Goal: Task Accomplishment & Management: Manage account settings

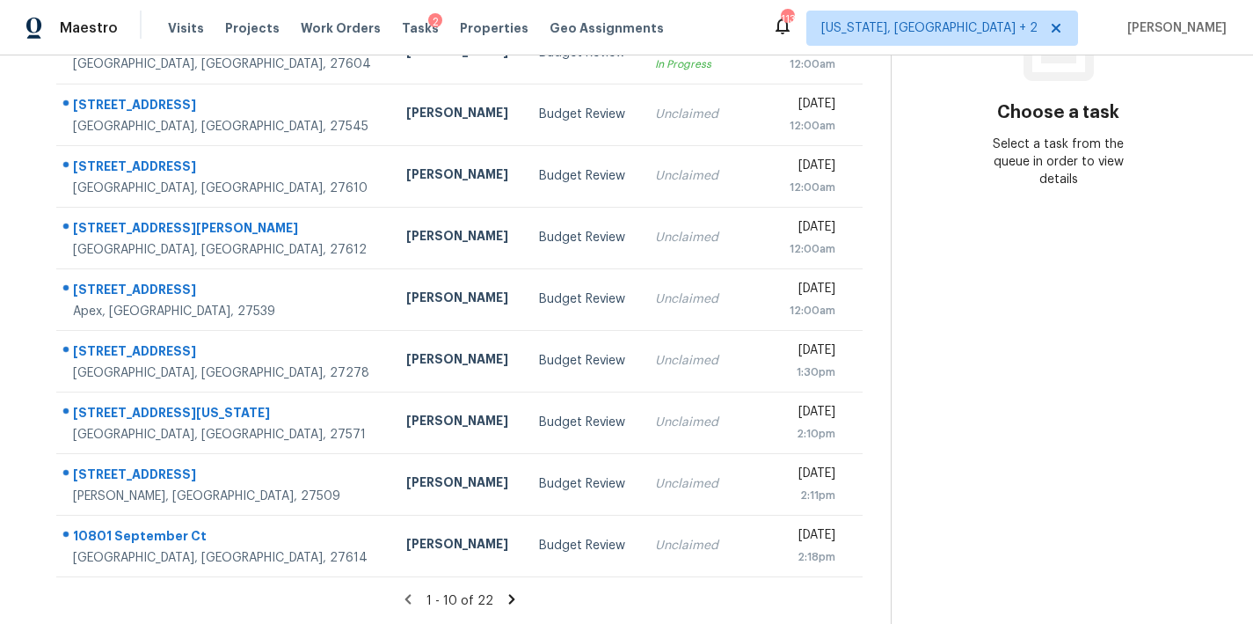
click at [504, 591] on icon at bounding box center [512, 599] width 16 height 16
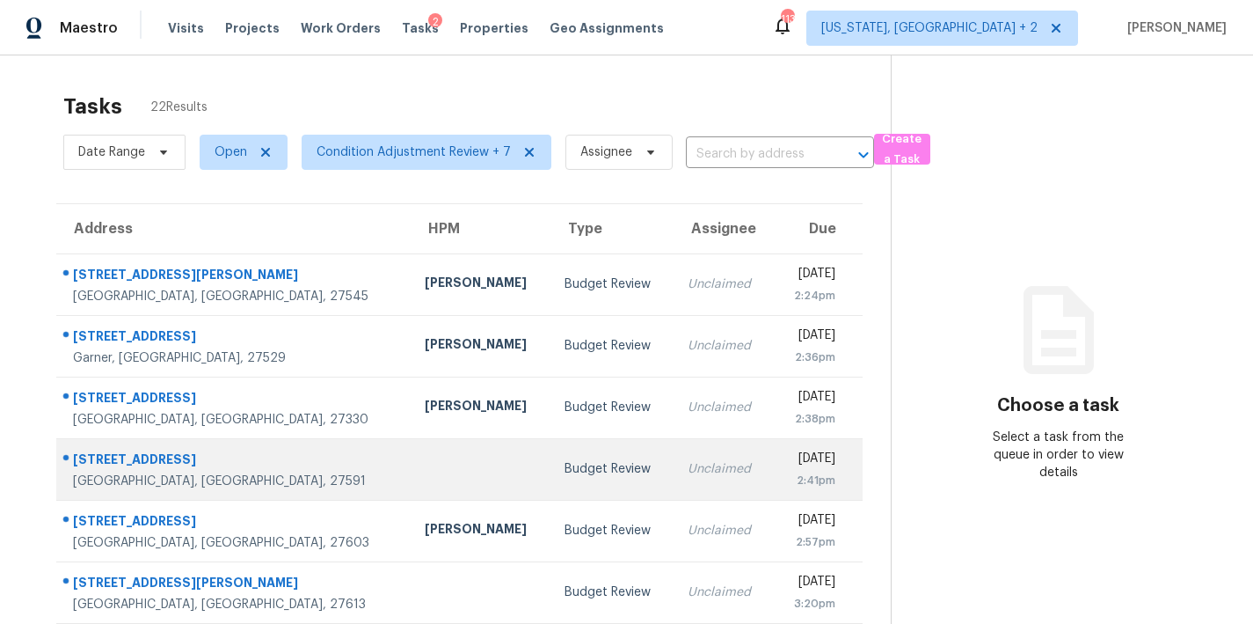
scroll to position [305, 0]
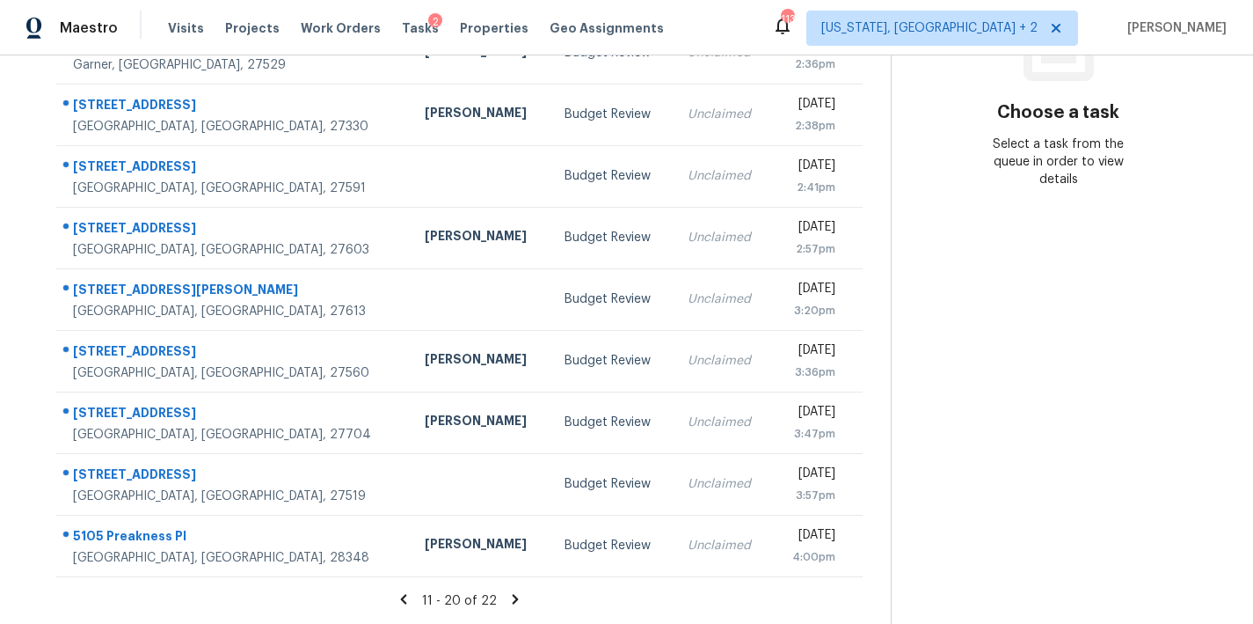
click at [508, 591] on icon at bounding box center [516, 599] width 16 height 16
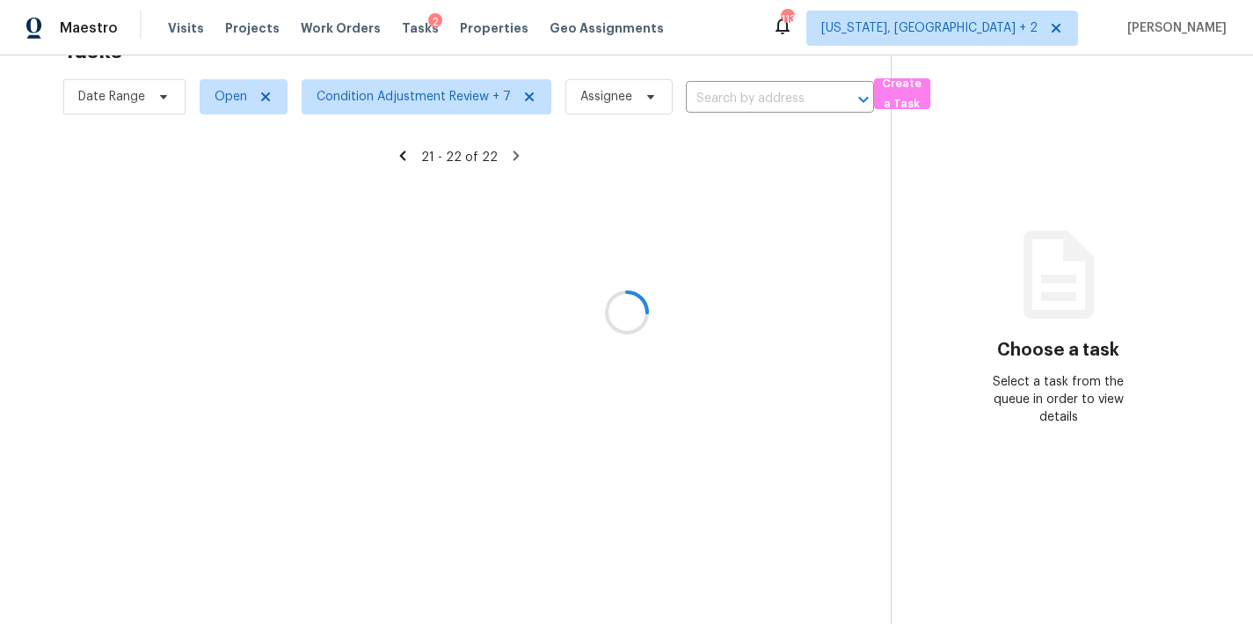
scroll to position [69, 0]
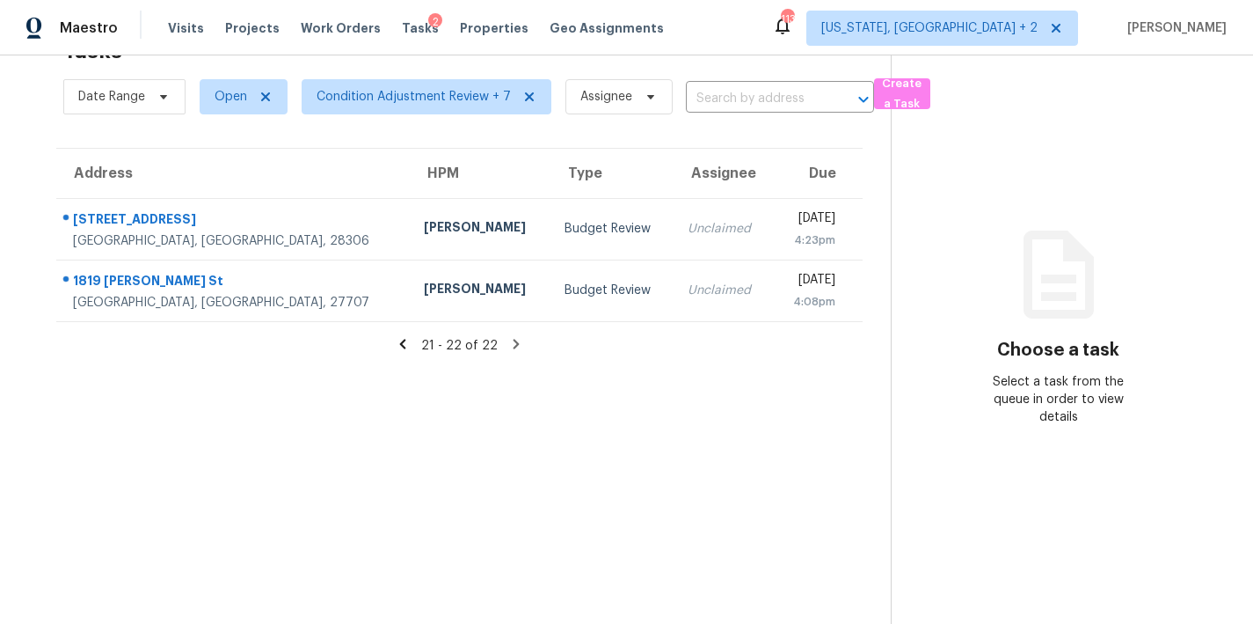
click at [405, 336] on icon at bounding box center [403, 344] width 16 height 16
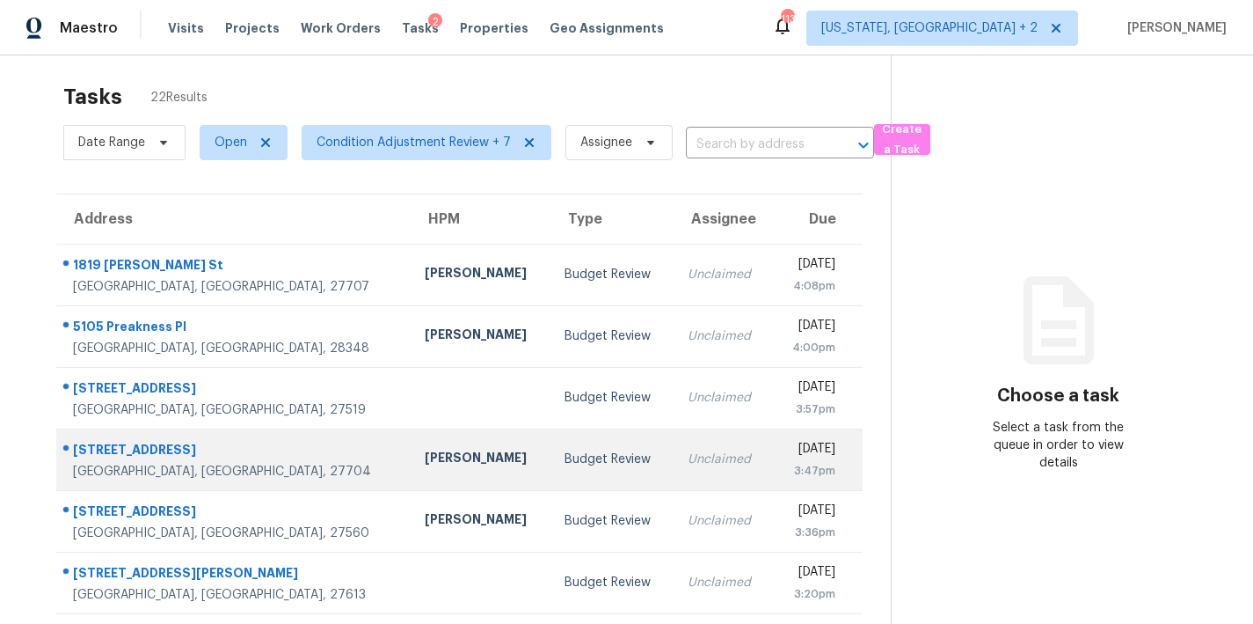
scroll to position [0, 0]
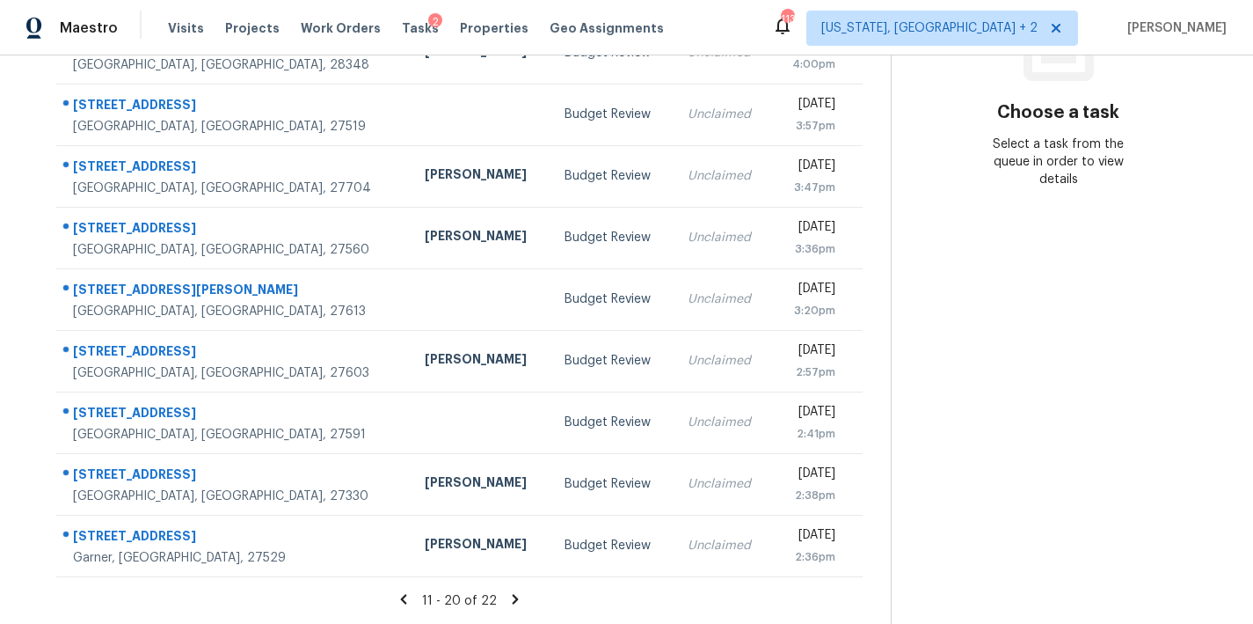
click at [402, 591] on icon at bounding box center [404, 599] width 16 height 16
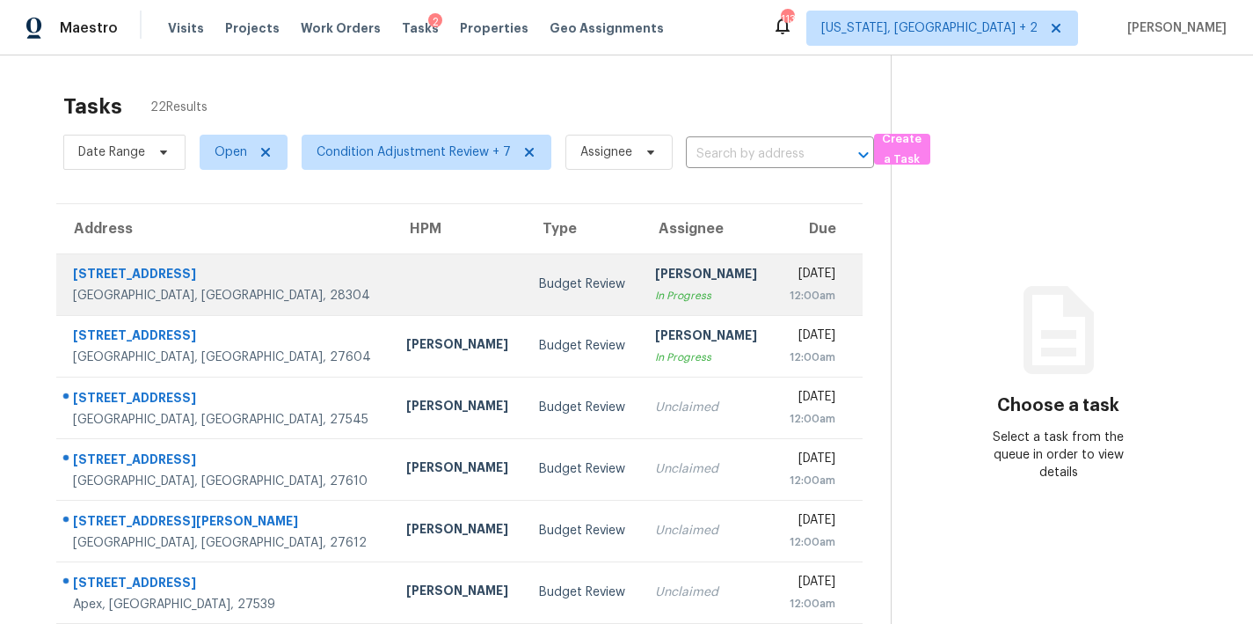
click at [525, 296] on td "Budget Review" at bounding box center [583, 284] width 117 height 62
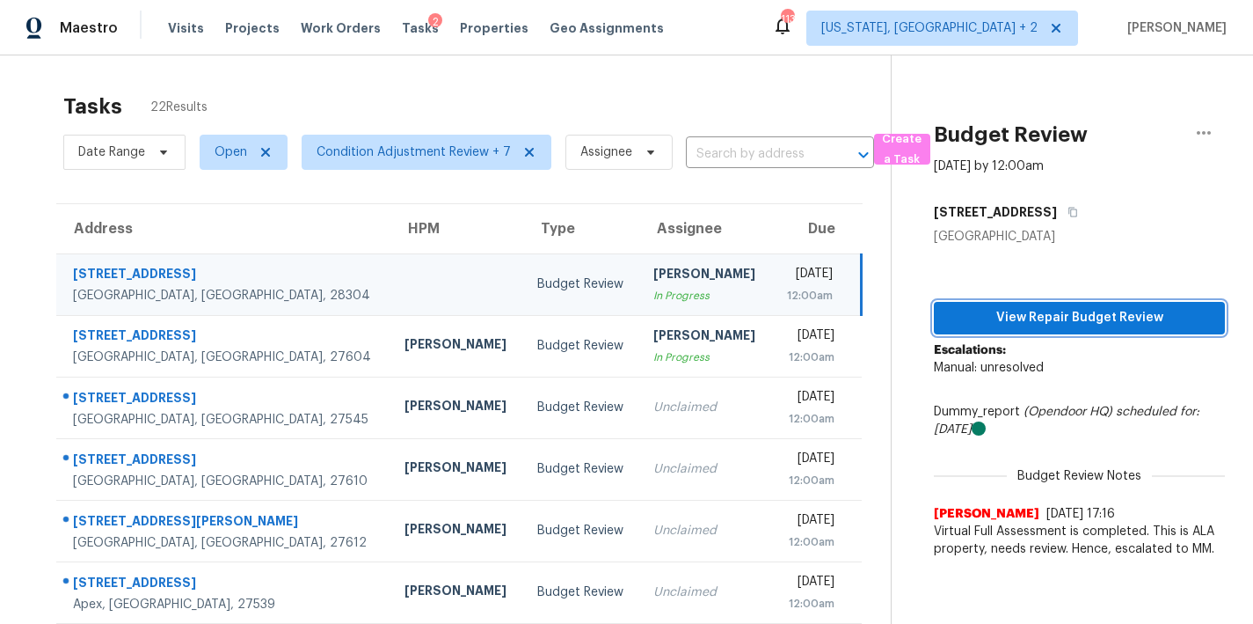
click at [1056, 311] on span "View Repair Budget Review" at bounding box center [1079, 318] width 263 height 22
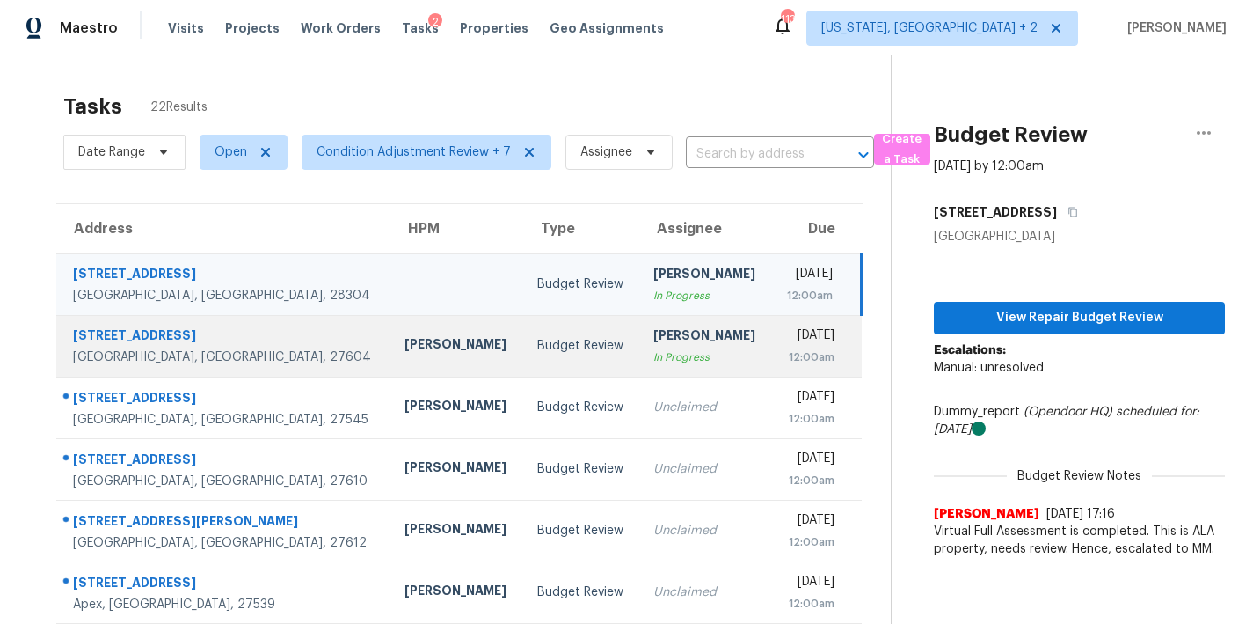
click at [523, 332] on td "Budget Review" at bounding box center [581, 346] width 116 height 62
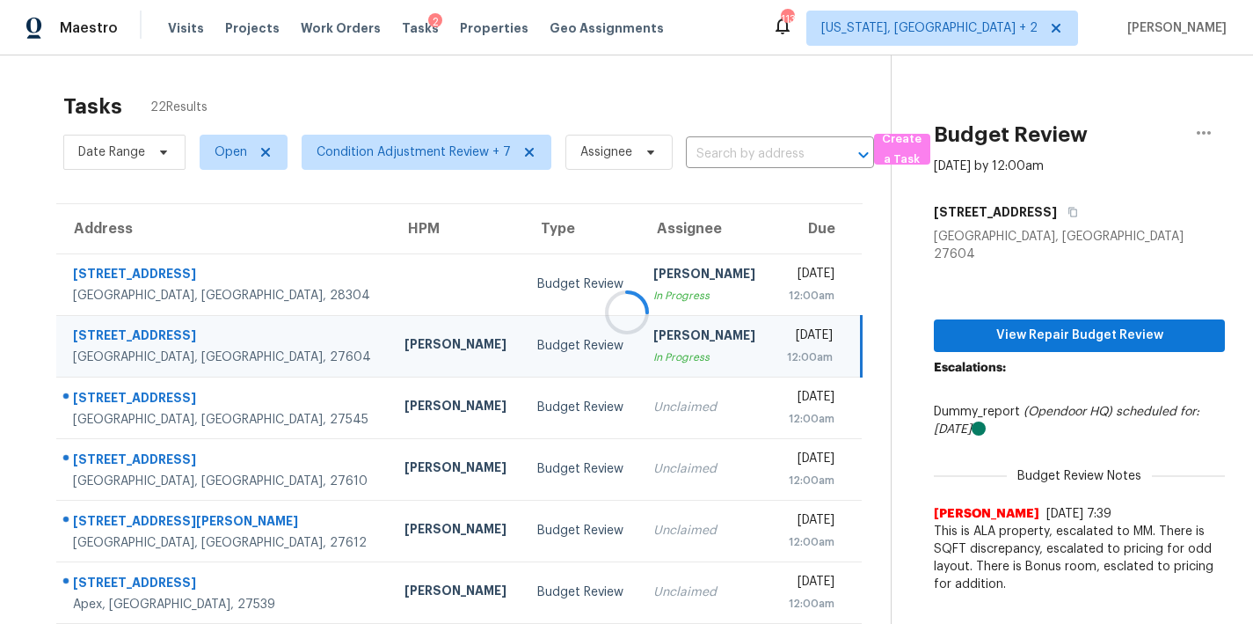
click at [1001, 315] on div at bounding box center [626, 312] width 1253 height 624
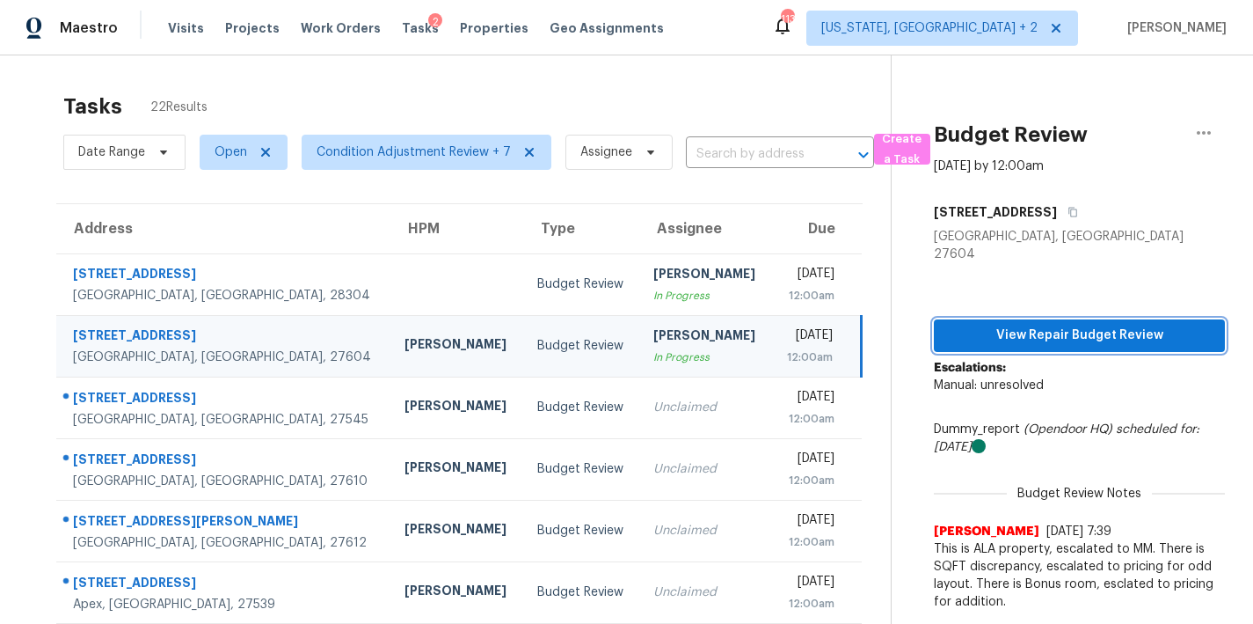
click at [1135, 325] on span "View Repair Budget Review" at bounding box center [1079, 336] width 263 height 22
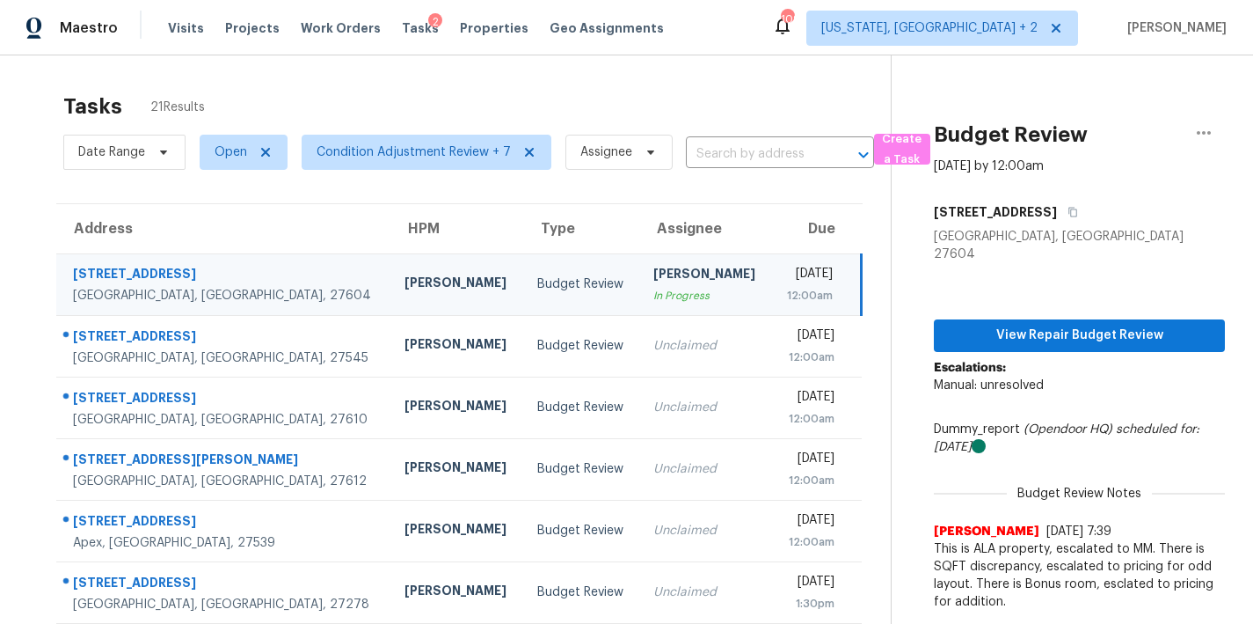
click at [506, 89] on div "Tasks 21 Results" at bounding box center [477, 107] width 828 height 46
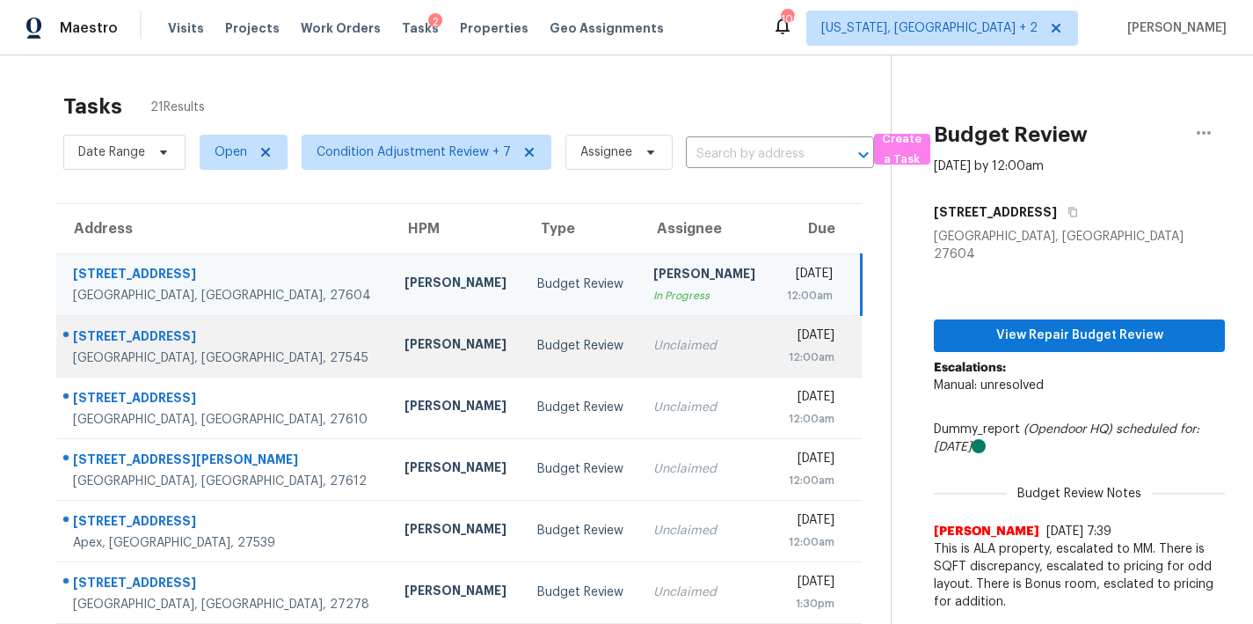
scroll to position [155, 0]
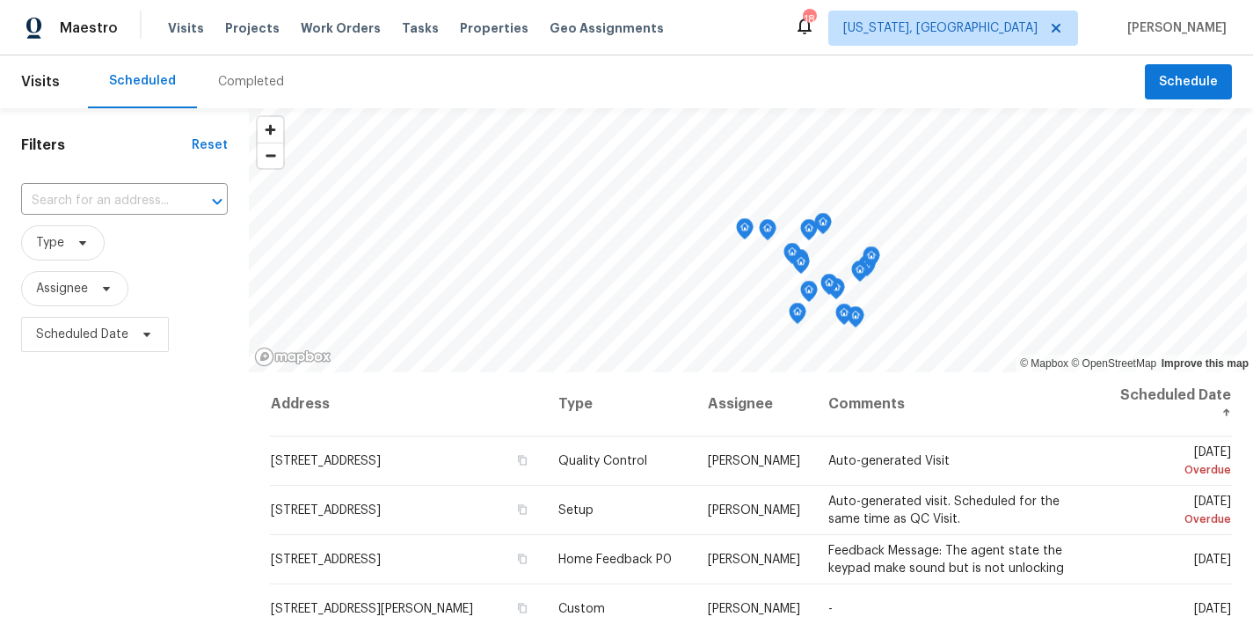
scroll to position [104, 0]
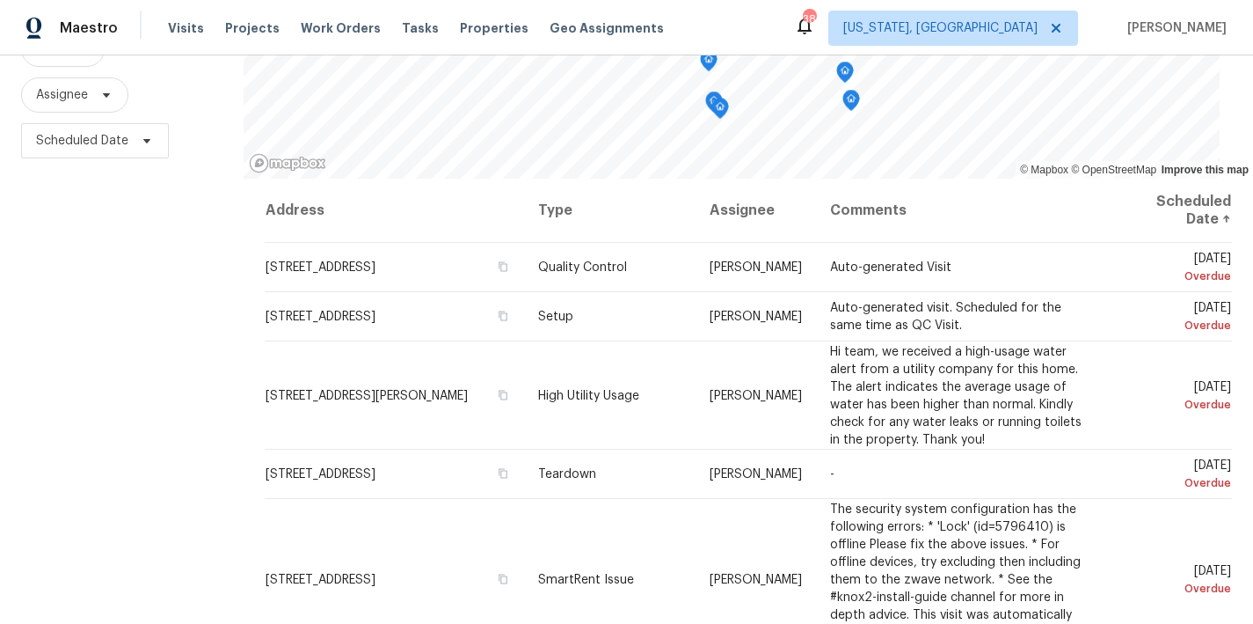
scroll to position [127, 0]
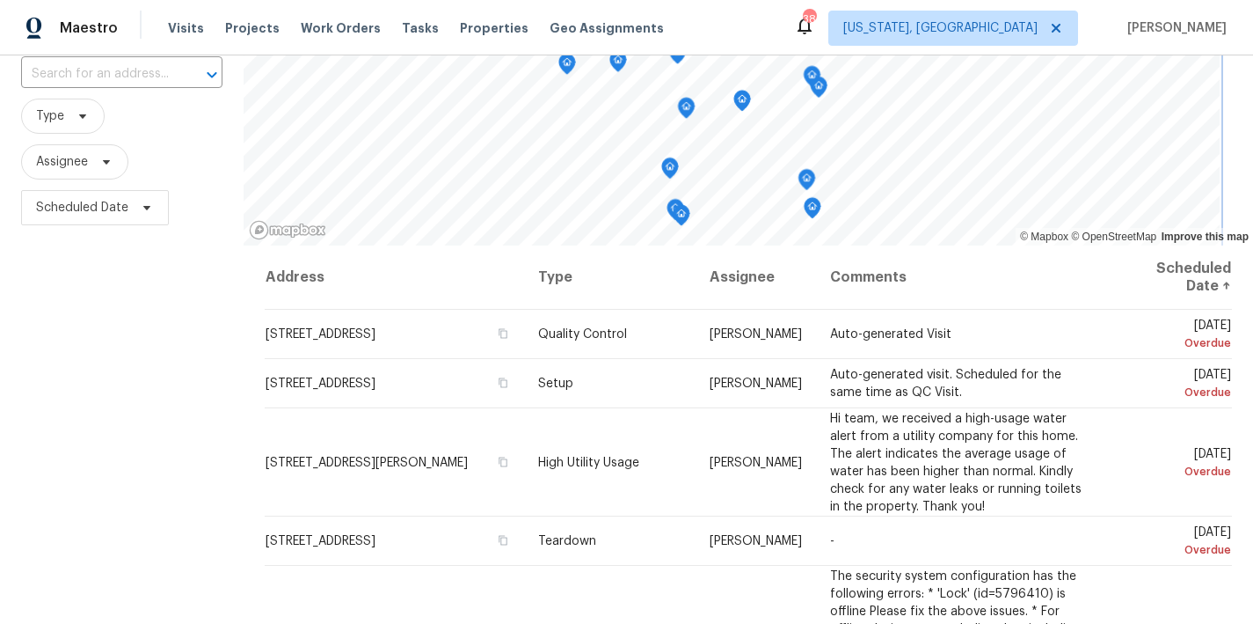
click at [779, 250] on div "© Mapbox © OpenStreetMap Improve this map Address Type Assignee Comments Schedu…" at bounding box center [749, 363] width 1010 height 763
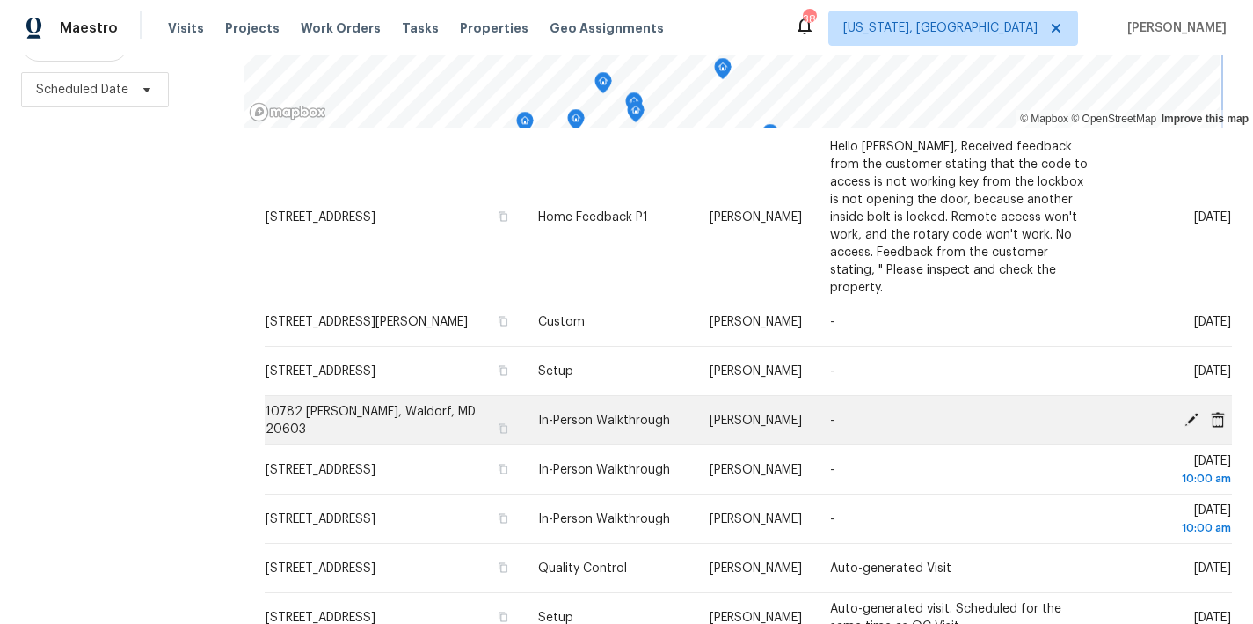
scroll to position [1379, 0]
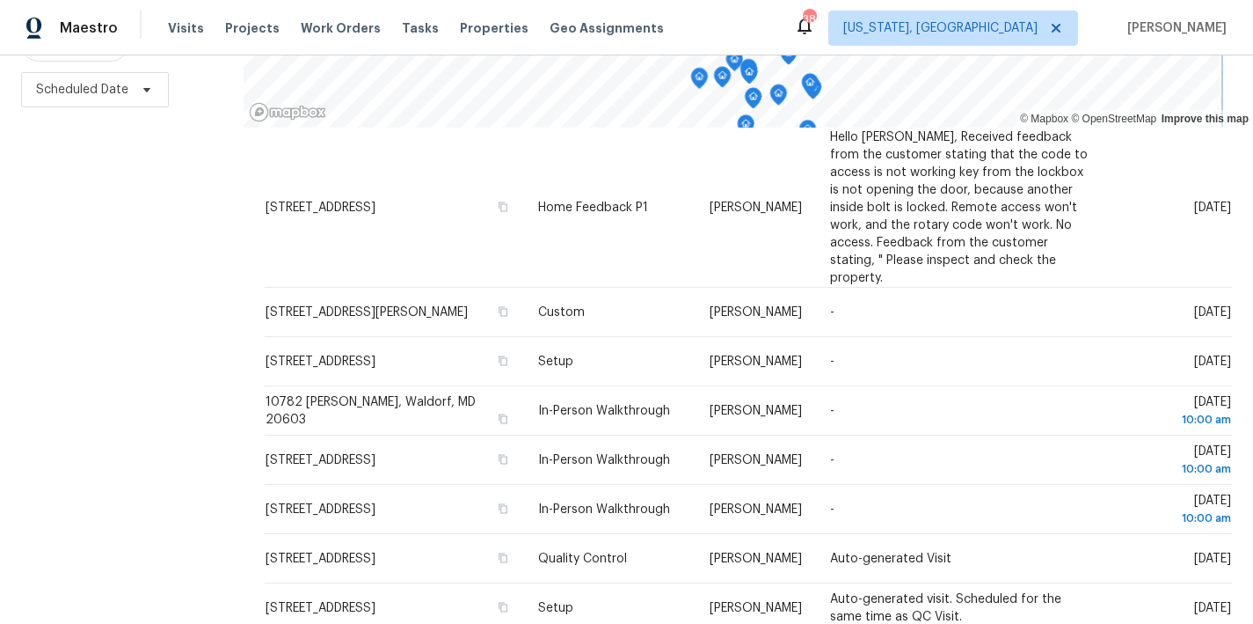
click at [918, 38] on div "Maestro Visits Projects Work Orders Tasks Properties Geo Assignments 38 Washing…" at bounding box center [626, 312] width 1253 height 624
click at [892, 51] on div "Maestro Visits Projects Work Orders Tasks Properties Geo Assignments 38 Washing…" at bounding box center [626, 312] width 1253 height 624
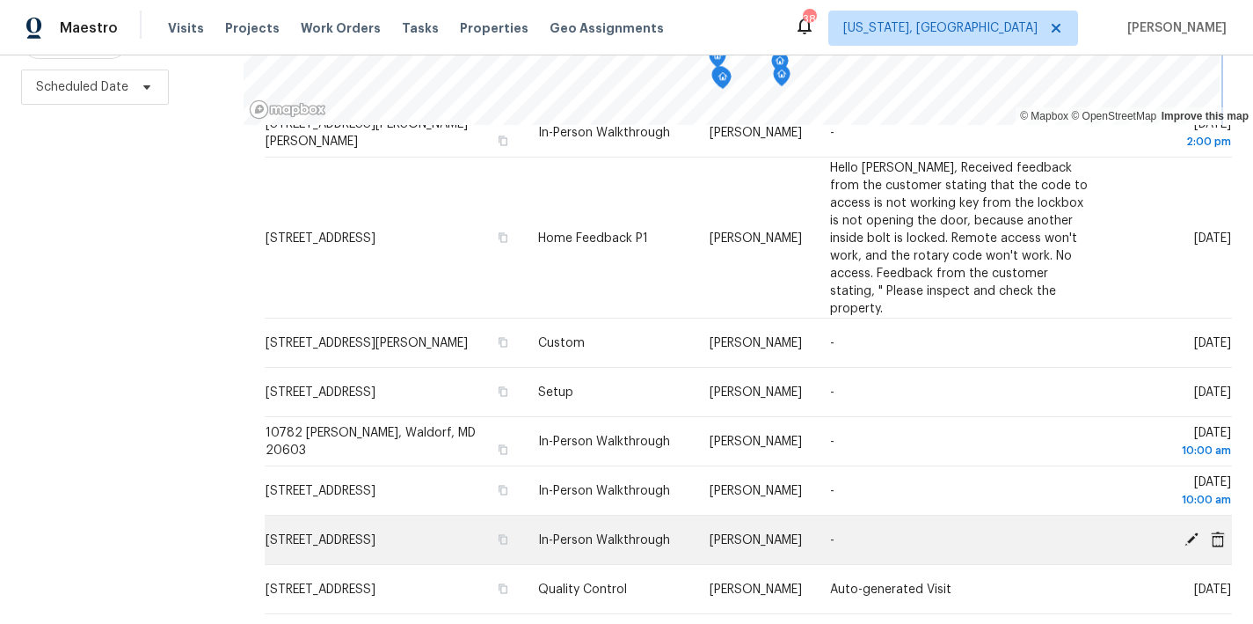
scroll to position [1344, 0]
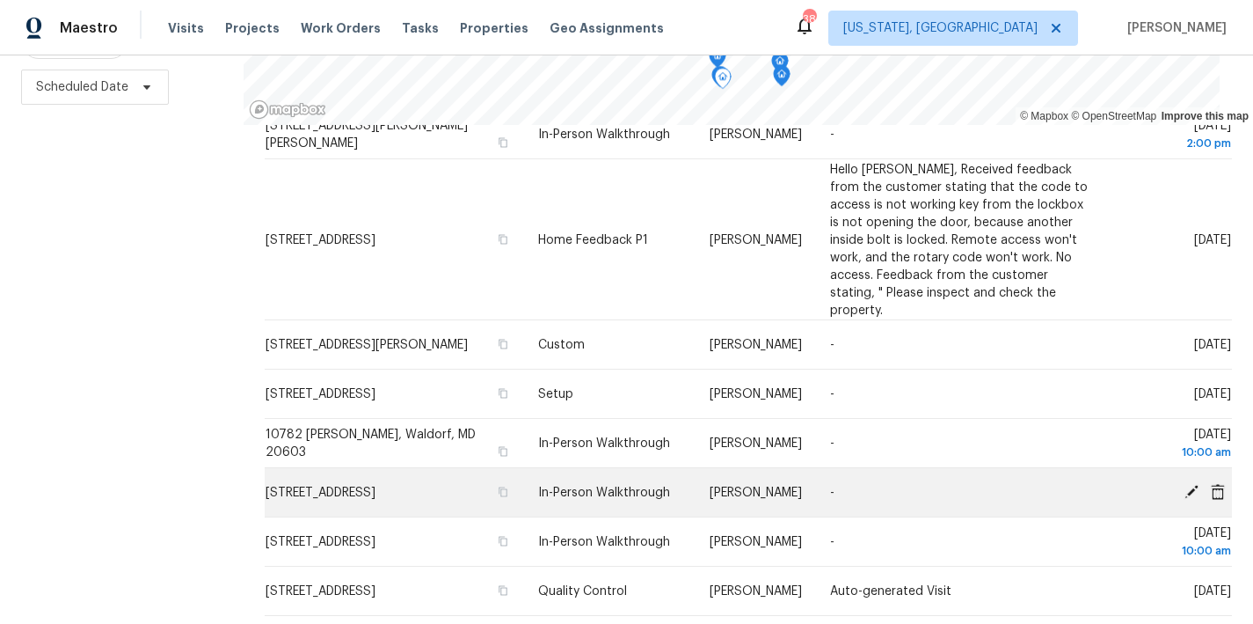
click at [1185, 484] on icon at bounding box center [1192, 491] width 14 height 14
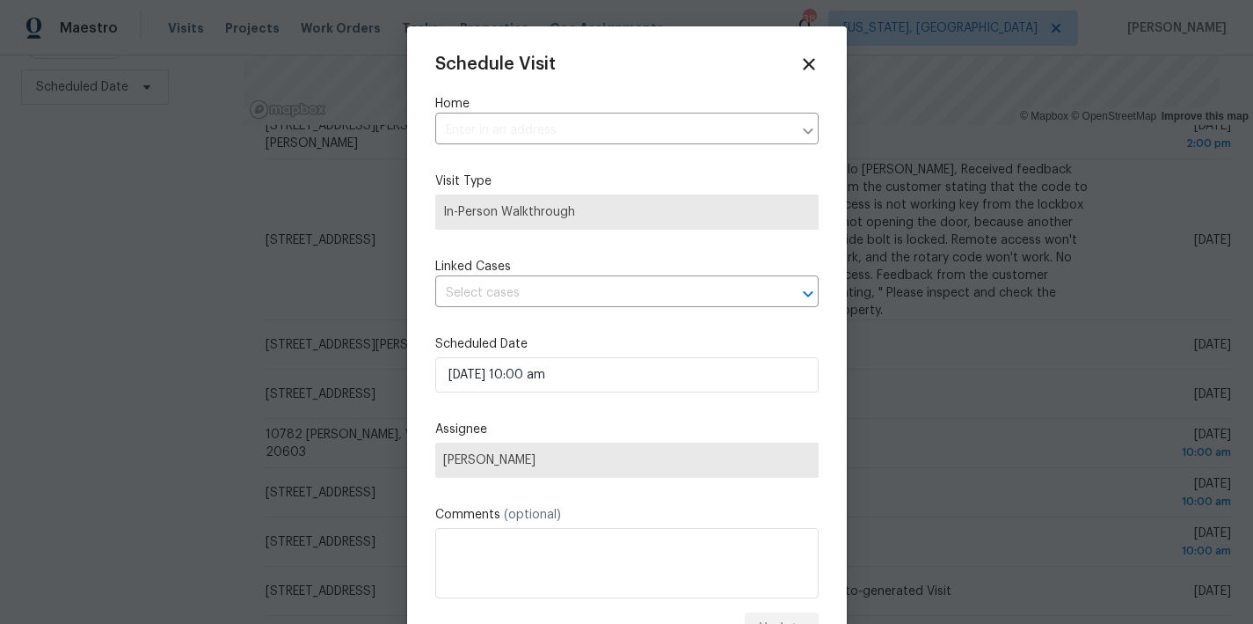
type input "3508 Germainia Ct, Triangle, VA 22172"
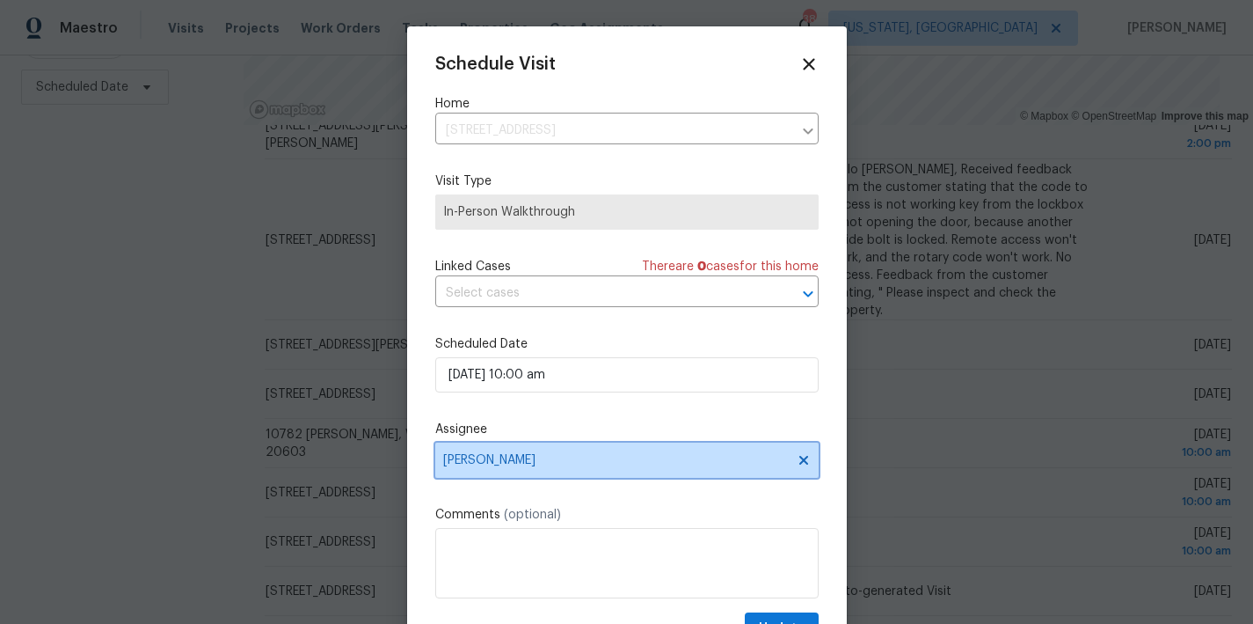
click at [511, 462] on span "Anthony Andreala" at bounding box center [615, 460] width 345 height 14
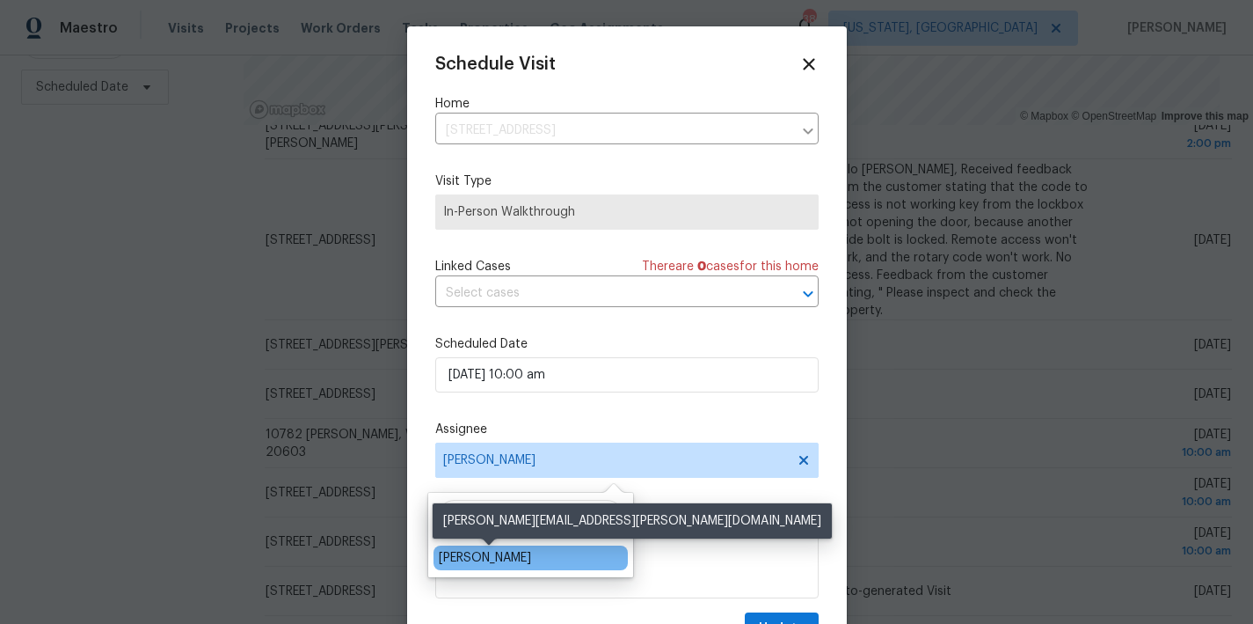
type input "pace"
click at [474, 554] on div "[PERSON_NAME]" at bounding box center [485, 558] width 92 height 18
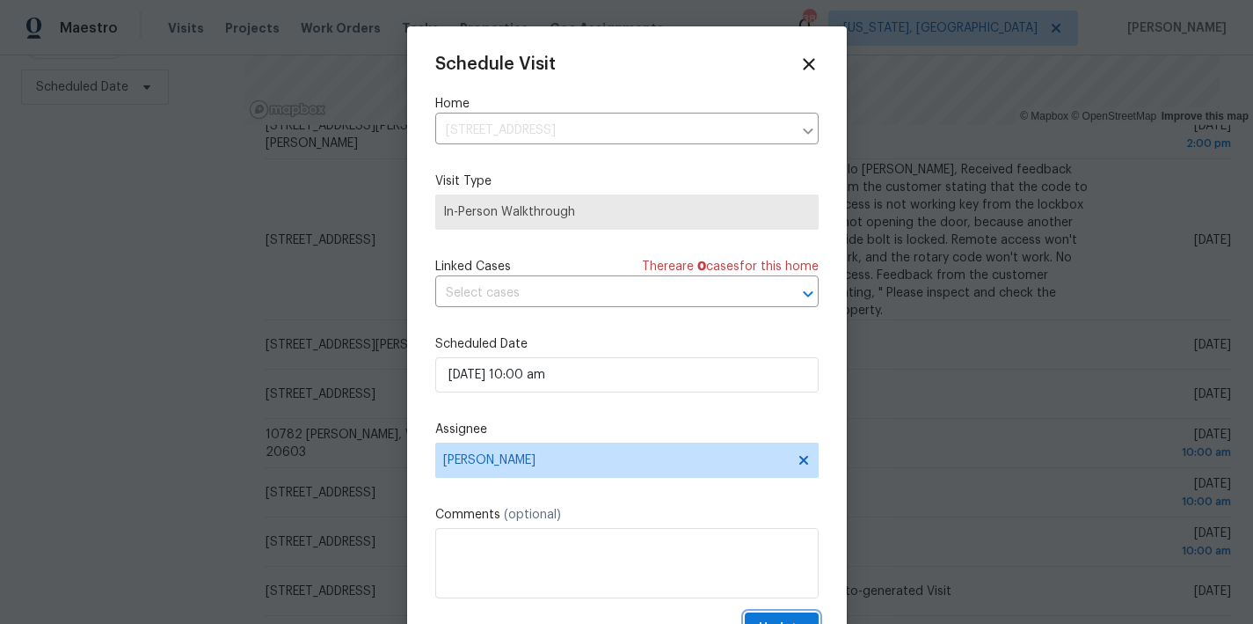
click at [771, 618] on span "Update" at bounding box center [782, 628] width 46 height 22
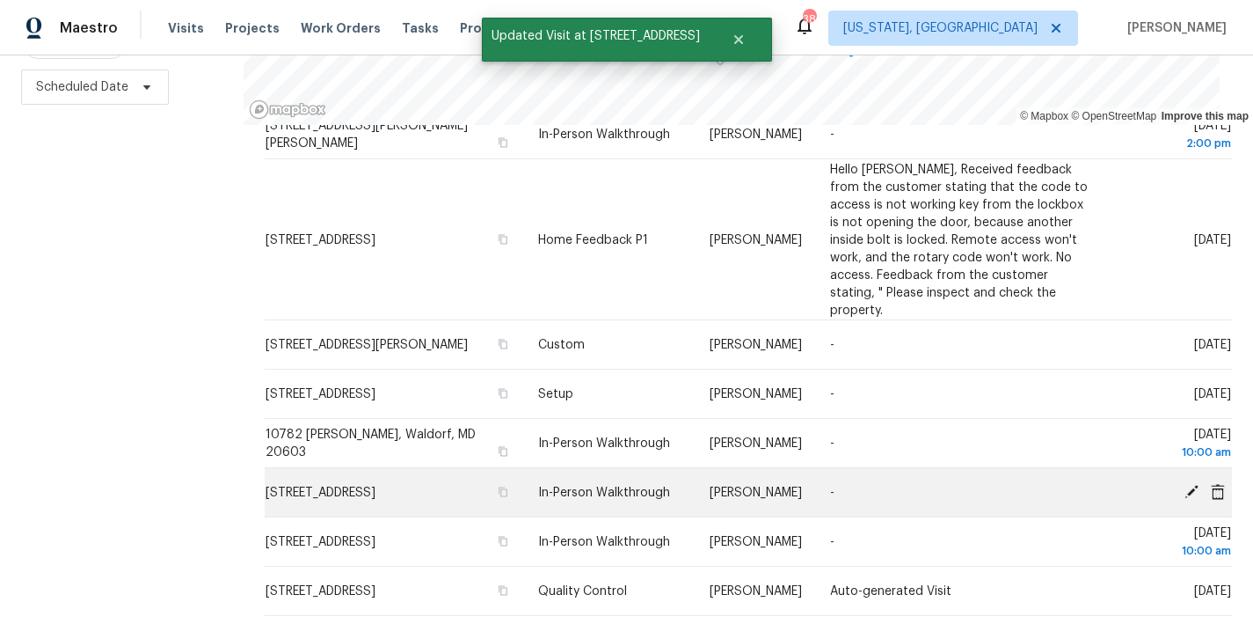
scroll to position [1379, 0]
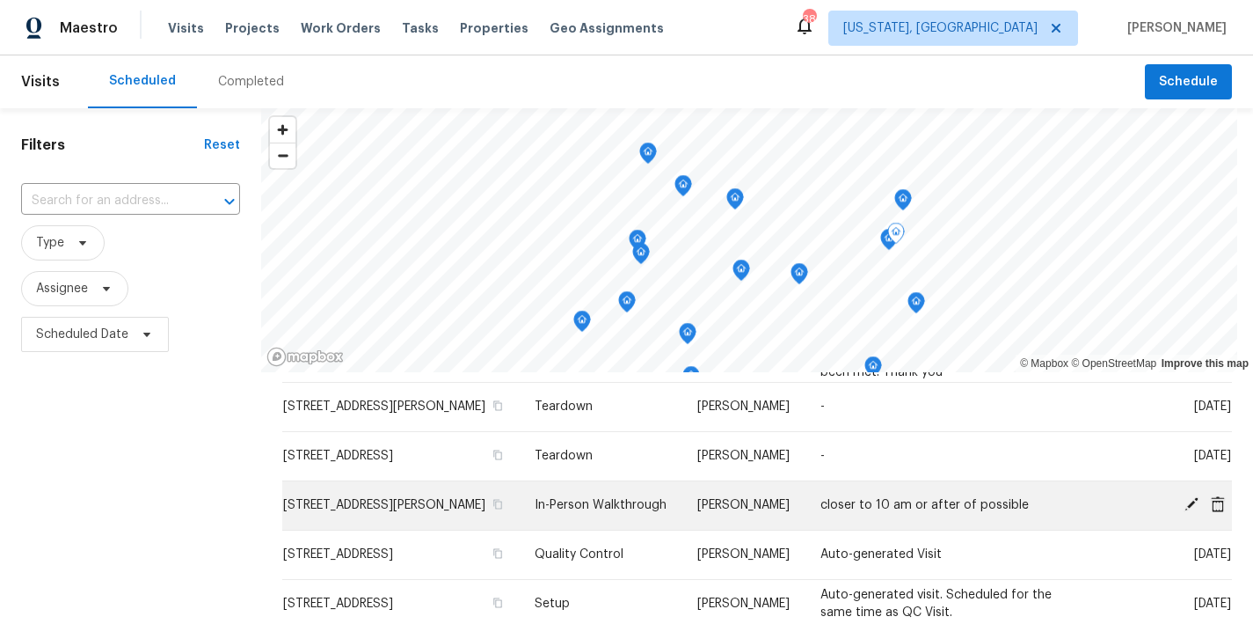
scroll to position [0, 0]
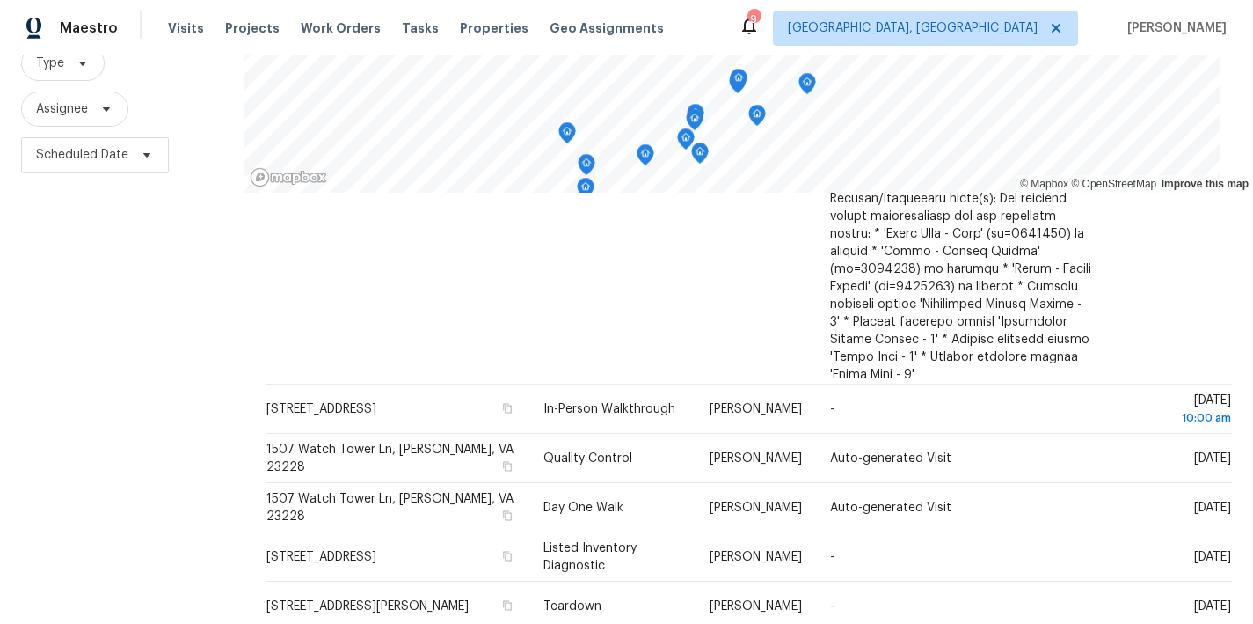
scroll to position [260, 0]
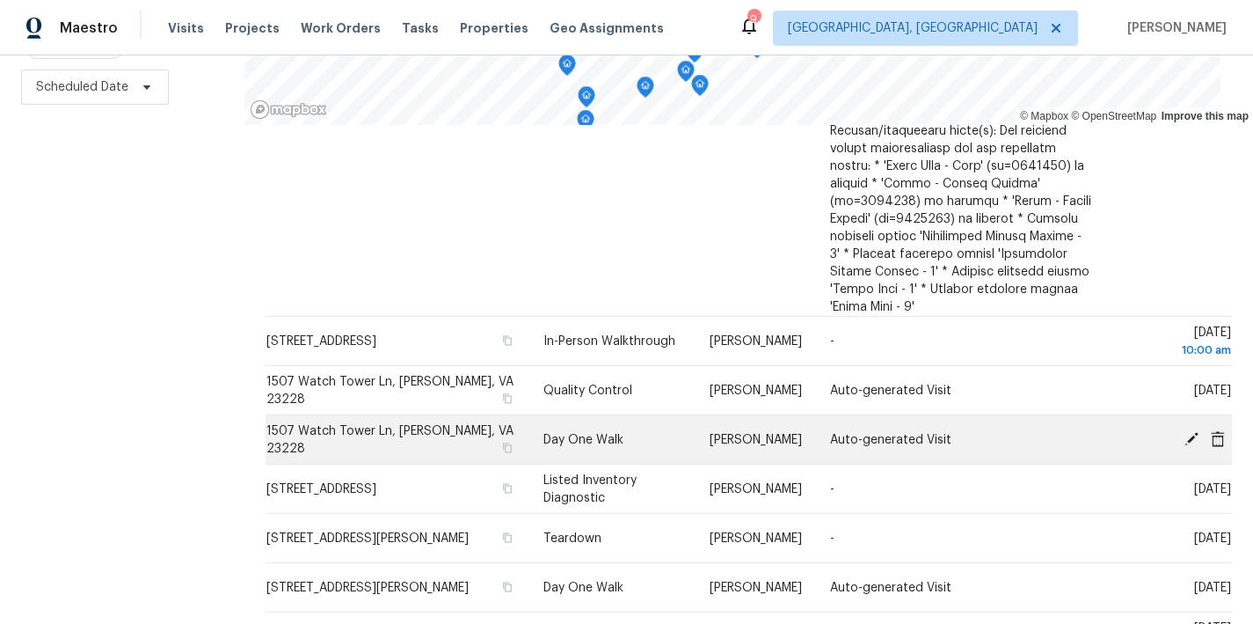
click at [1210, 430] on icon at bounding box center [1218, 438] width 16 height 16
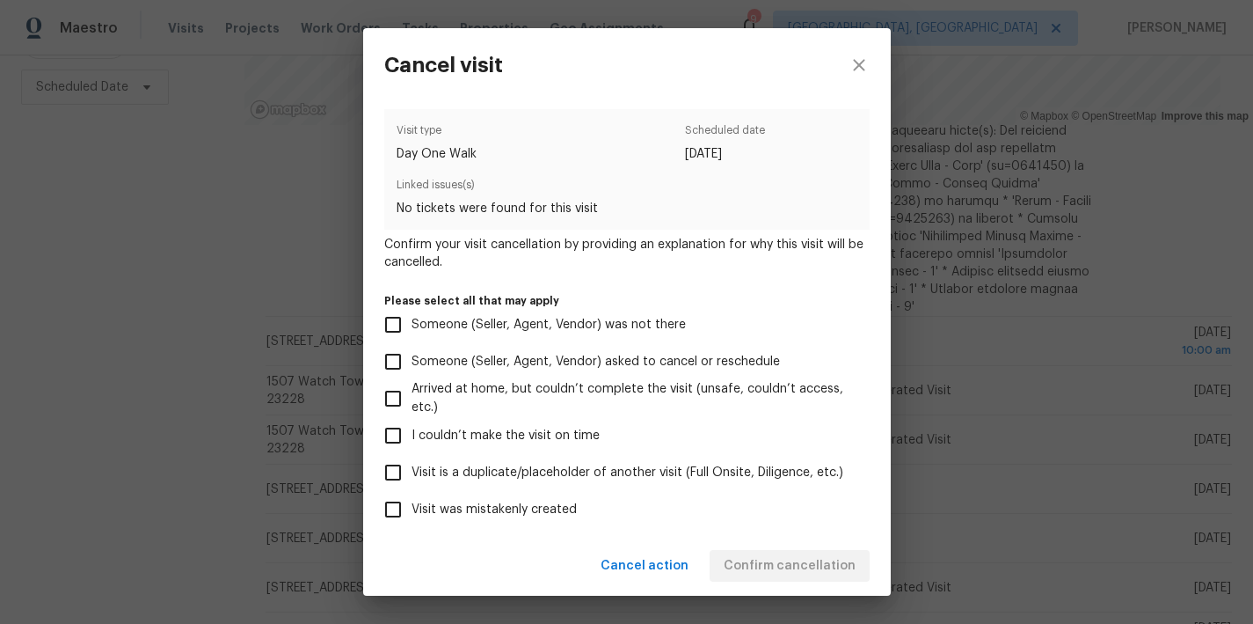
scroll to position [141, 0]
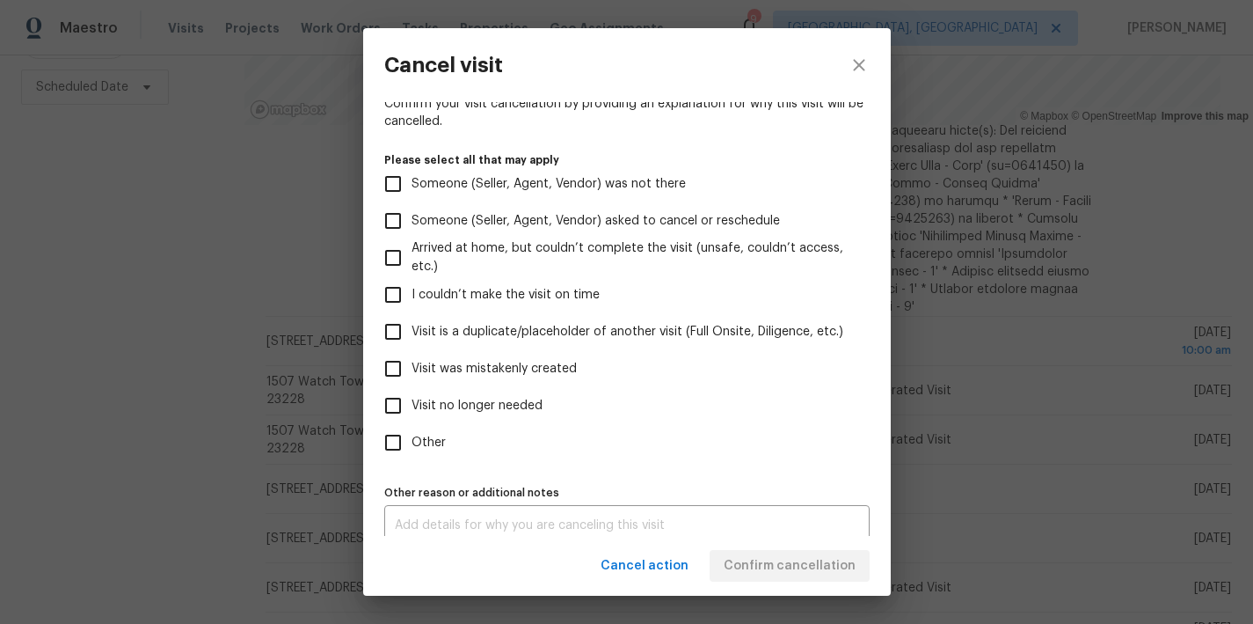
click at [543, 363] on span "Visit was mistakenly created" at bounding box center [494, 369] width 165 height 18
click at [412, 363] on input "Visit was mistakenly created" at bounding box center [393, 368] width 37 height 37
checkbox input "true"
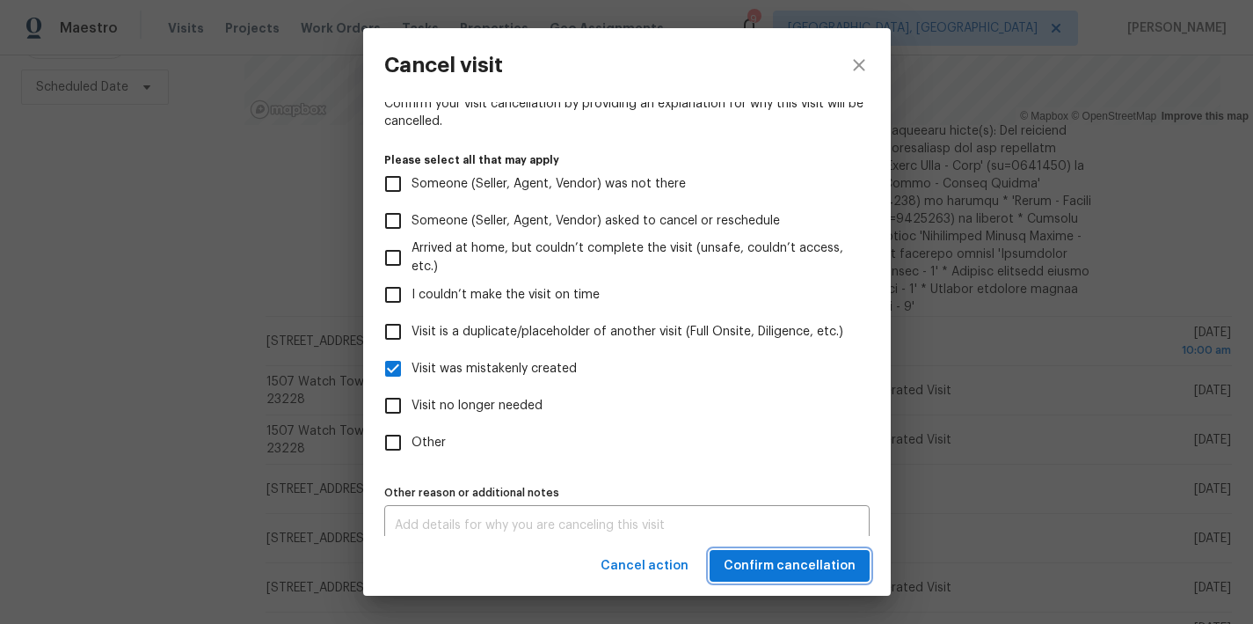
click at [793, 574] on span "Confirm cancellation" at bounding box center [790, 566] width 132 height 22
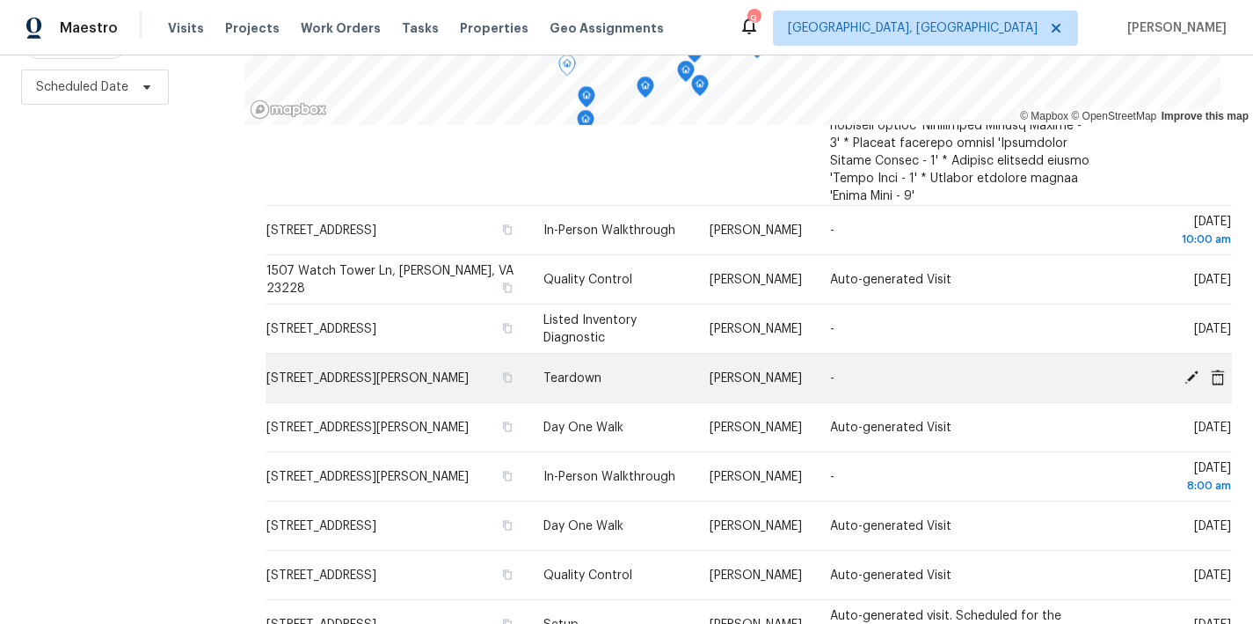
scroll to position [495, 0]
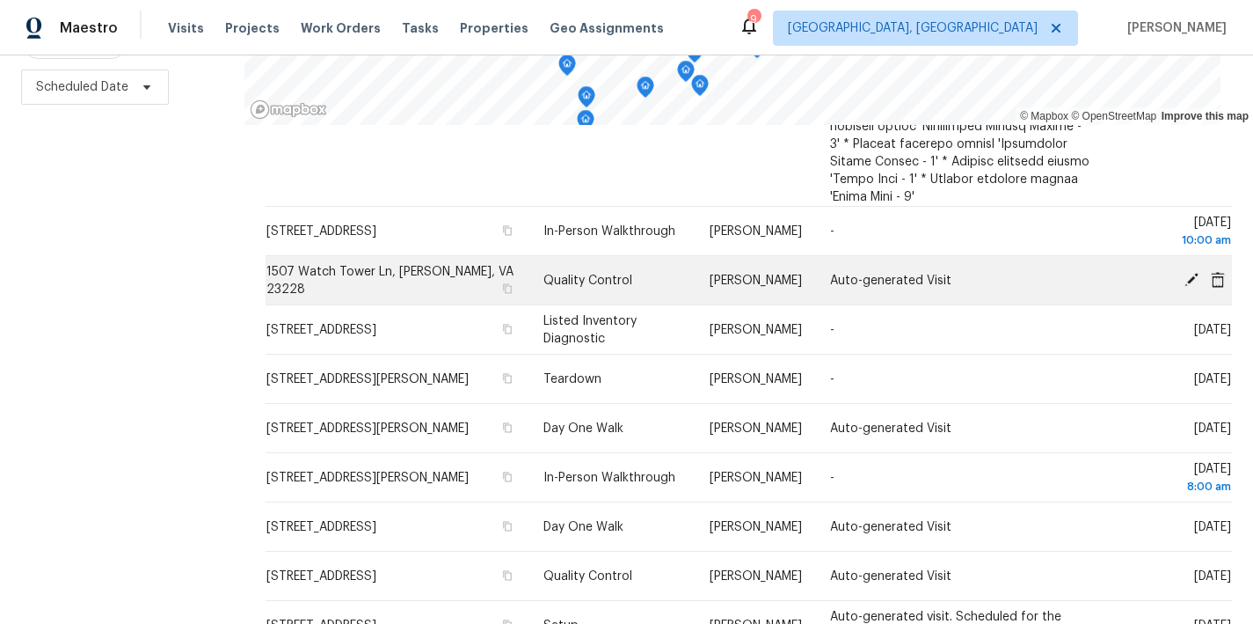
click at [1211, 271] on icon at bounding box center [1218, 279] width 14 height 16
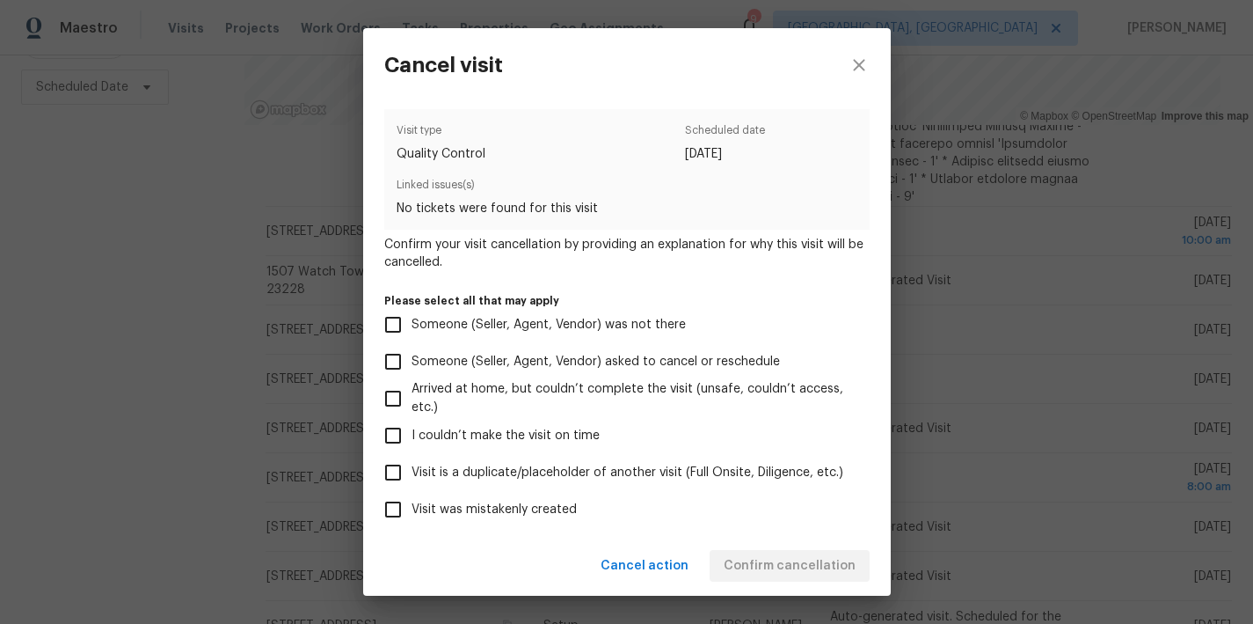
click at [486, 505] on span "Visit was mistakenly created" at bounding box center [494, 509] width 165 height 18
click at [412, 505] on input "Visit was mistakenly created" at bounding box center [393, 509] width 37 height 37
checkbox input "true"
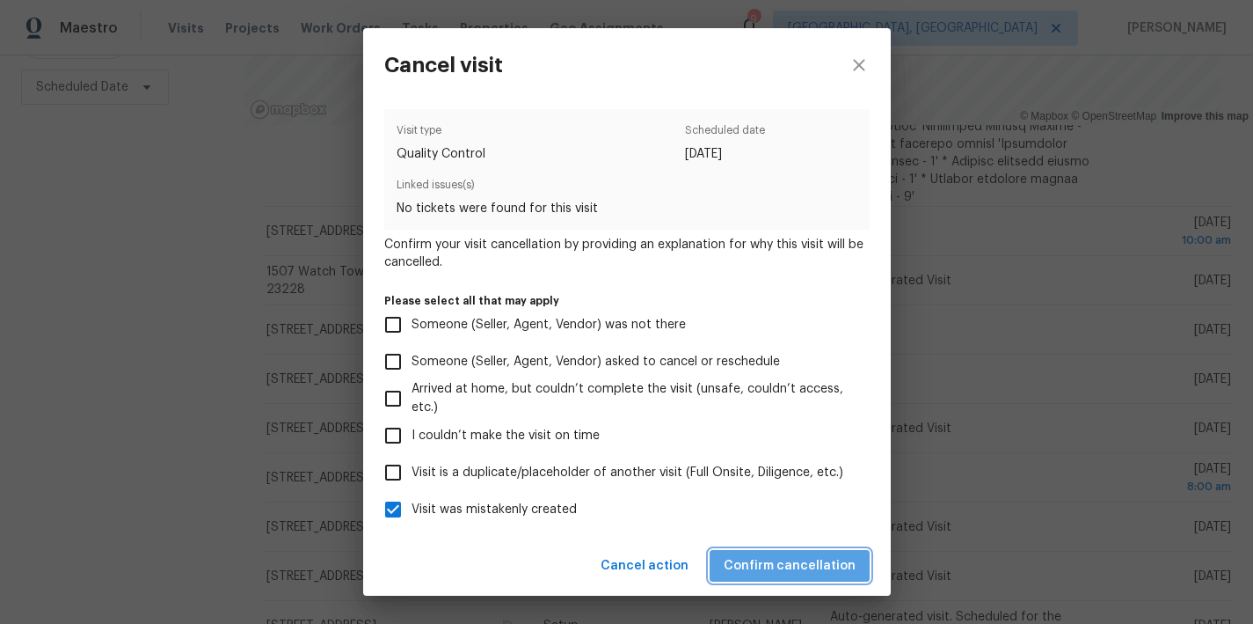
click at [819, 566] on span "Confirm cancellation" at bounding box center [790, 566] width 132 height 22
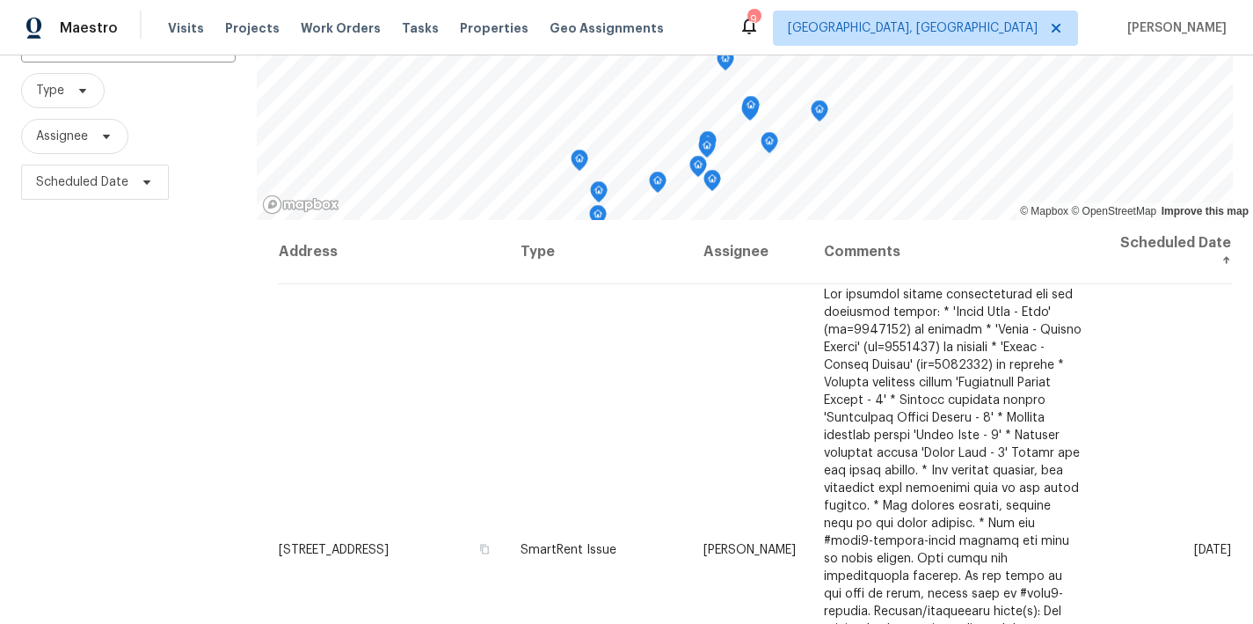
scroll to position [0, 0]
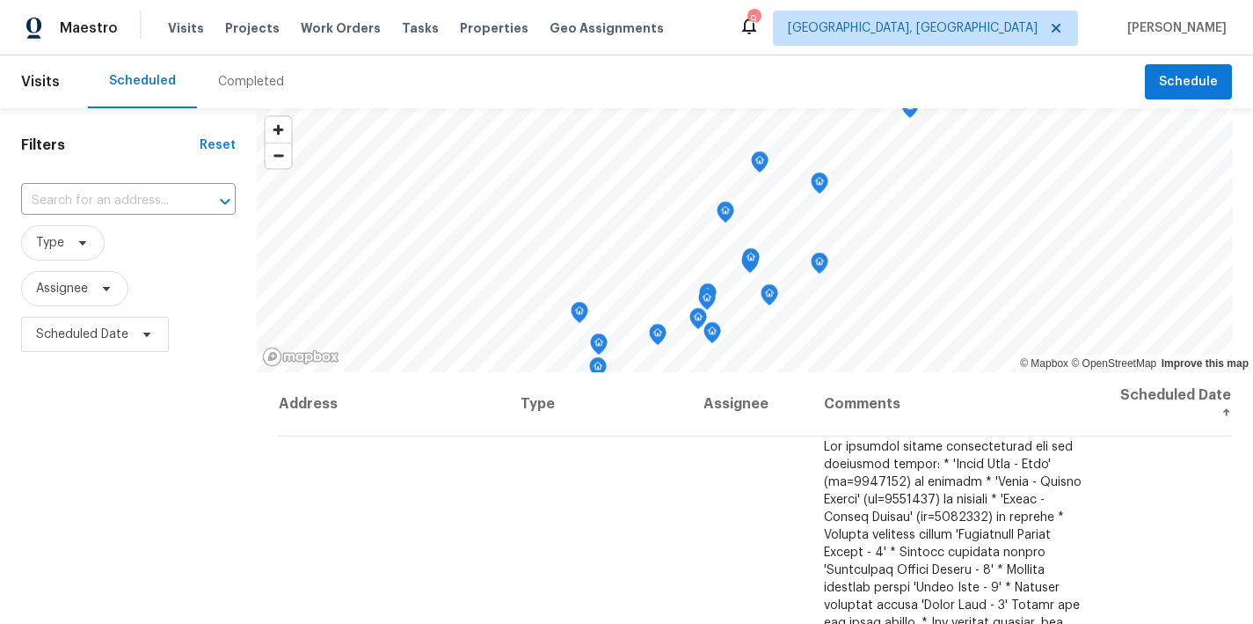
click at [711, 84] on div "Scheduled Completed" at bounding box center [616, 81] width 1057 height 53
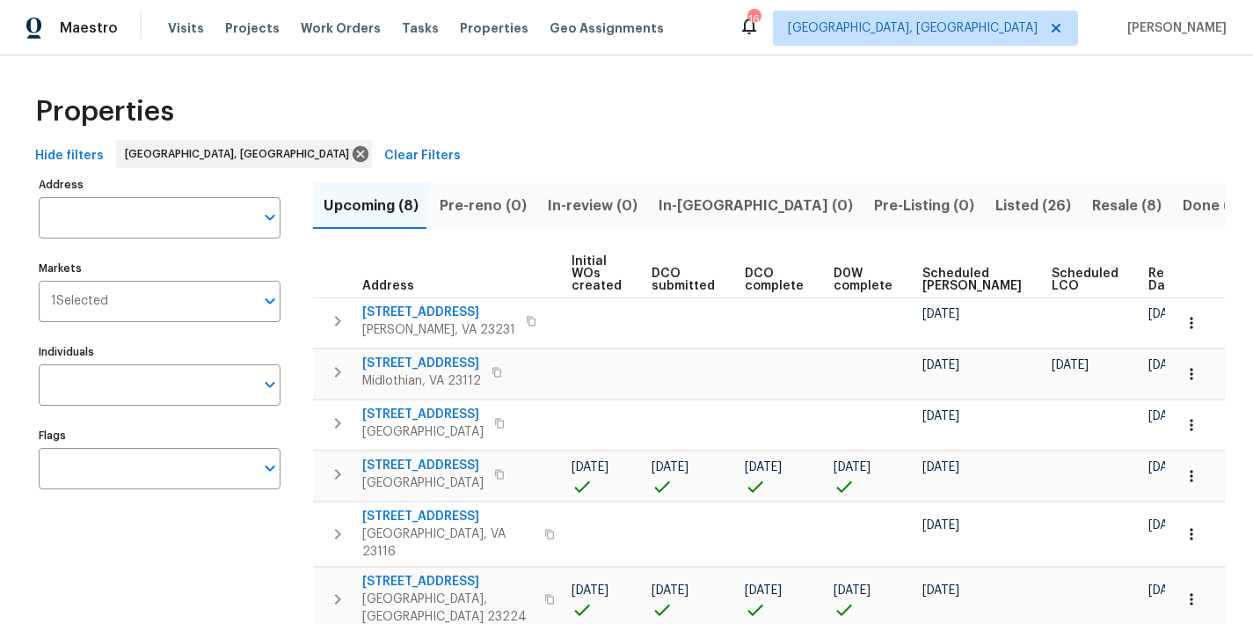
click at [531, 130] on div "Properties" at bounding box center [626, 112] width 1197 height 56
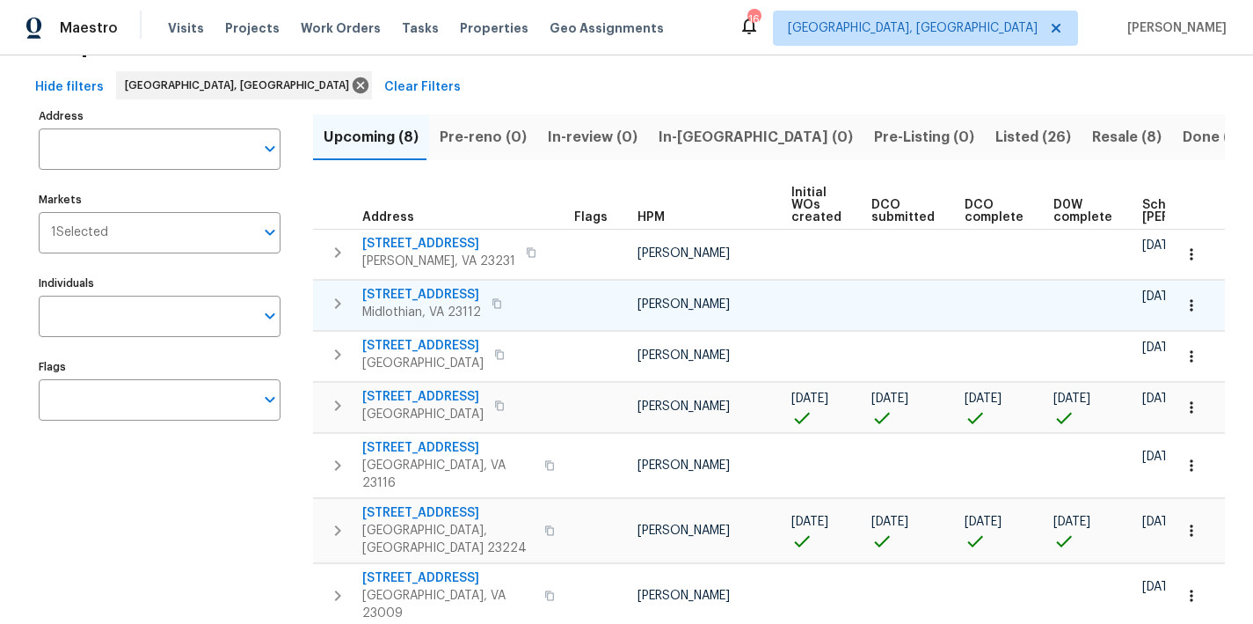
scroll to position [141, 0]
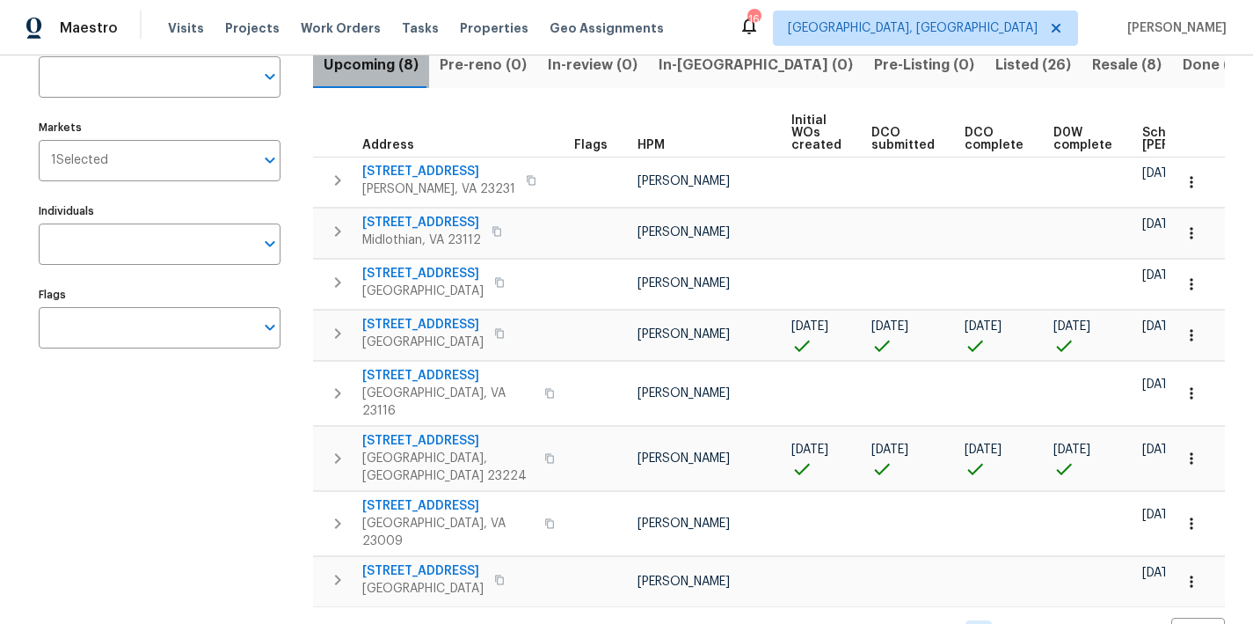
click at [353, 67] on span "Upcoming (8)" at bounding box center [371, 65] width 95 height 25
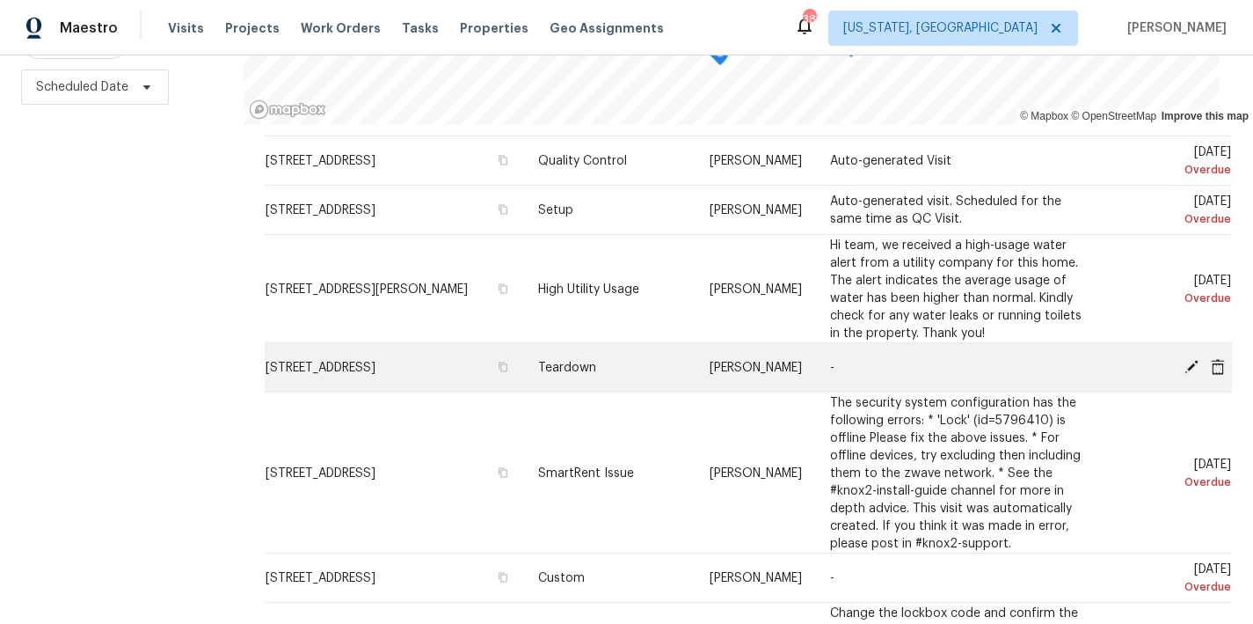
scroll to position [134, 0]
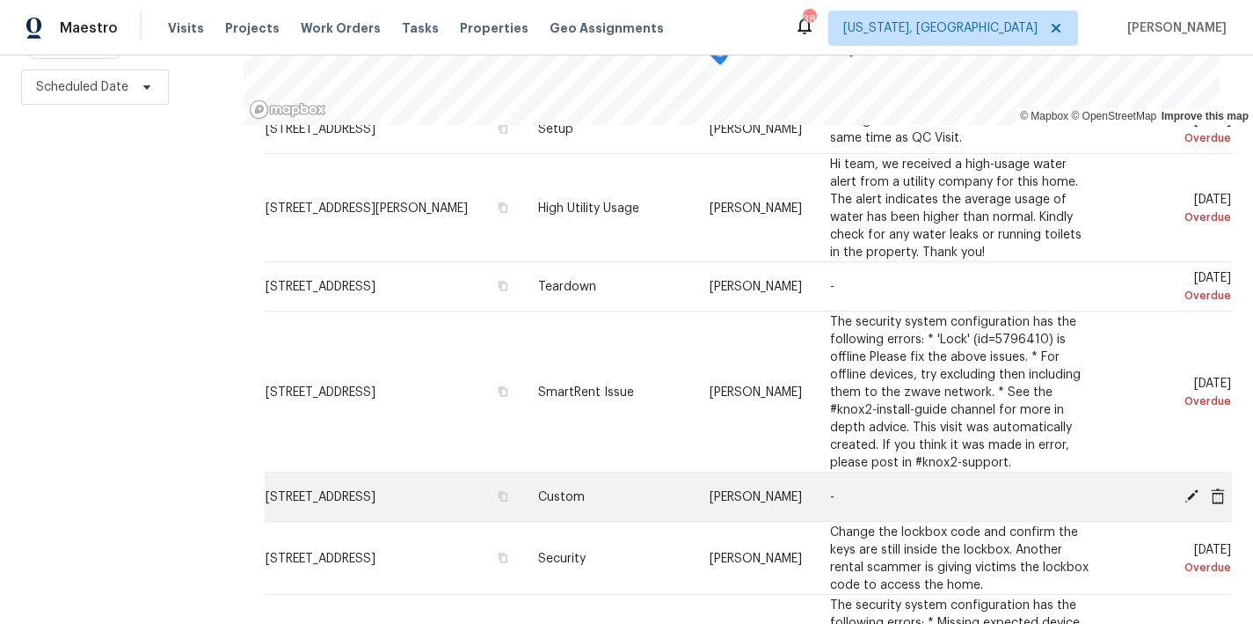
click at [1184, 487] on icon at bounding box center [1192, 495] width 16 height 16
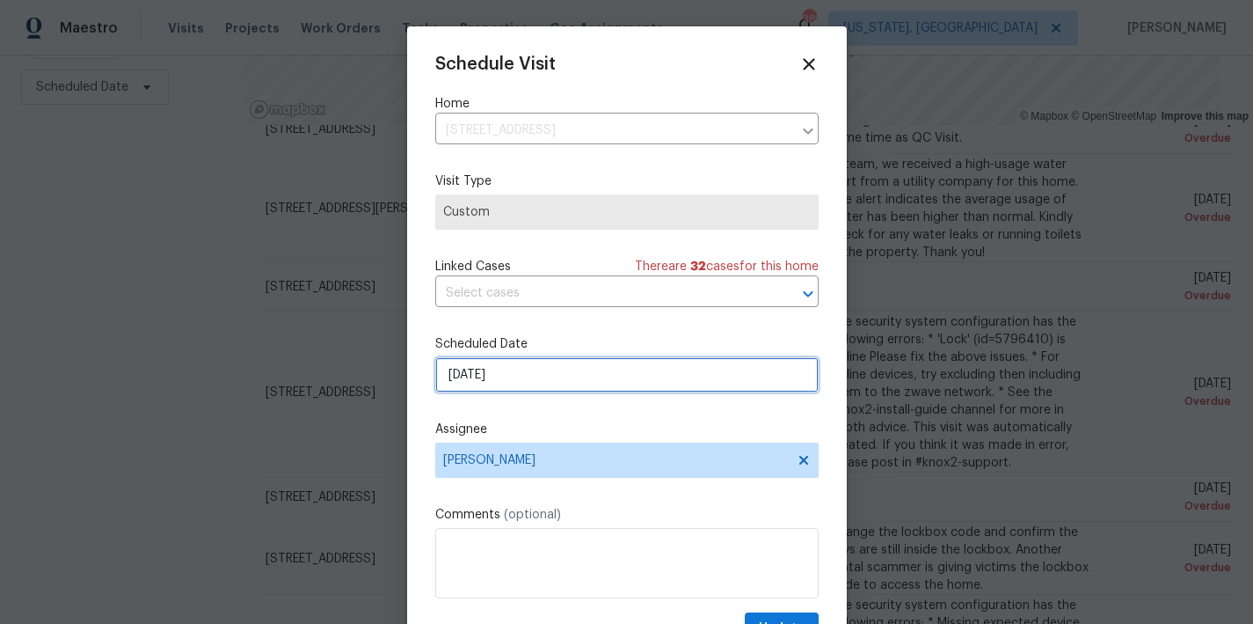
click at [482, 374] on input "8/15/2025" at bounding box center [627, 374] width 384 height 35
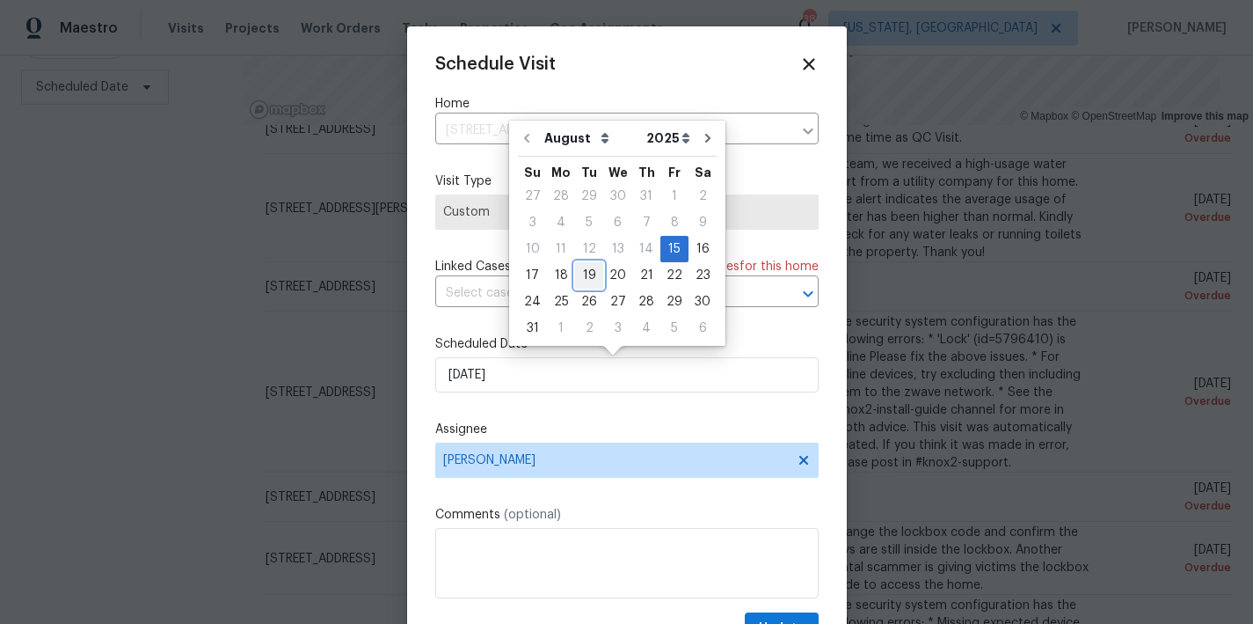
click at [584, 270] on div "19" at bounding box center [589, 275] width 28 height 25
type input "8/19/2025"
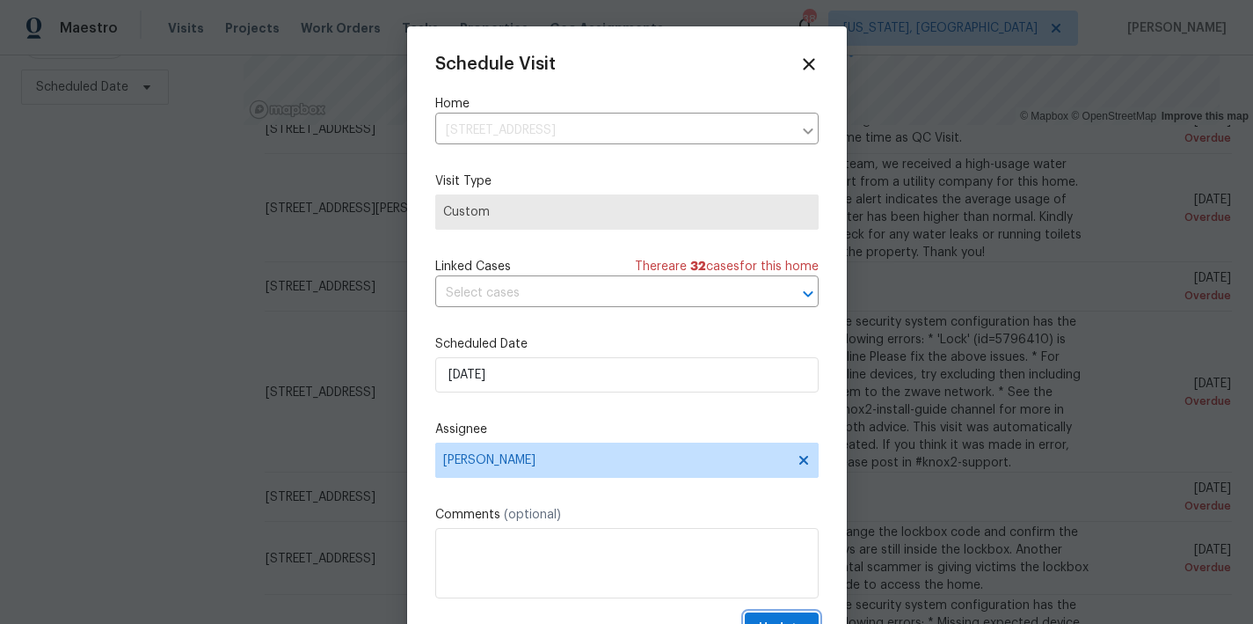
click at [779, 617] on button "Update" at bounding box center [782, 628] width 74 height 33
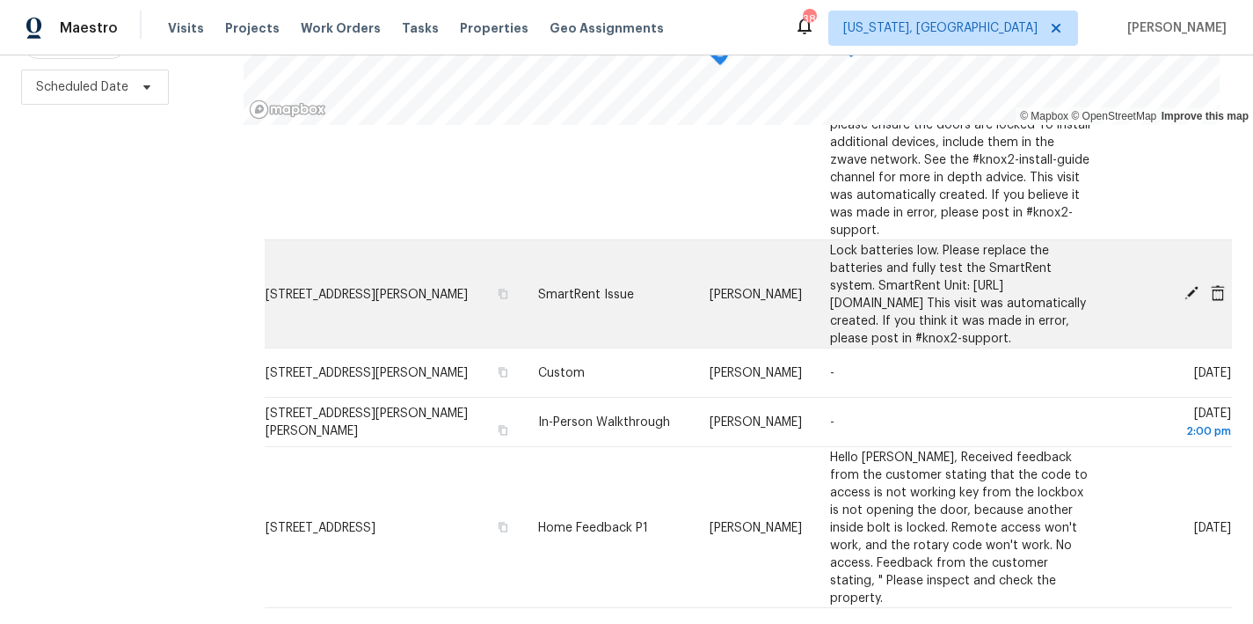
scroll to position [1066, 0]
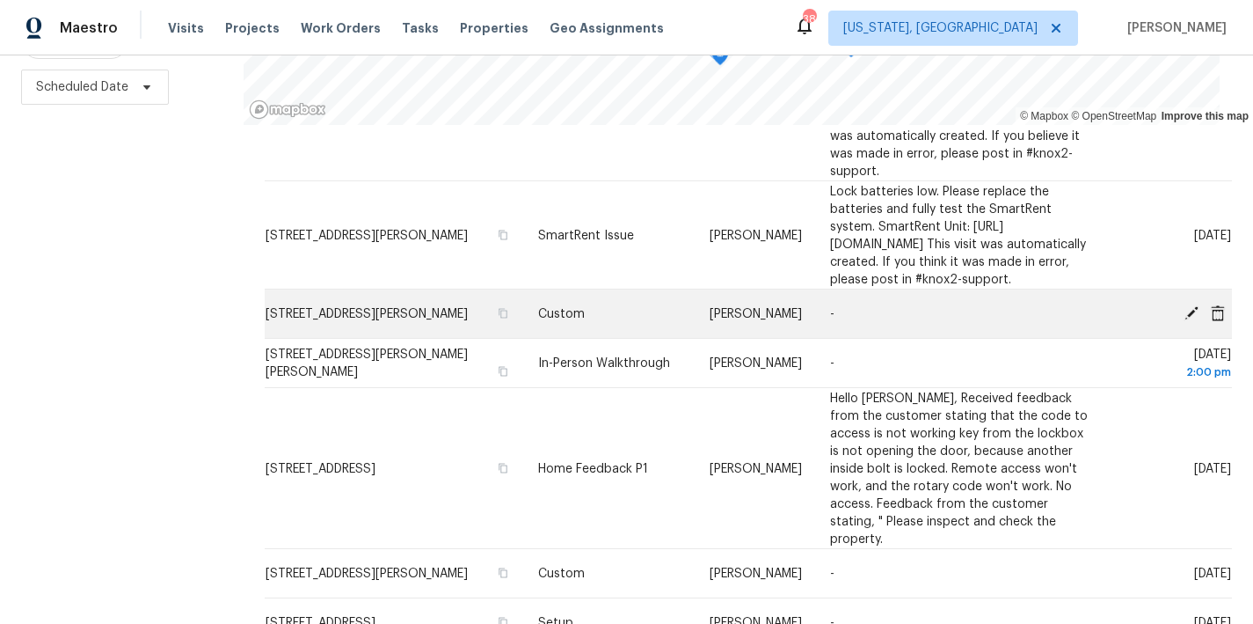
click at [1185, 305] on icon at bounding box center [1192, 312] width 14 height 14
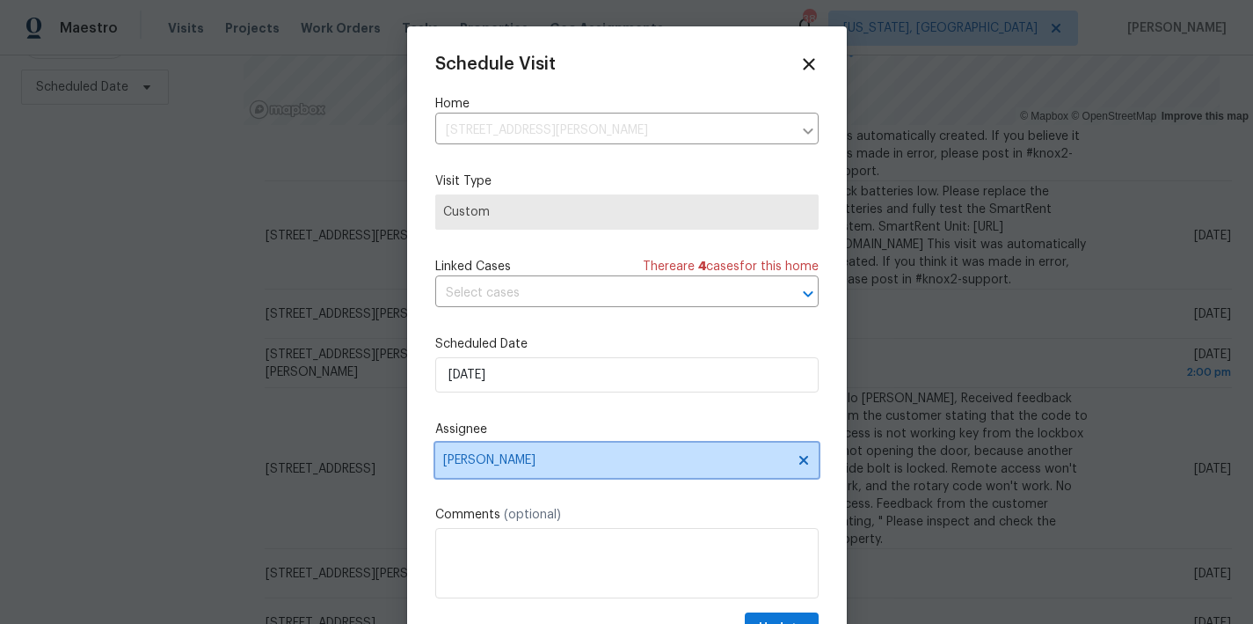
click at [493, 456] on span "Christopher Pace" at bounding box center [615, 460] width 345 height 14
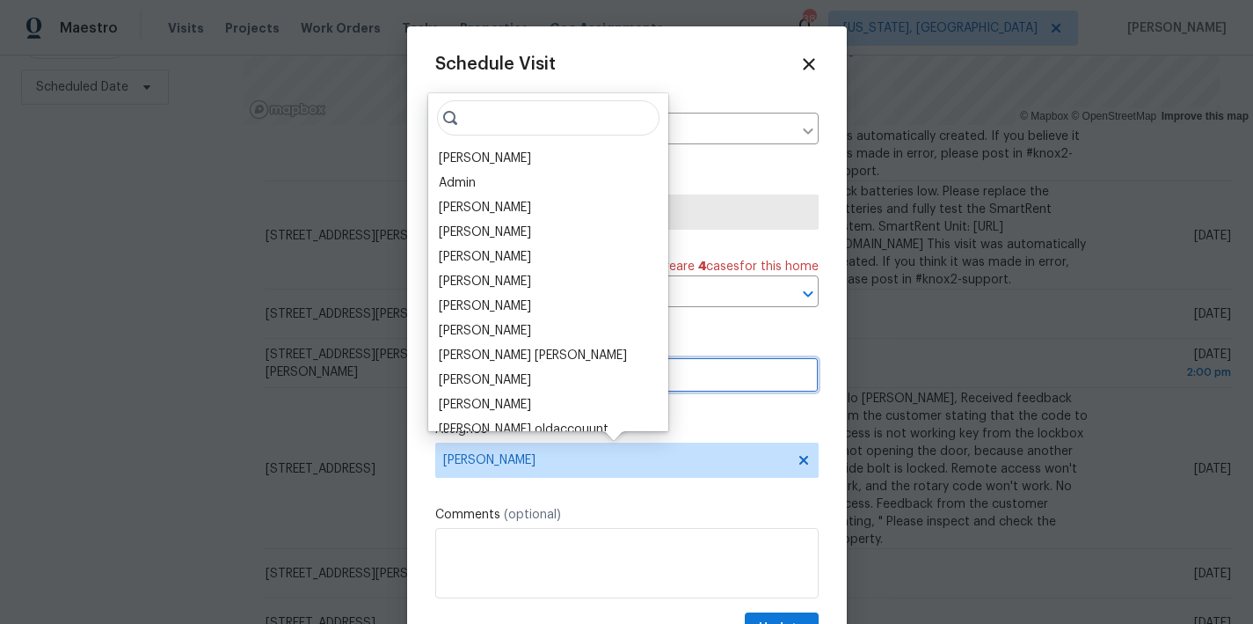
click at [707, 380] on input "8/18/2025" at bounding box center [627, 374] width 384 height 35
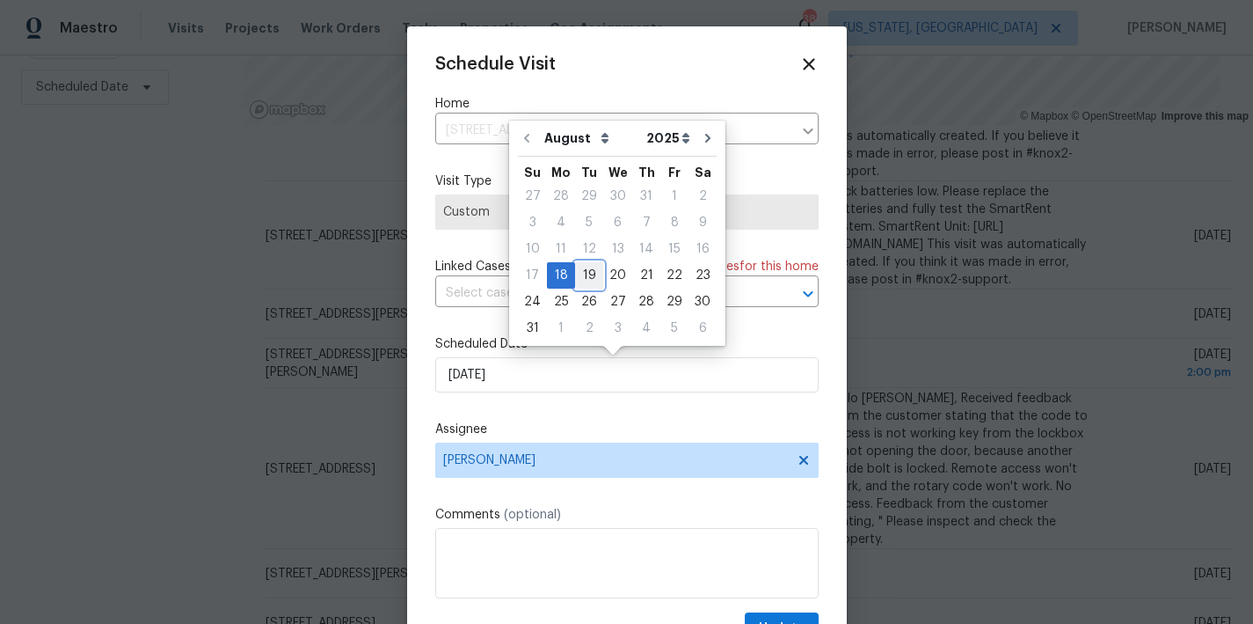
click at [585, 280] on div "19" at bounding box center [589, 275] width 28 height 25
type input "8/19/2025"
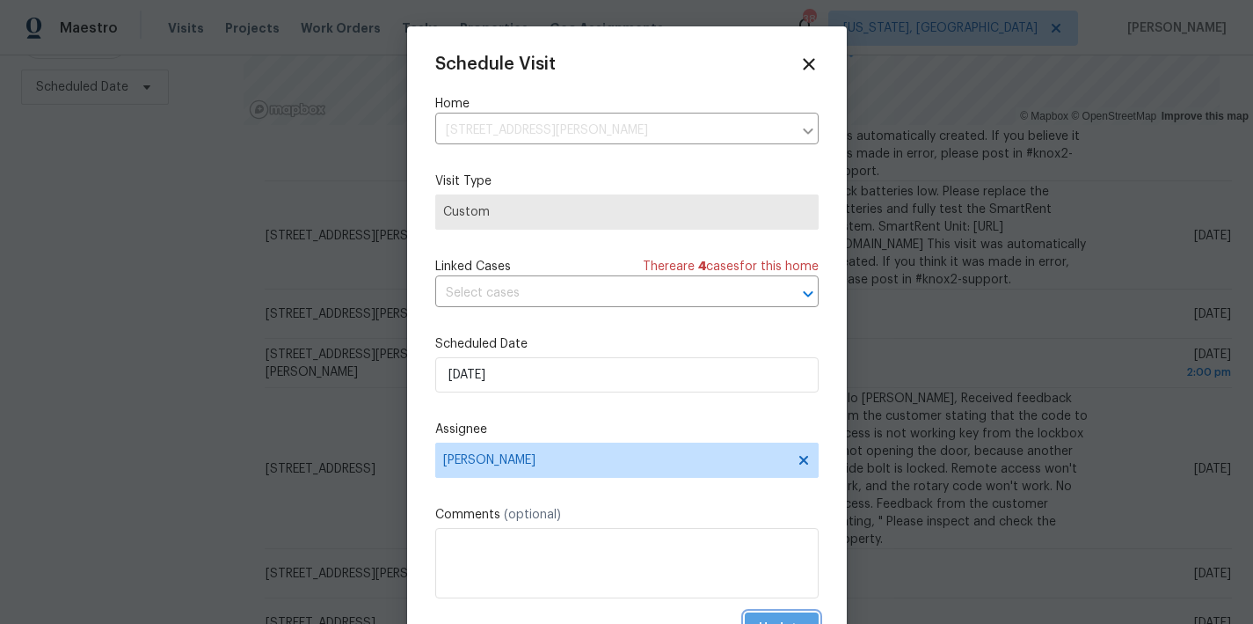
click at [771, 616] on button "Update" at bounding box center [782, 628] width 74 height 33
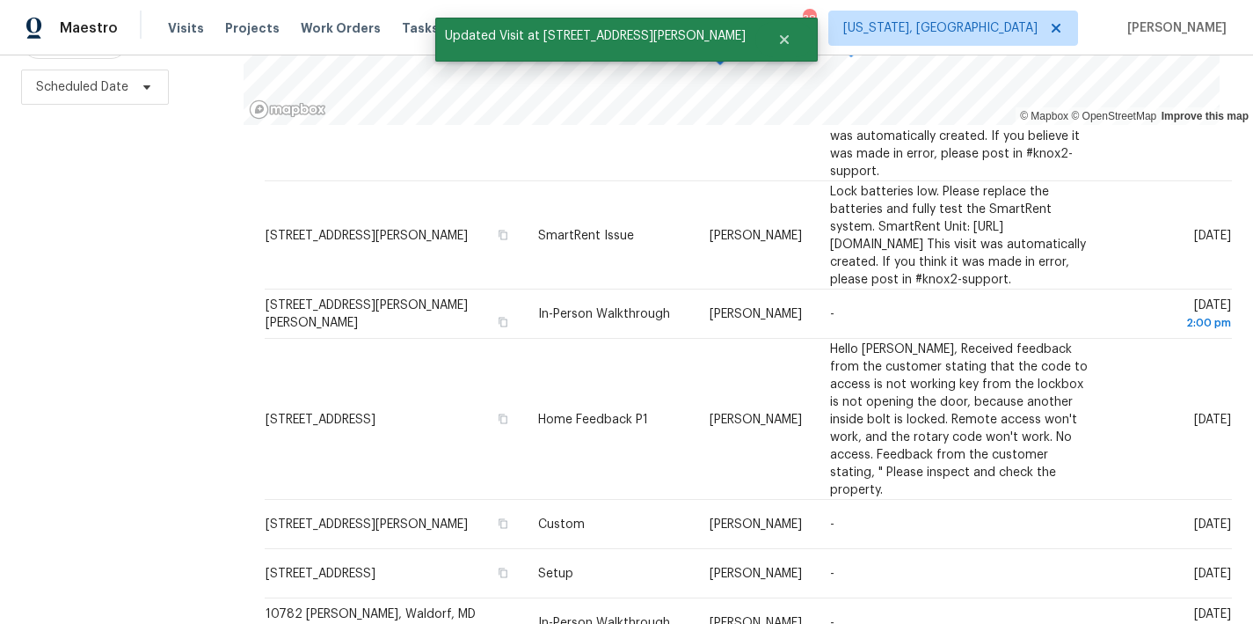
click at [164, 468] on div "Filters Reset ​ Type Assignee Scheduled Date" at bounding box center [122, 242] width 244 height 763
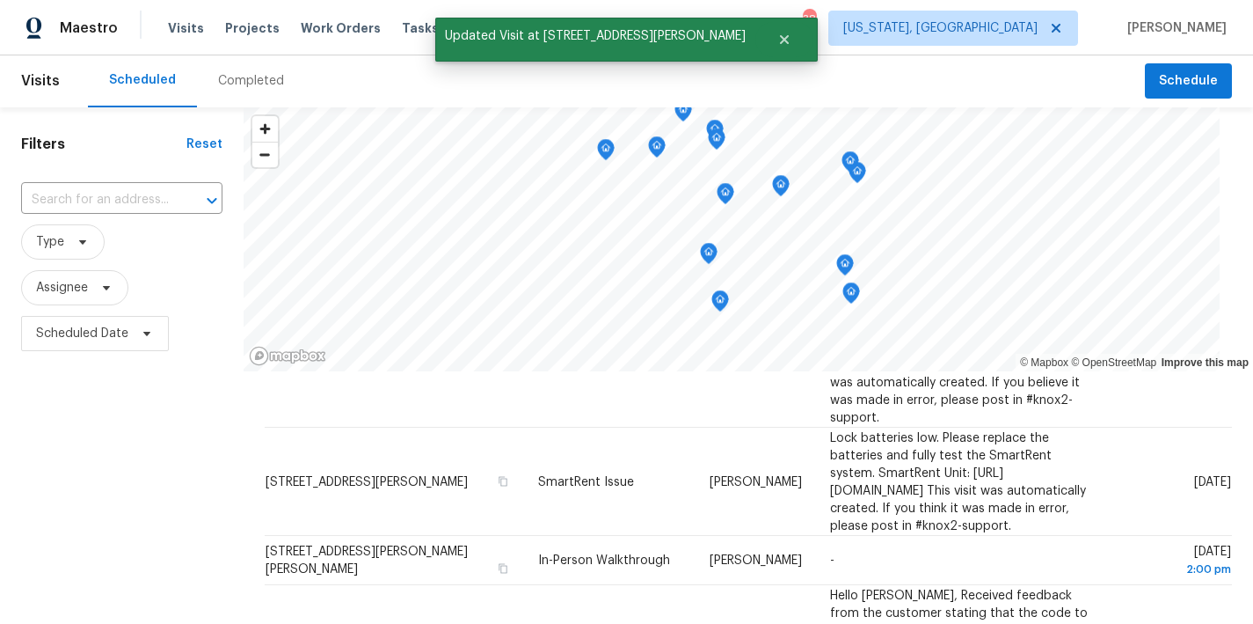
scroll to position [0, 0]
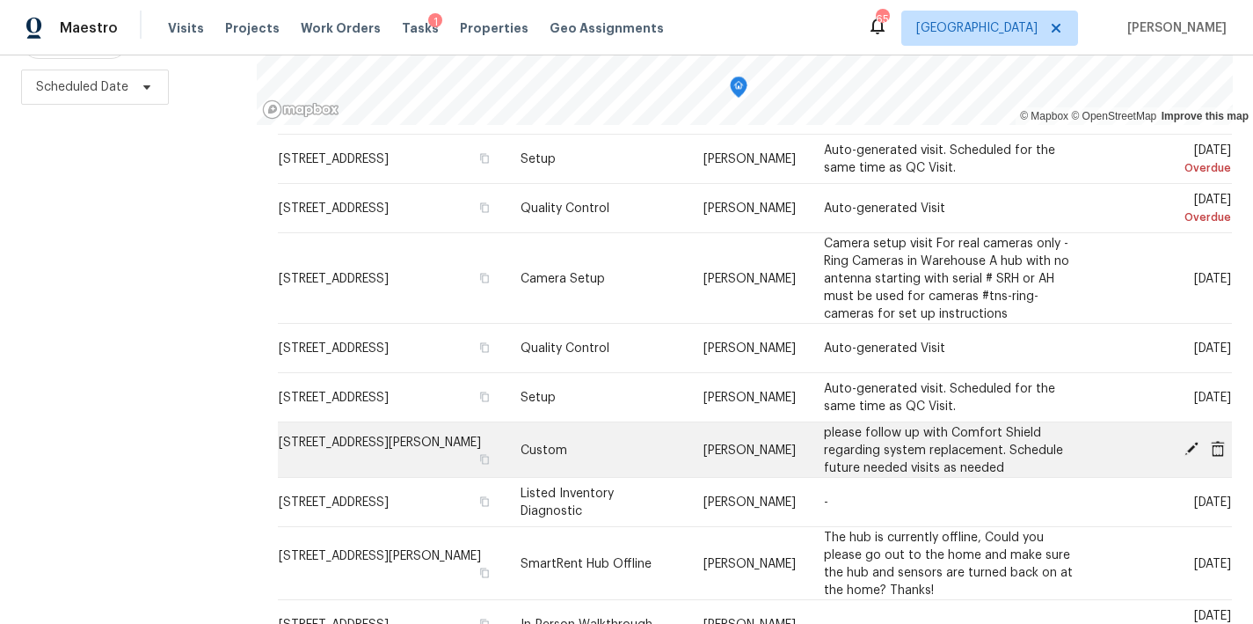
scroll to position [412, 0]
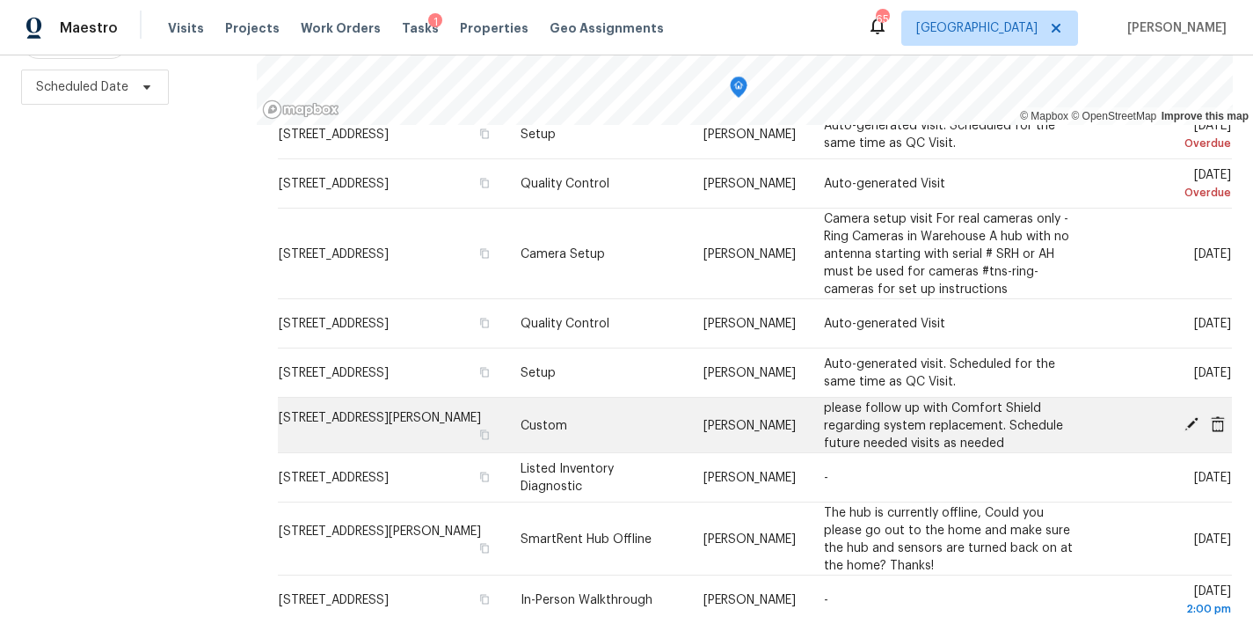
click at [1185, 417] on icon at bounding box center [1192, 424] width 14 height 14
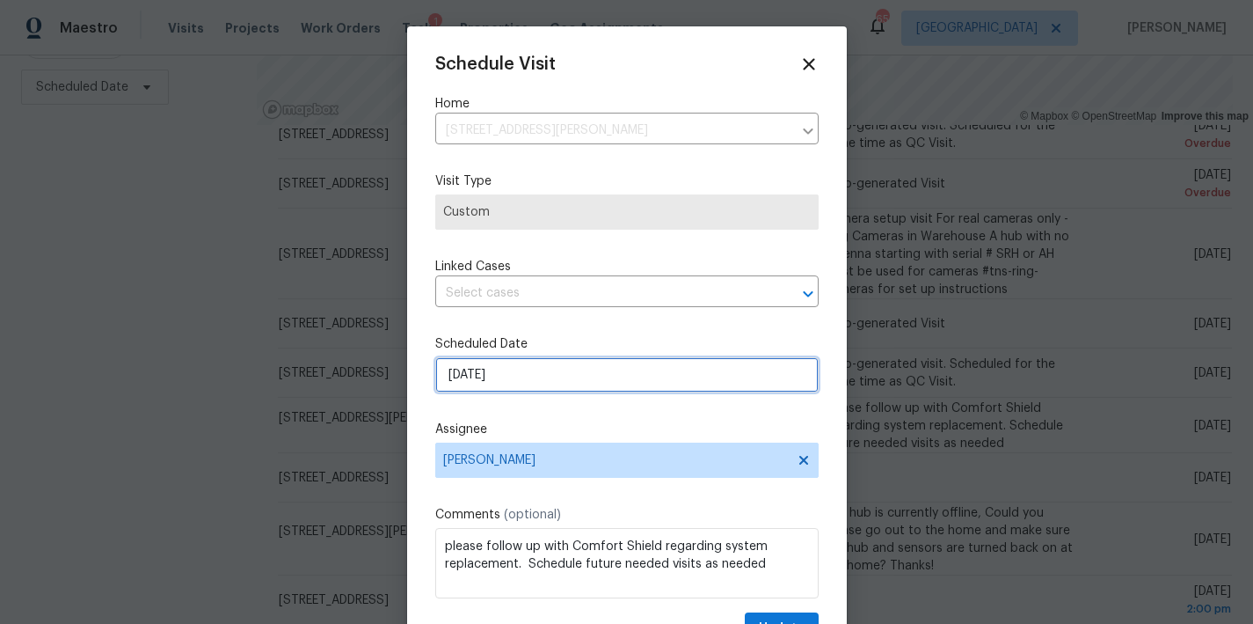
click at [513, 382] on input "8/18/2025" at bounding box center [627, 374] width 384 height 35
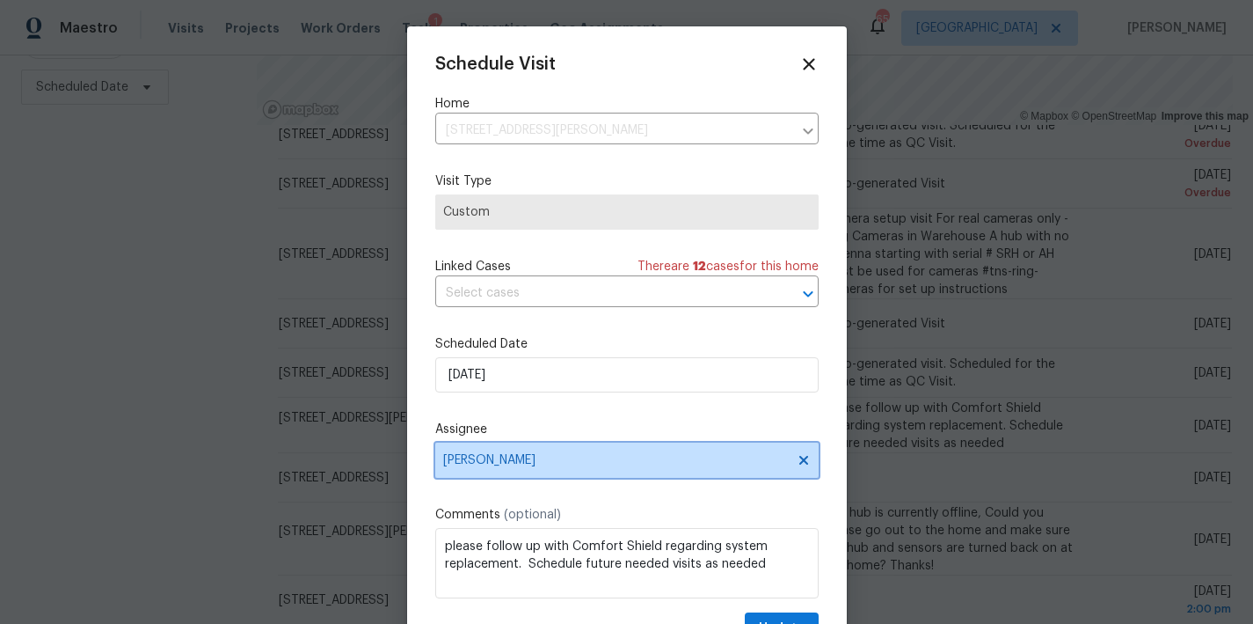
click at [492, 449] on span "[PERSON_NAME]" at bounding box center [627, 459] width 384 height 35
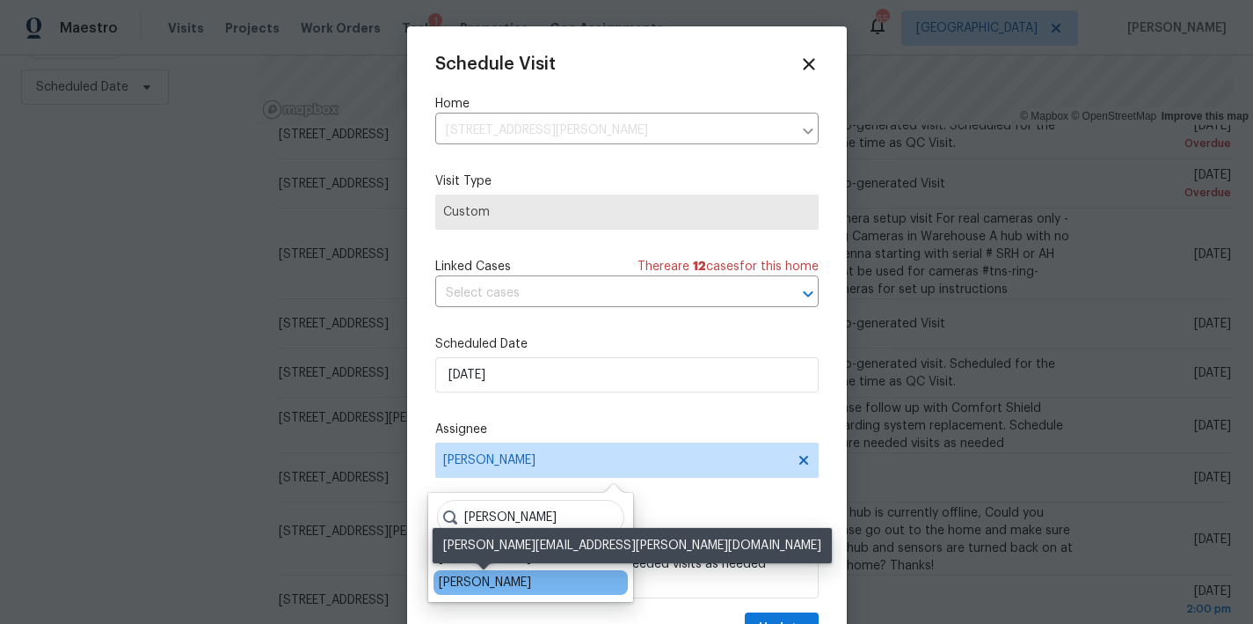
type input "ryan m"
click at [504, 577] on div "Ryan Middleton" at bounding box center [485, 583] width 92 height 18
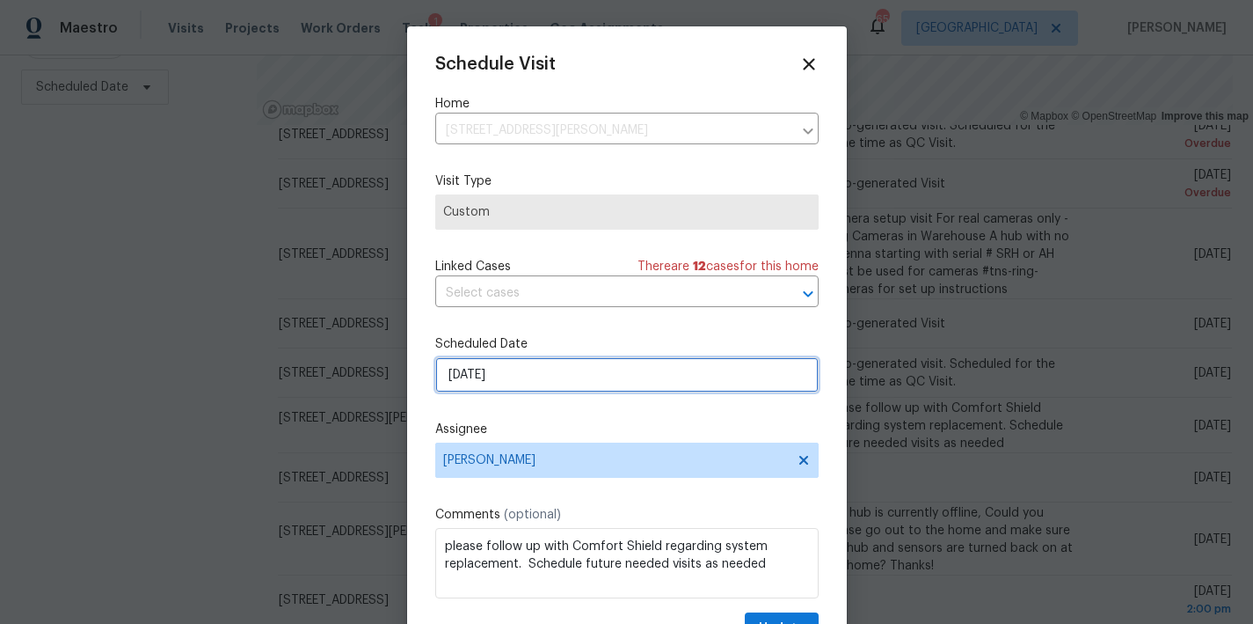
click at [552, 365] on input "8/18/2025" at bounding box center [627, 374] width 384 height 35
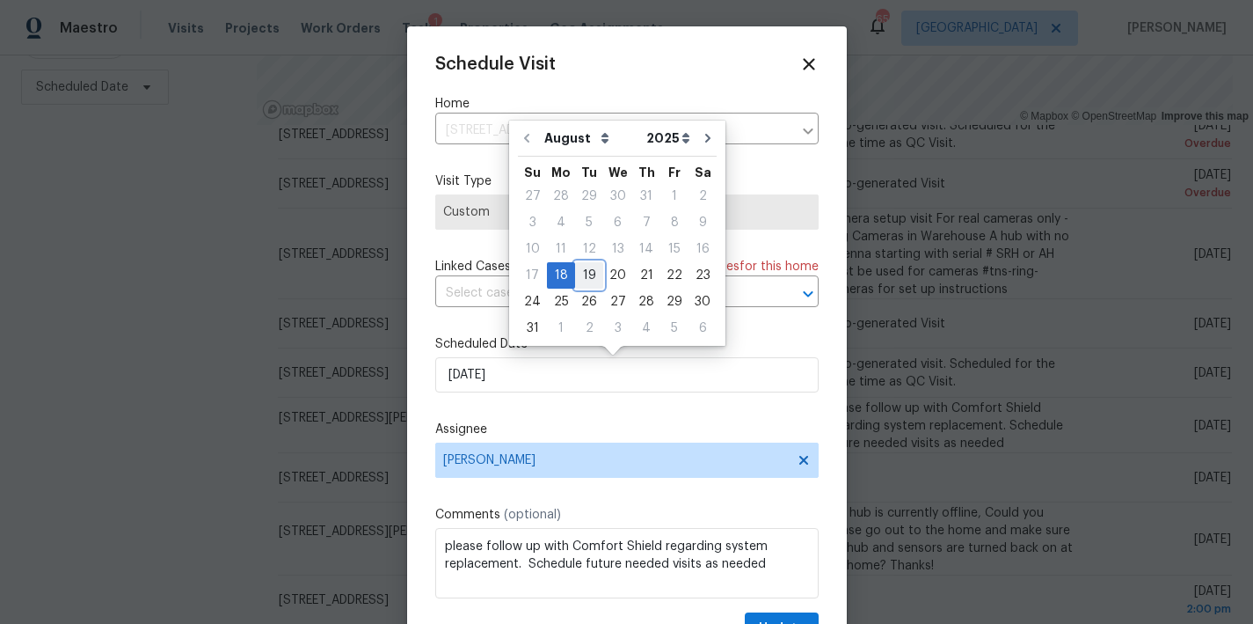
click at [585, 274] on div "19" at bounding box center [589, 275] width 28 height 25
type input "8/19/2025"
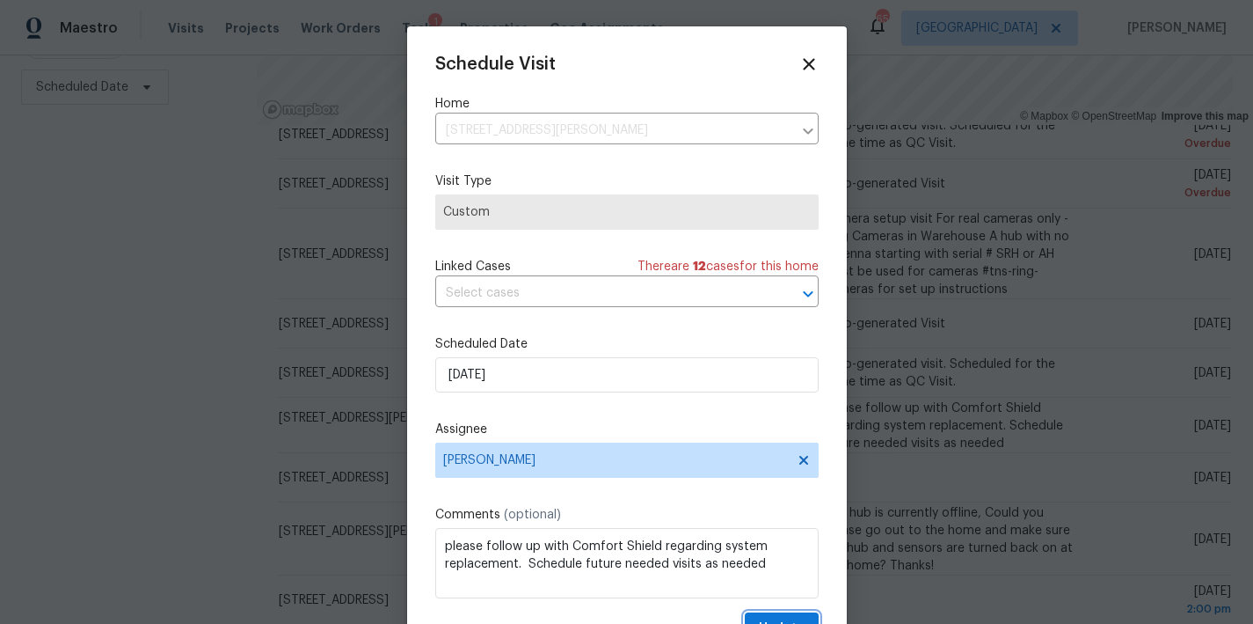
click at [767, 615] on button "Update" at bounding box center [782, 628] width 74 height 33
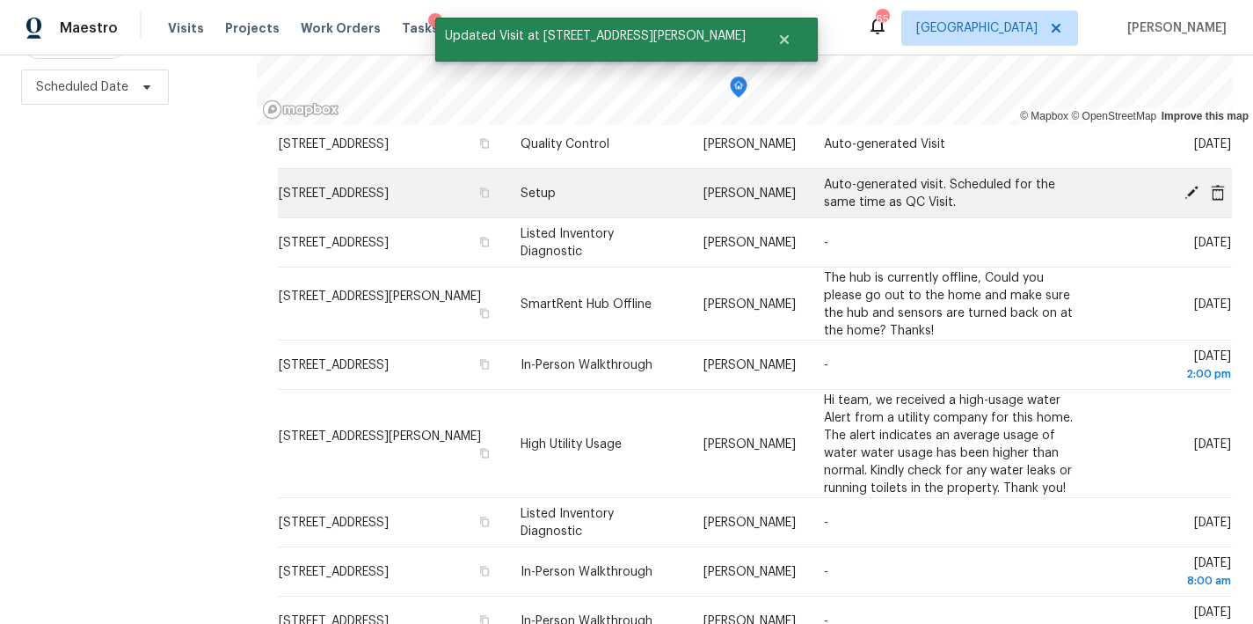
scroll to position [625, 0]
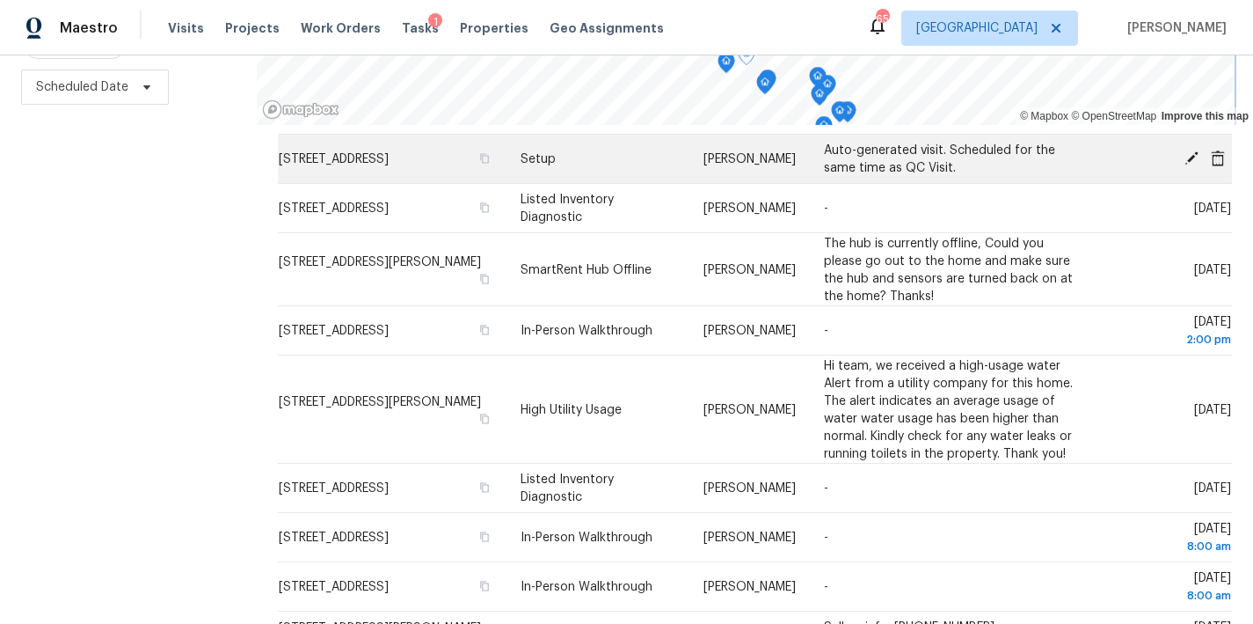
click at [917, 123] on div "© Mapbox © OpenStreetMap Improve this map Address Type Assignee Comments Schedu…" at bounding box center [755, 242] width 997 height 763
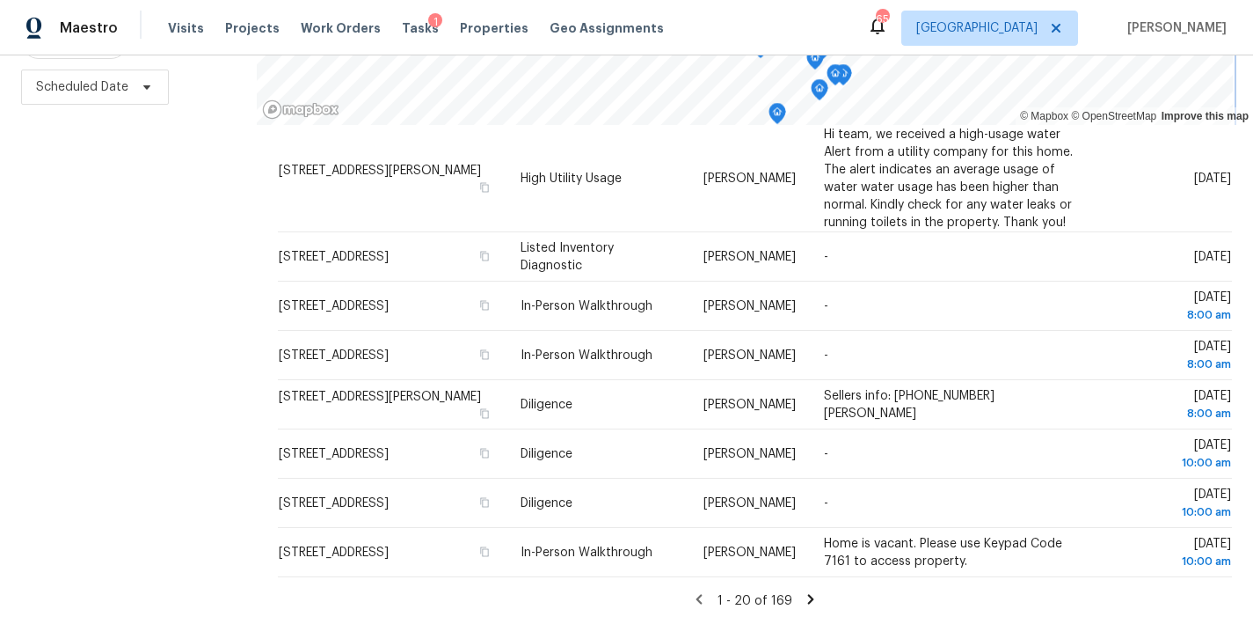
scroll to position [86, 0]
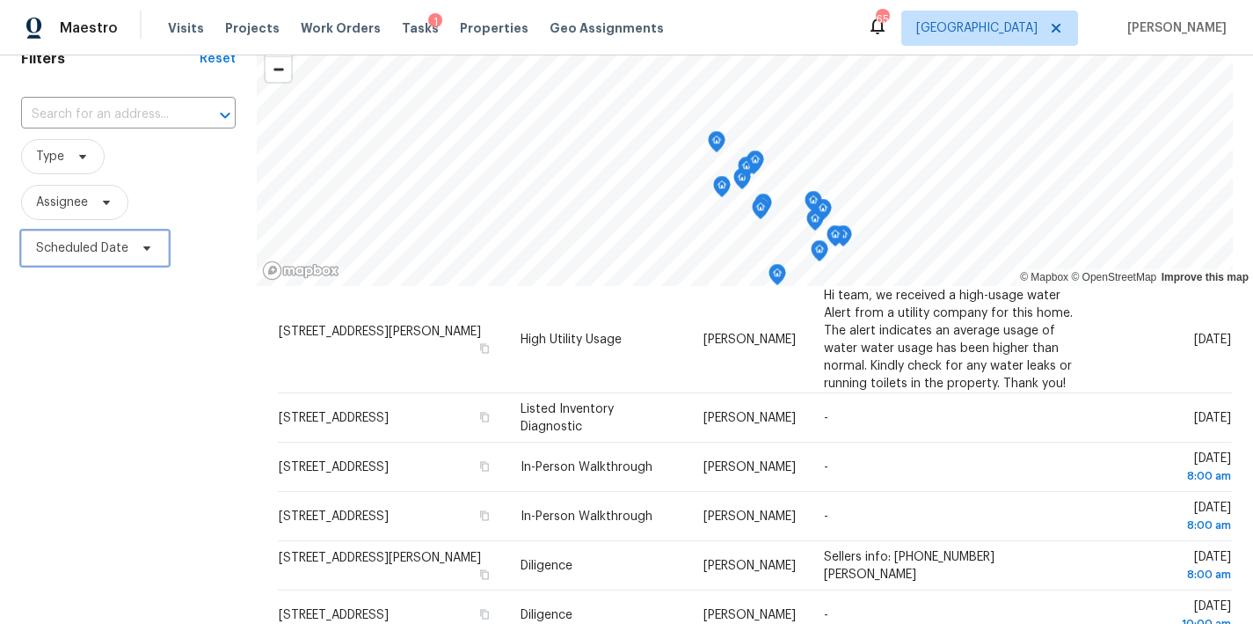
click at [90, 260] on span "Scheduled Date" at bounding box center [95, 247] width 148 height 35
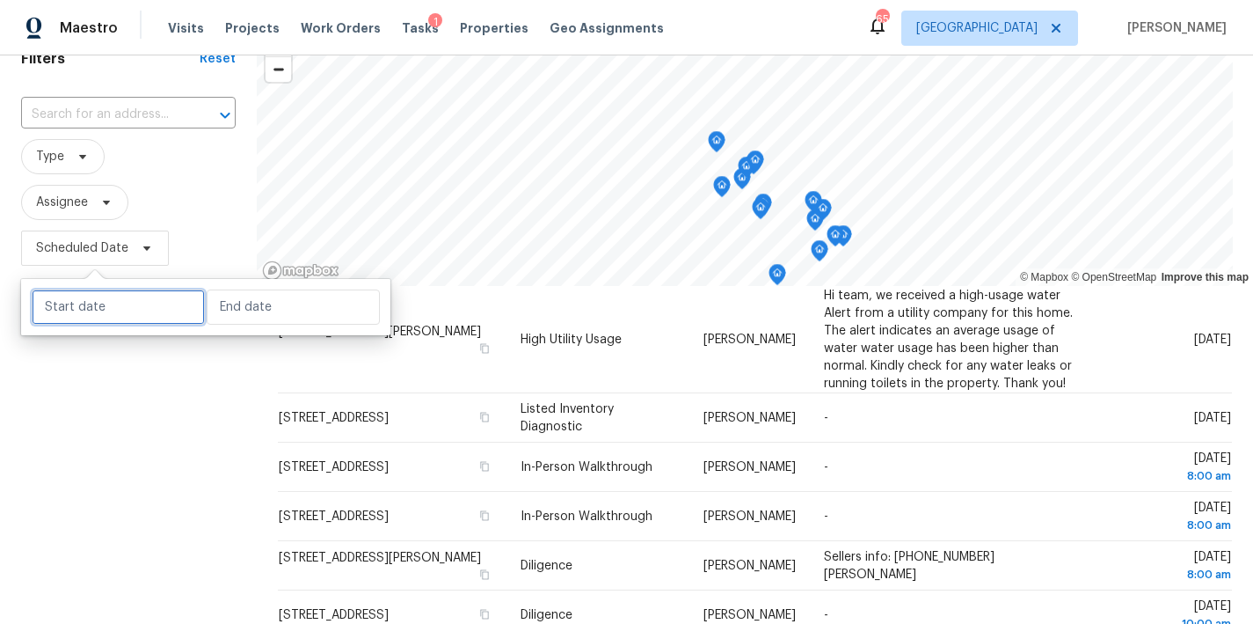
click at [102, 320] on input "text" at bounding box center [118, 306] width 173 height 35
select select "7"
select select "2025"
select select "8"
select select "2025"
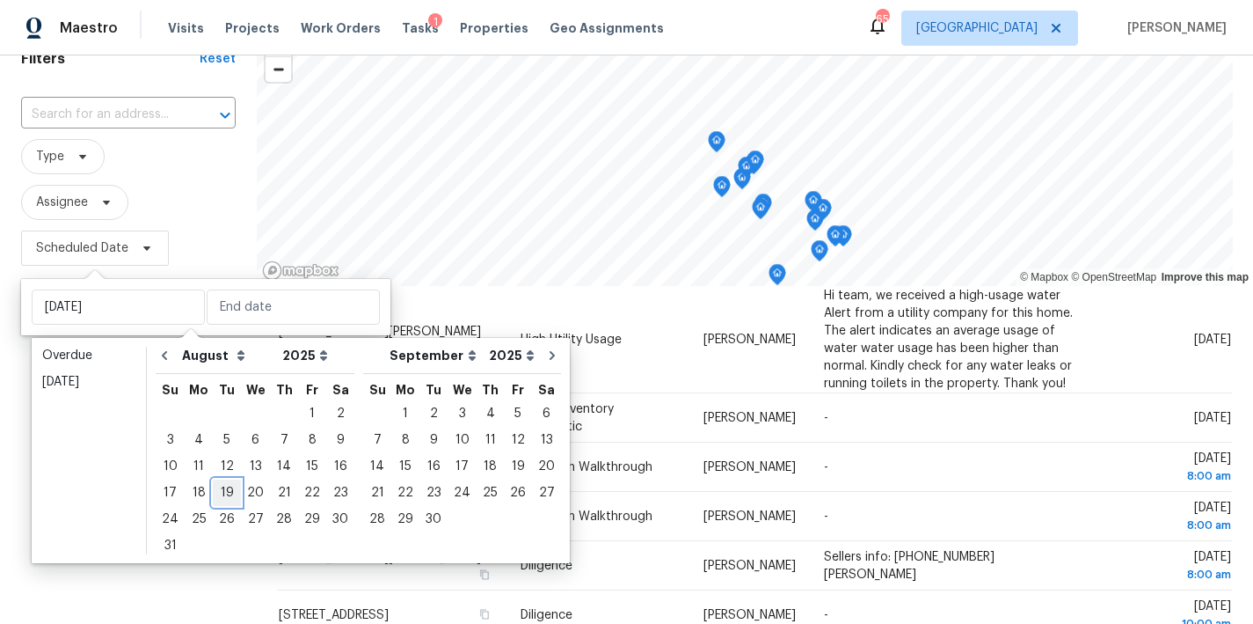
click at [218, 495] on div "19" at bounding box center [227, 492] width 28 height 25
type input "Tue, Aug 19"
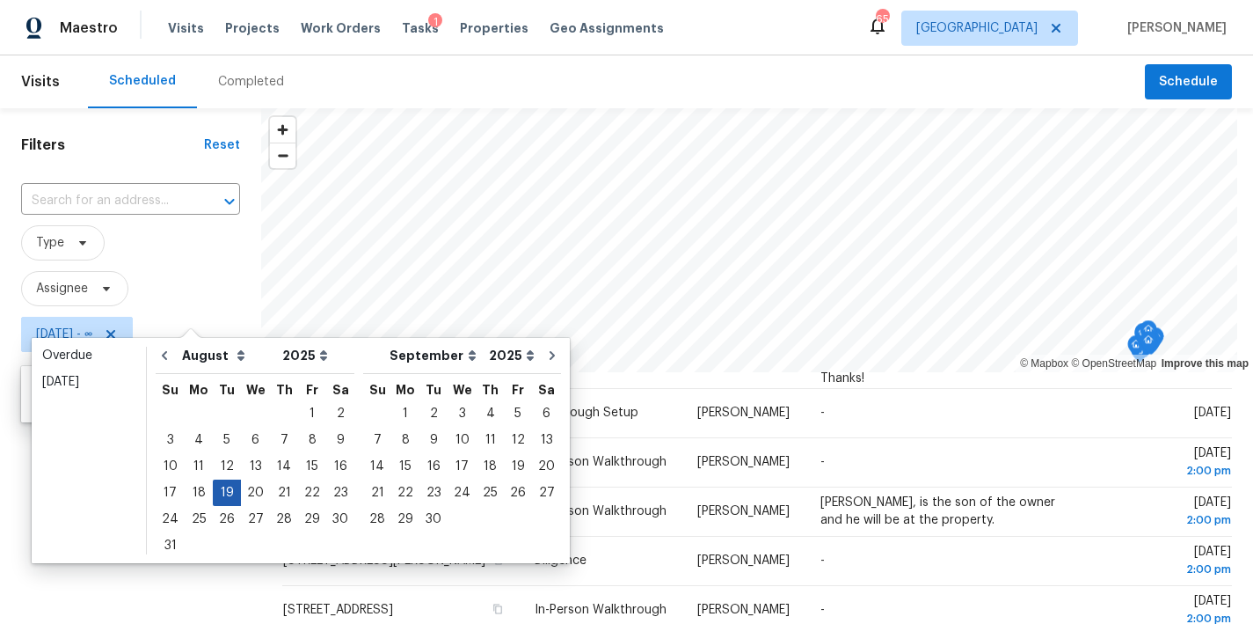
scroll to position [727, 0]
click at [222, 494] on div "19" at bounding box center [227, 492] width 28 height 25
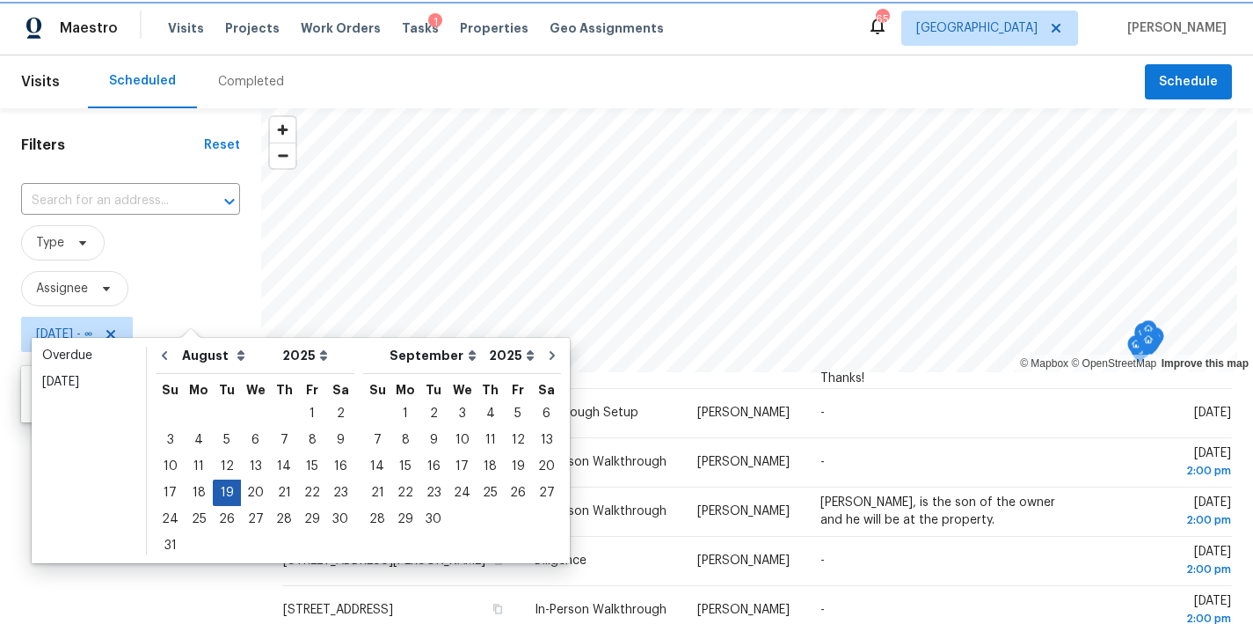
type input "Tue, Aug 19"
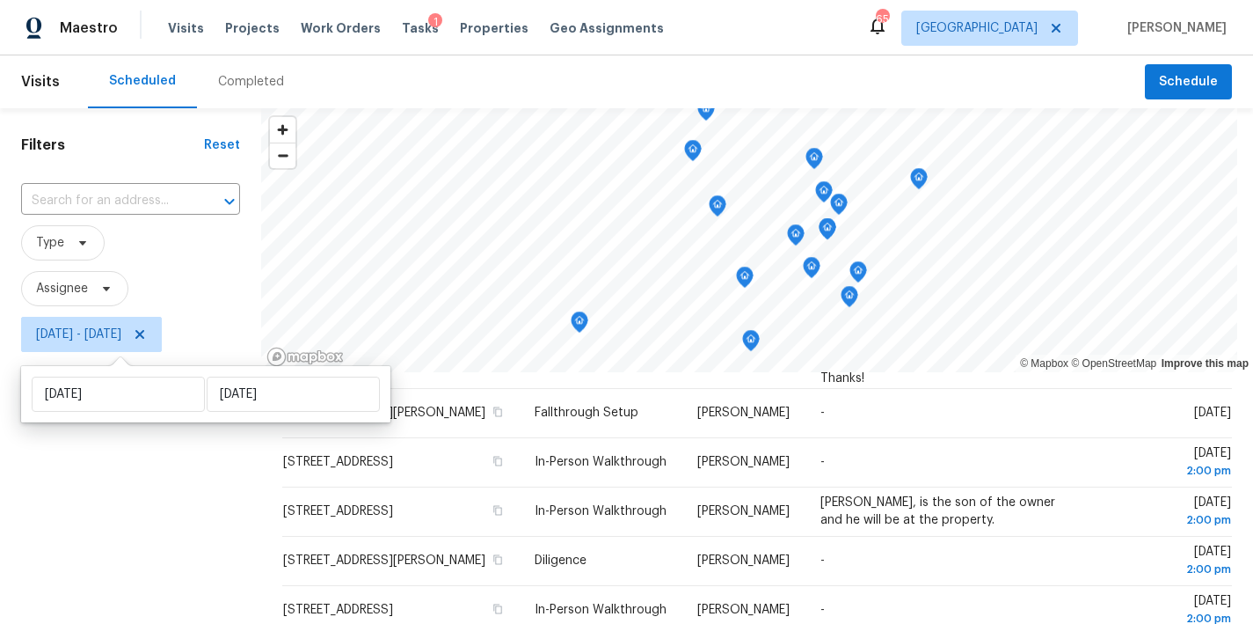
click at [77, 531] on div "Filters Reset ​ Type Assignee Tue, Aug 19 - Tue, Aug 19" at bounding box center [130, 489] width 261 height 763
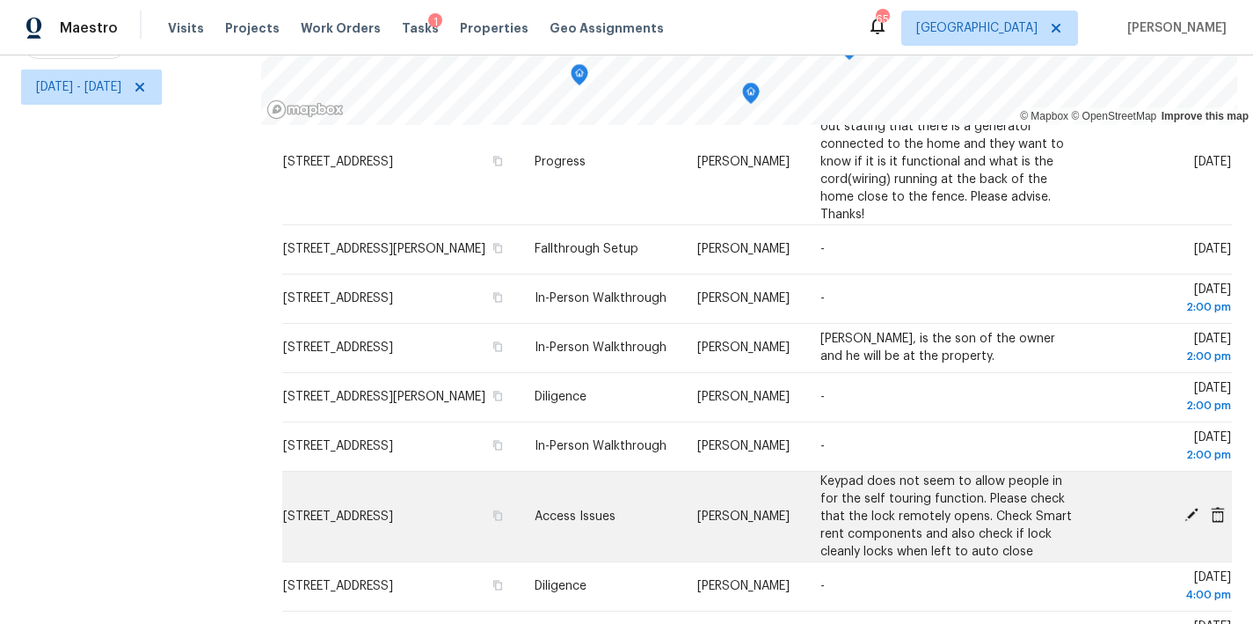
scroll to position [727, 0]
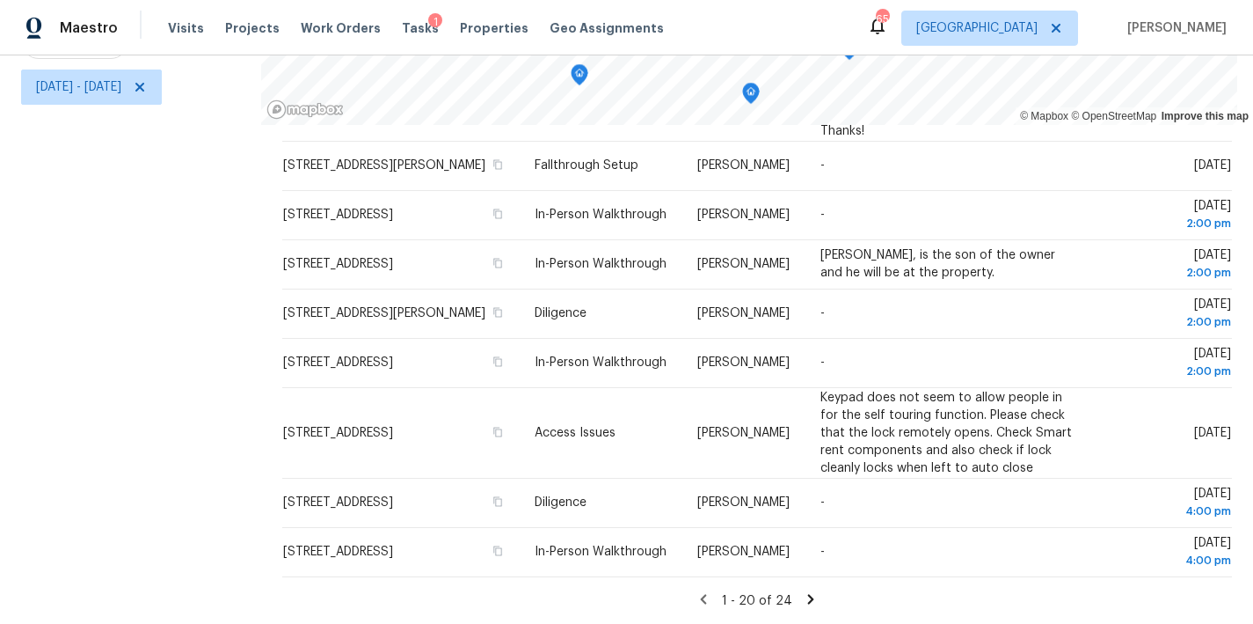
click at [803, 591] on icon at bounding box center [811, 599] width 16 height 16
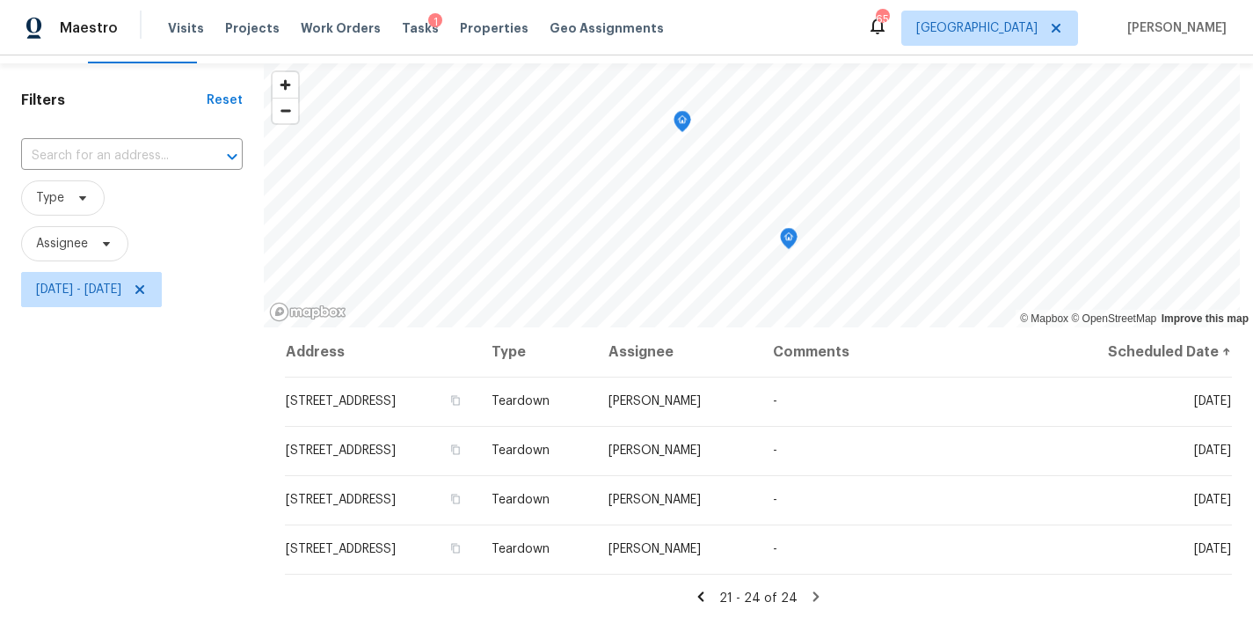
scroll to position [44, 0]
click at [698, 589] on icon at bounding box center [701, 597] width 16 height 16
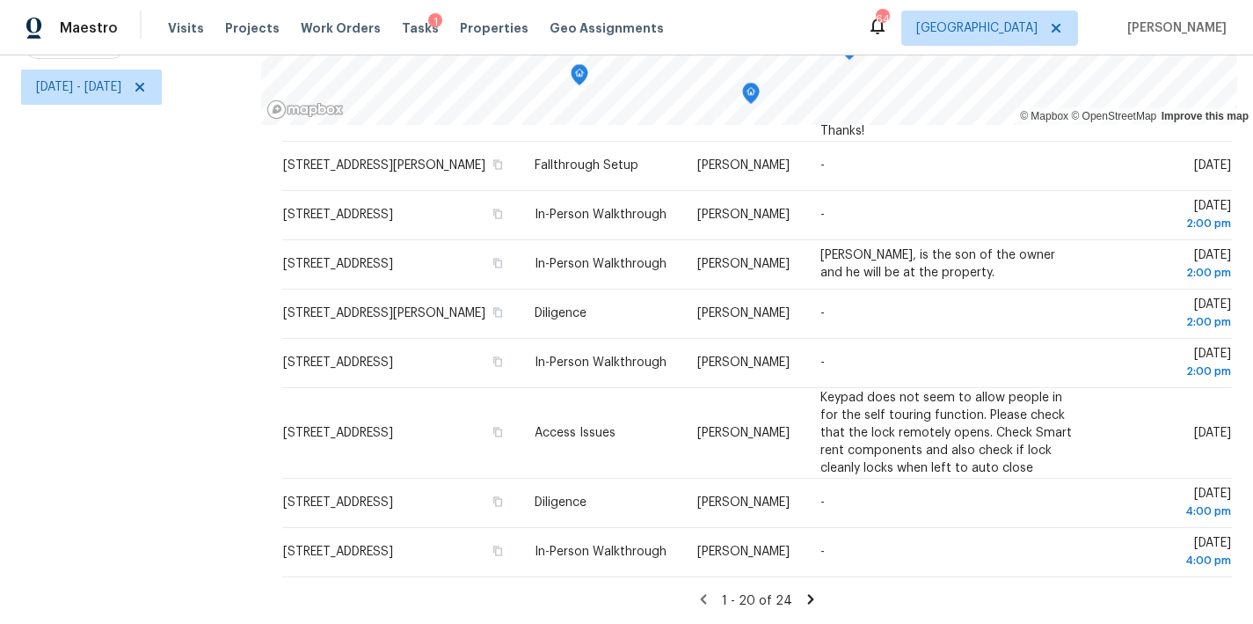
scroll to position [0, 0]
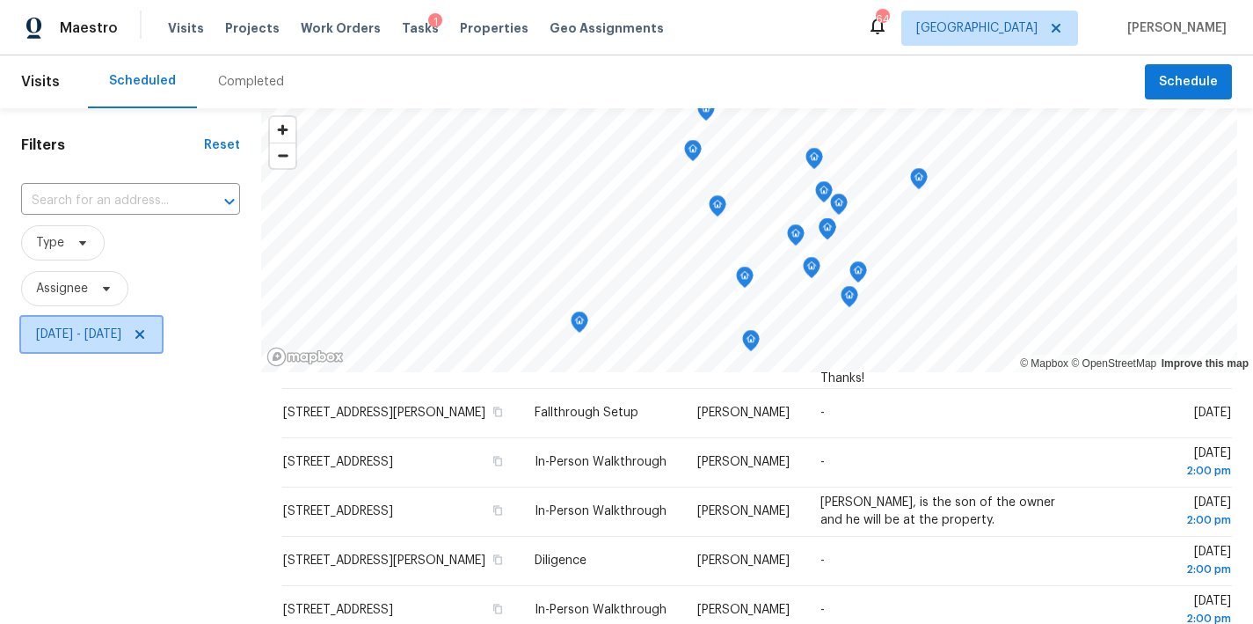
click at [147, 336] on span at bounding box center [137, 334] width 19 height 14
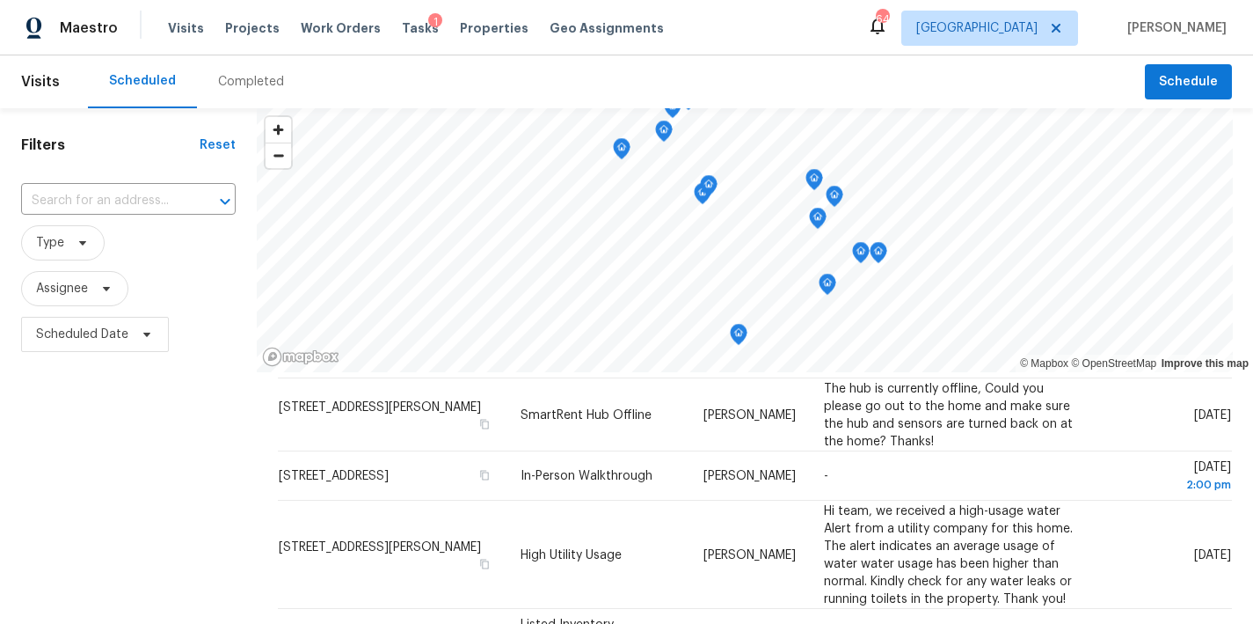
click at [739, 56] on div "Scheduled Completed" at bounding box center [616, 81] width 1057 height 53
click at [753, 37] on div "Maestro Visits Projects Work Orders Tasks 1 Properties Geo Assignments 64 Ralei…" at bounding box center [626, 27] width 1253 height 55
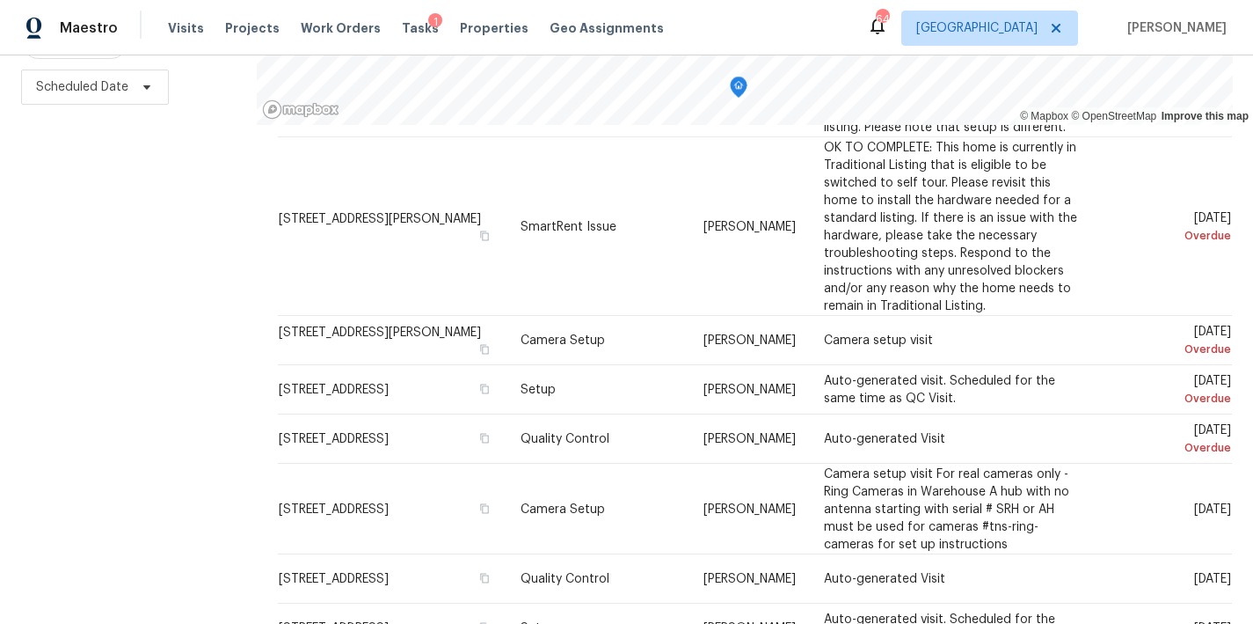
scroll to position [155, 0]
click at [143, 390] on div "Filters Reset ​ Type Assignee Scheduled Date" at bounding box center [128, 242] width 257 height 763
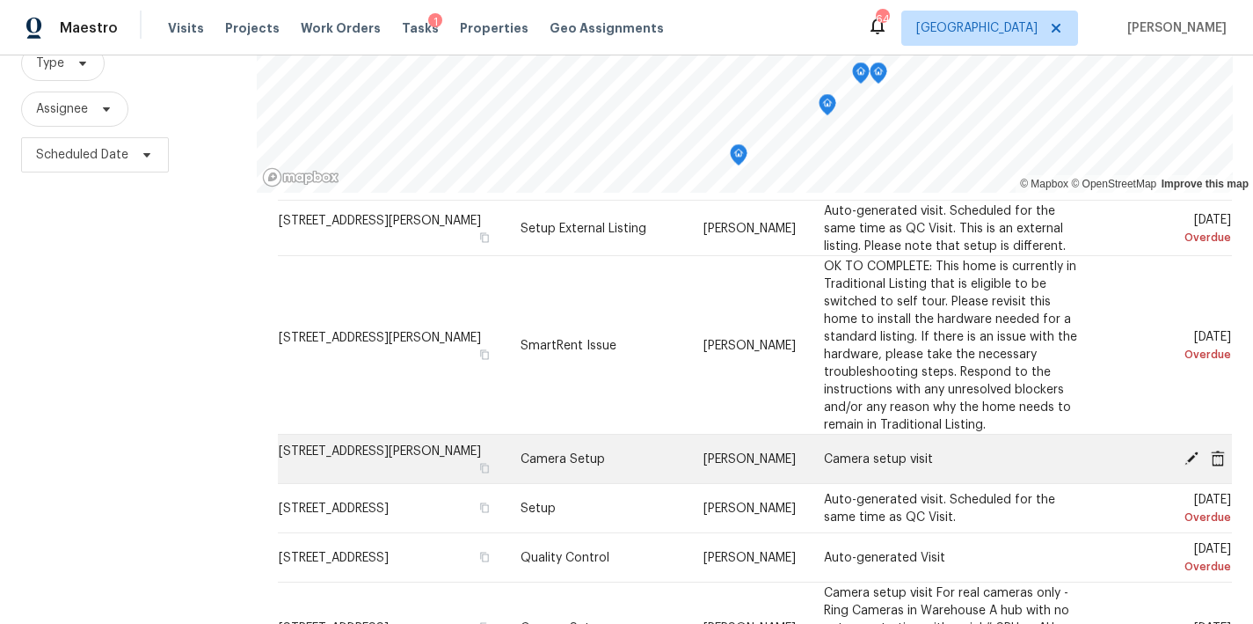
scroll to position [8, 0]
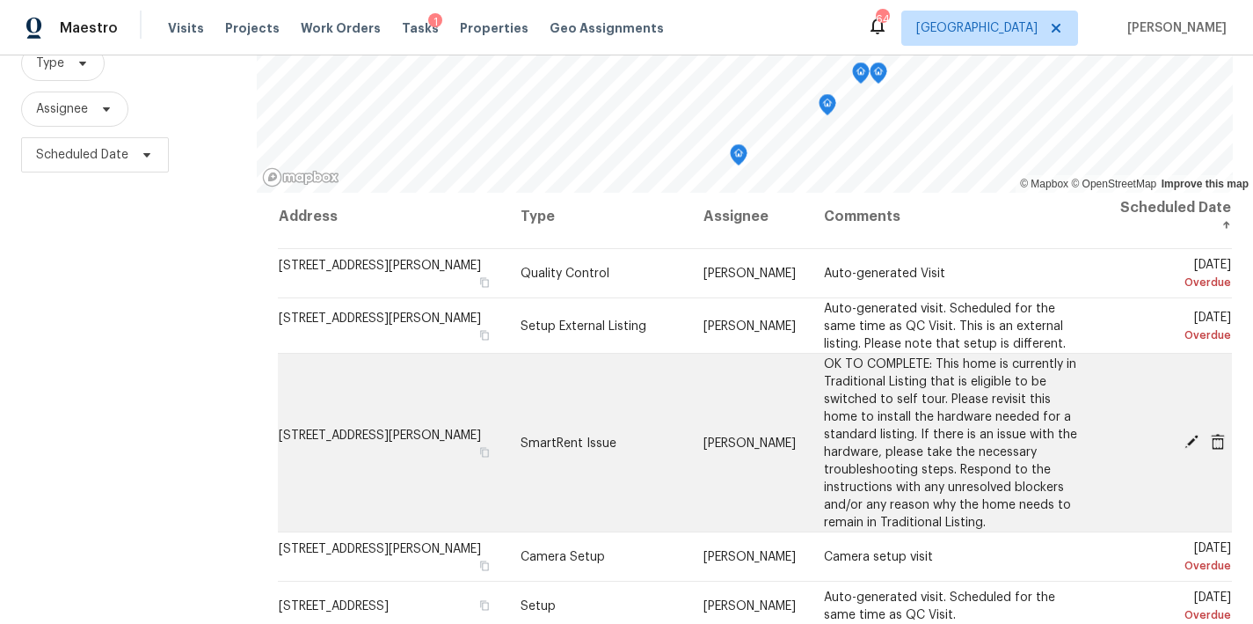
click at [1184, 436] on icon at bounding box center [1192, 442] width 16 height 16
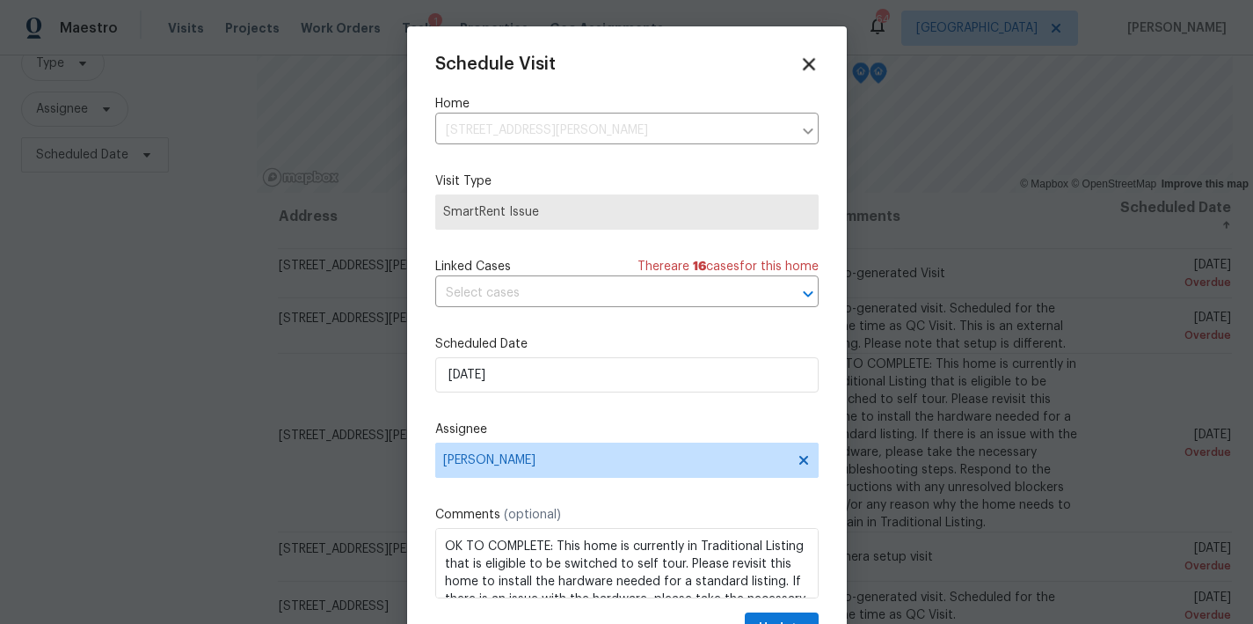
click at [799, 62] on icon at bounding box center [809, 64] width 20 height 20
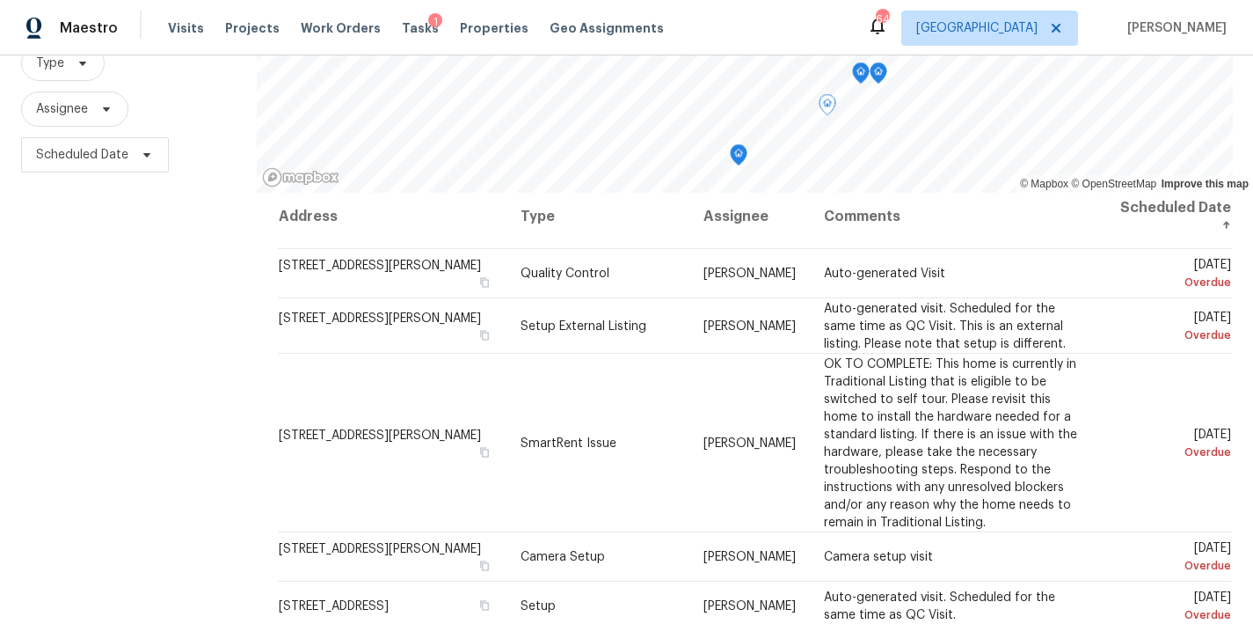
click at [142, 425] on div "Filters Reset ​ Type Assignee Scheduled Date" at bounding box center [128, 310] width 257 height 763
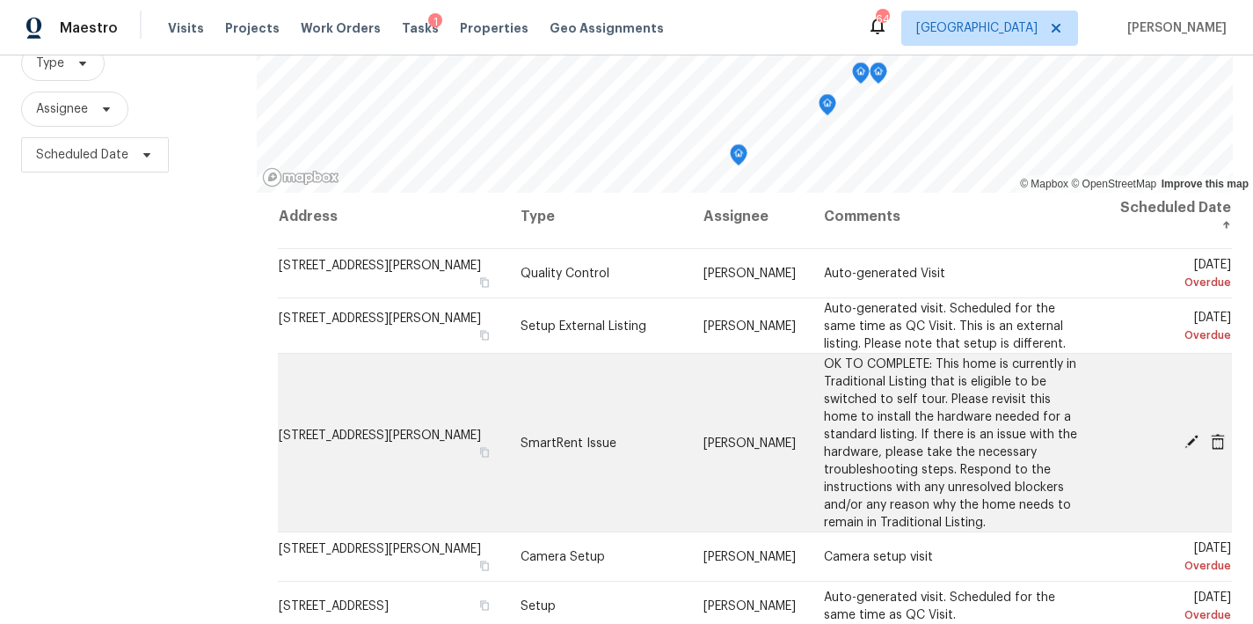
click at [1211, 439] on icon at bounding box center [1218, 441] width 14 height 16
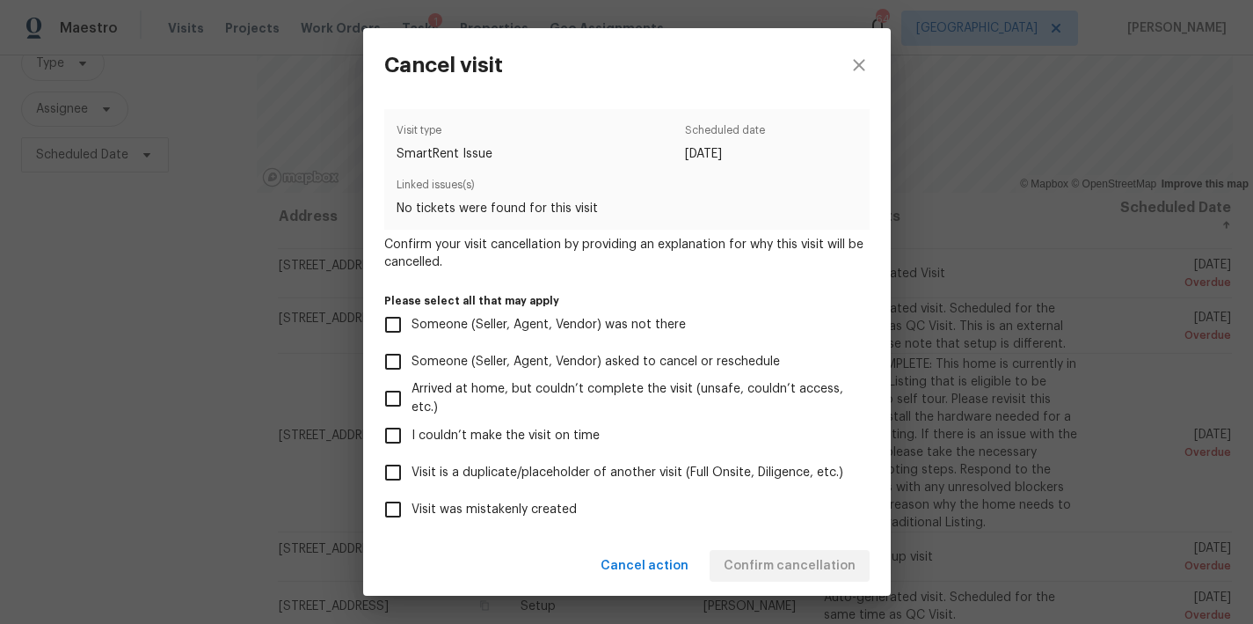
scroll to position [157, 0]
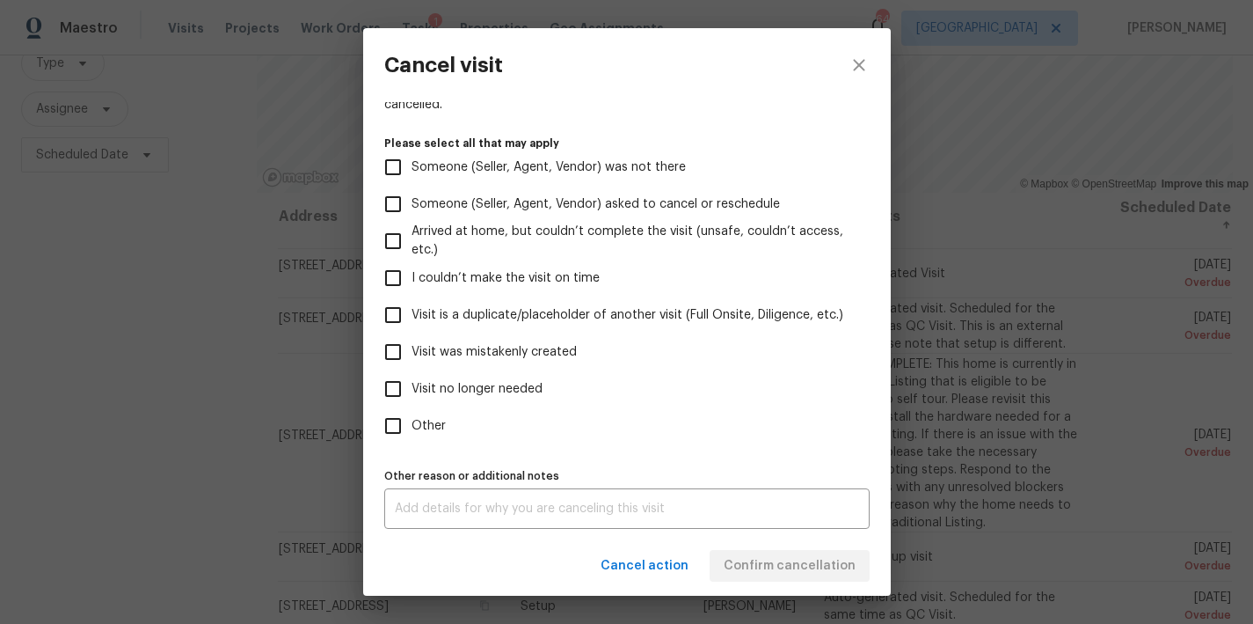
click at [399, 428] on input "Other" at bounding box center [393, 425] width 37 height 37
checkbox input "true"
click at [461, 496] on div "x Other reason or additional notes" at bounding box center [627, 508] width 486 height 40
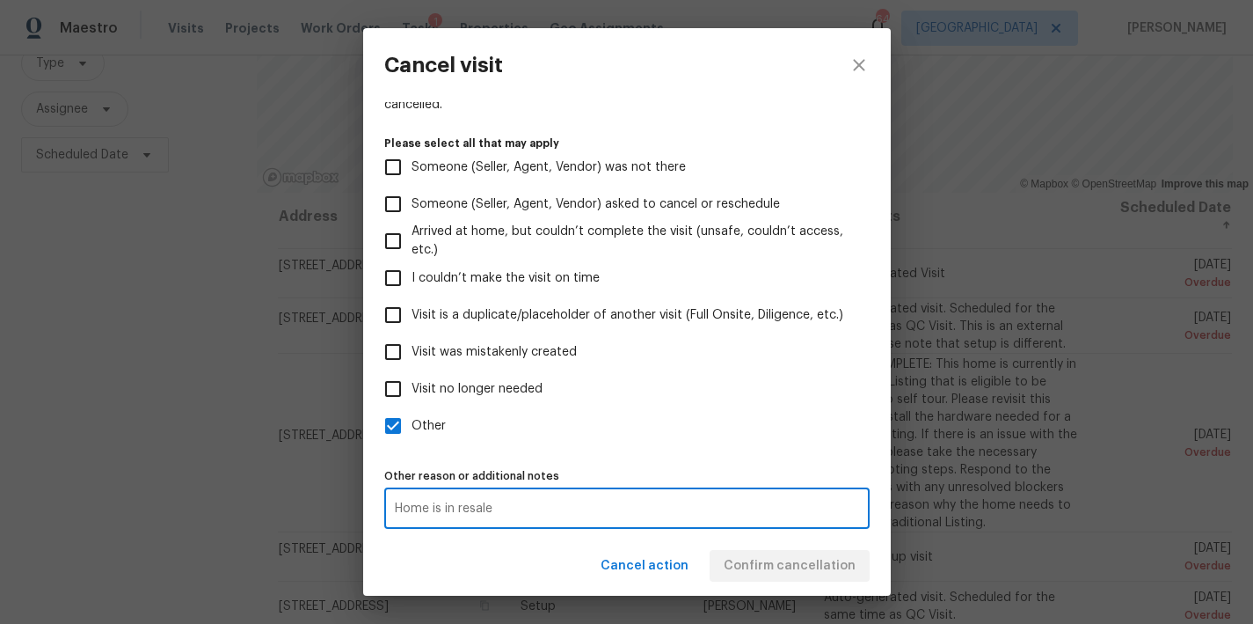
type textarea "Home is in resale"
click at [497, 558] on div "Cancel action Confirm cancellation" at bounding box center [627, 566] width 528 height 61
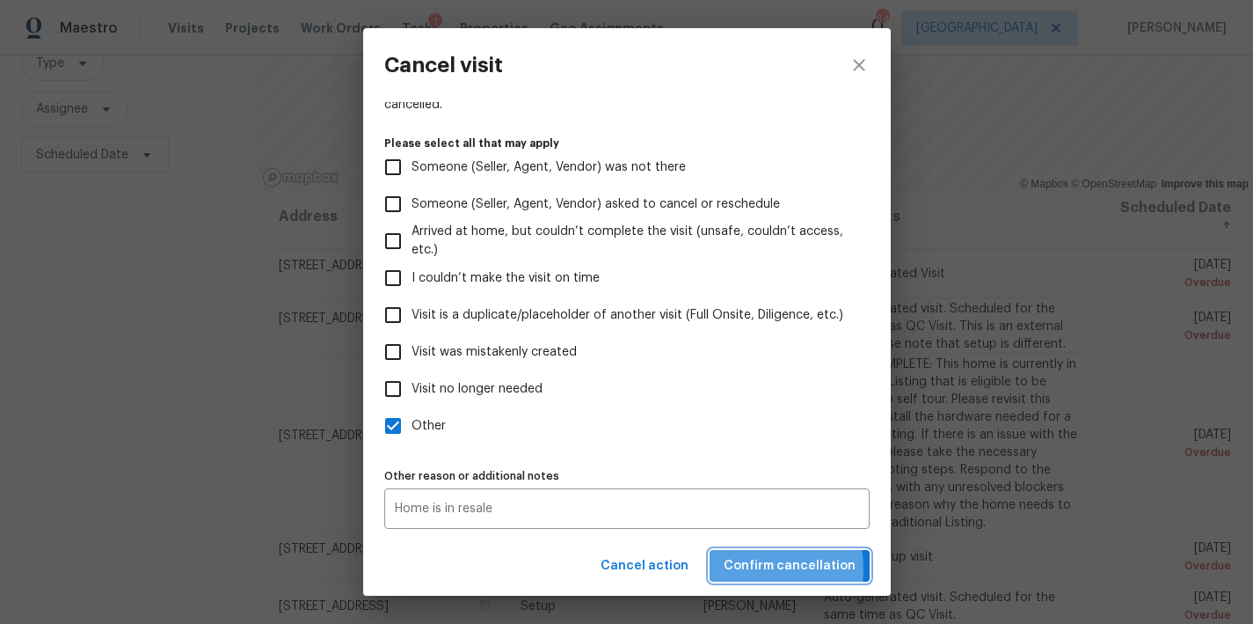
click at [757, 568] on span "Confirm cancellation" at bounding box center [790, 566] width 132 height 22
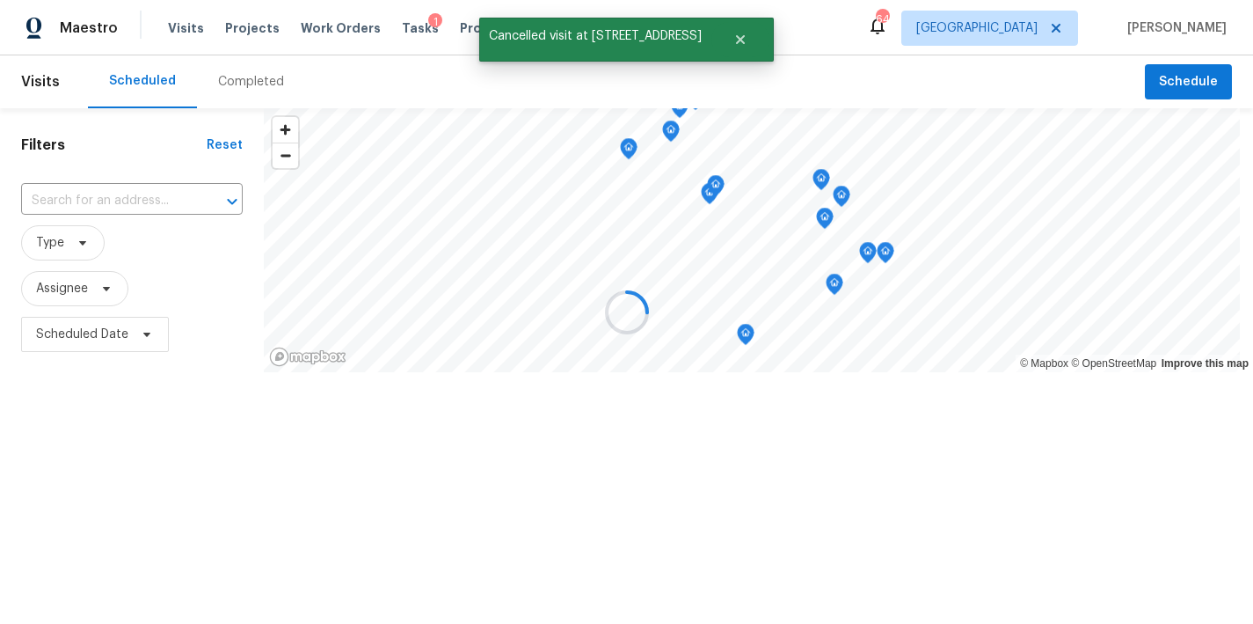
scroll to position [0, 0]
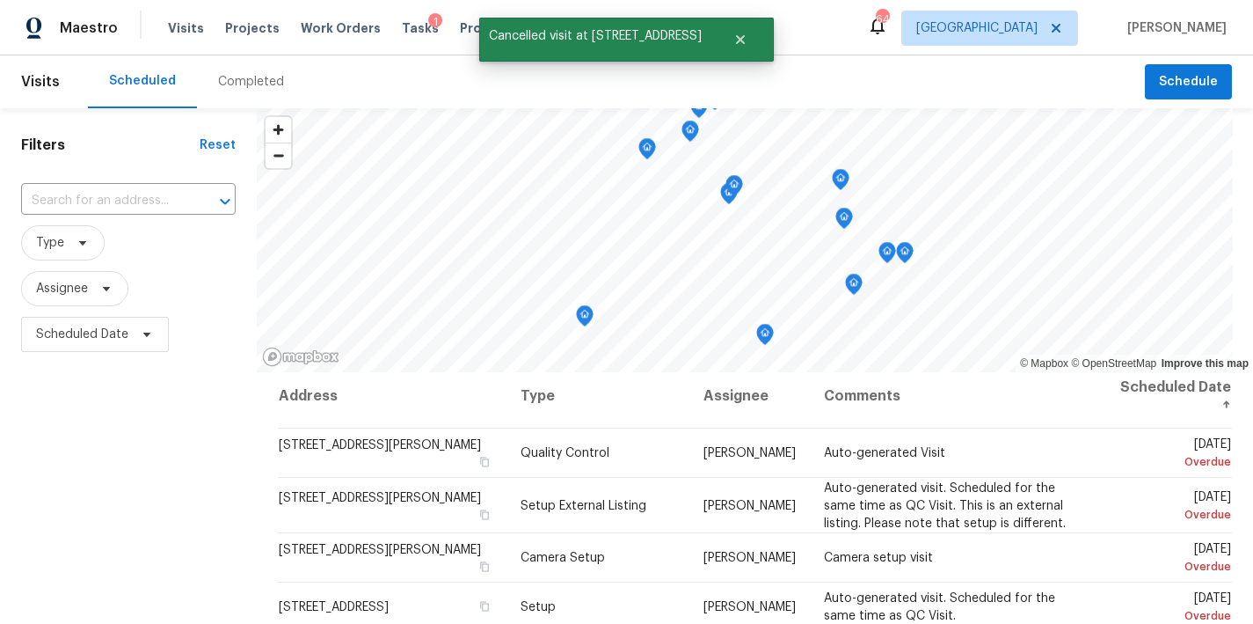
click at [100, 505] on div "Filters Reset ​ Type Assignee Scheduled Date" at bounding box center [128, 489] width 257 height 763
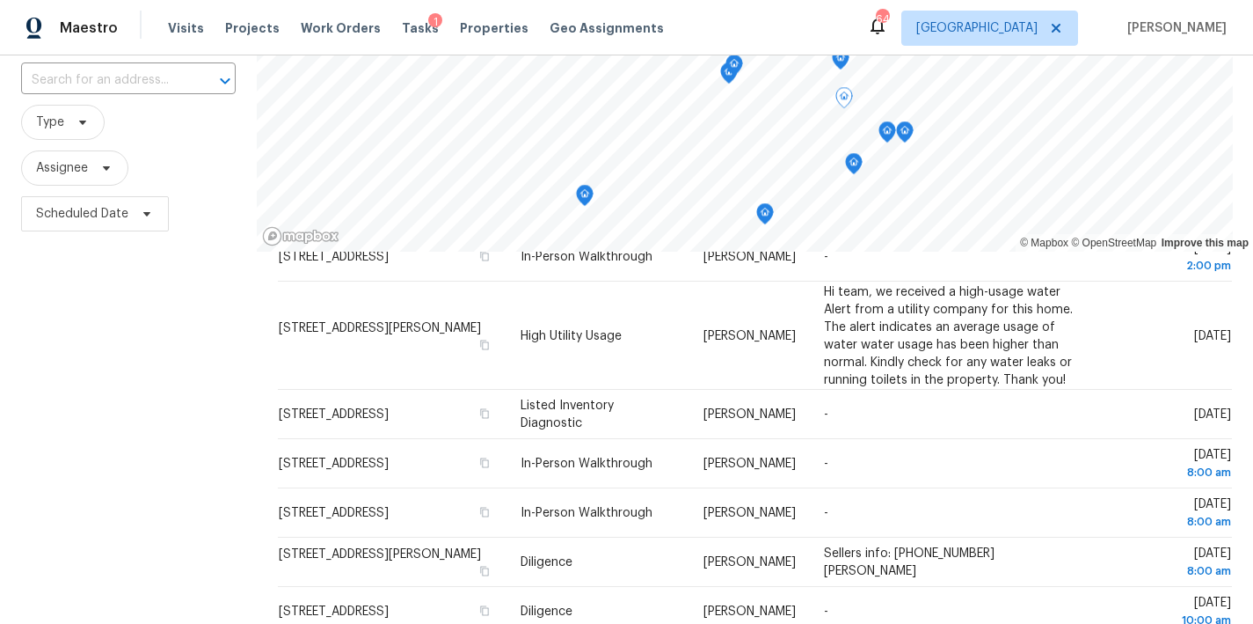
scroll to position [495, 0]
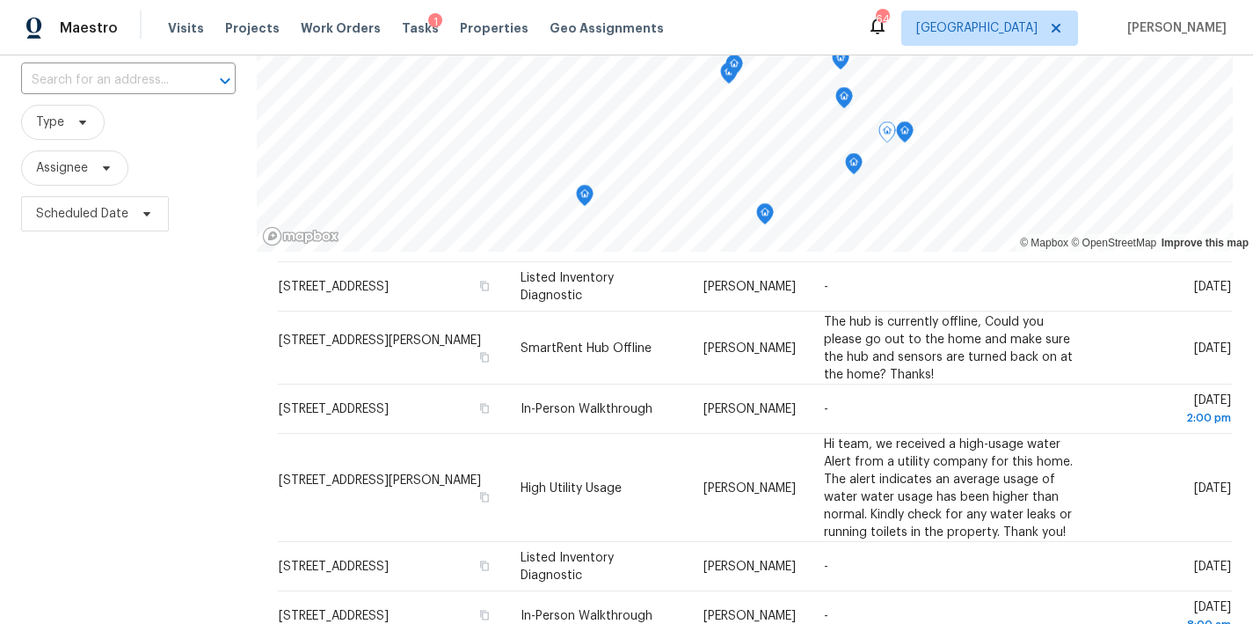
click at [154, 490] on div "Filters Reset ​ Type Assignee Scheduled Date" at bounding box center [128, 369] width 257 height 763
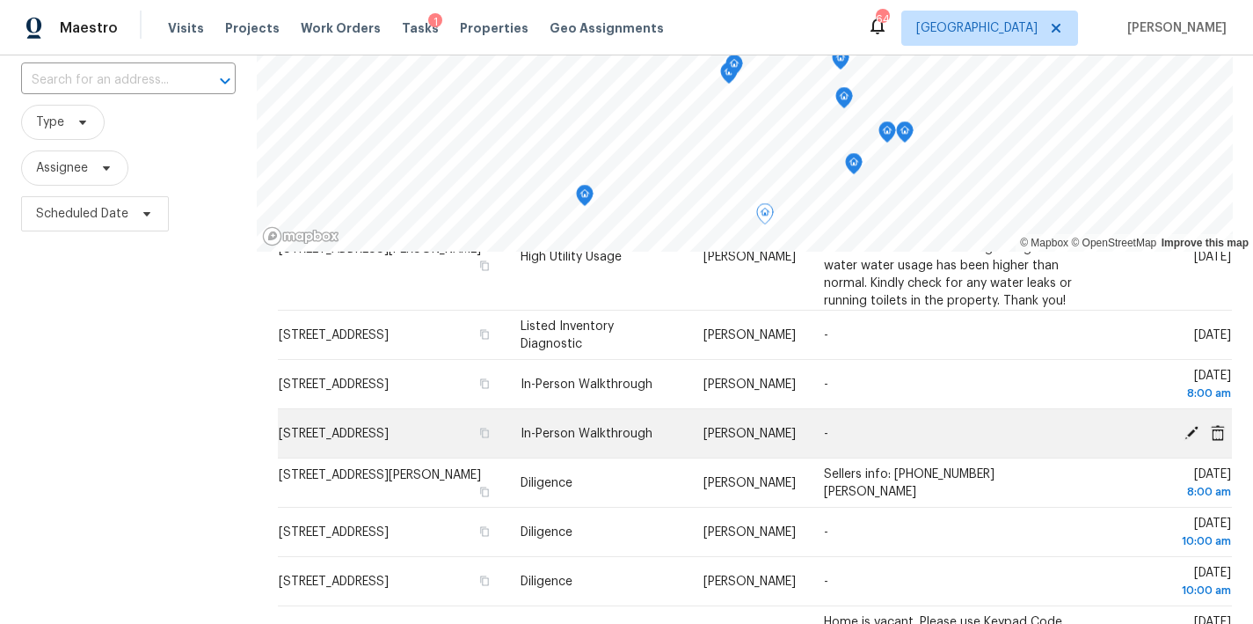
scroll to position [727, 0]
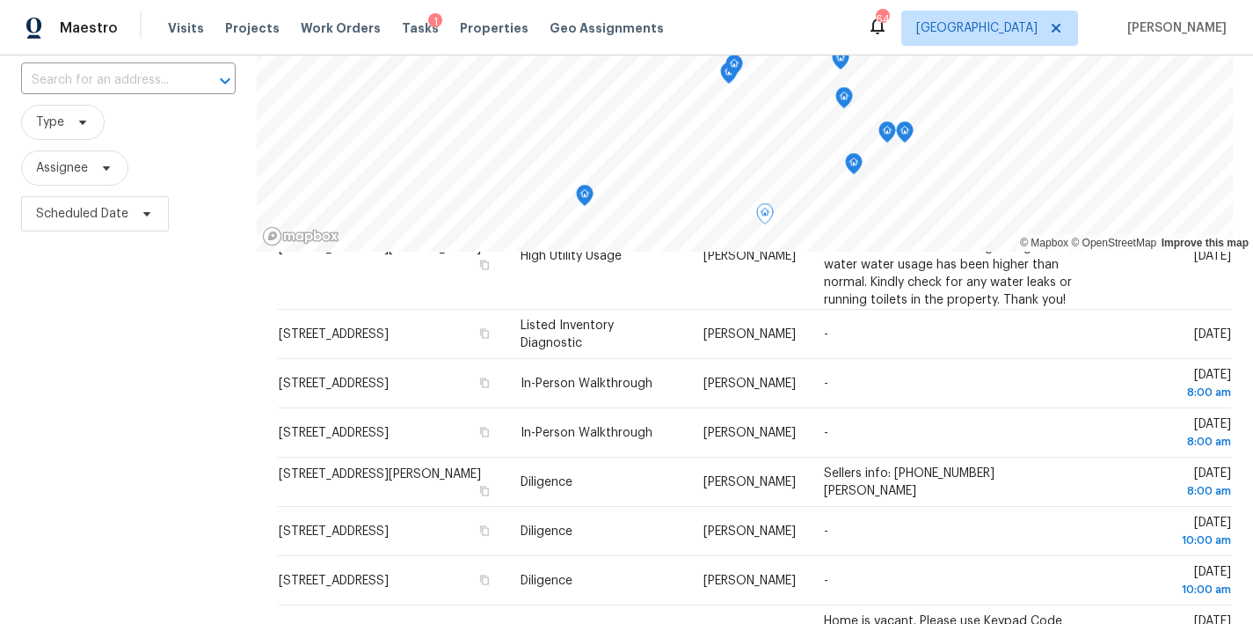
click at [165, 444] on div "Filters Reset ​ Type Assignee Scheduled Date" at bounding box center [128, 369] width 257 height 763
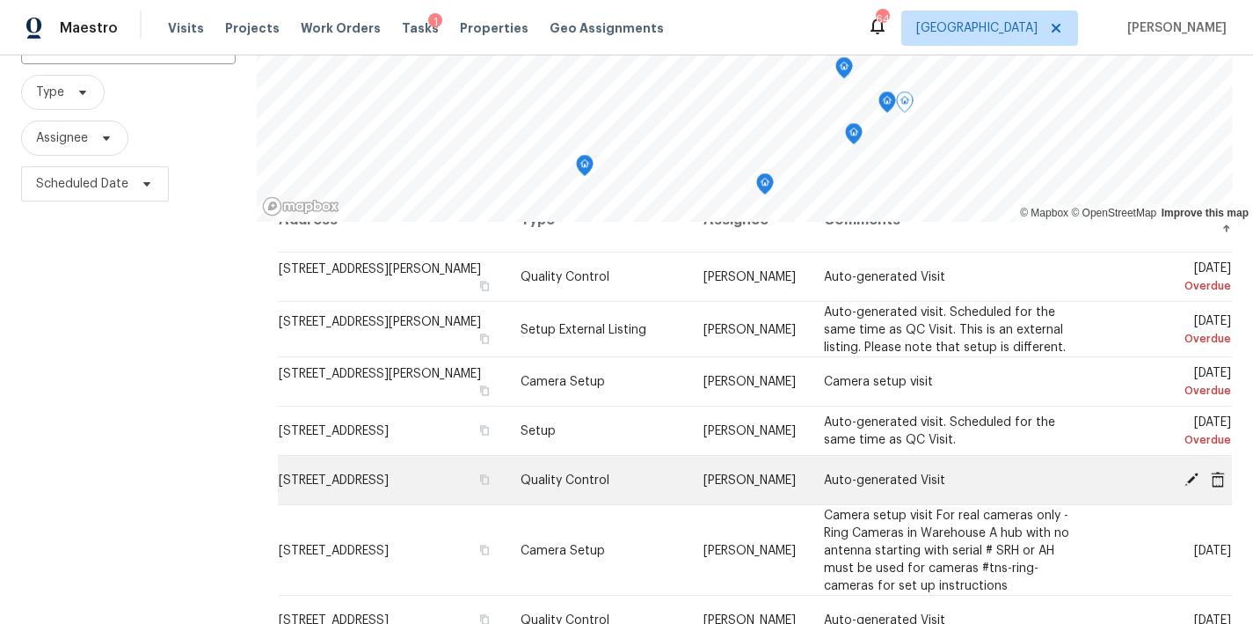
scroll to position [157, 0]
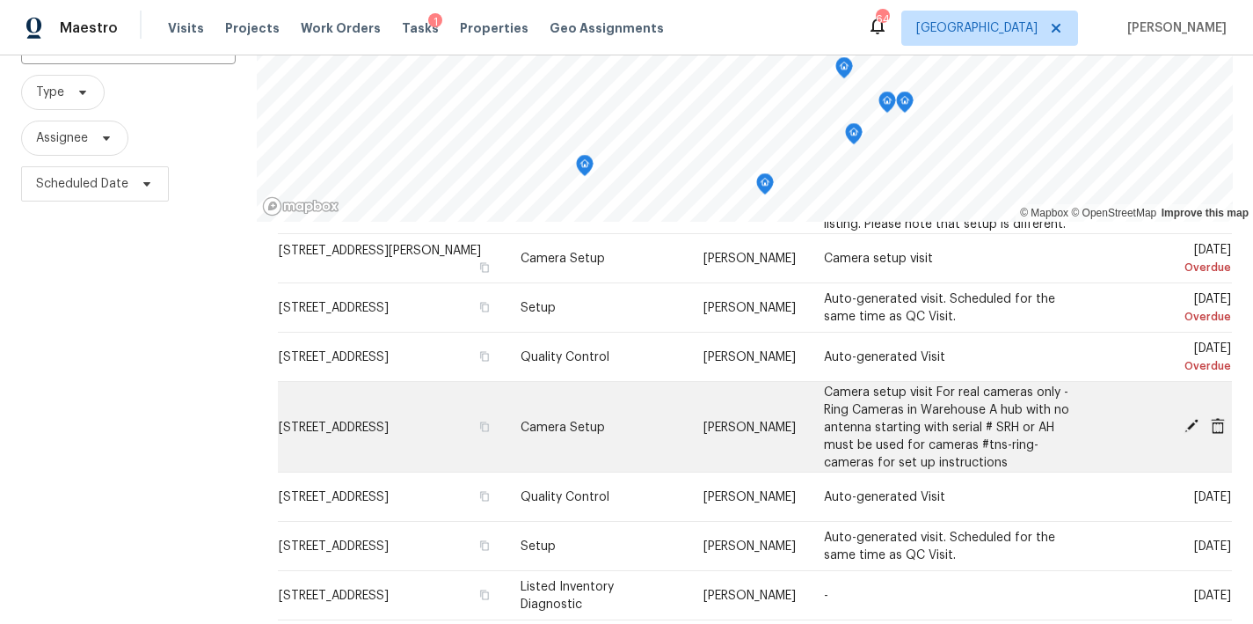
click at [1185, 424] on icon at bounding box center [1192, 426] width 14 height 14
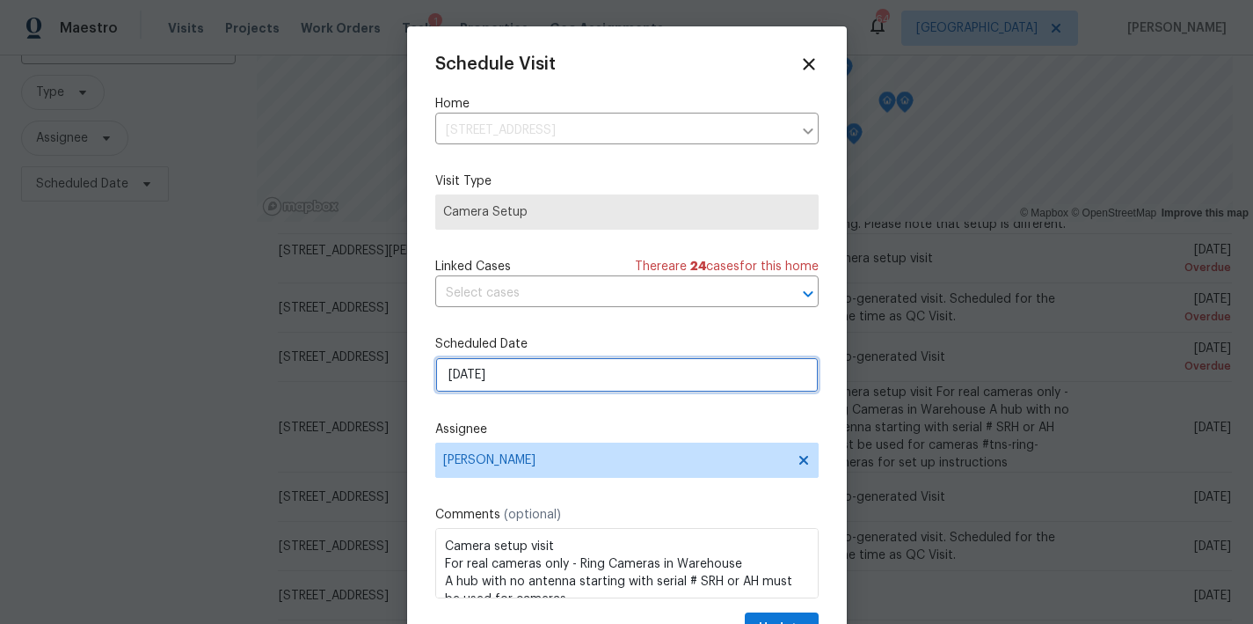
click at [506, 376] on input "8/18/2025" at bounding box center [627, 374] width 384 height 35
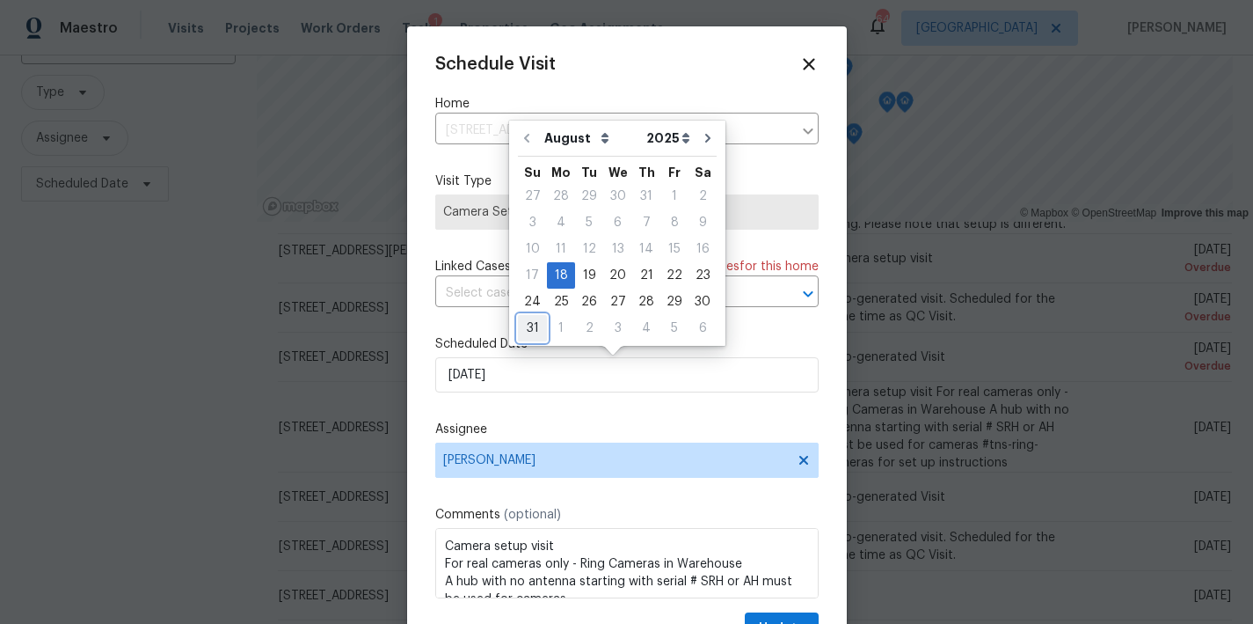
click at [525, 327] on div "31" at bounding box center [532, 328] width 29 height 25
type input "8/31/2025"
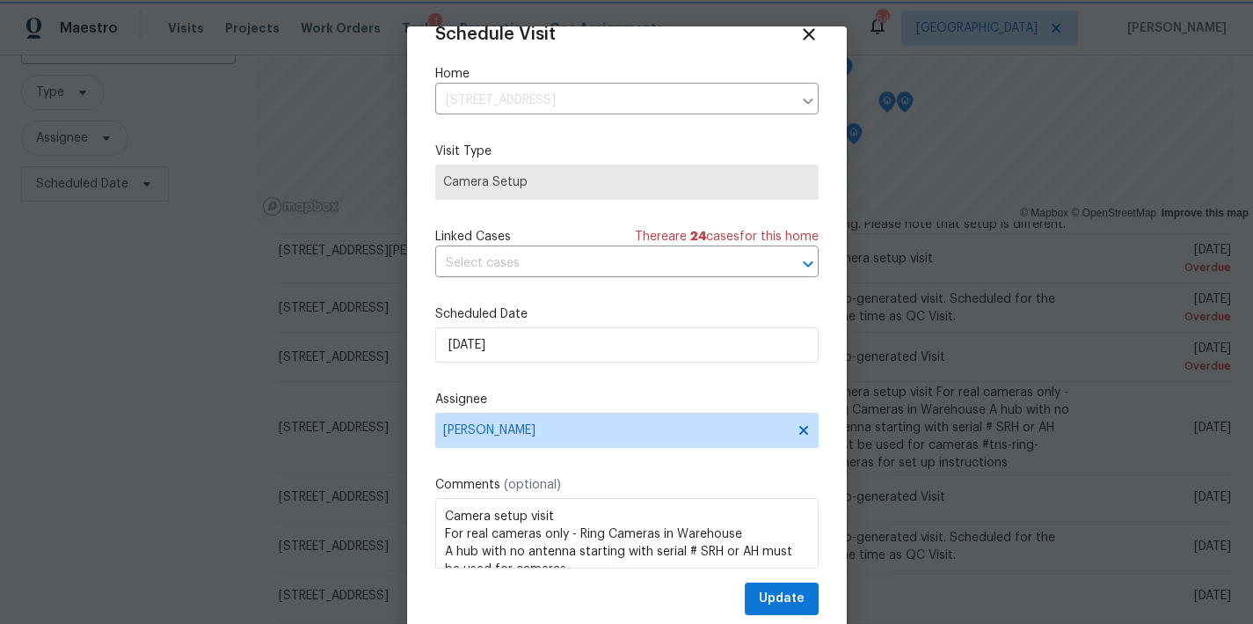
scroll to position [32, 0]
click at [759, 595] on span "Update" at bounding box center [782, 598] width 46 height 22
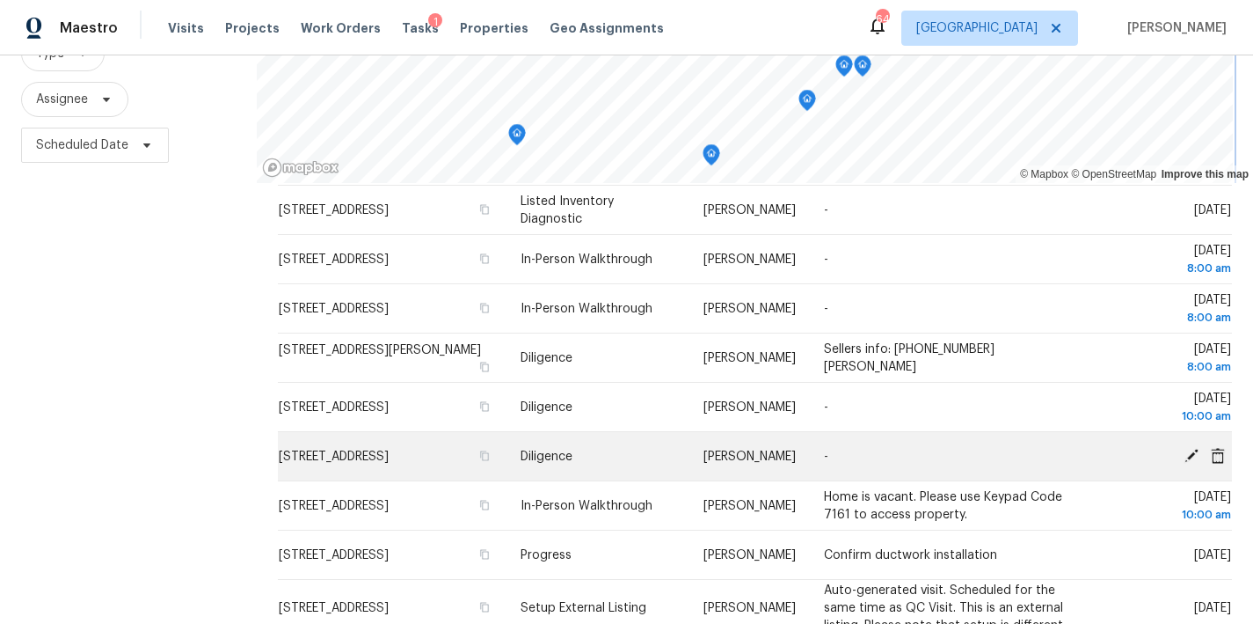
scroll to position [260, 0]
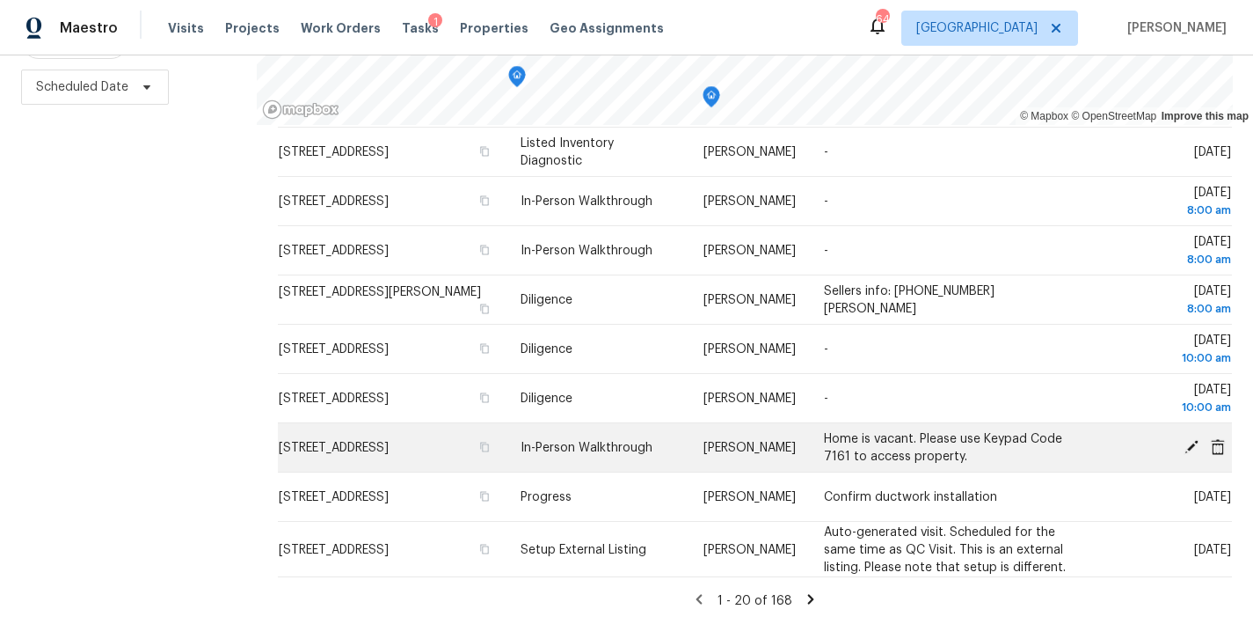
click at [1185, 439] on icon at bounding box center [1192, 446] width 14 height 14
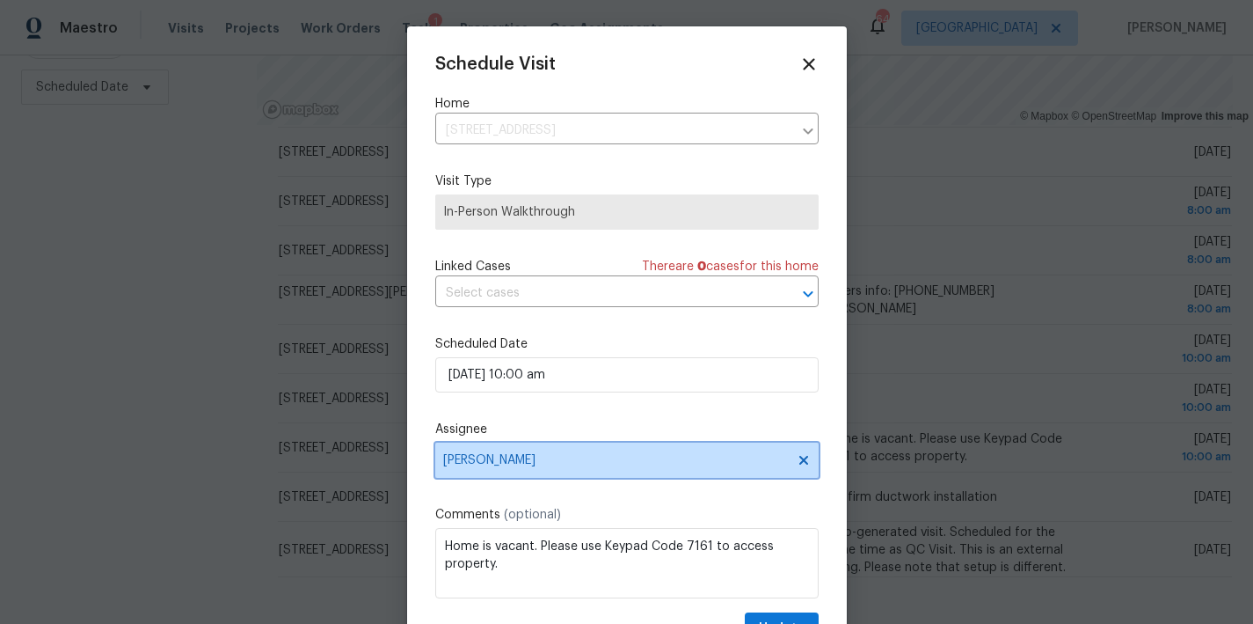
click at [508, 463] on span "[PERSON_NAME]" at bounding box center [615, 460] width 345 height 14
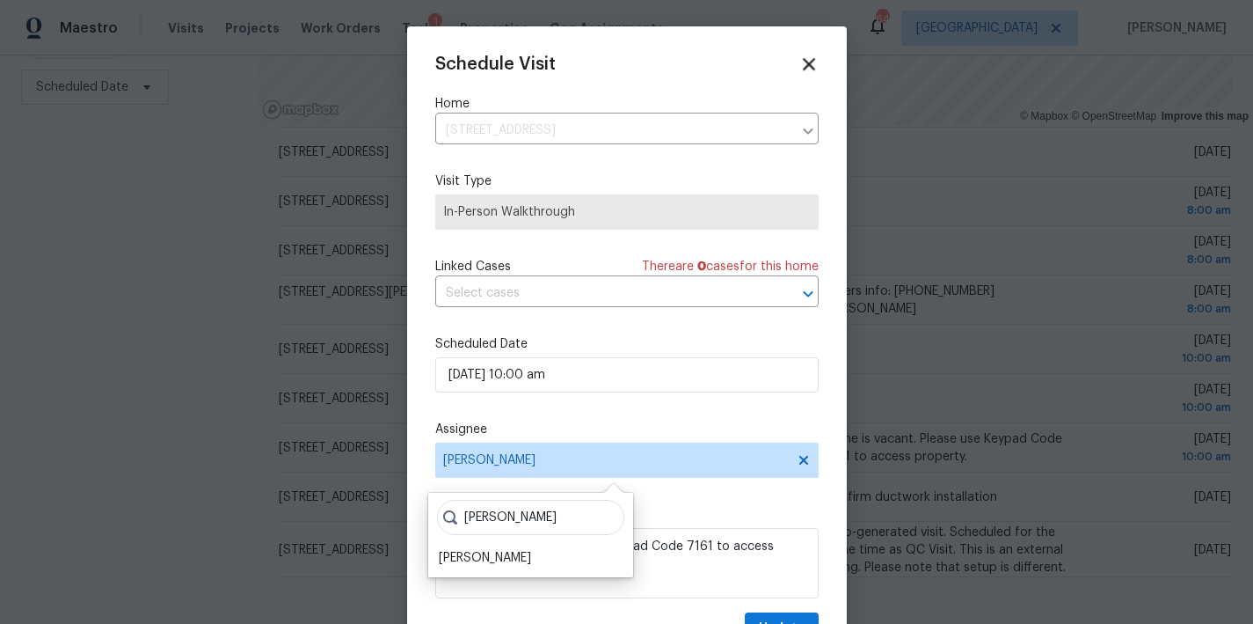
type input "ken ro"
click at [803, 62] on icon at bounding box center [809, 64] width 12 height 12
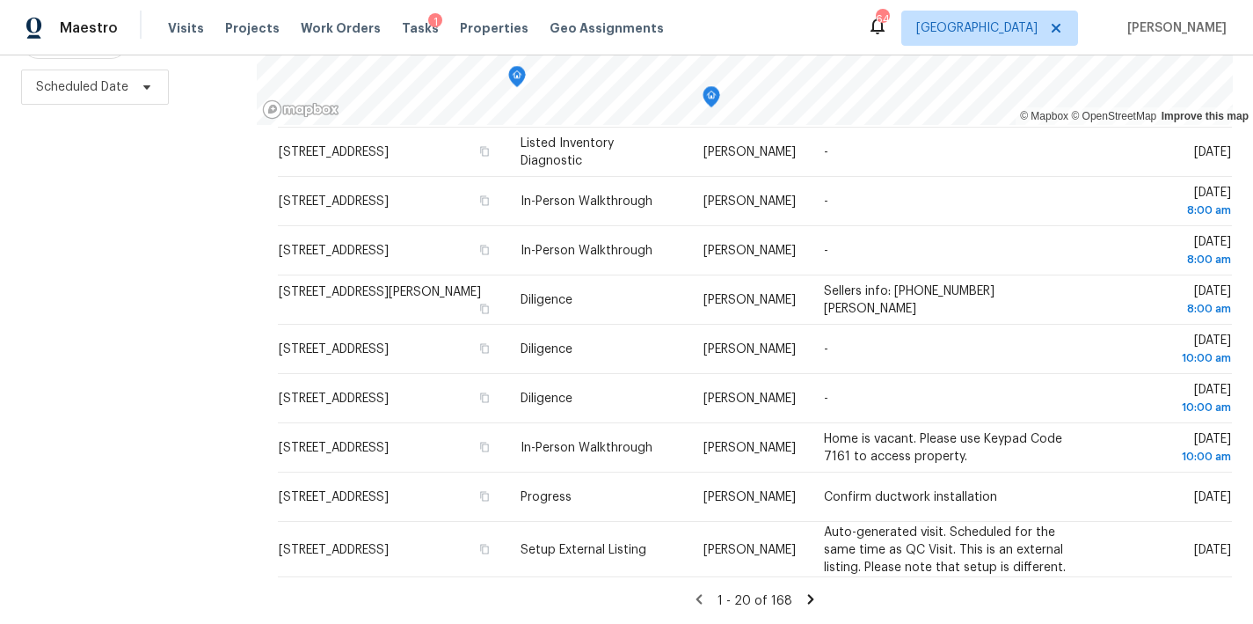
click at [808, 594] on icon at bounding box center [811, 599] width 6 height 10
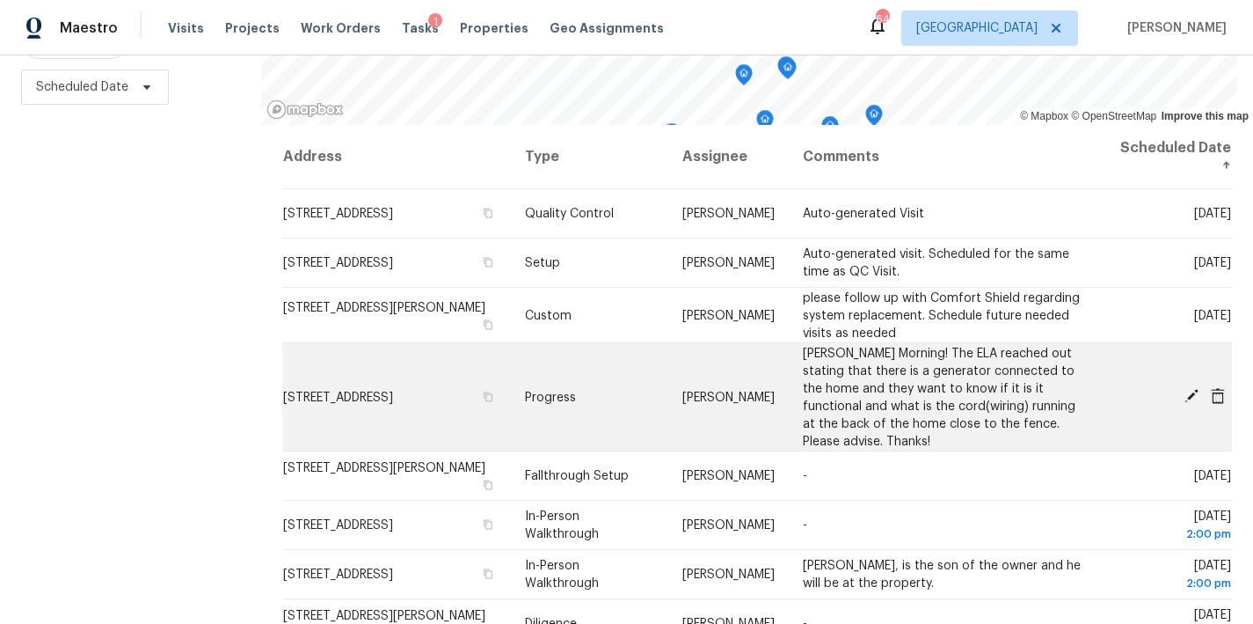
click at [1185, 389] on icon at bounding box center [1192, 396] width 14 height 14
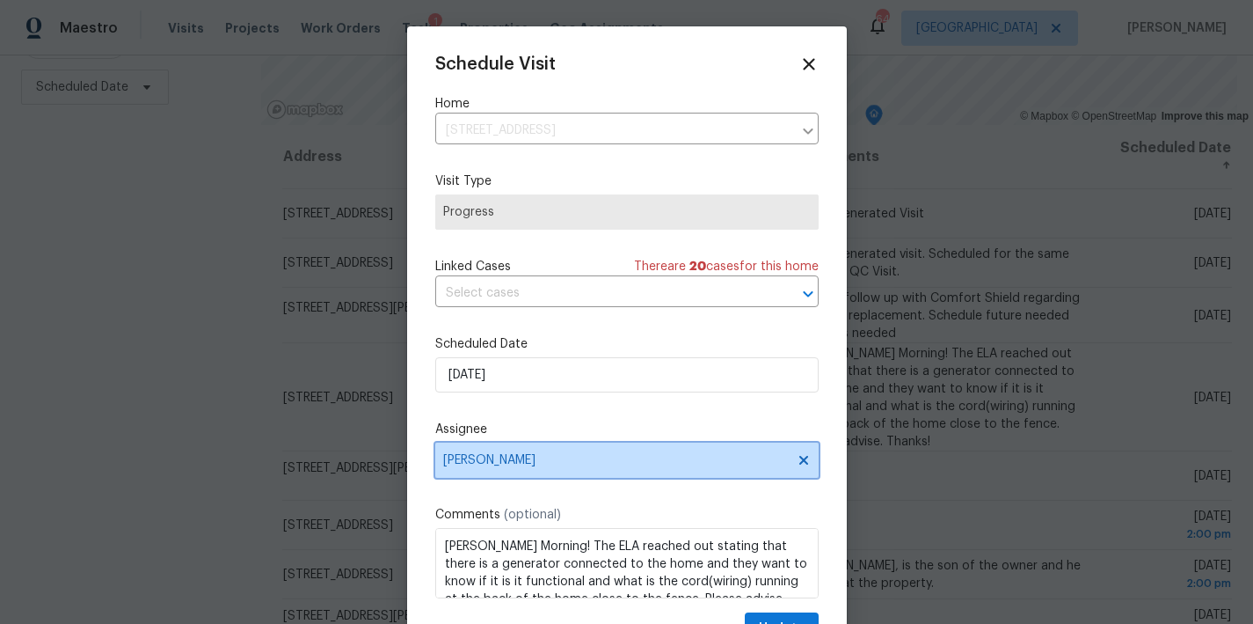
click at [483, 456] on span "[PERSON_NAME]" at bounding box center [615, 460] width 345 height 14
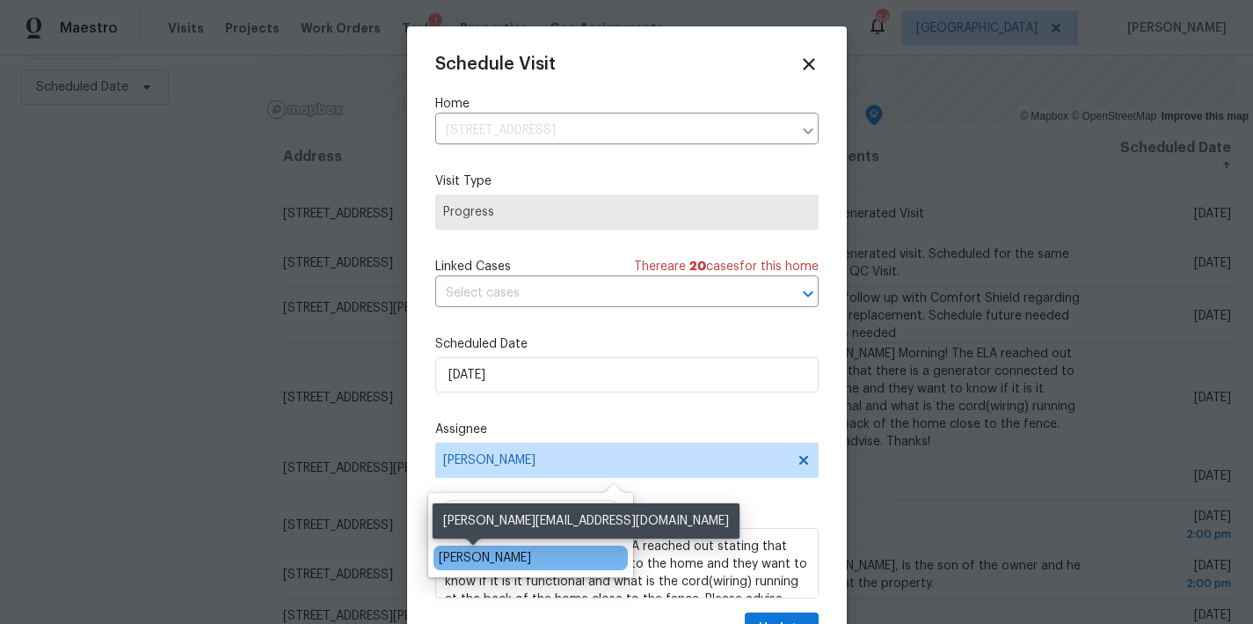
type input "ken r"
click at [482, 553] on div "Ken Romain" at bounding box center [485, 558] width 92 height 18
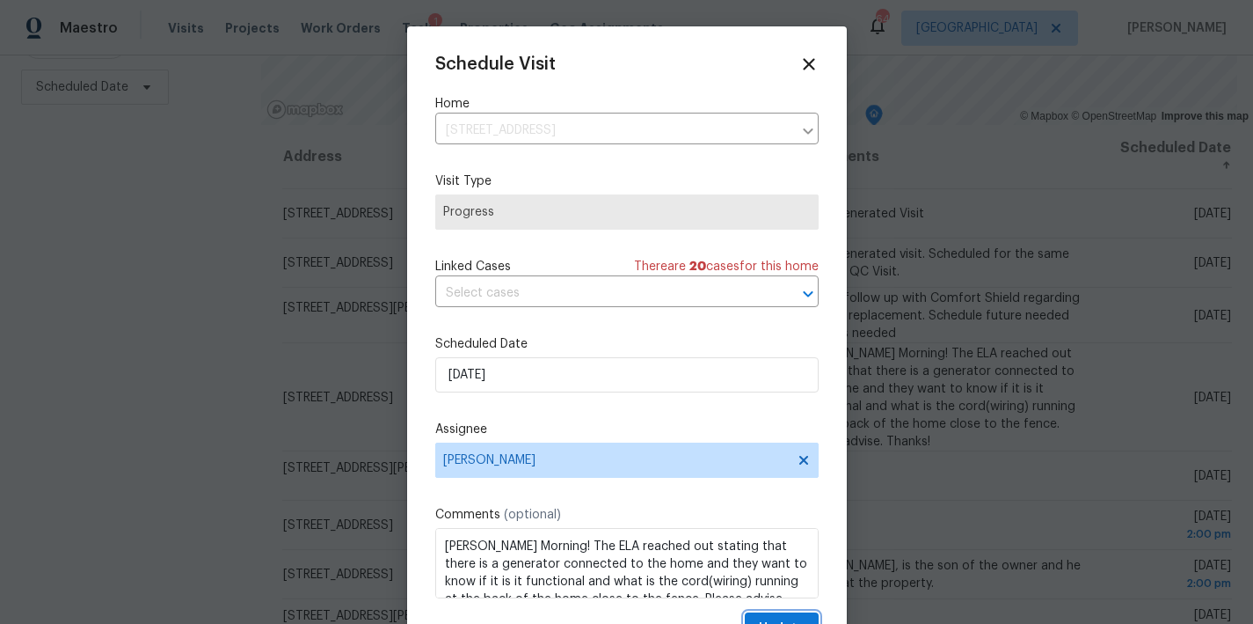
click at [768, 619] on span "Update" at bounding box center [782, 628] width 46 height 22
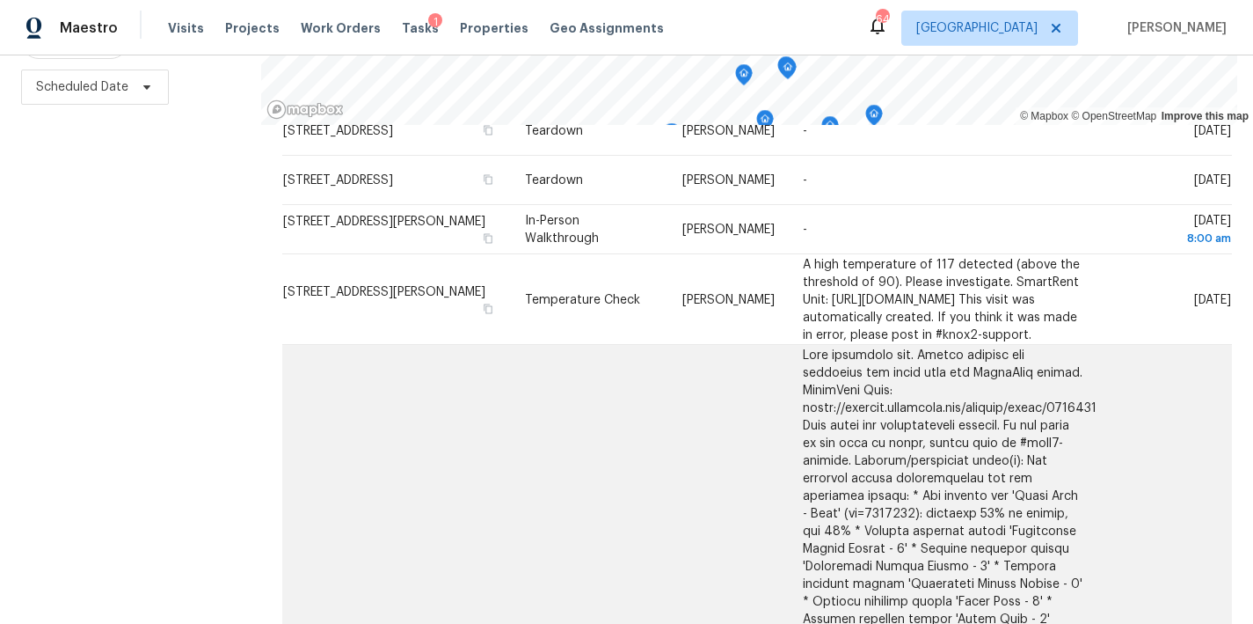
scroll to position [806, 0]
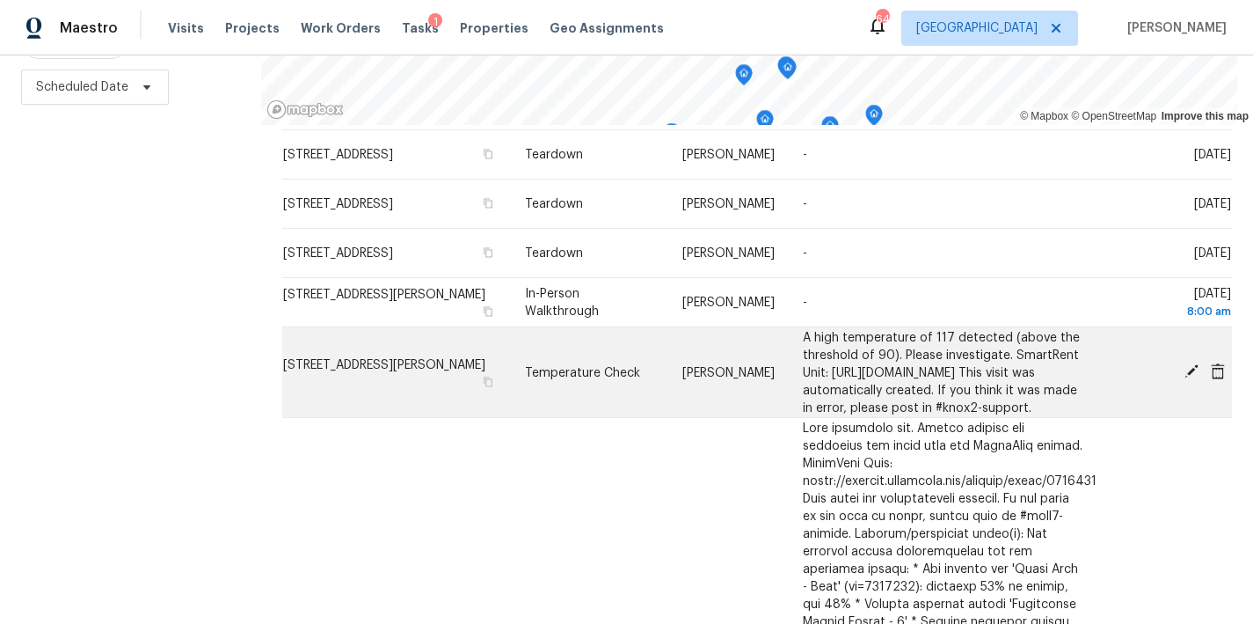
click at [1185, 376] on icon at bounding box center [1192, 371] width 14 height 14
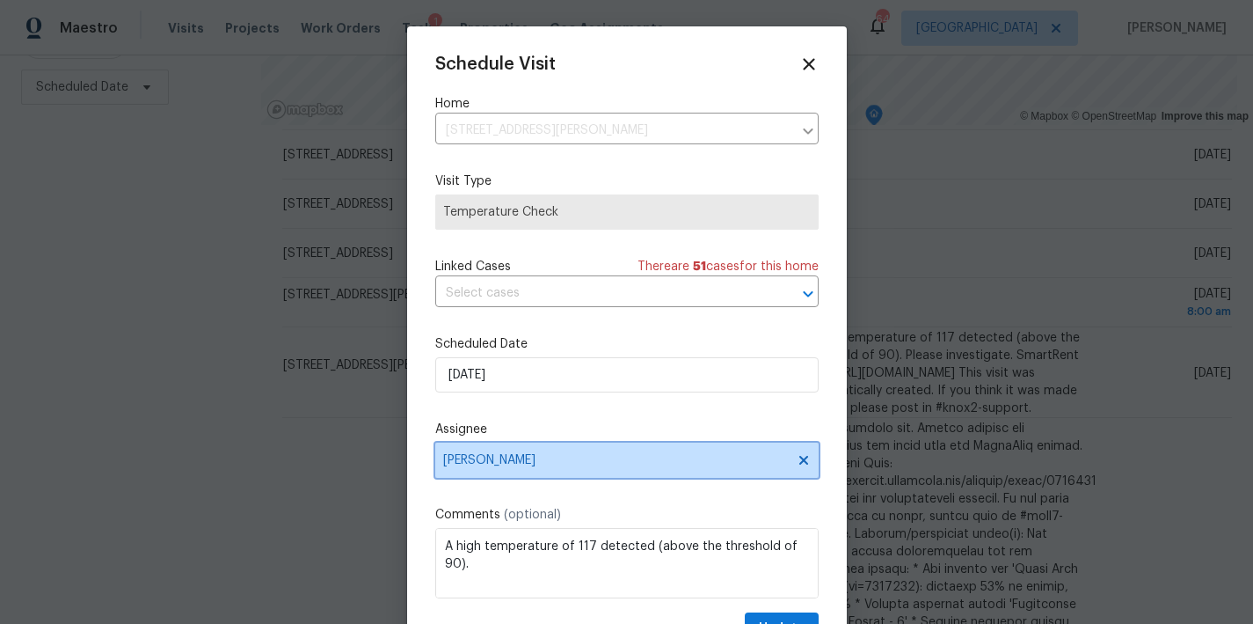
click at [485, 467] on span "[PERSON_NAME]" at bounding box center [615, 460] width 345 height 14
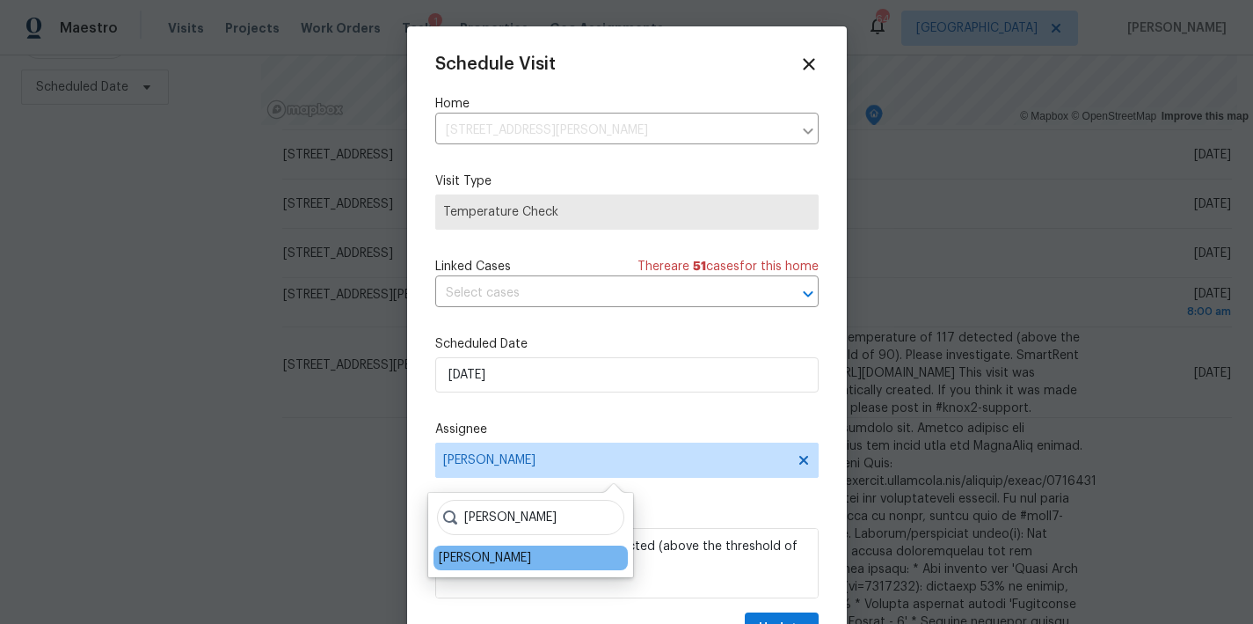
type input "ken rom"
click at [479, 559] on div "Ken Romain" at bounding box center [485, 558] width 92 height 18
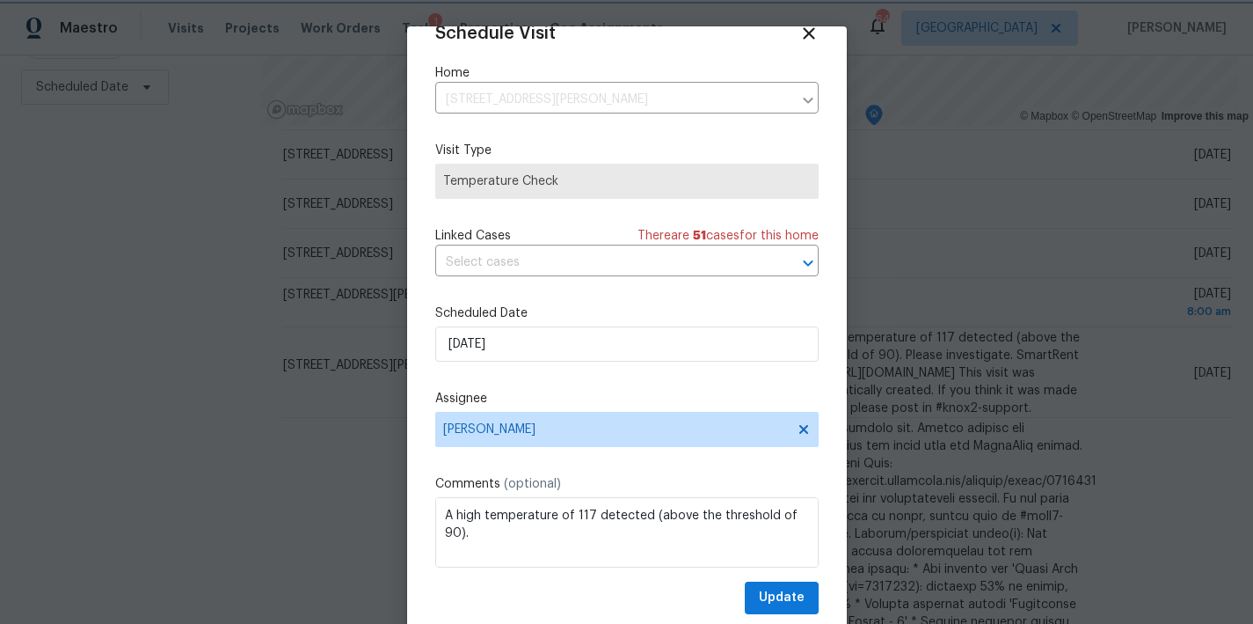
scroll to position [32, 0]
click at [759, 605] on span "Update" at bounding box center [782, 598] width 46 height 22
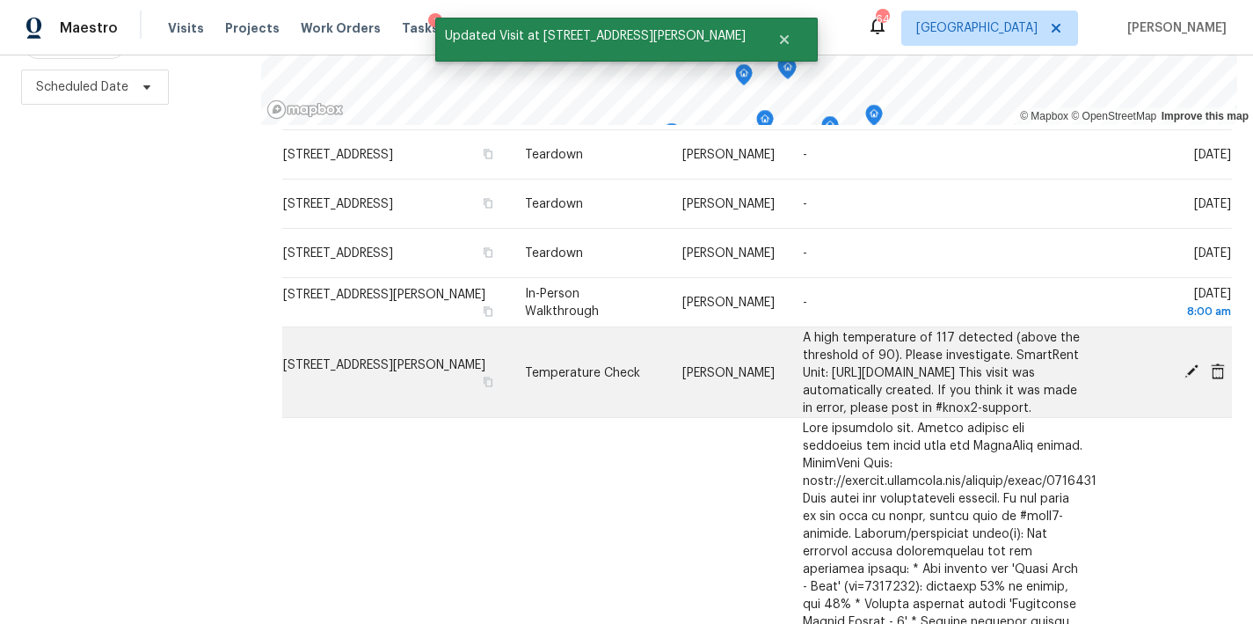
click at [1179, 371] on span at bounding box center [1192, 371] width 26 height 16
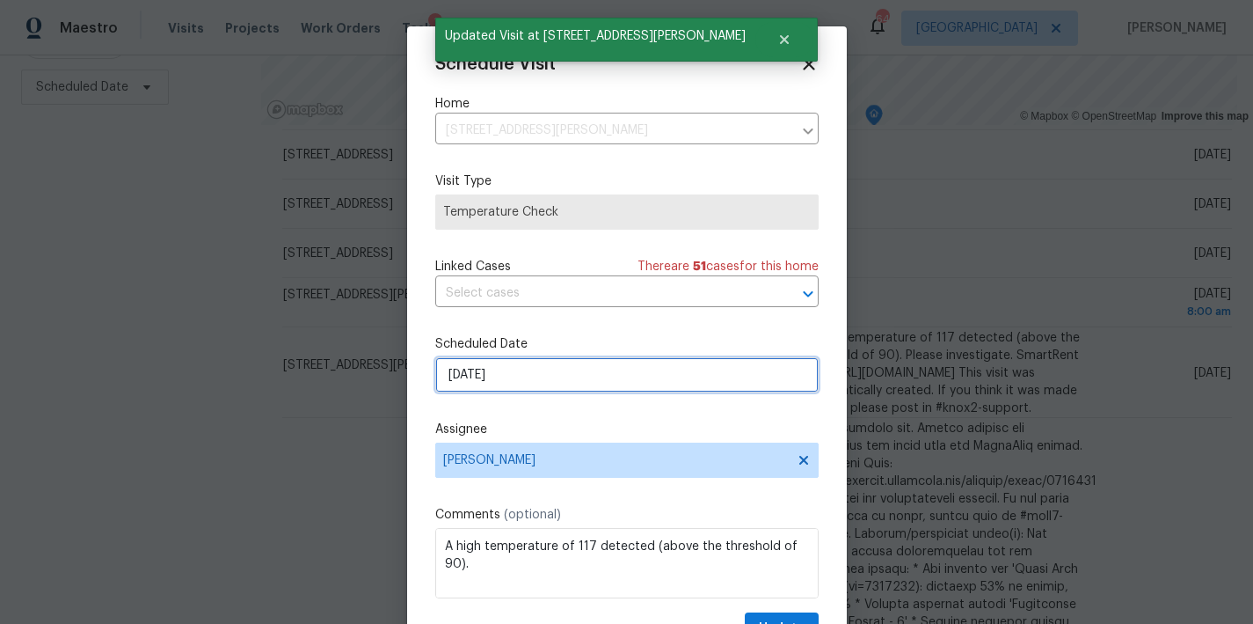
click at [474, 387] on input "8/20/2025" at bounding box center [627, 374] width 384 height 35
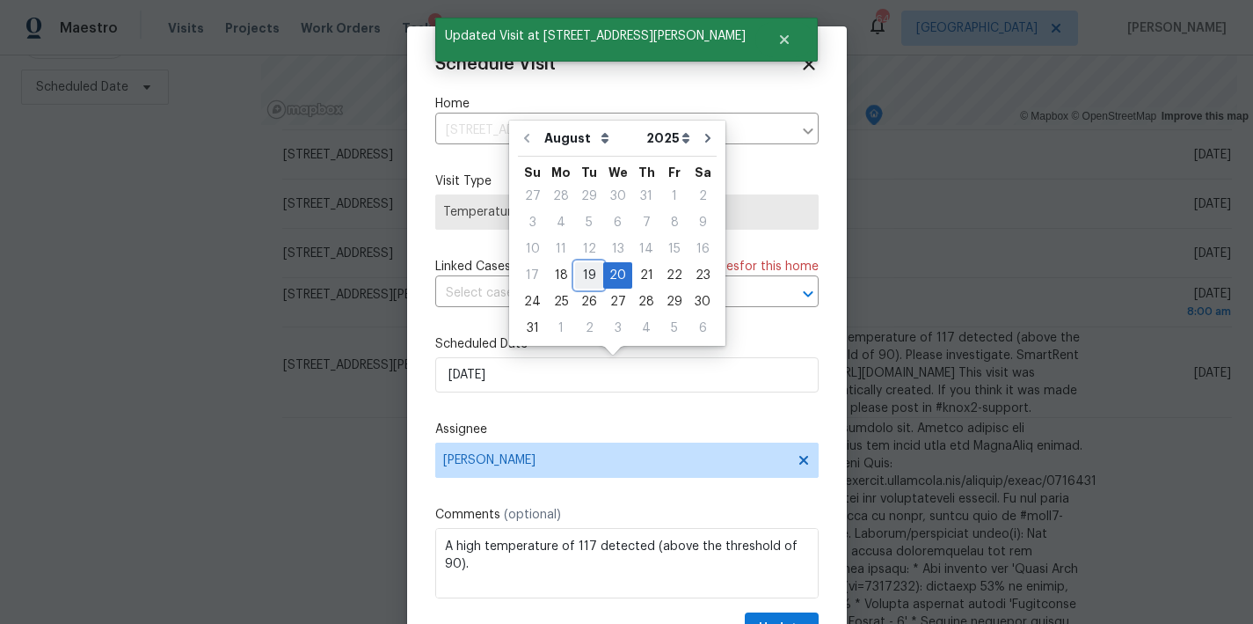
click at [583, 272] on div "19" at bounding box center [589, 275] width 28 height 25
type input "8/19/2025"
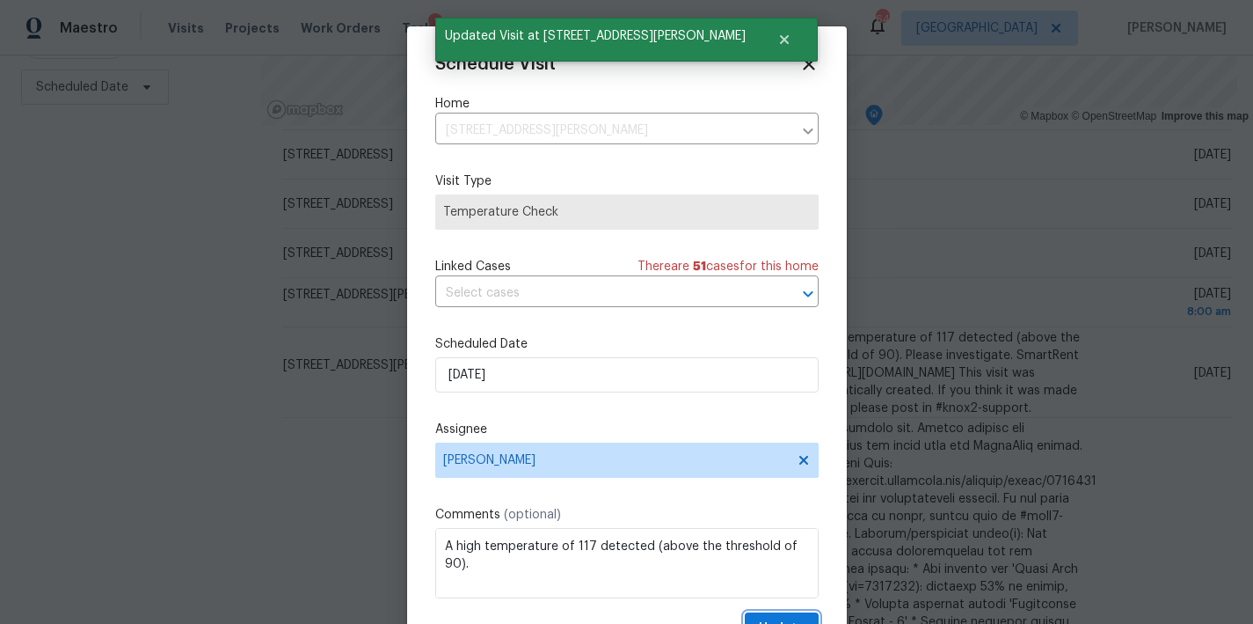
click at [785, 617] on button "Update" at bounding box center [782, 628] width 74 height 33
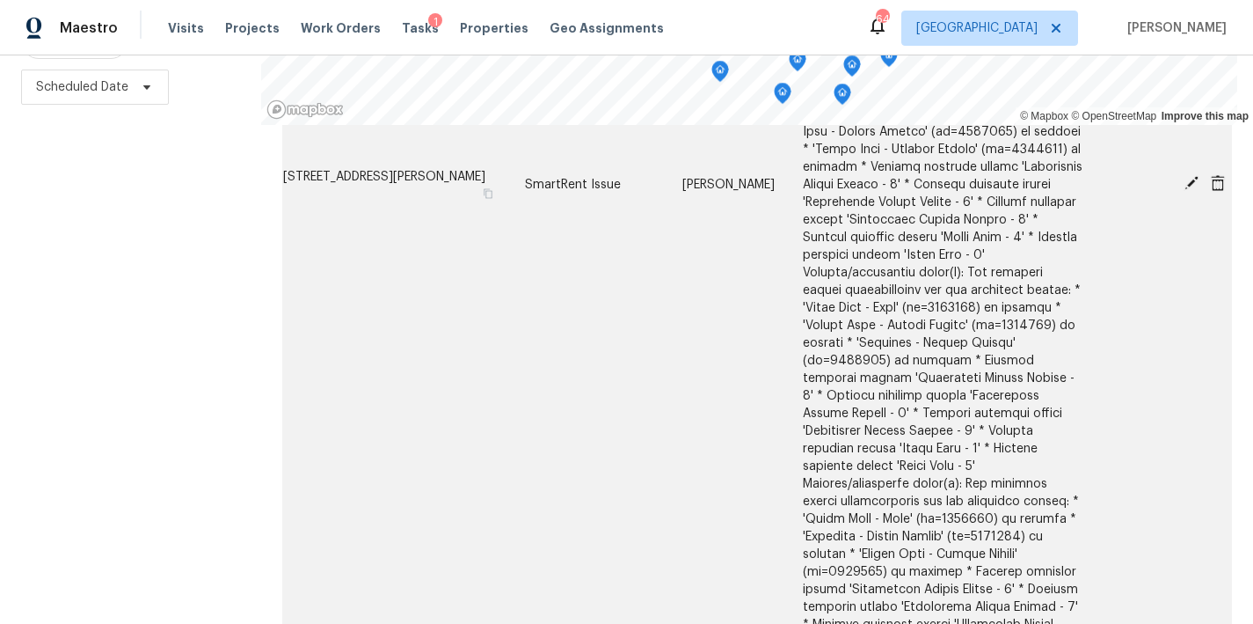
scroll to position [3099, 0]
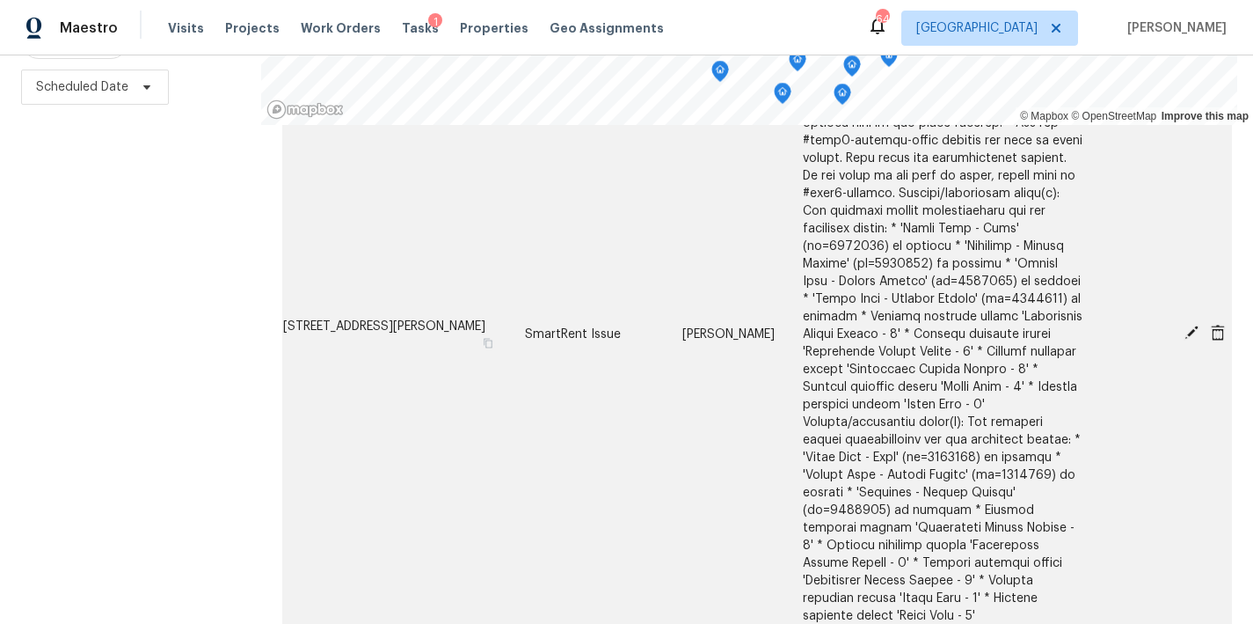
click at [1185, 325] on icon at bounding box center [1192, 332] width 14 height 14
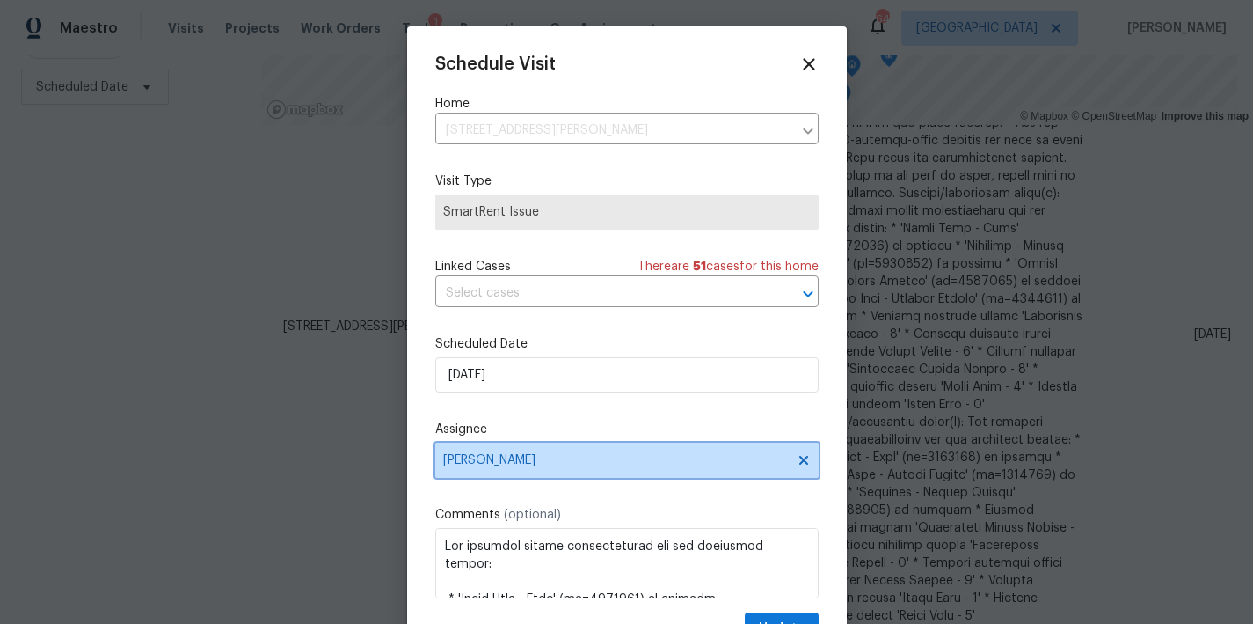
click at [510, 455] on span "[PERSON_NAME]" at bounding box center [615, 460] width 345 height 14
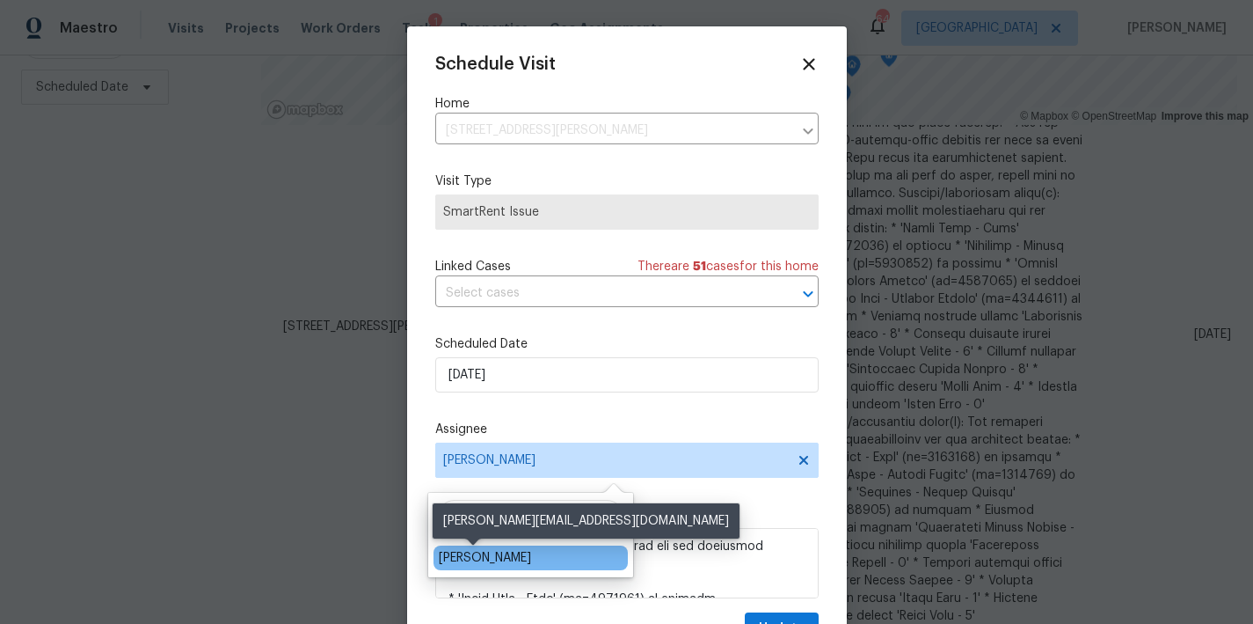
type input "ken ro"
click at [459, 559] on div "Ken Romain" at bounding box center [485, 558] width 92 height 18
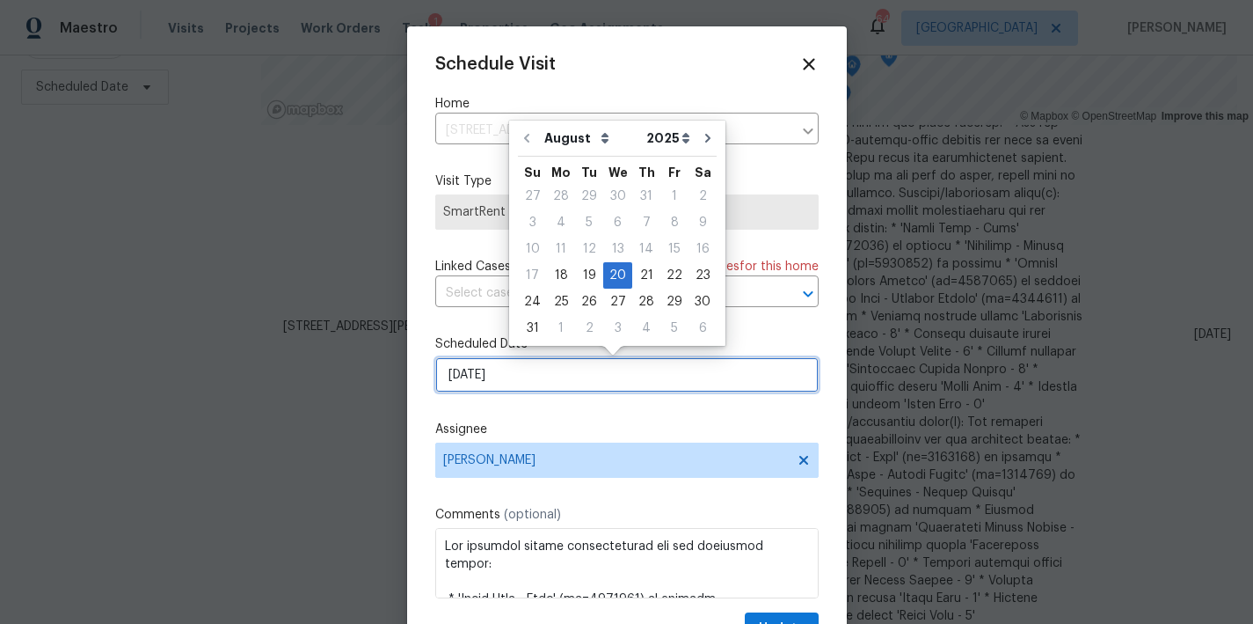
click at [497, 369] on input "8/20/2025" at bounding box center [627, 374] width 384 height 35
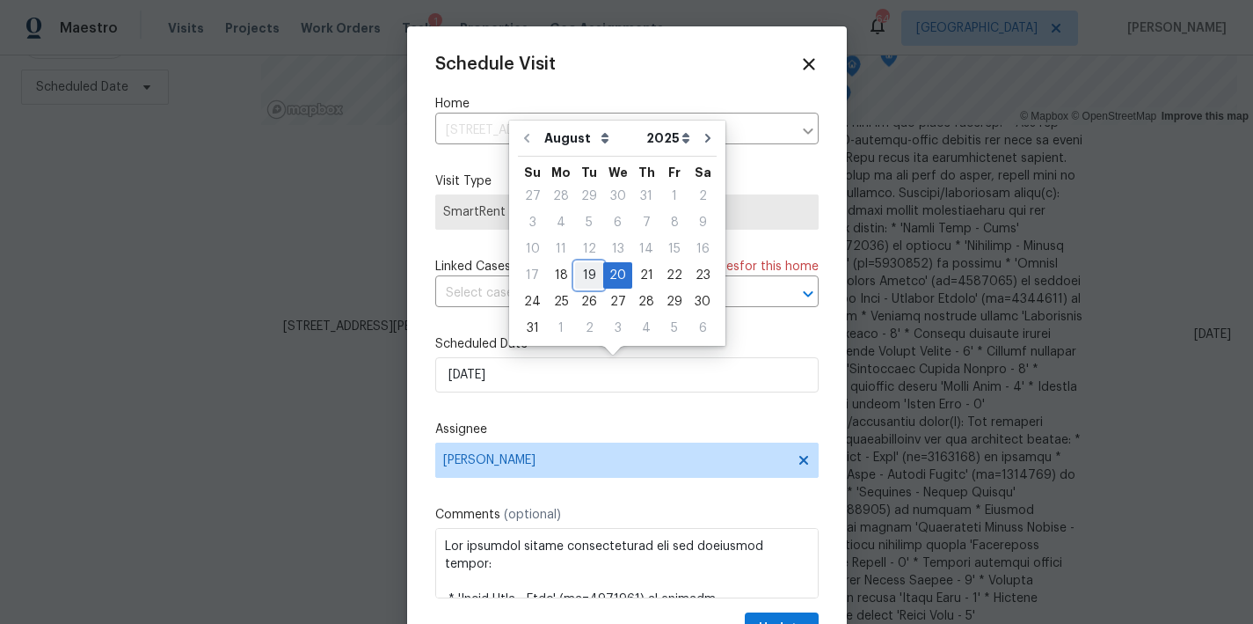
click at [587, 274] on div "19" at bounding box center [589, 275] width 28 height 25
type input "8/19/2025"
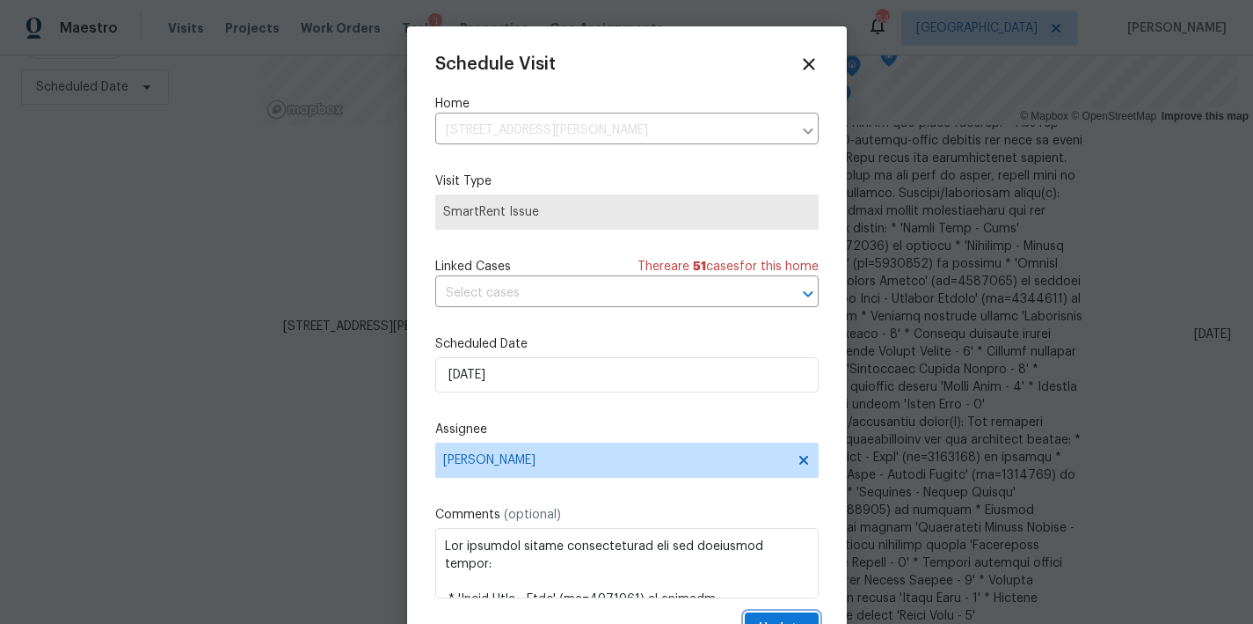
click at [769, 619] on span "Update" at bounding box center [782, 628] width 46 height 22
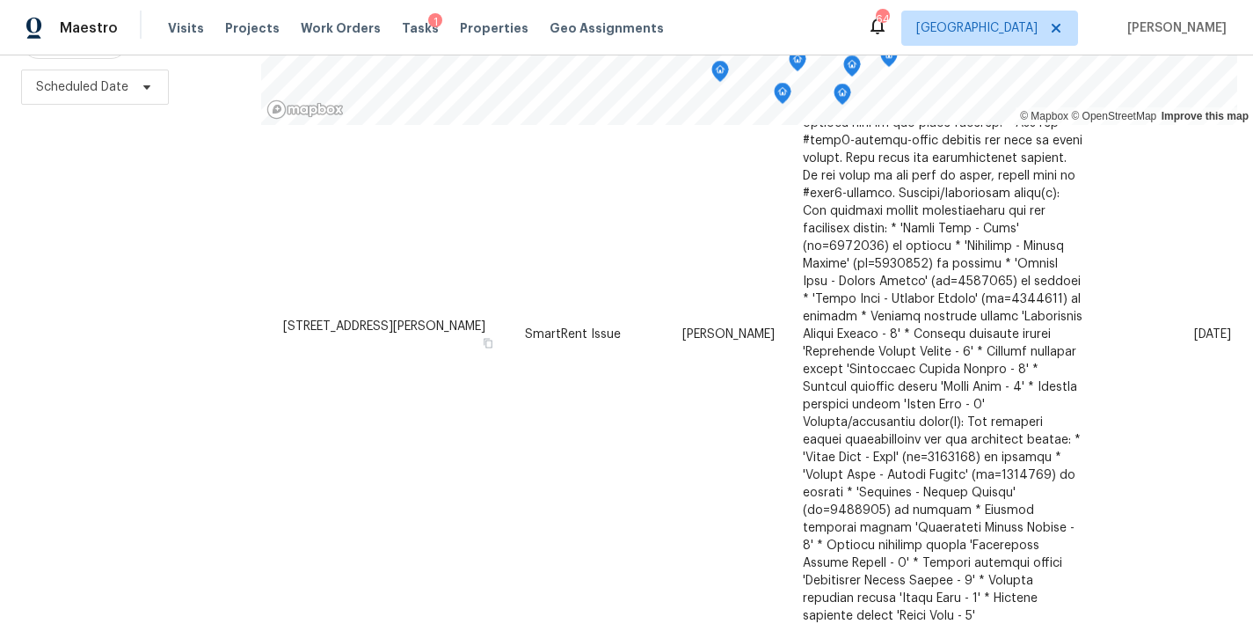
scroll to position [2434, 0]
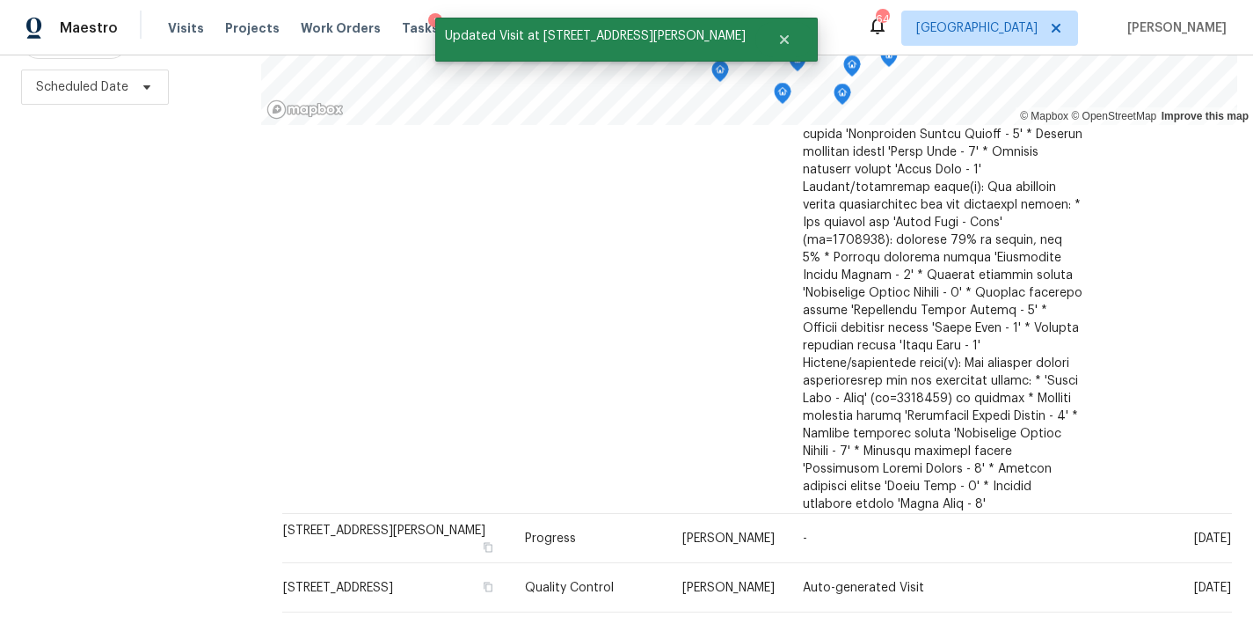
click at [815, 623] on icon at bounding box center [818, 634] width 6 height 10
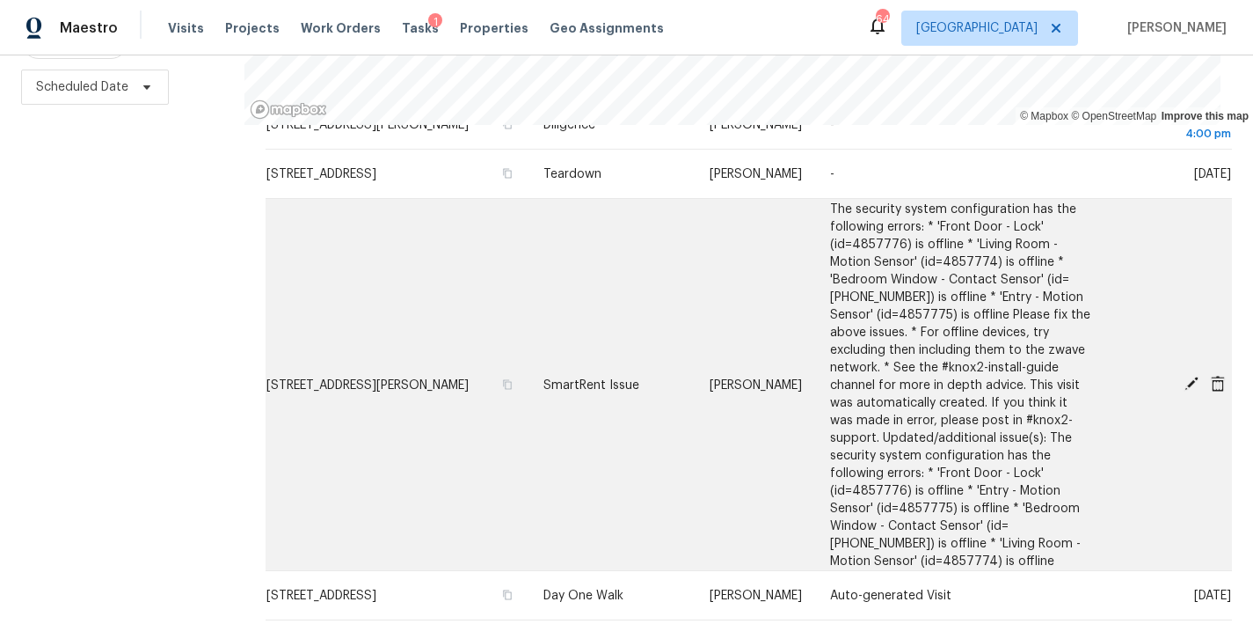
scroll to position [286, 0]
click at [1185, 376] on icon at bounding box center [1192, 383] width 14 height 14
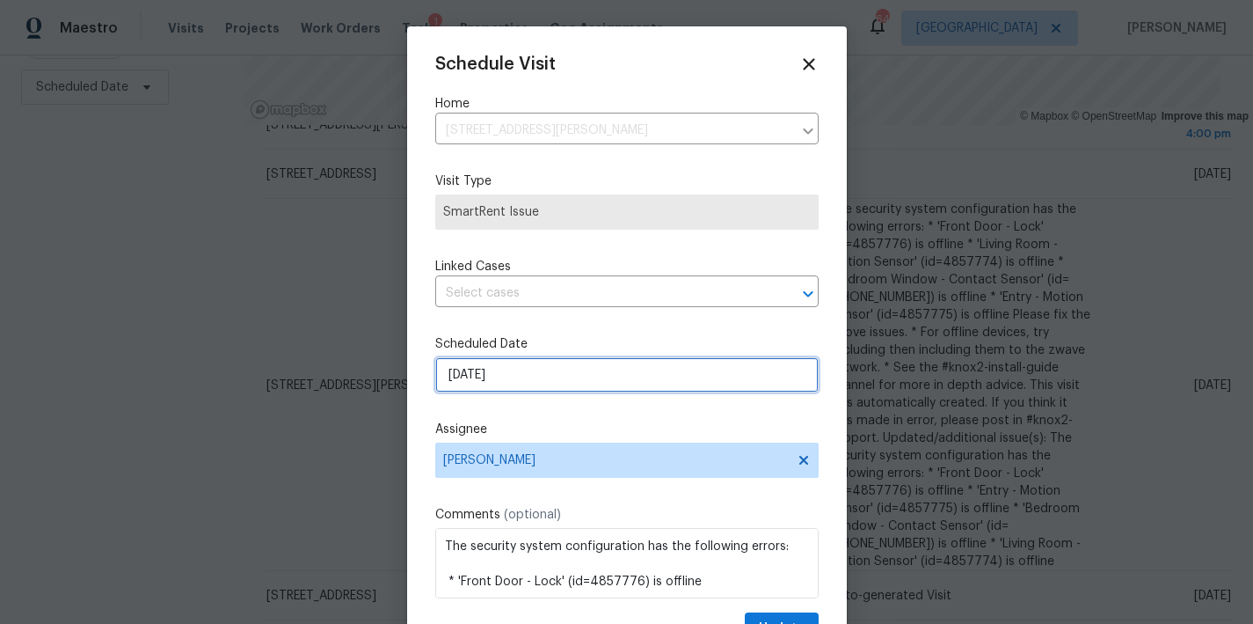
click at [520, 372] on input "8/21/2025" at bounding box center [627, 374] width 384 height 35
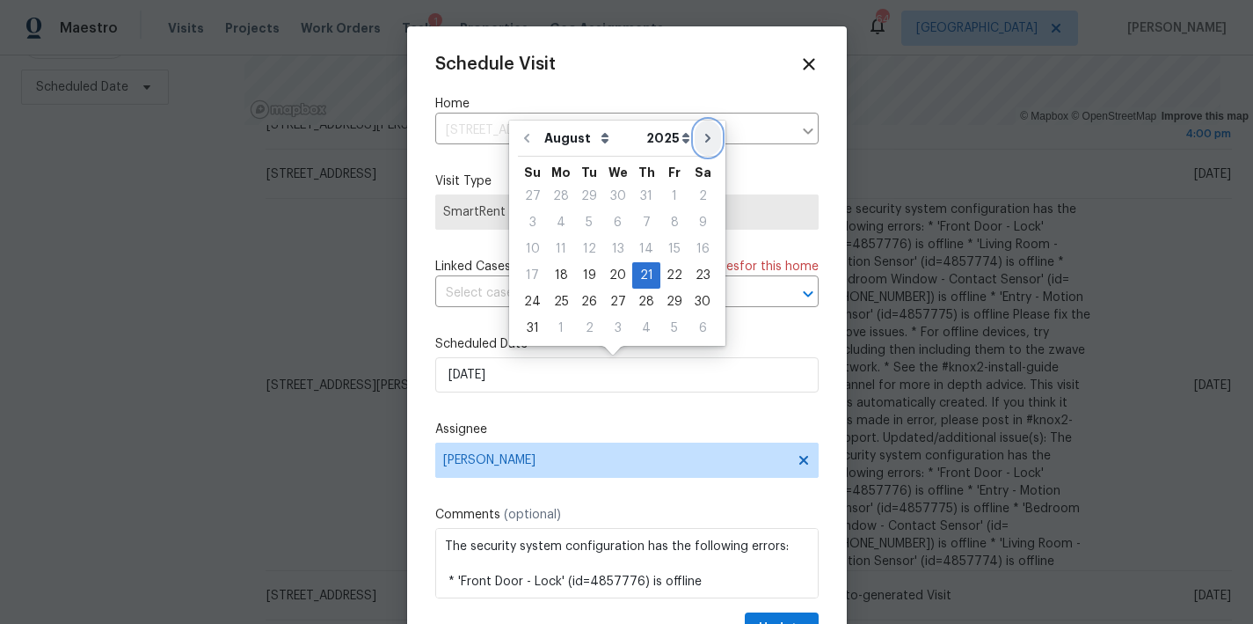
click at [701, 131] on icon "Go to next month" at bounding box center [708, 138] width 14 height 14
type input "9/21/2025"
select select "8"
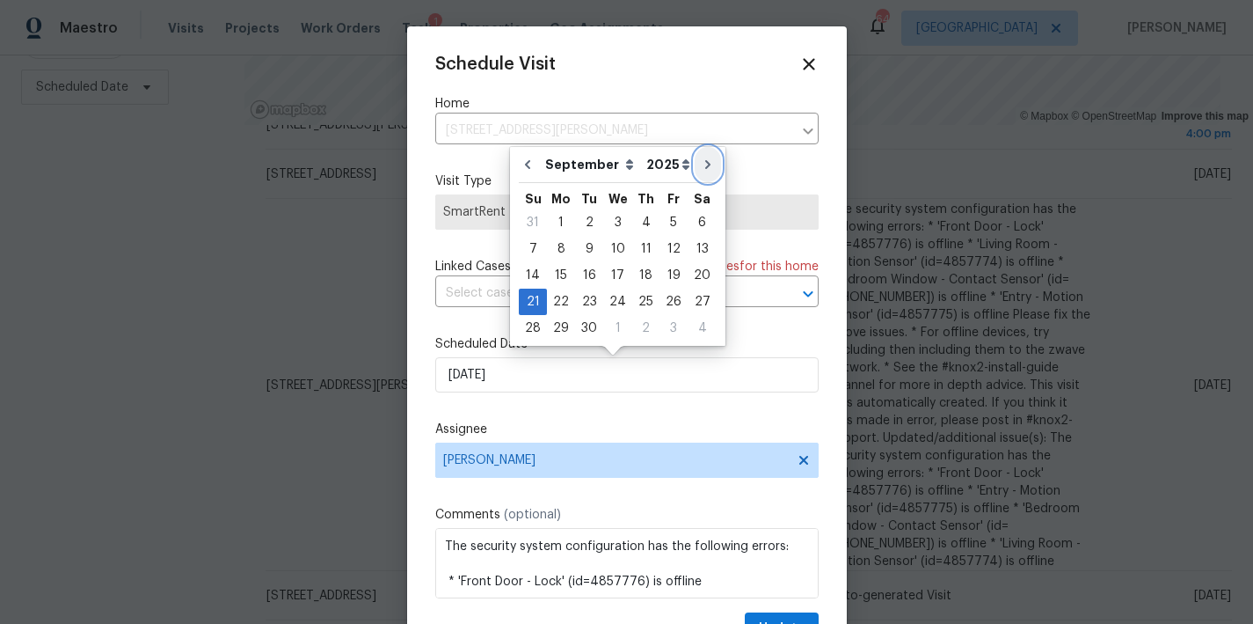
click at [701, 169] on icon "Go to next month" at bounding box center [708, 164] width 14 height 14
type input "10/21/2025"
select select "9"
click at [582, 252] on div "7" at bounding box center [589, 249] width 28 height 25
type input "10/7/2025"
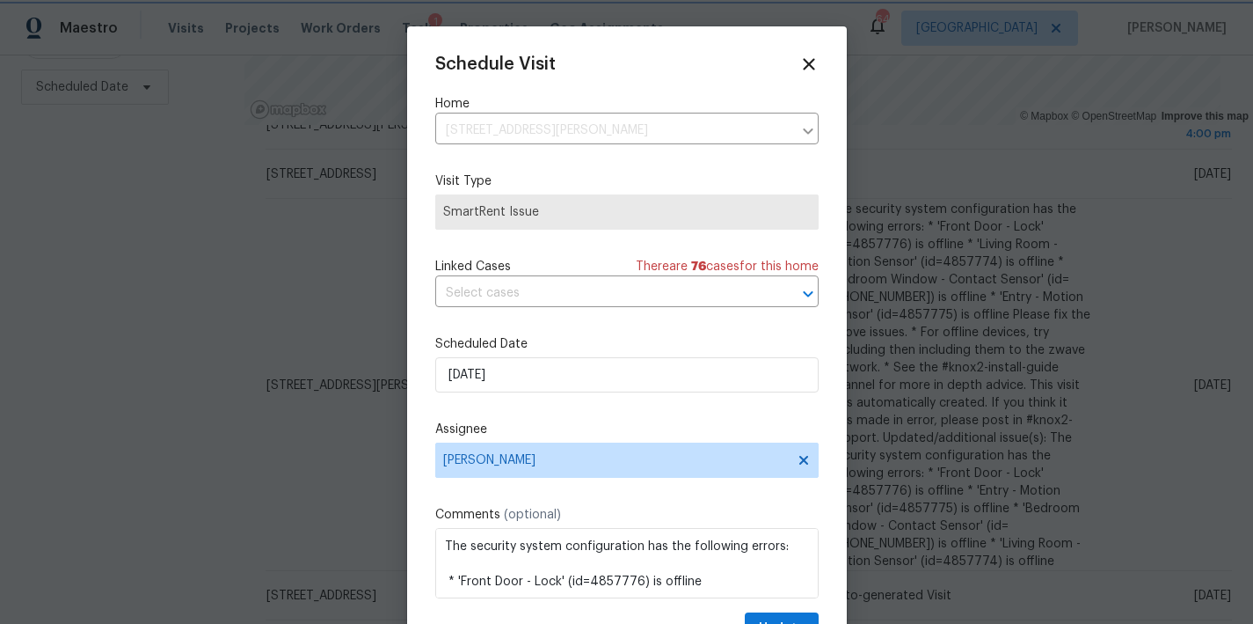
scroll to position [135, 0]
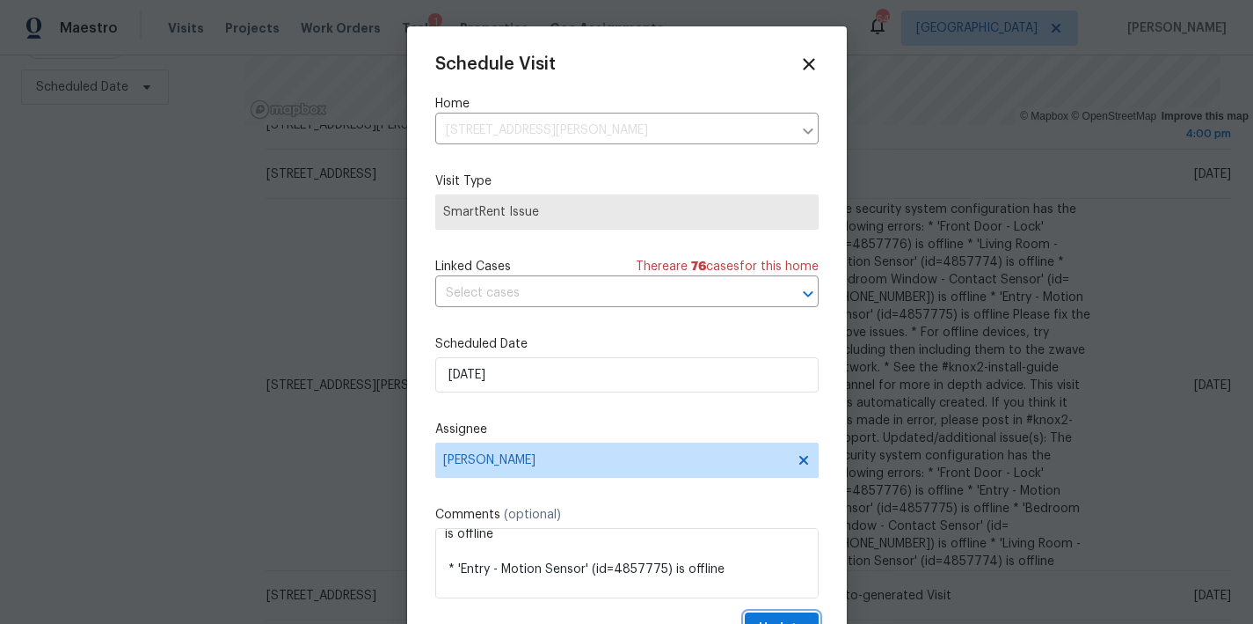
click at [761, 619] on span "Update" at bounding box center [782, 628] width 46 height 22
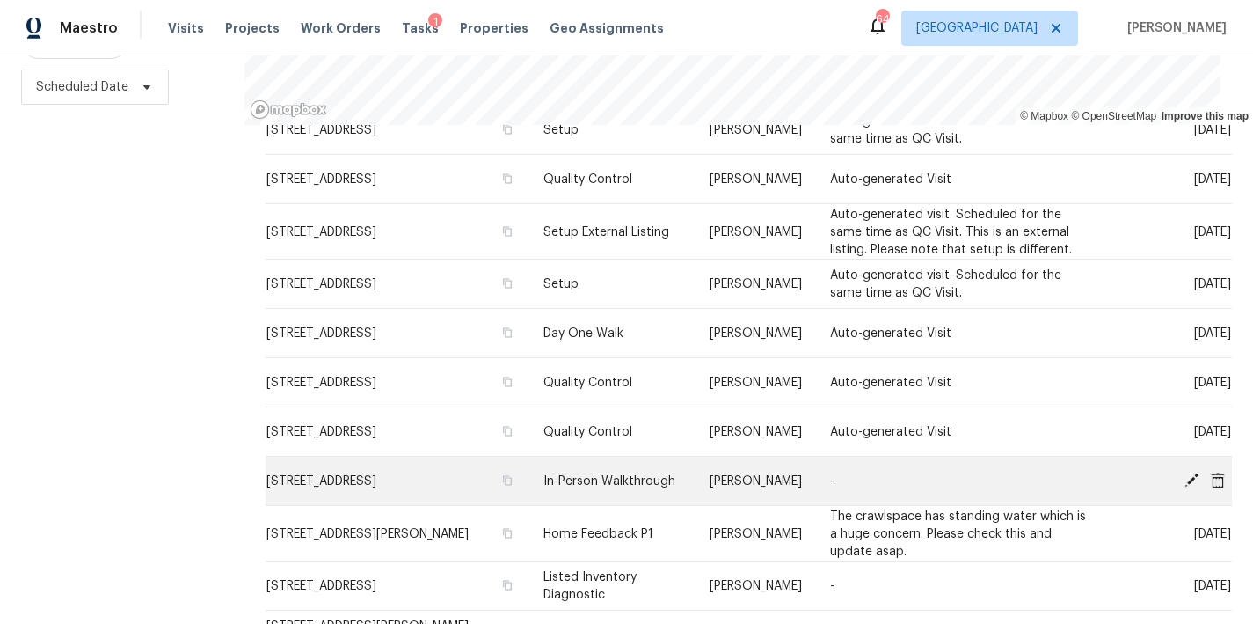
scroll to position [610, 0]
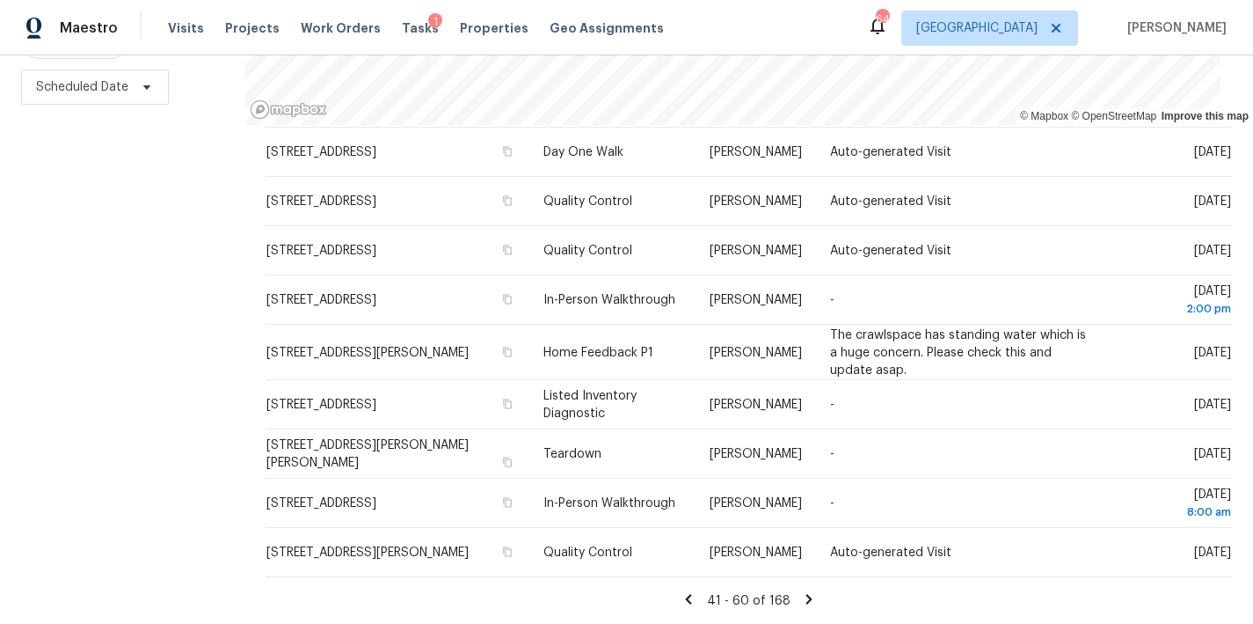
click at [686, 594] on icon at bounding box center [689, 599] width 6 height 10
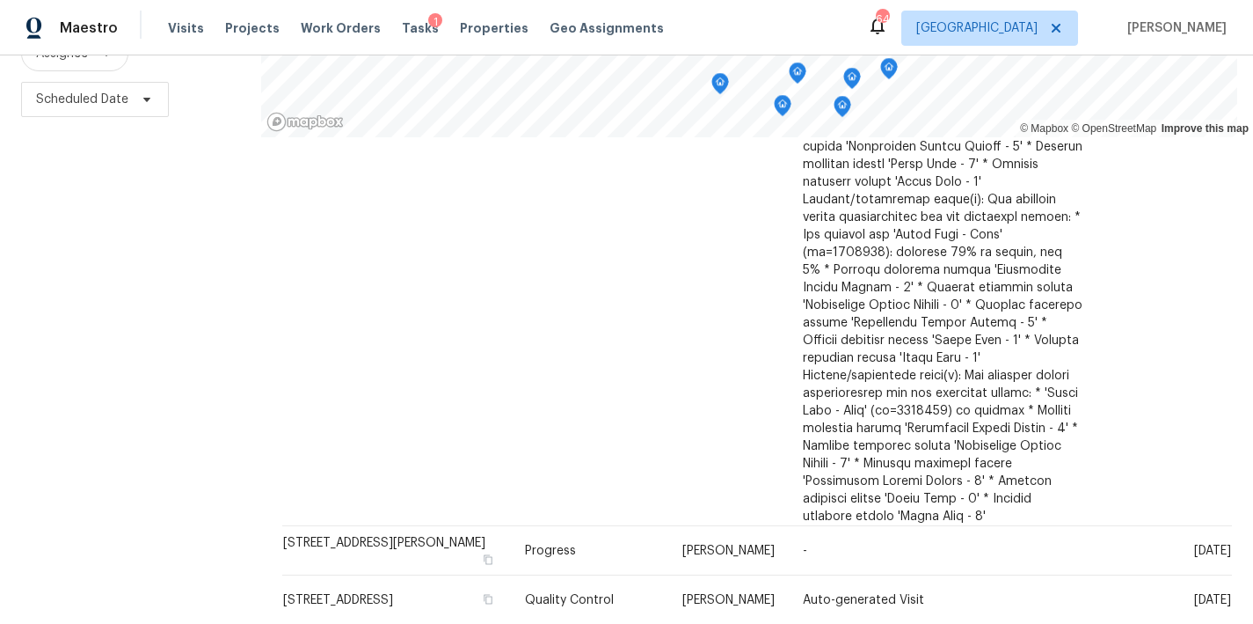
scroll to position [260, 0]
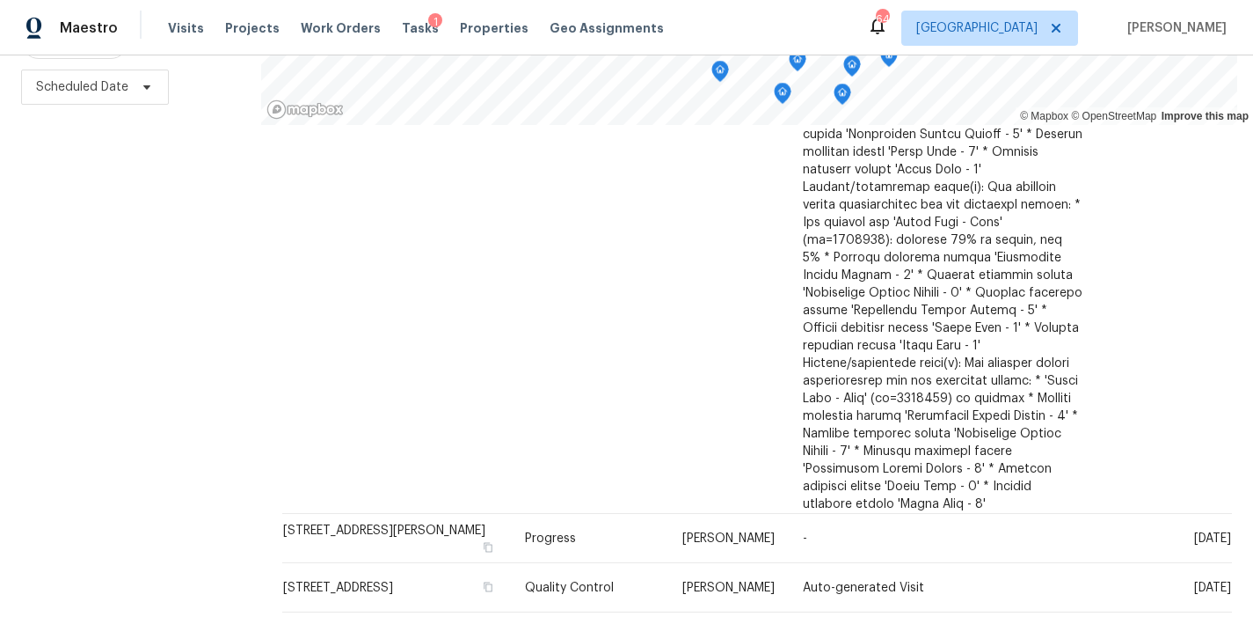
click at [690, 623] on icon at bounding box center [698, 634] width 16 height 16
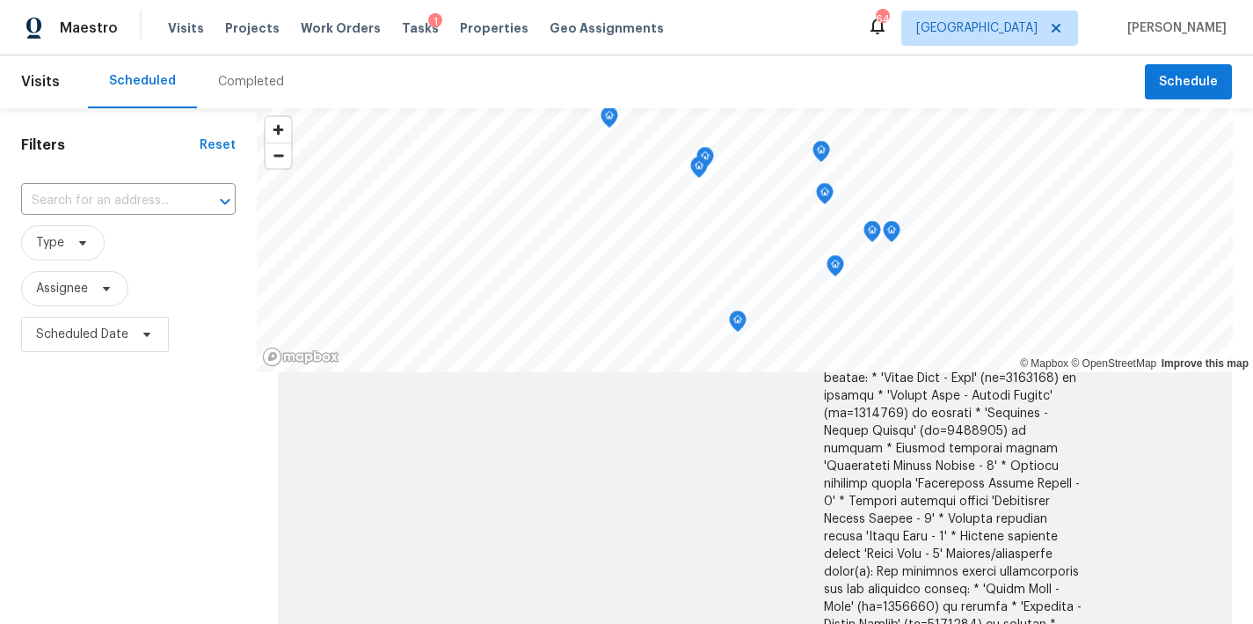
scroll to position [1648, 0]
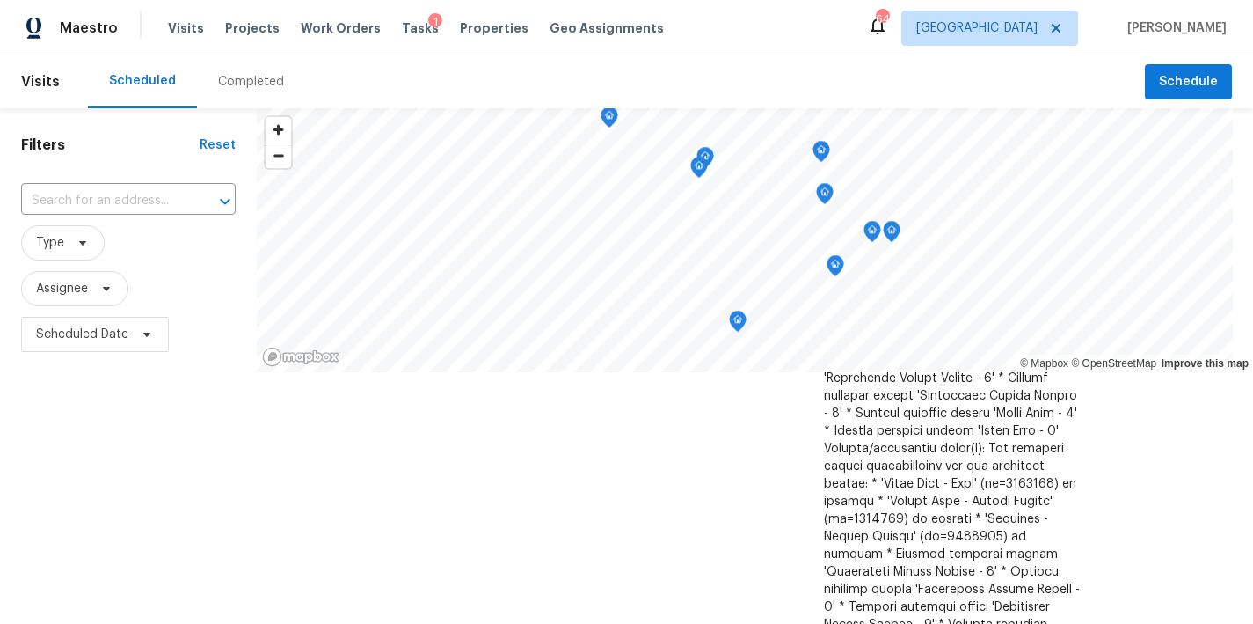
click at [135, 484] on div "Filters Reset ​ Type Assignee Scheduled Date" at bounding box center [128, 489] width 257 height 763
click at [77, 339] on span "Scheduled Date" at bounding box center [82, 334] width 92 height 18
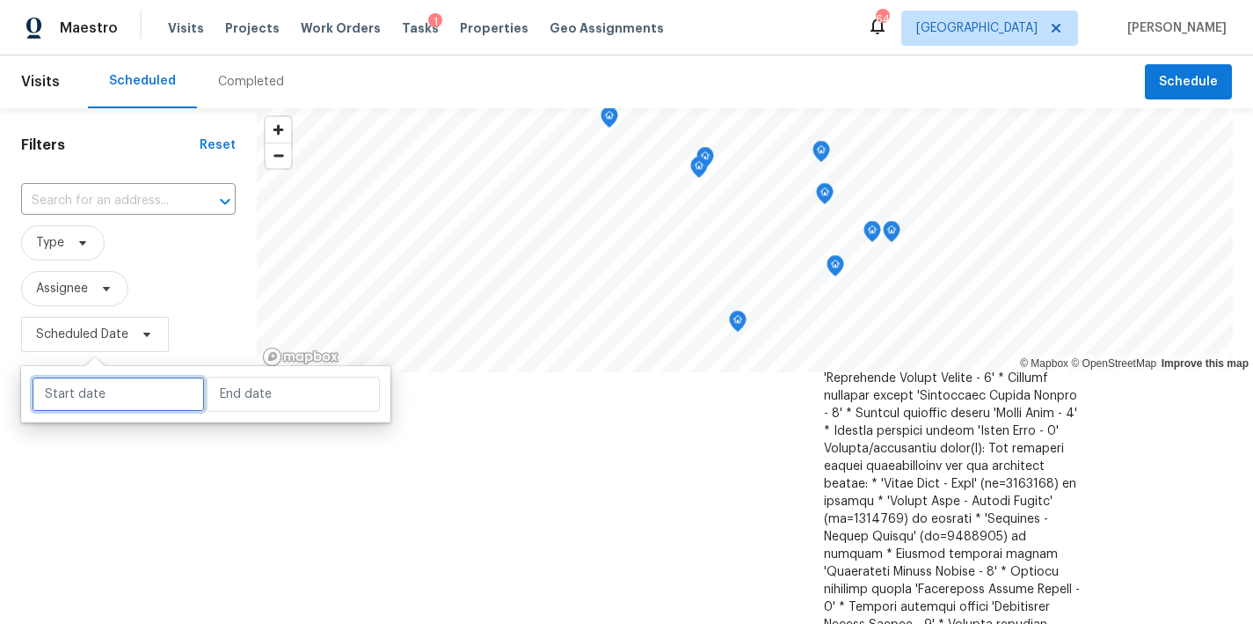
select select "7"
select select "2025"
select select "8"
select select "2025"
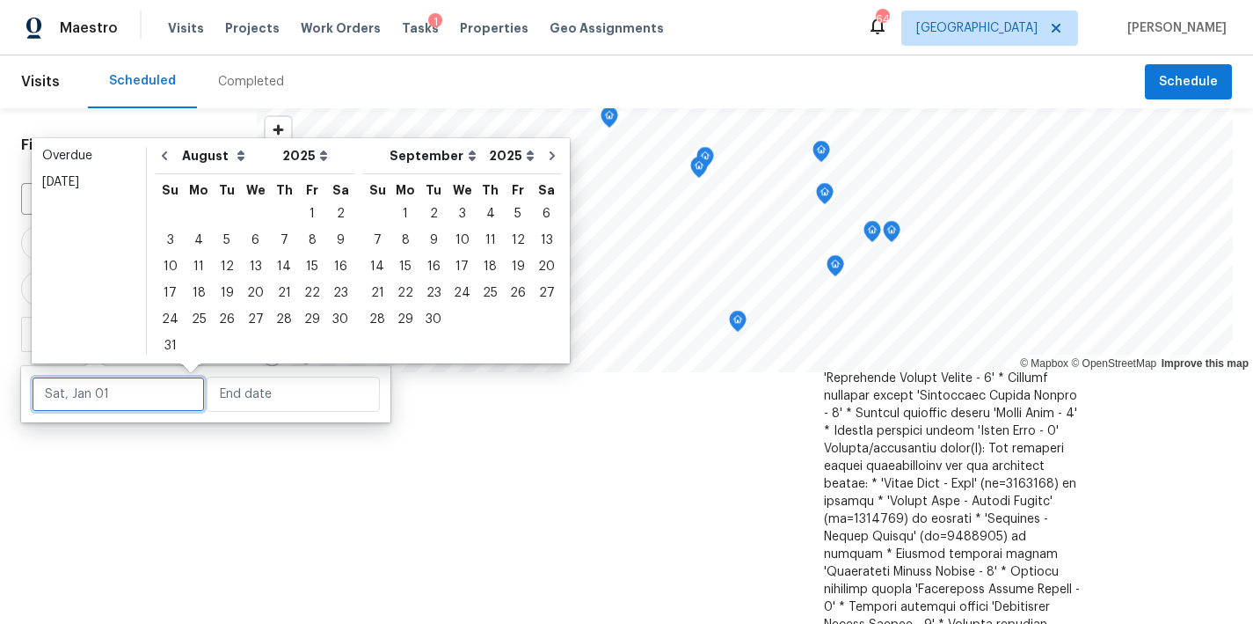
click at [93, 376] on input "text" at bounding box center [118, 393] width 173 height 35
click at [281, 289] on div "21" at bounding box center [284, 293] width 28 height 25
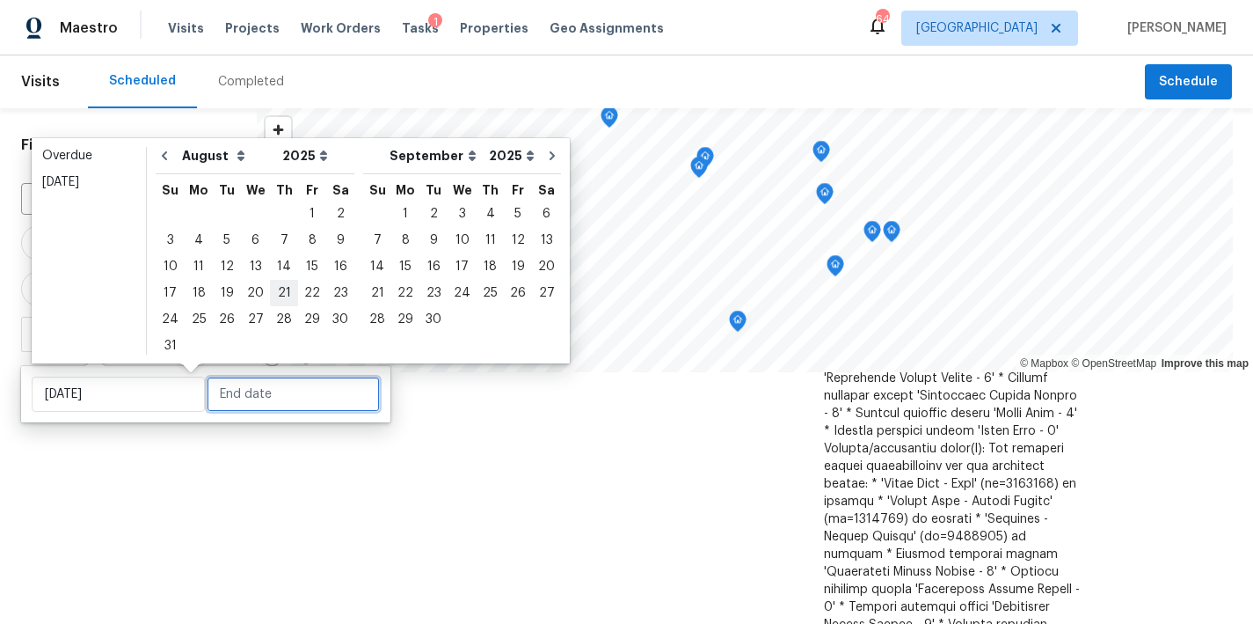
type input "Thu, Aug 21"
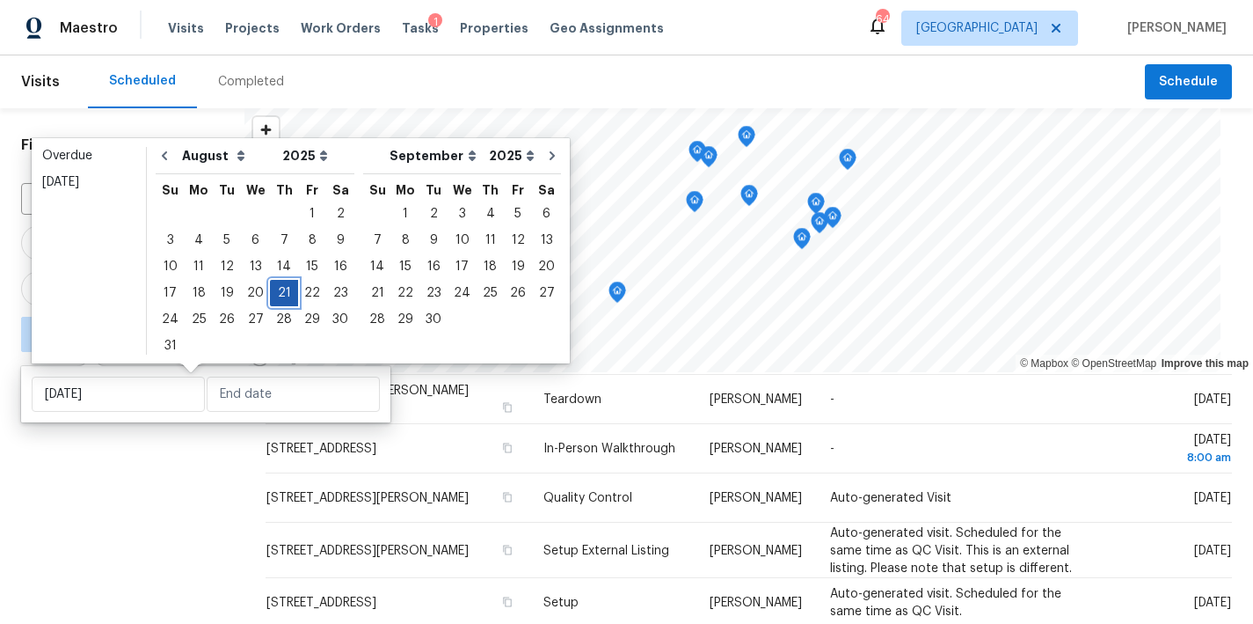
click at [281, 289] on div "21" at bounding box center [284, 293] width 28 height 25
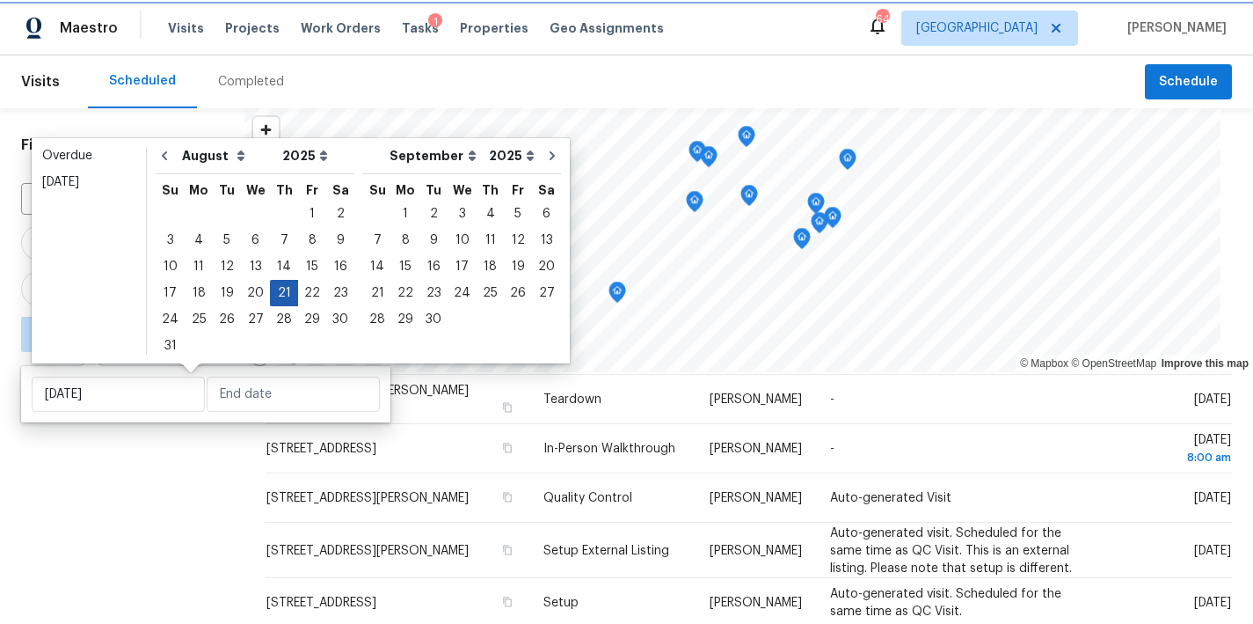
type input "Thu, Aug 21"
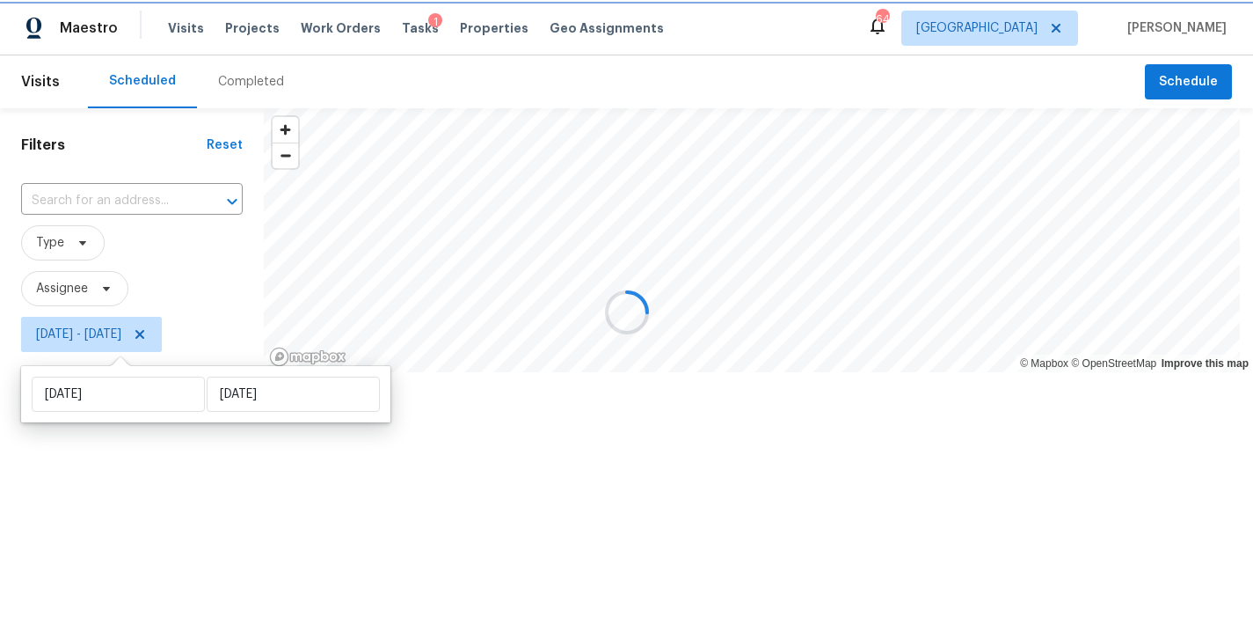
scroll to position [183, 0]
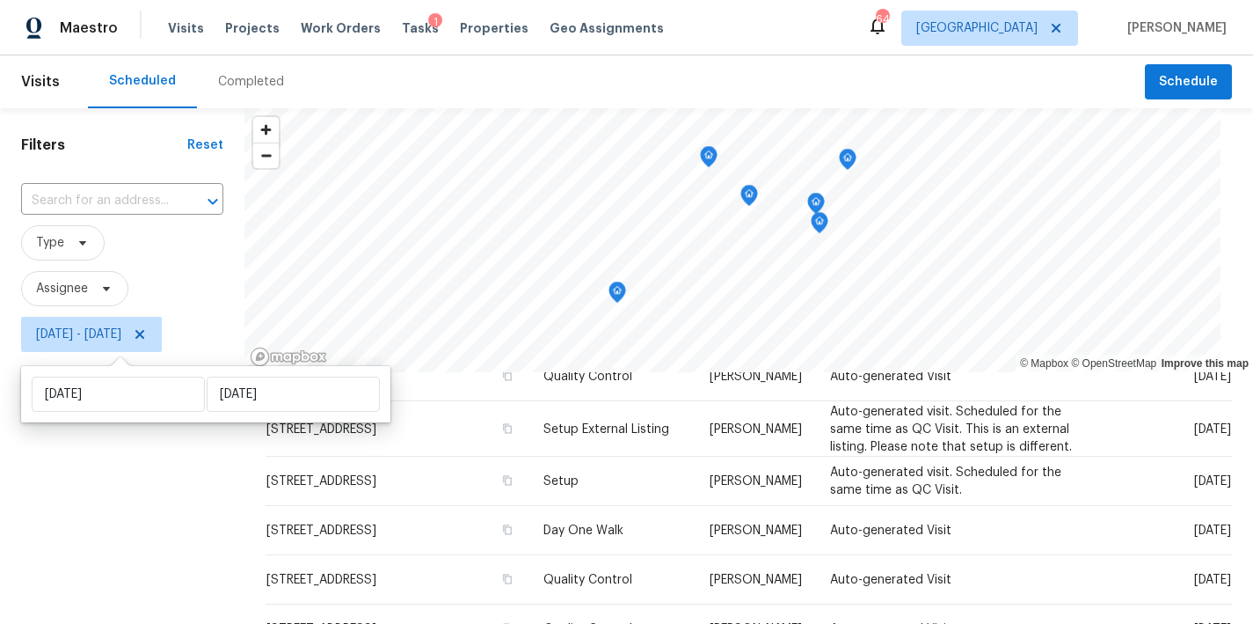
click at [98, 497] on div "Filters Reset ​ Type Assignee Thu, Aug 21 - Thu, Aug 21" at bounding box center [122, 489] width 245 height 763
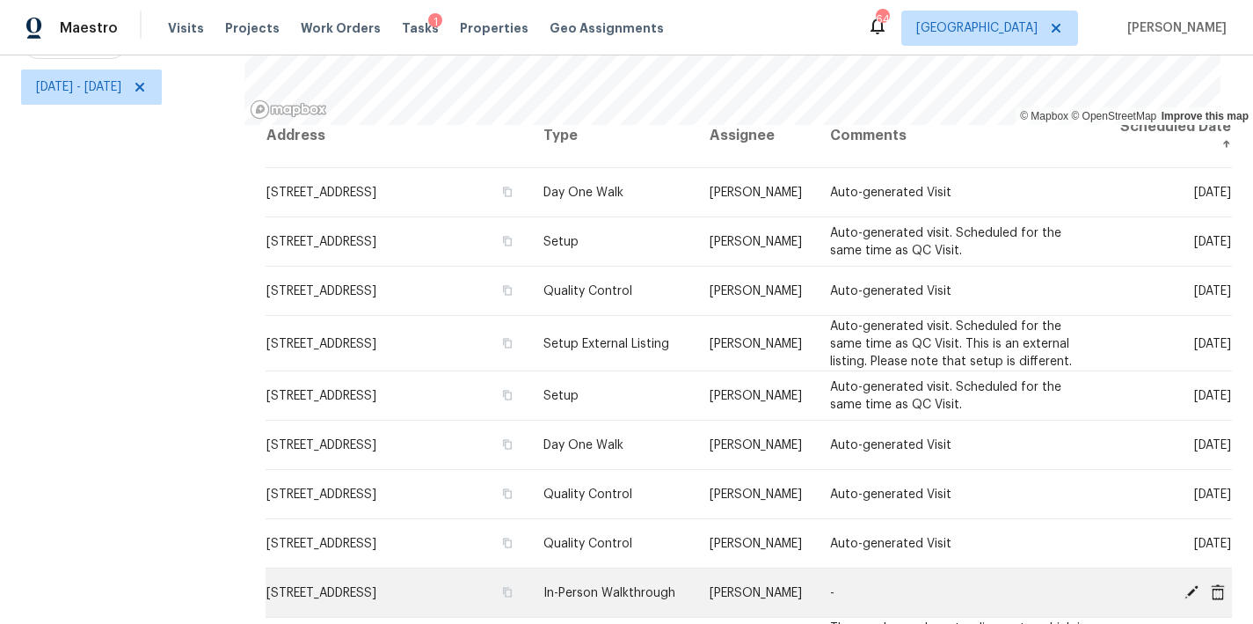
scroll to position [0, 0]
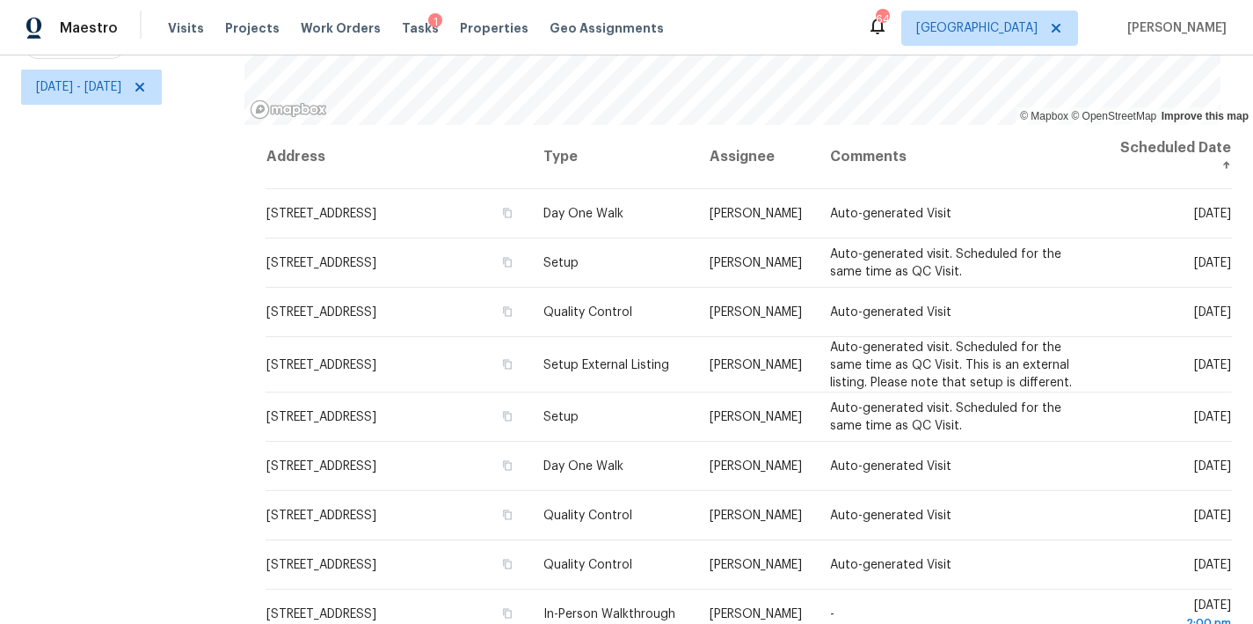
click at [155, 414] on div "Filters Reset ​ Type Assignee Thu, Aug 21 - Thu, Aug 21" at bounding box center [122, 242] width 245 height 763
click at [694, 29] on div "Maestro Visits Projects Work Orders Tasks 1 Properties Geo Assignments 64 Ralei…" at bounding box center [626, 27] width 1253 height 55
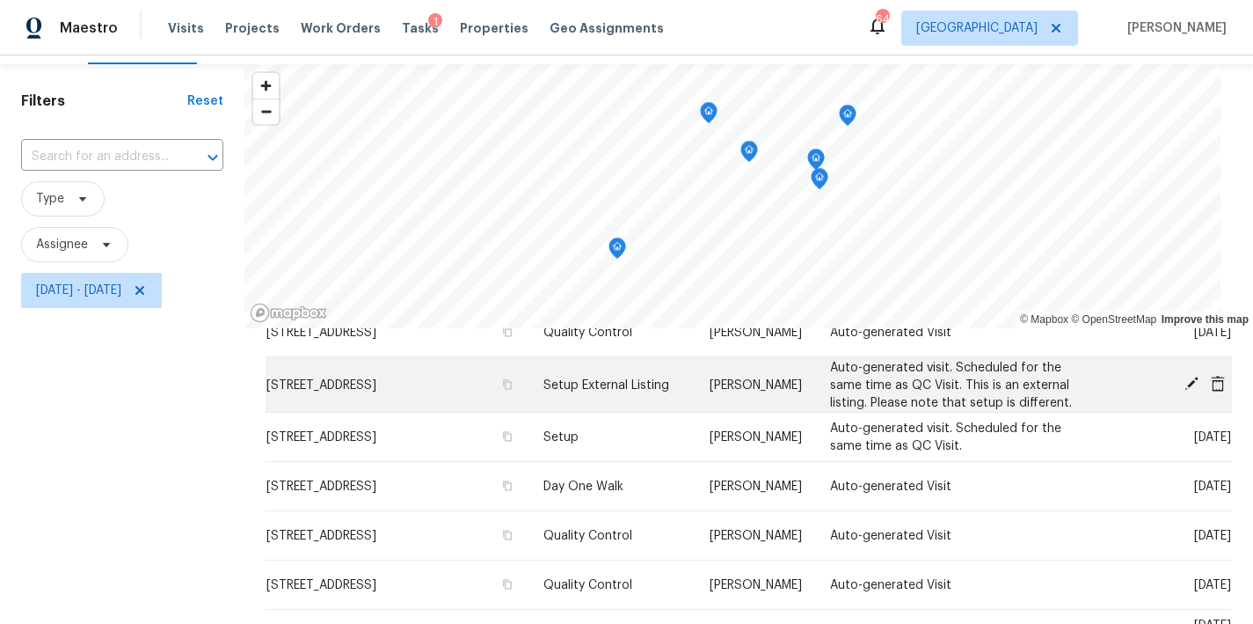
scroll to position [40, 0]
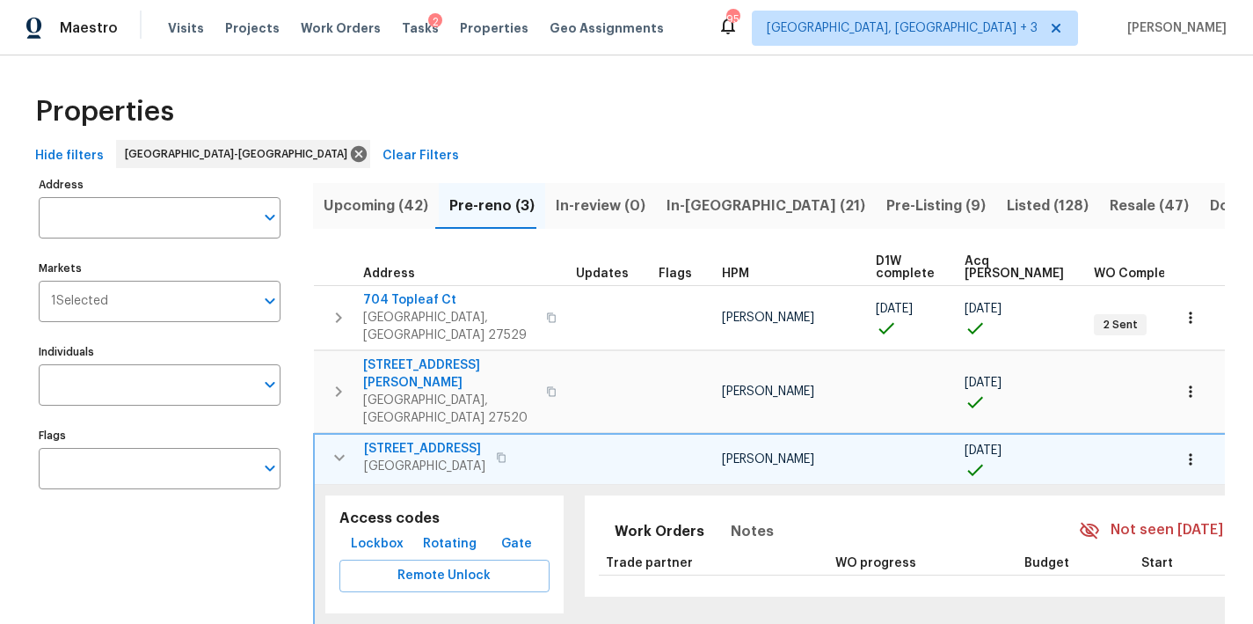
scroll to position [0, 62]
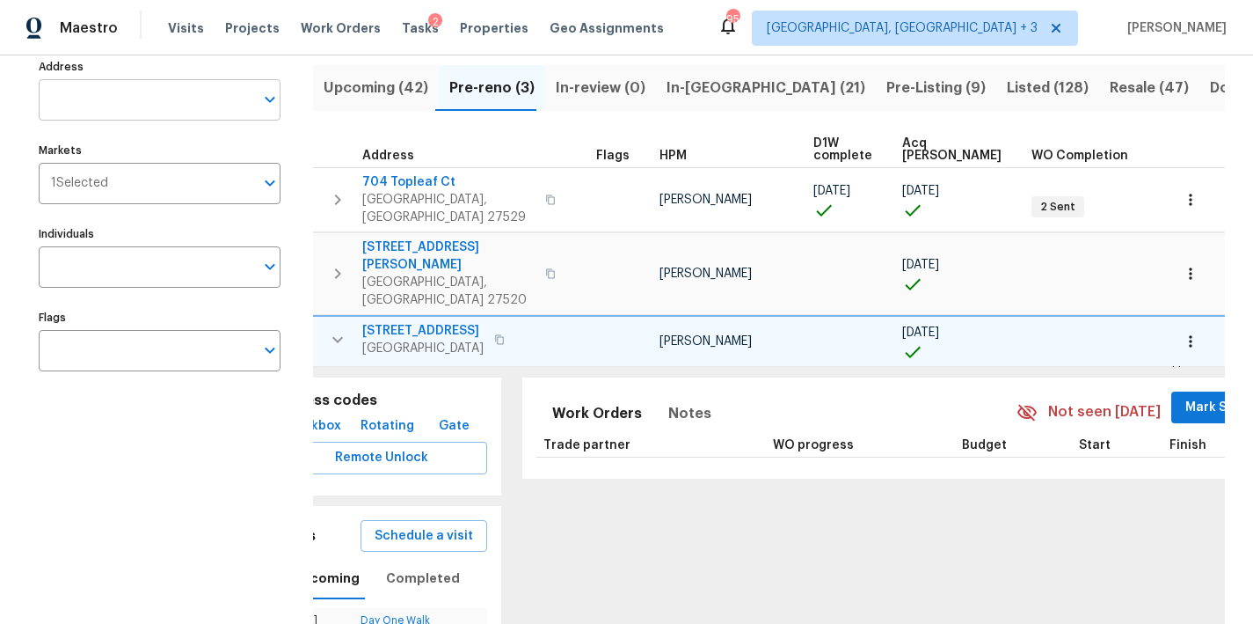
click at [99, 114] on input "Address" at bounding box center [147, 99] width 216 height 41
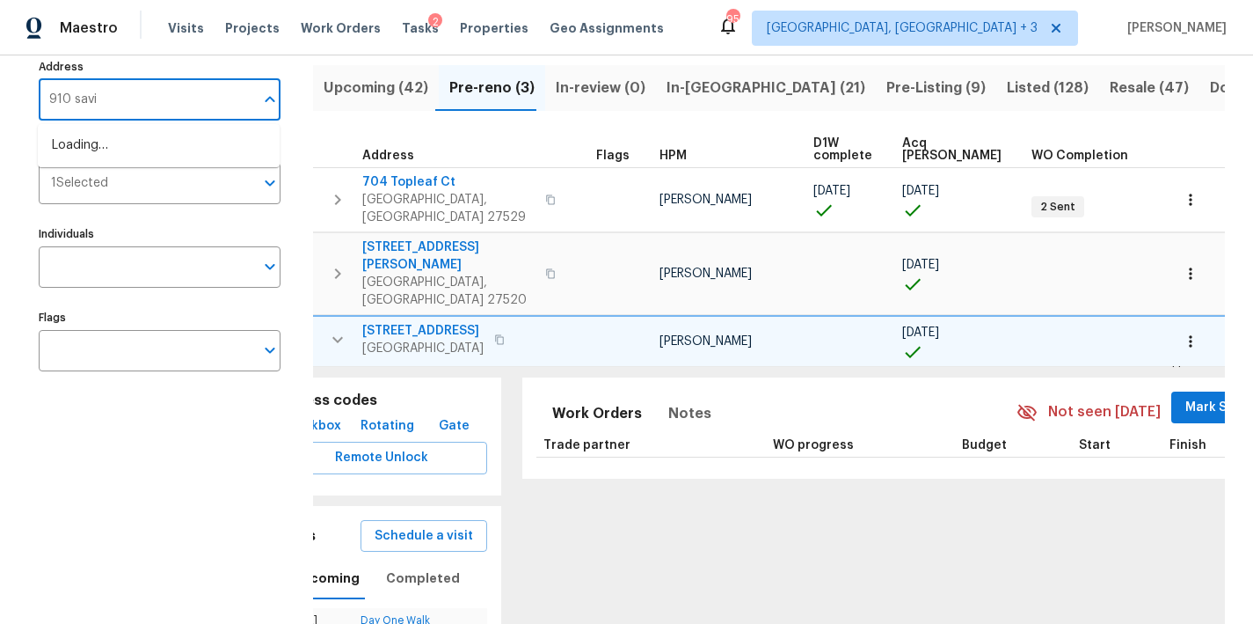
type input "910 savin"
click at [78, 142] on li "[STREET_ADDRESS]" at bounding box center [159, 145] width 242 height 29
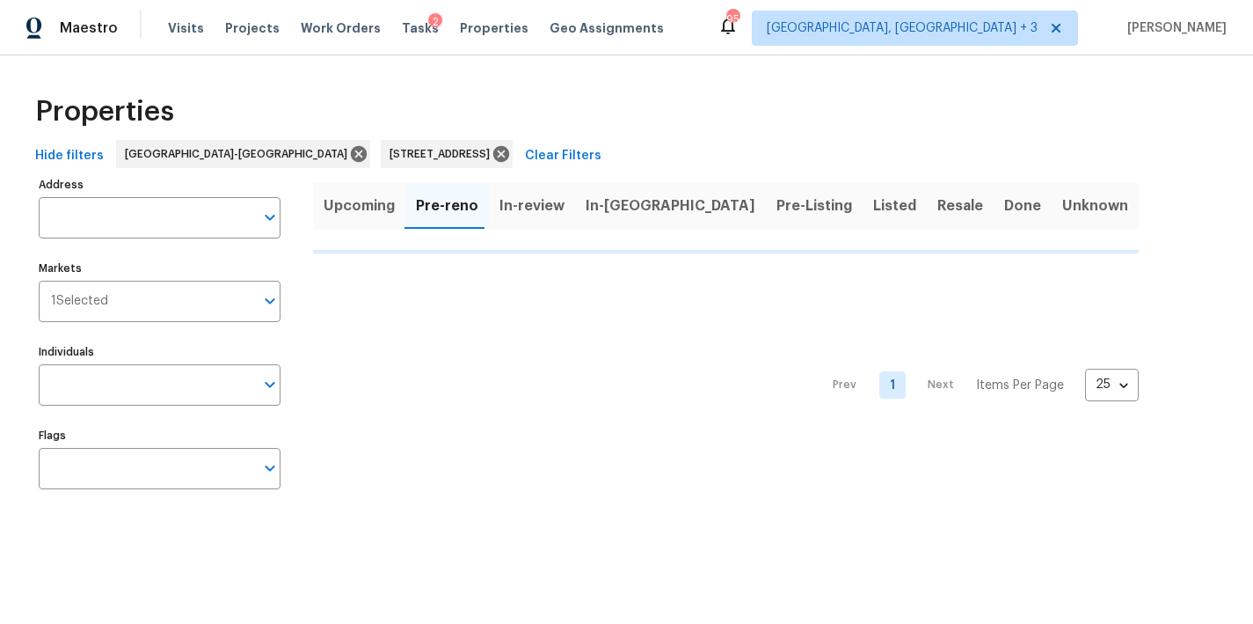
type input "[STREET_ADDRESS]"
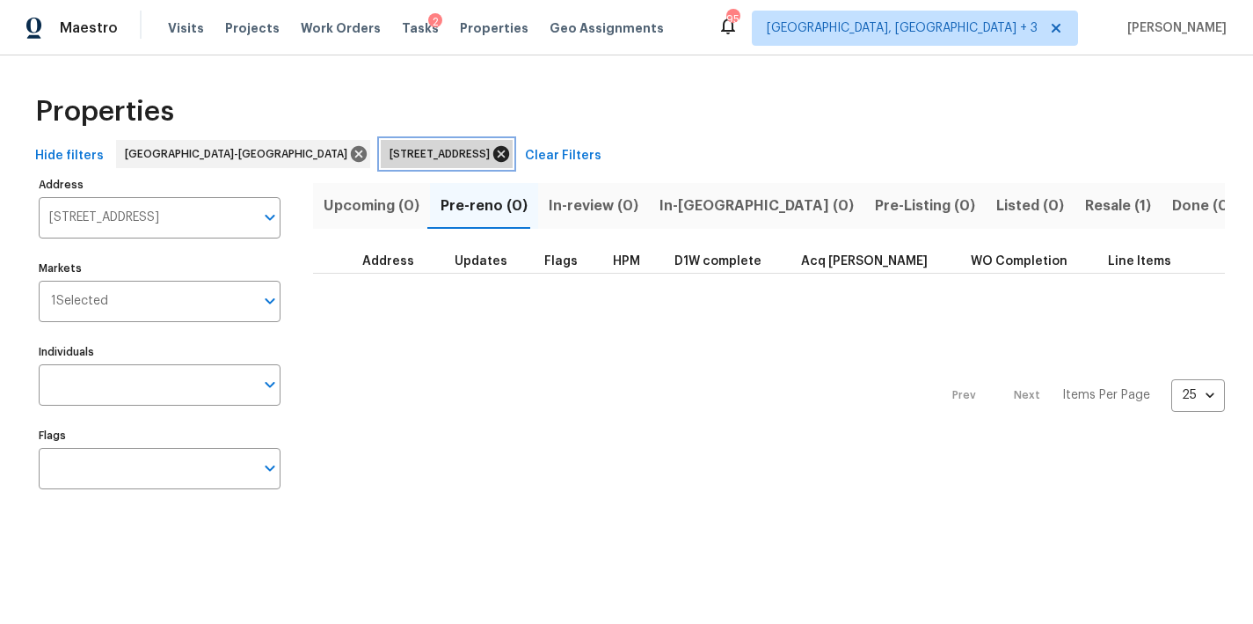
click at [492, 155] on icon at bounding box center [501, 153] width 19 height 19
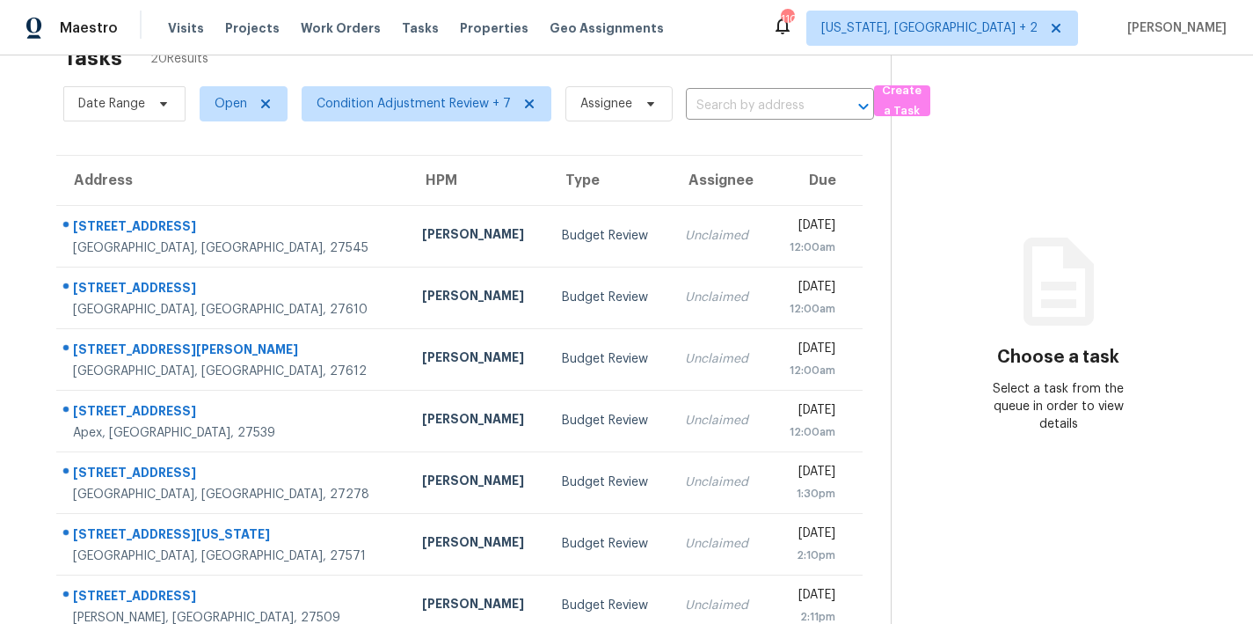
scroll to position [130, 0]
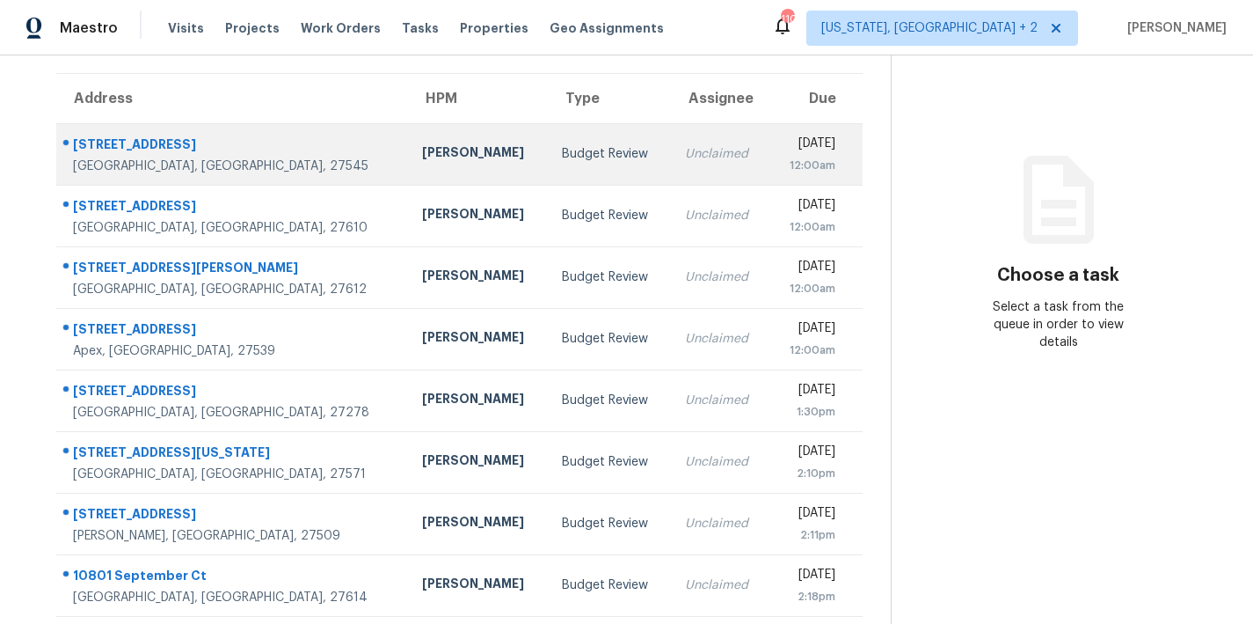
click at [671, 155] on td "Unclaimed" at bounding box center [720, 154] width 99 height 62
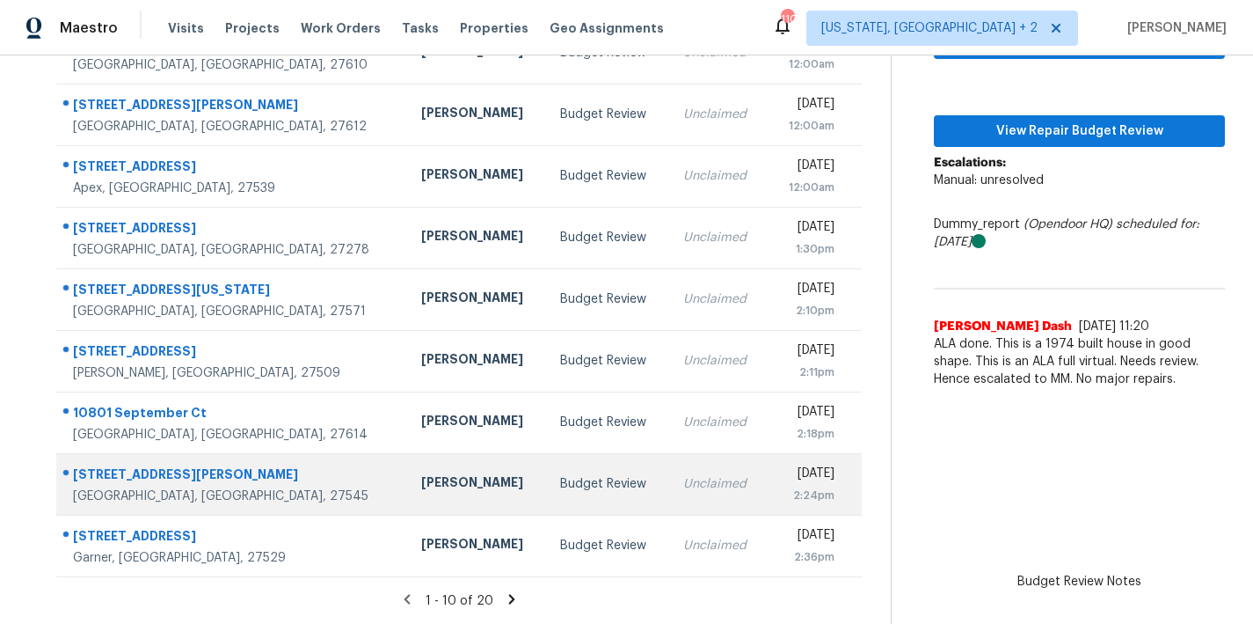
scroll to position [0, 0]
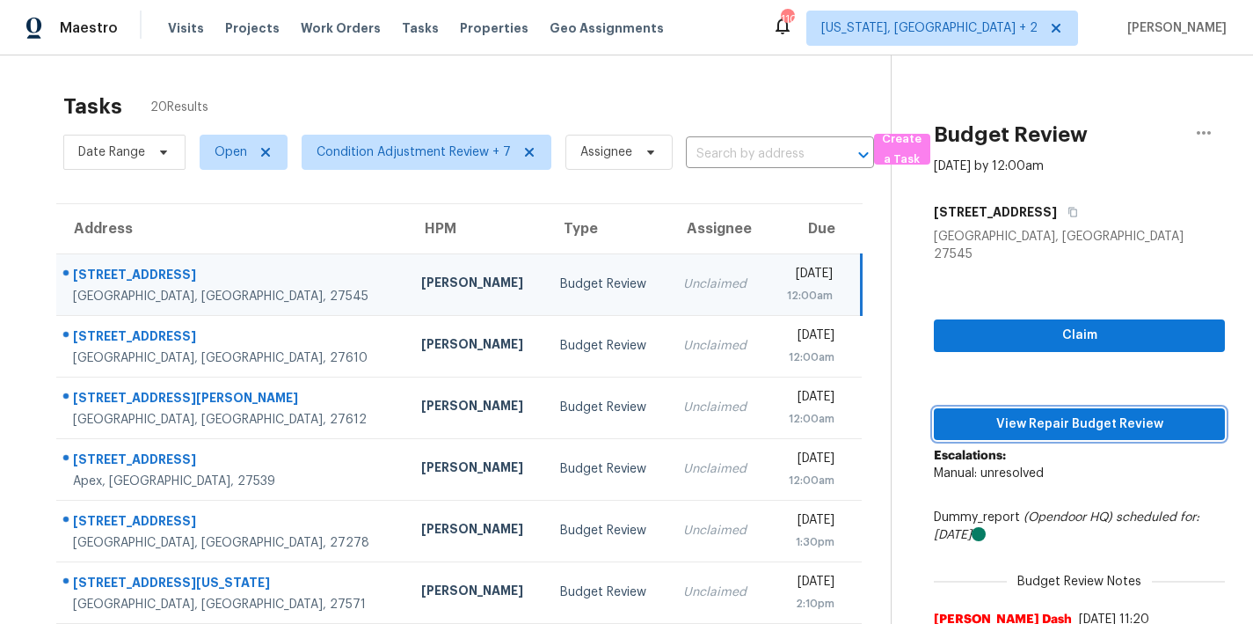
click at [1061, 413] on span "View Repair Budget Review" at bounding box center [1079, 424] width 263 height 22
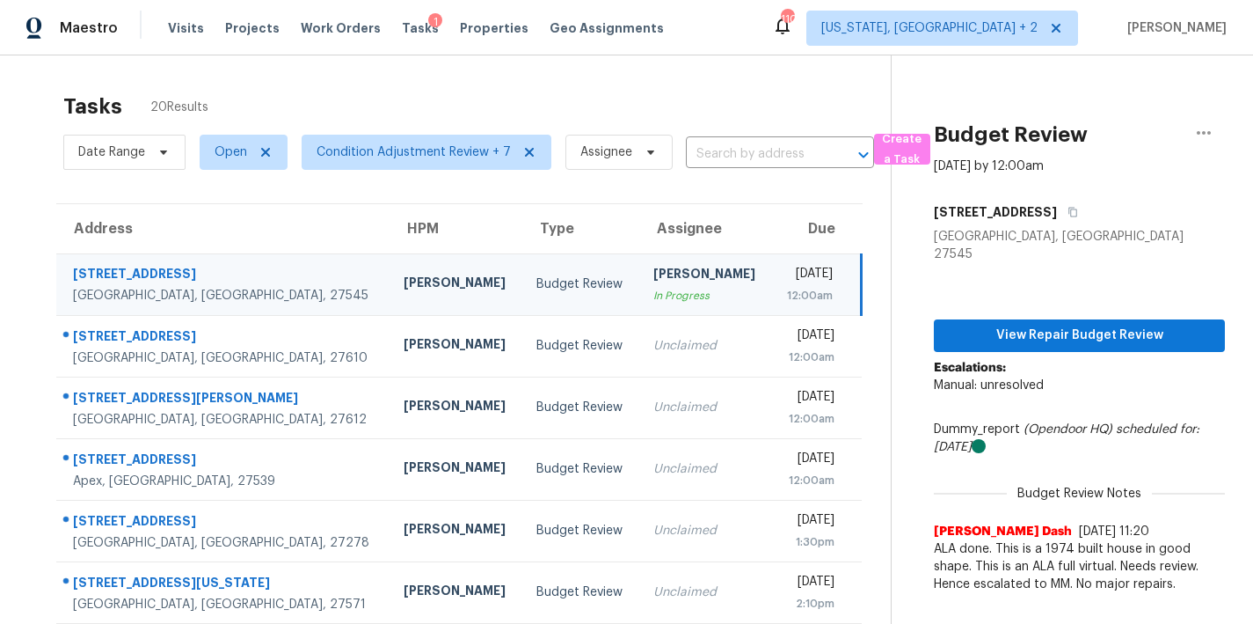
click at [472, 77] on div "Tasks 20 Results Date Range Open Condition Adjustment Review + 7 Assignee ​ Cre…" at bounding box center [626, 485] width 1253 height 861
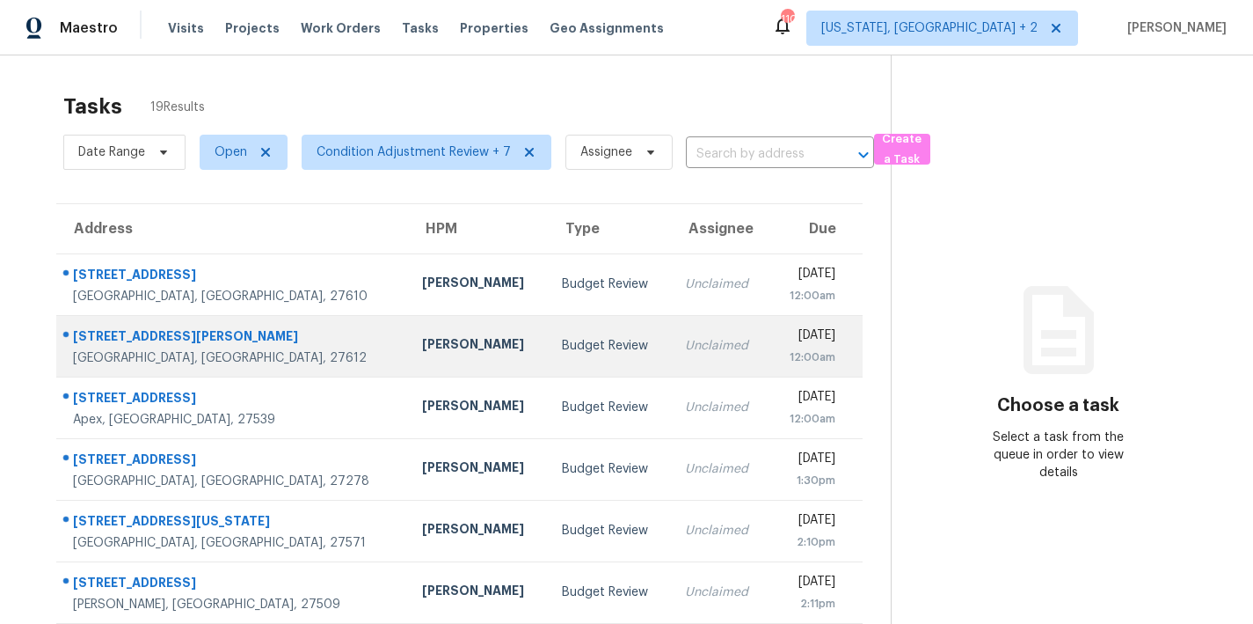
scroll to position [131, 0]
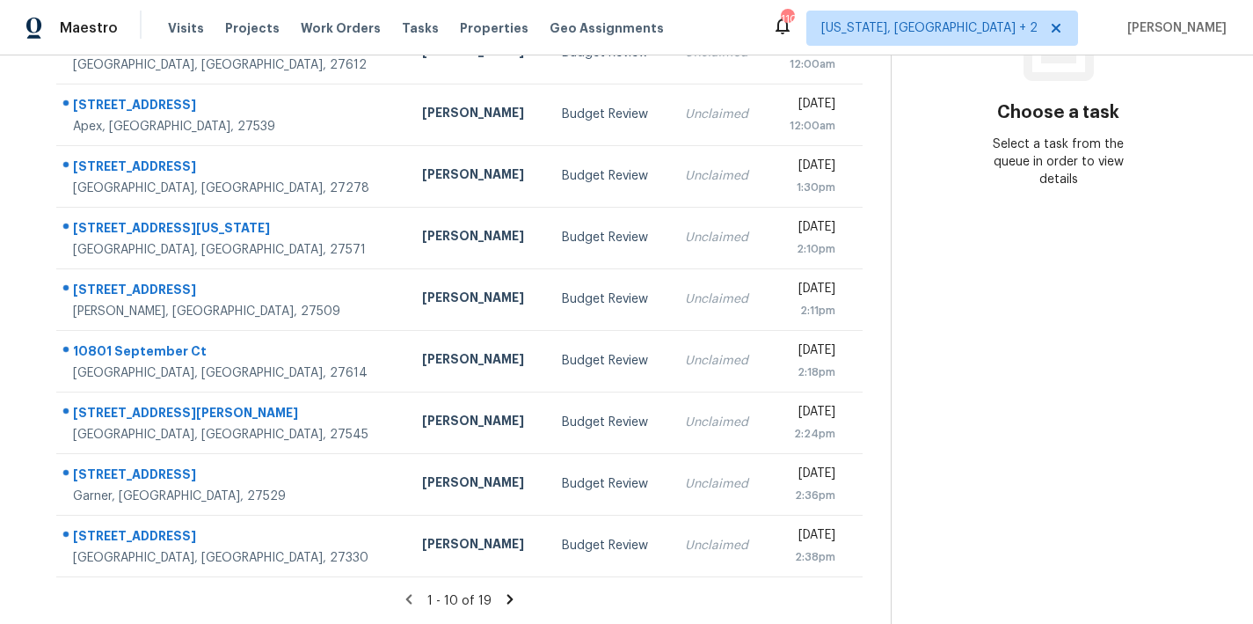
click at [504, 591] on icon at bounding box center [510, 599] width 16 height 16
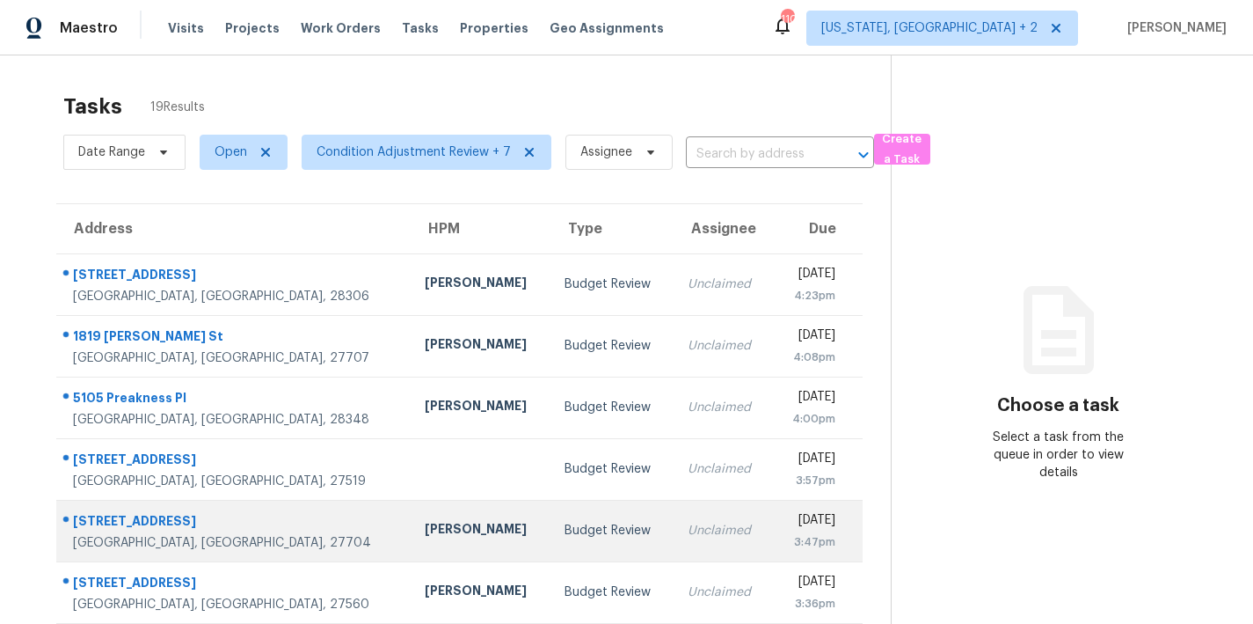
scroll to position [244, 0]
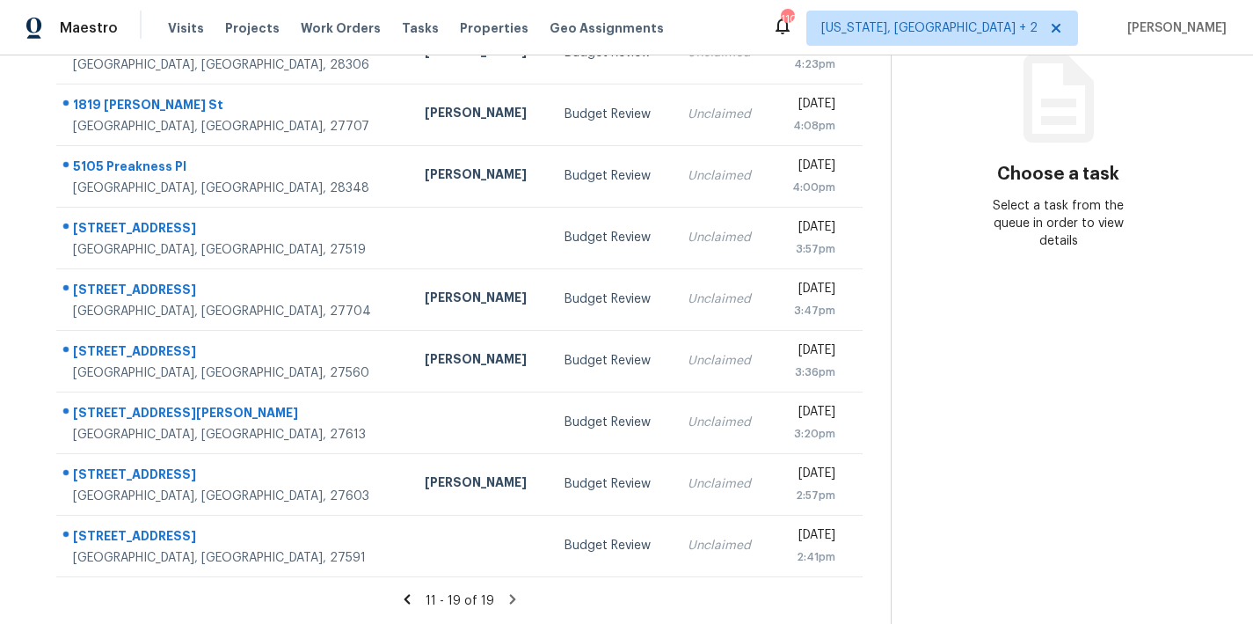
click at [400, 591] on icon at bounding box center [407, 599] width 16 height 16
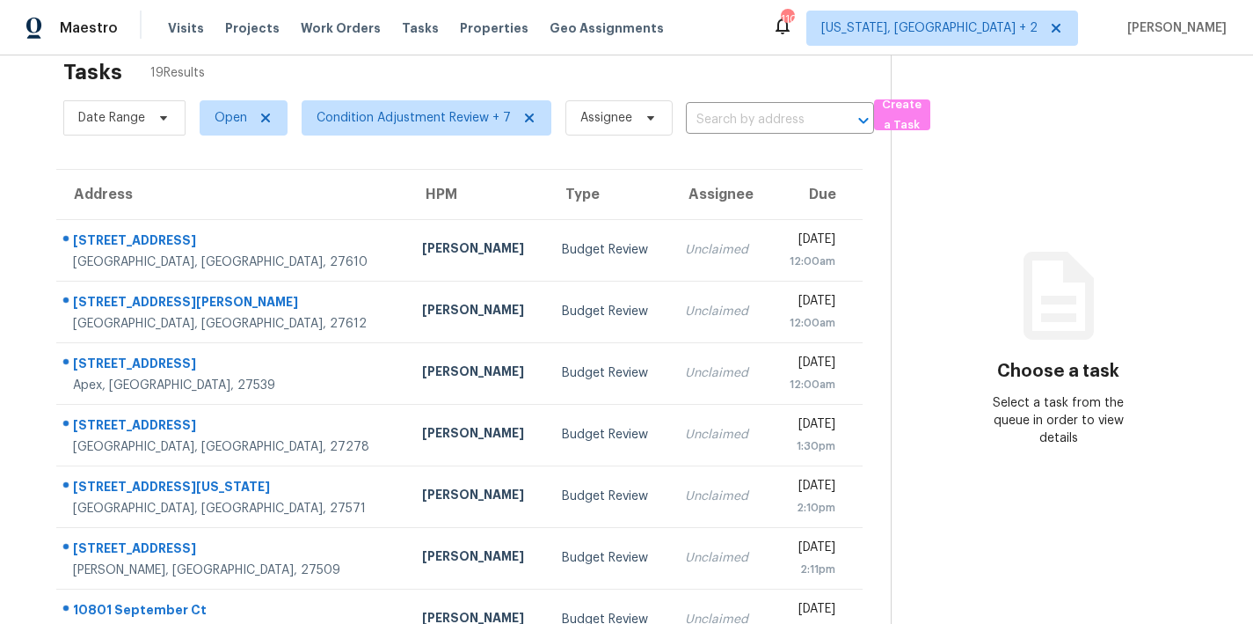
scroll to position [0, 0]
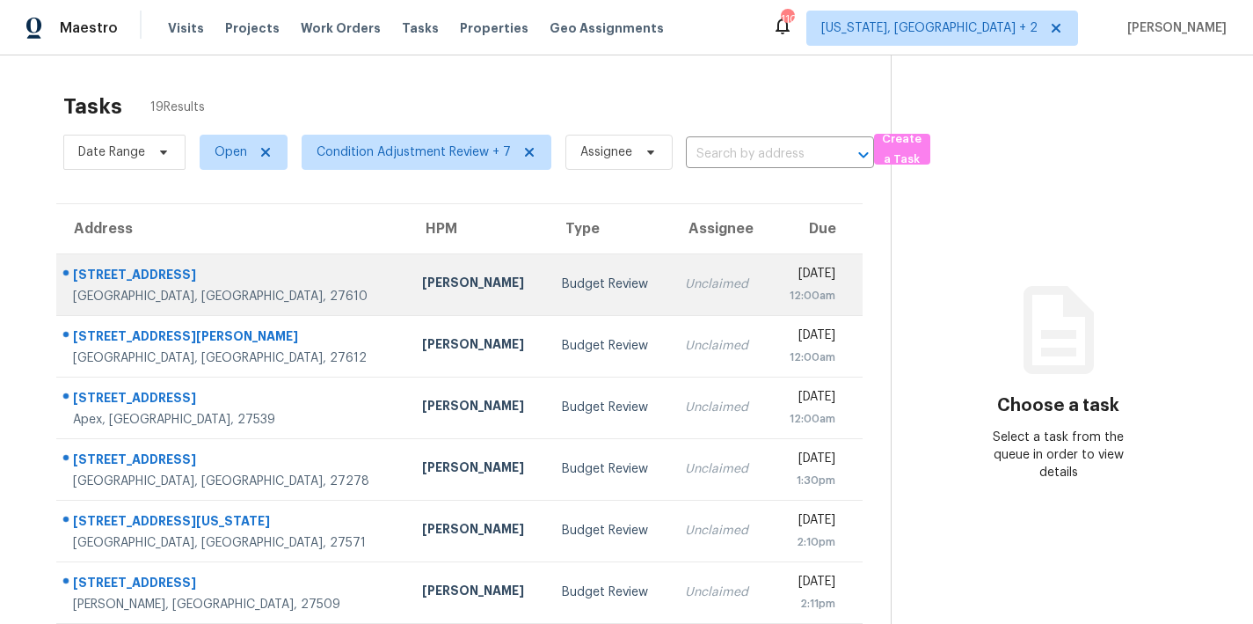
click at [422, 275] on div "[PERSON_NAME]" at bounding box center [478, 285] width 112 height 22
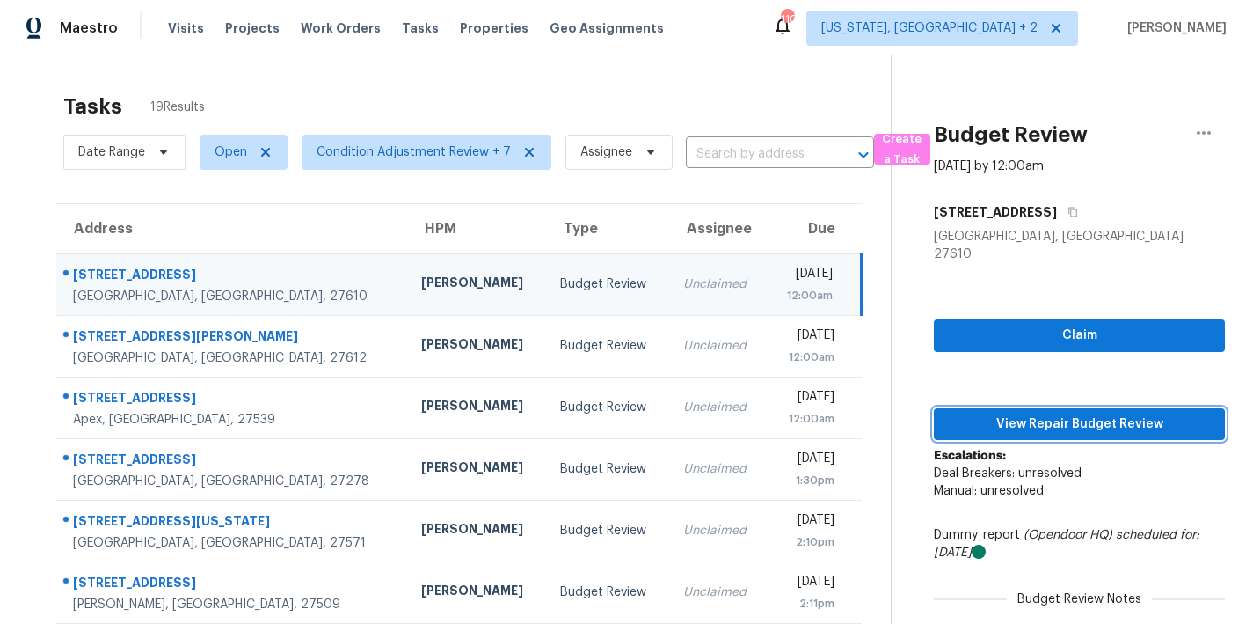
click at [1090, 413] on span "View Repair Budget Review" at bounding box center [1079, 424] width 263 height 22
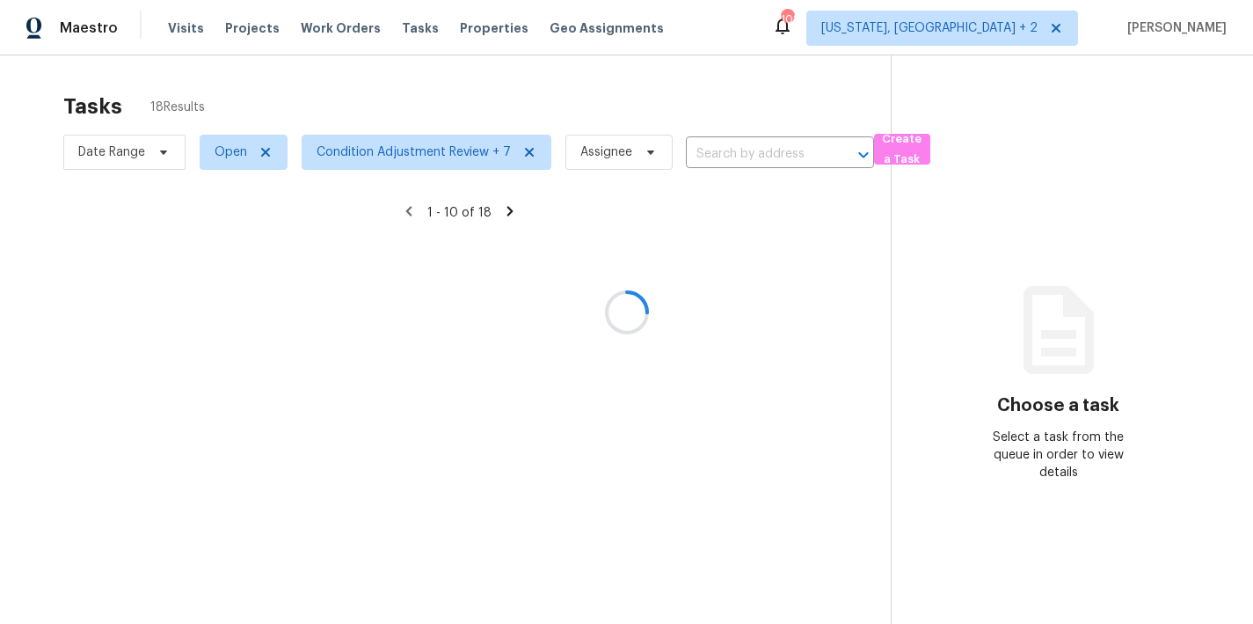
click at [643, 86] on div at bounding box center [626, 312] width 1253 height 624
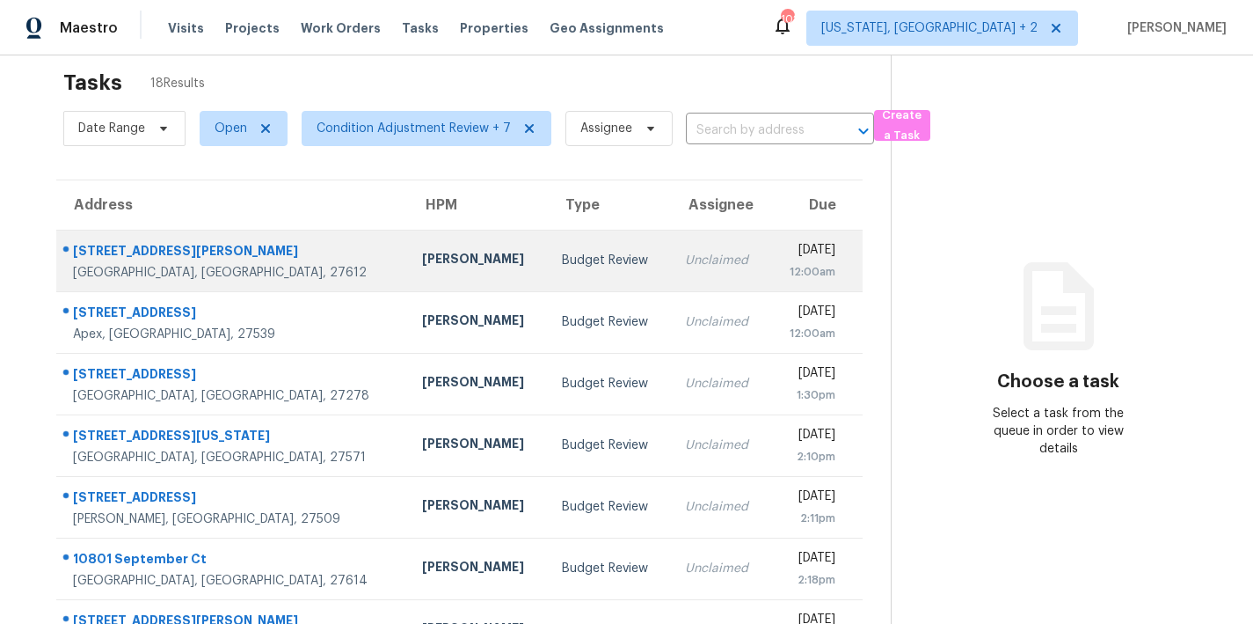
scroll to position [26, 0]
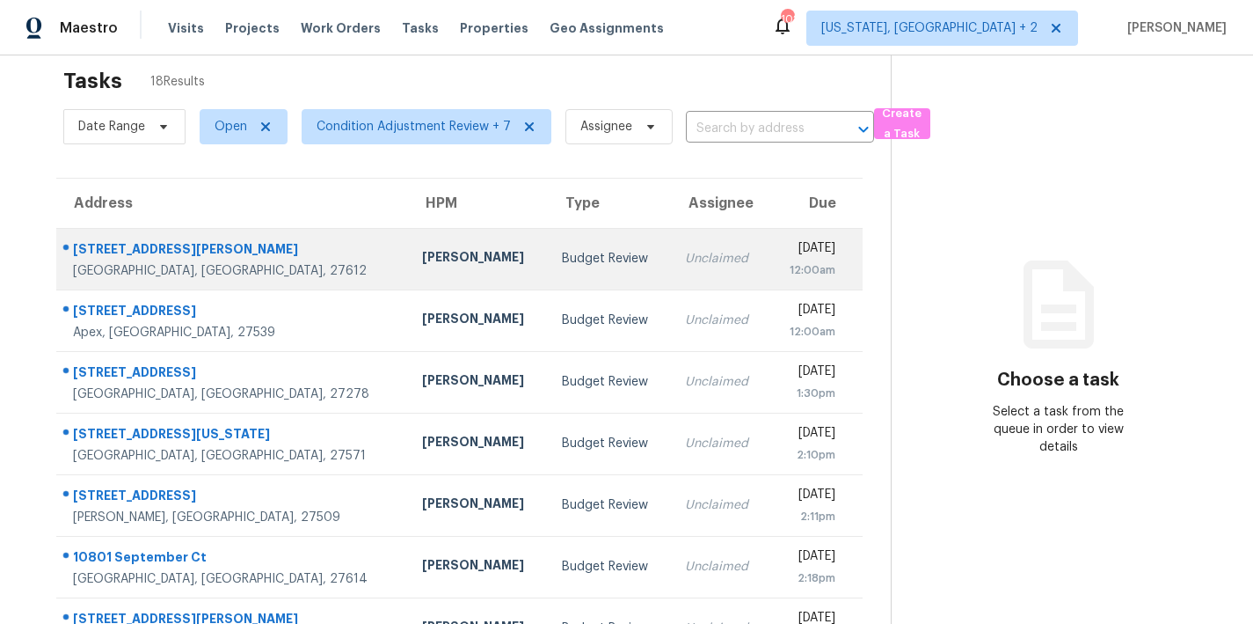
click at [770, 264] on td "Tue, Aug 19th 2025 12:00am" at bounding box center [817, 259] width 94 height 62
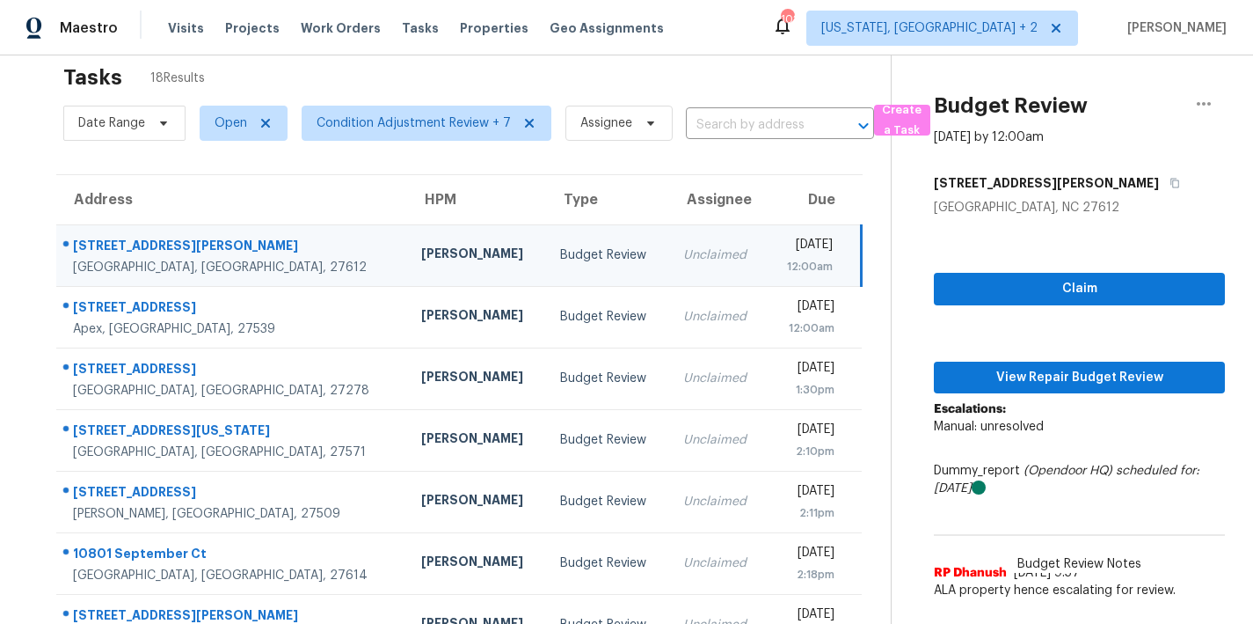
scroll to position [158, 0]
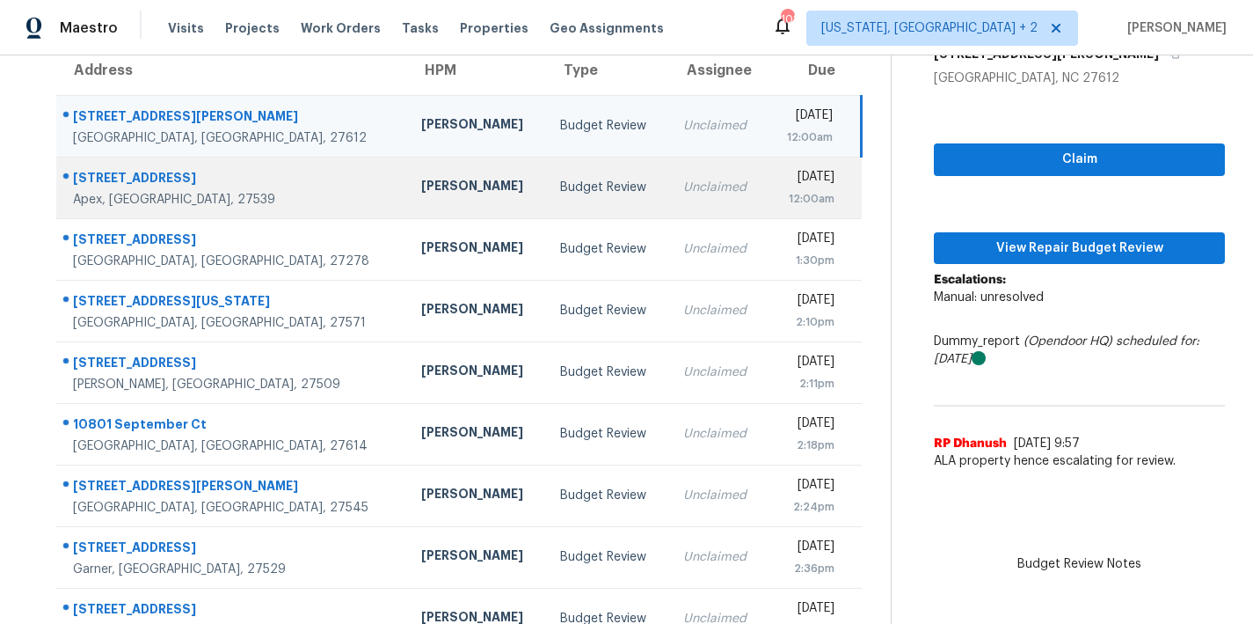
click at [683, 183] on div "Unclaimed" at bounding box center [717, 188] width 69 height 18
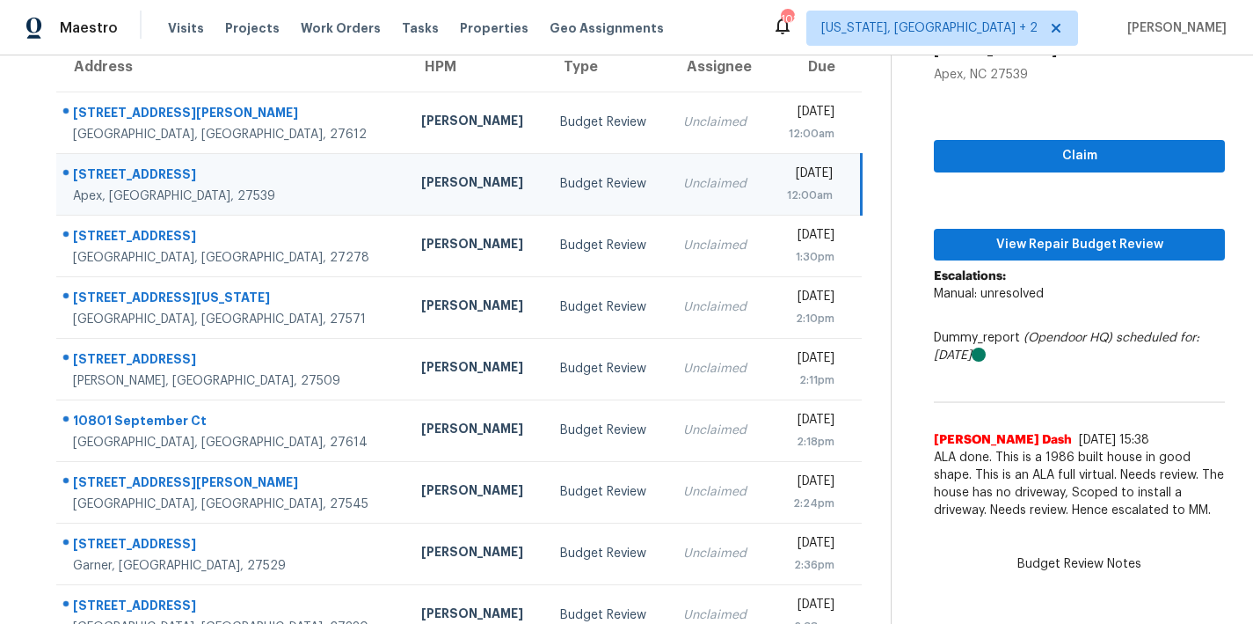
scroll to position [162, 0]
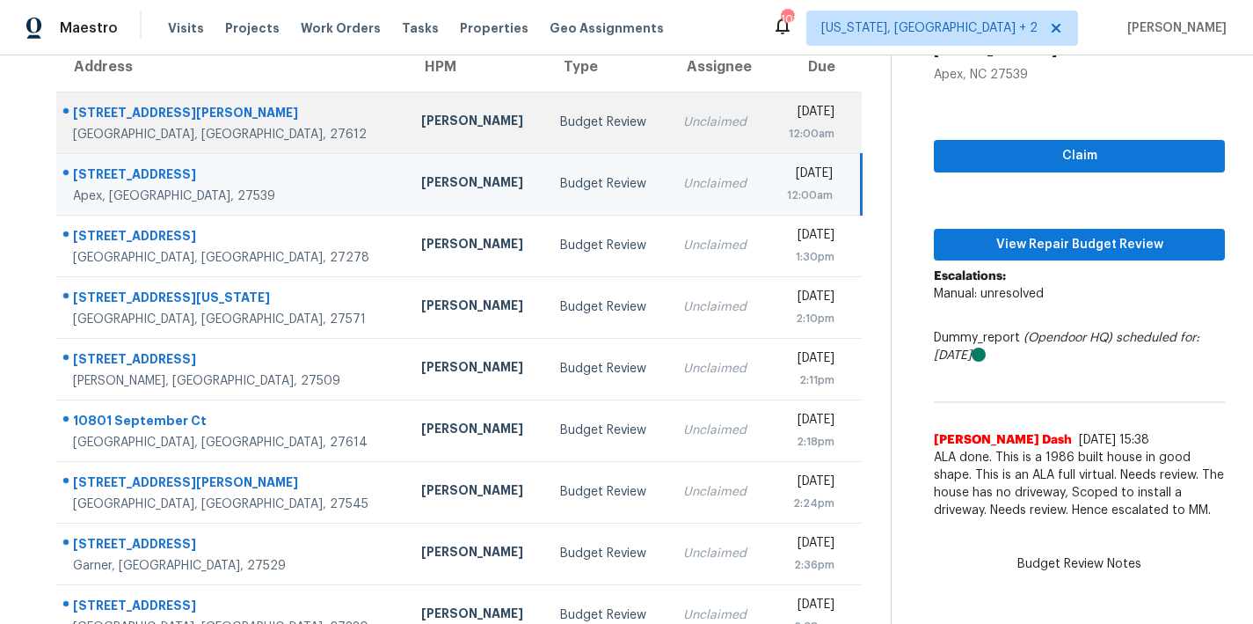
click at [781, 126] on div "12:00am" at bounding box center [808, 134] width 54 height 18
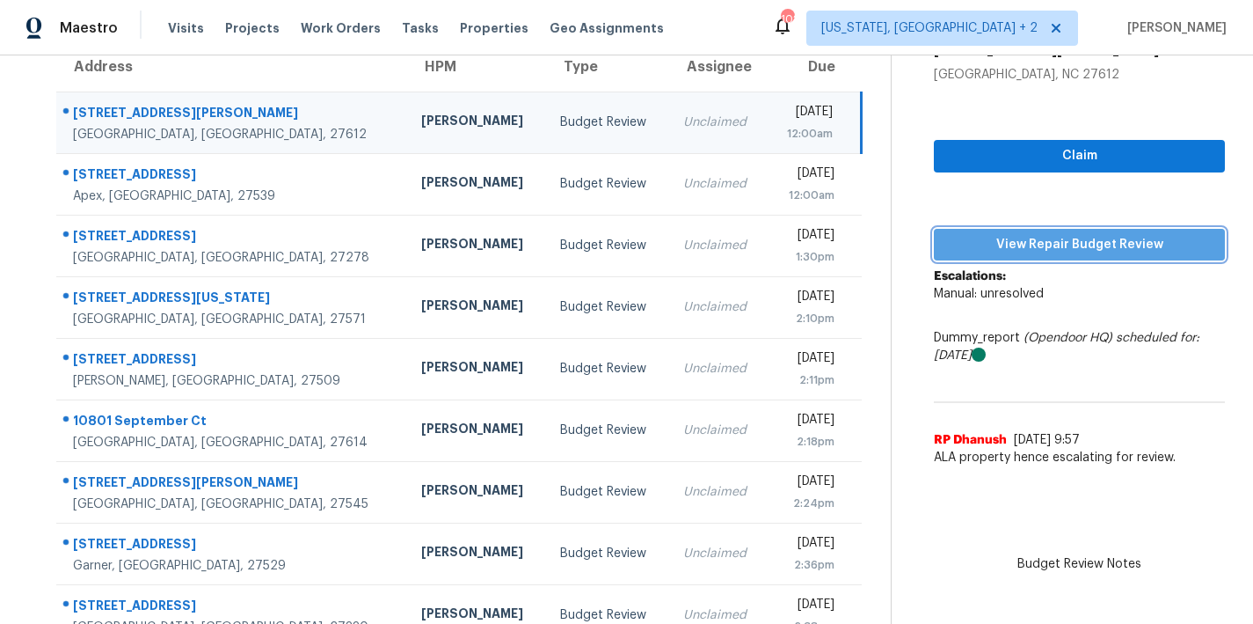
click at [1155, 247] on span "View Repair Budget Review" at bounding box center [1079, 245] width 263 height 22
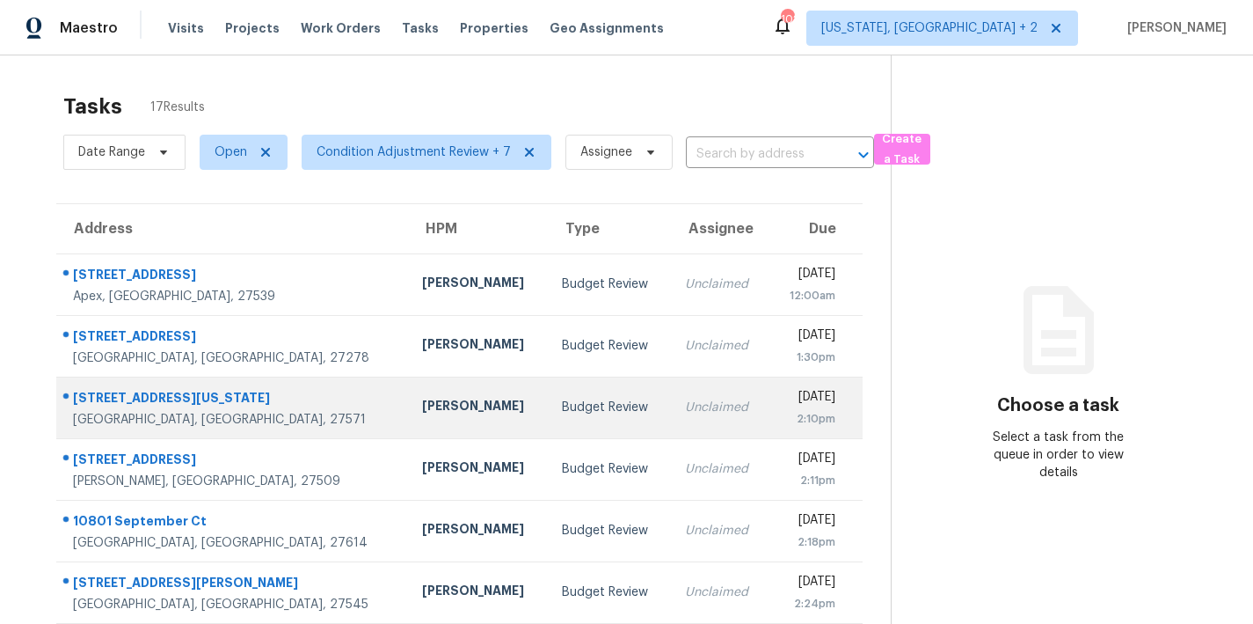
scroll to position [305, 0]
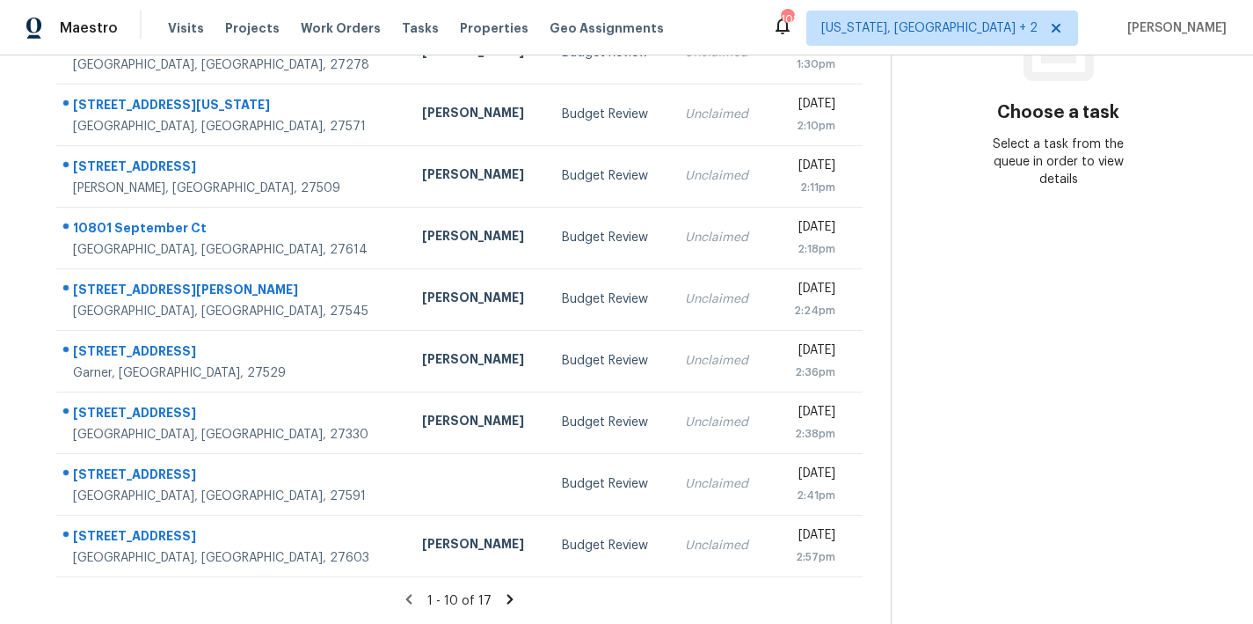
click at [508, 594] on icon at bounding box center [511, 599] width 6 height 10
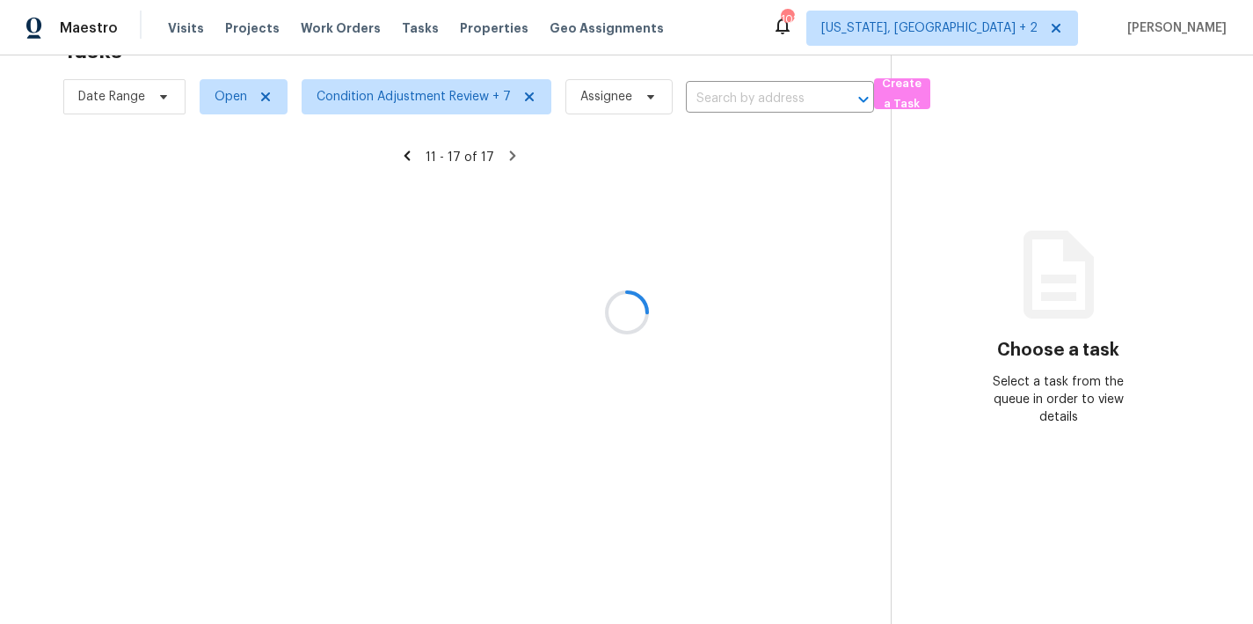
scroll to position [121, 0]
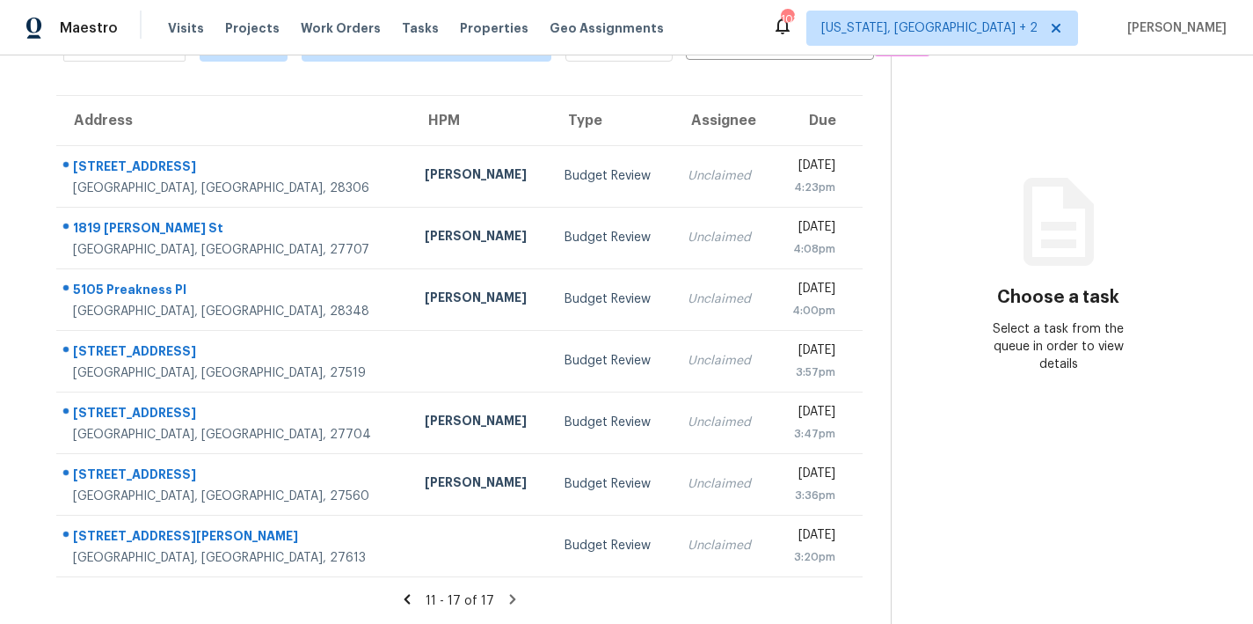
click at [405, 594] on icon at bounding box center [407, 599] width 6 height 10
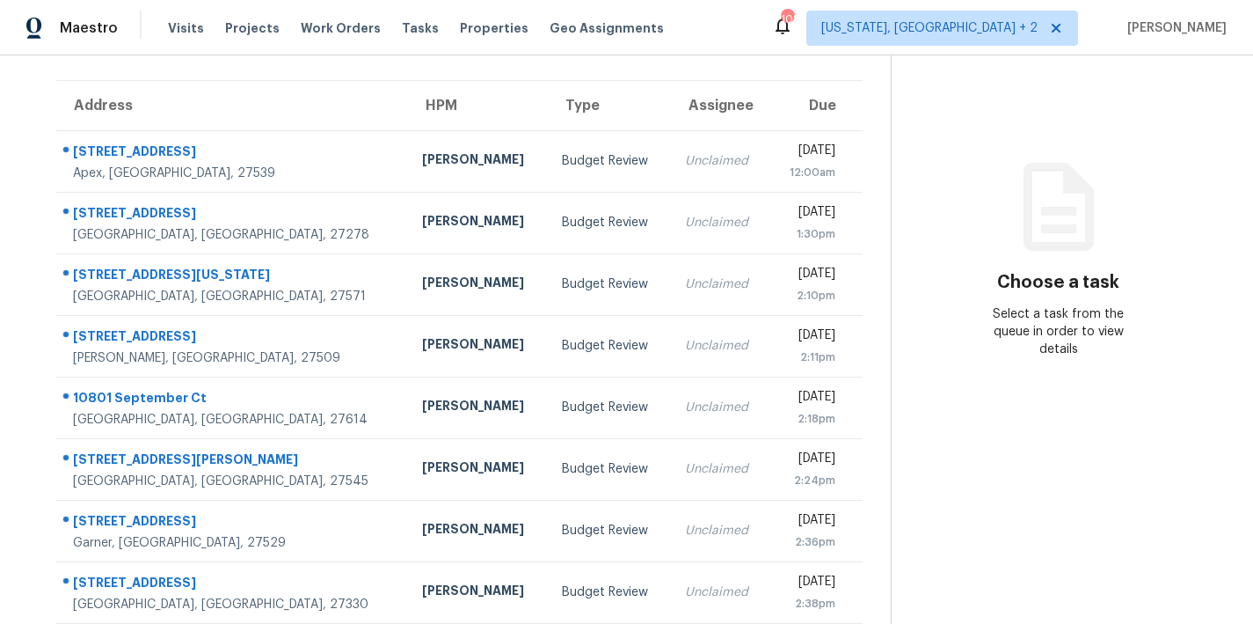
scroll to position [0, 0]
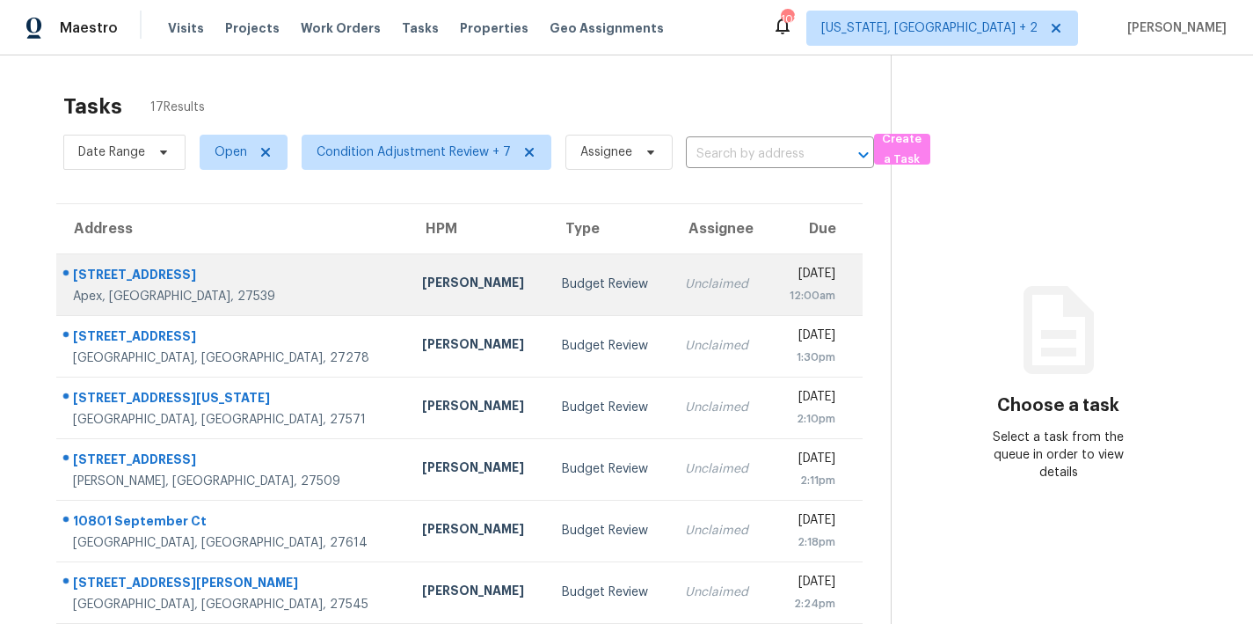
click at [784, 289] on div "12:00am" at bounding box center [810, 296] width 53 height 18
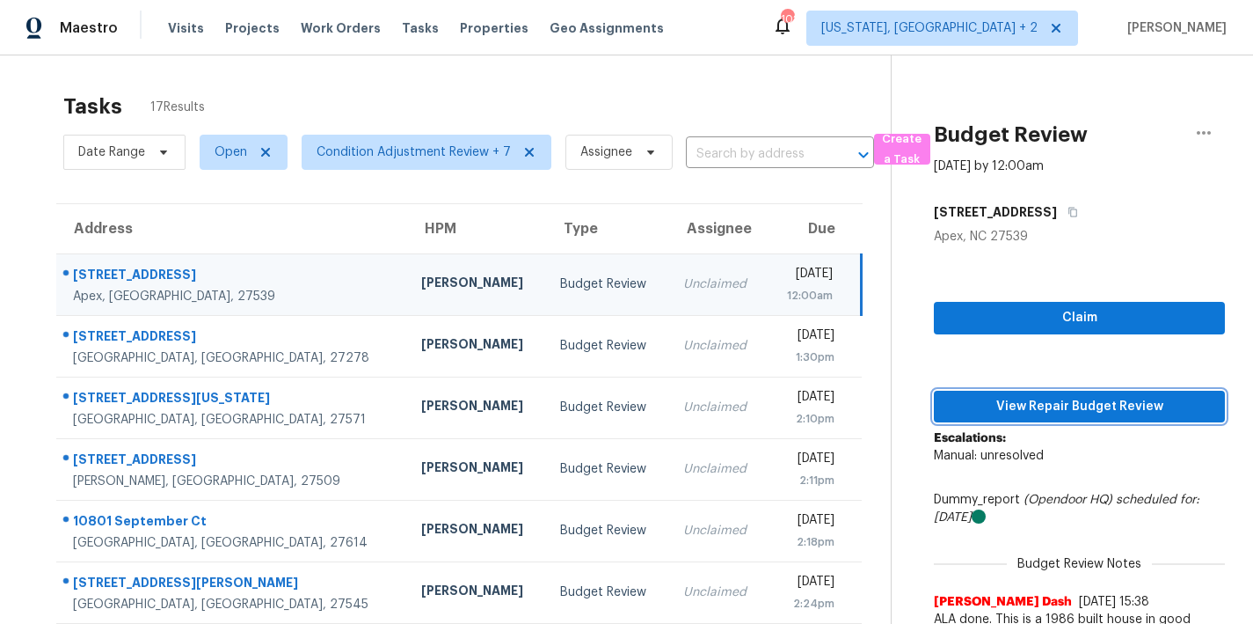
click at [1114, 419] on button "View Repair Budget Review" at bounding box center [1079, 407] width 291 height 33
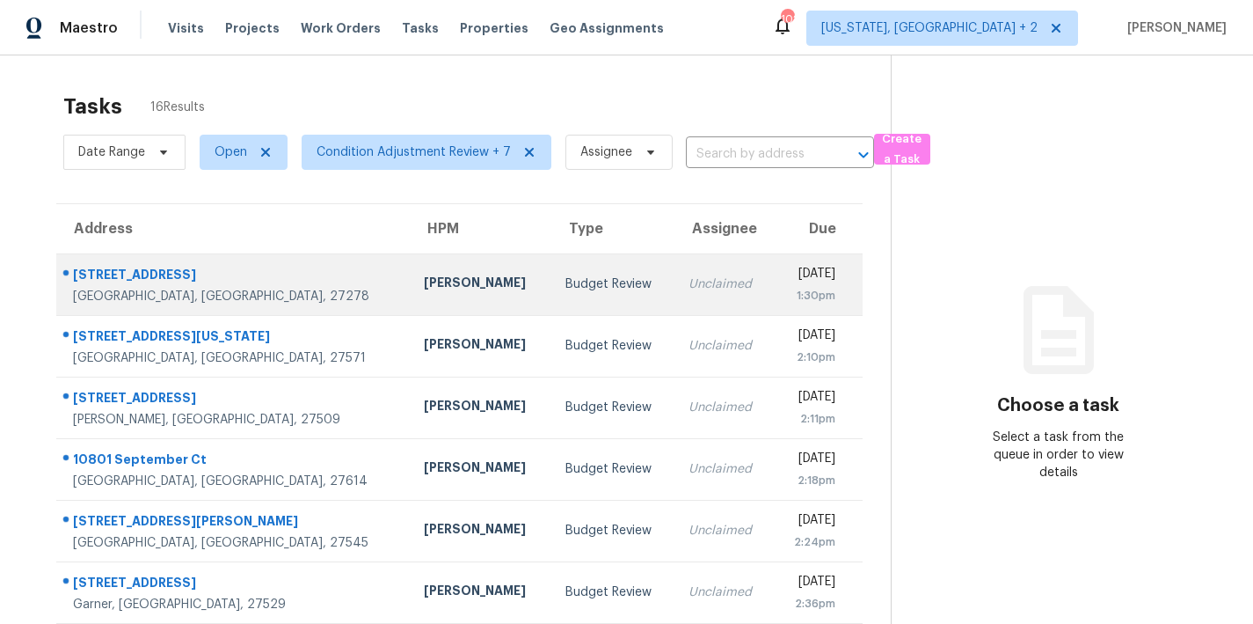
click at [788, 268] on div "[DATE]" at bounding box center [812, 276] width 48 height 22
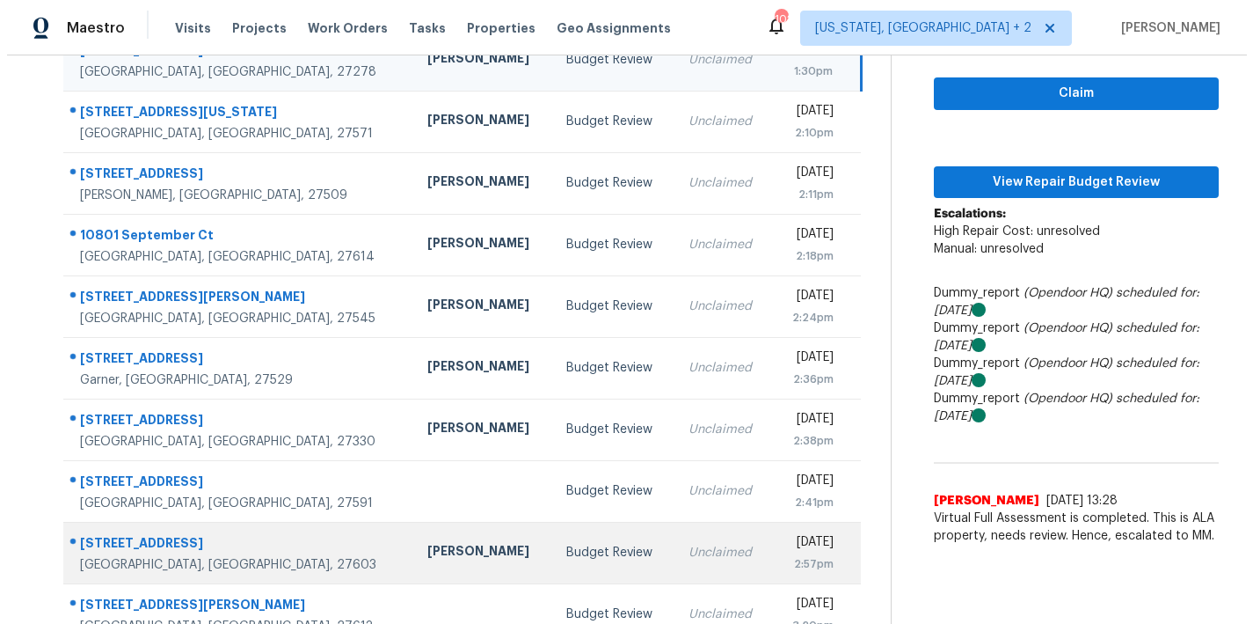
scroll to position [150, 0]
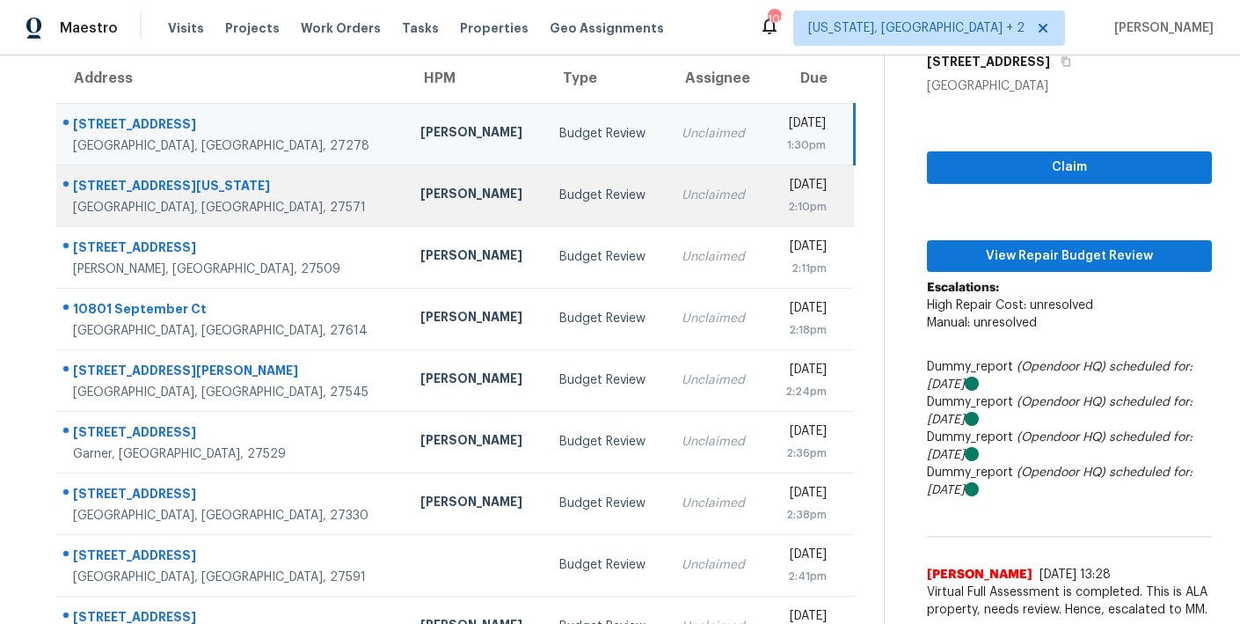
click at [668, 207] on td "Unclaimed" at bounding box center [717, 195] width 98 height 62
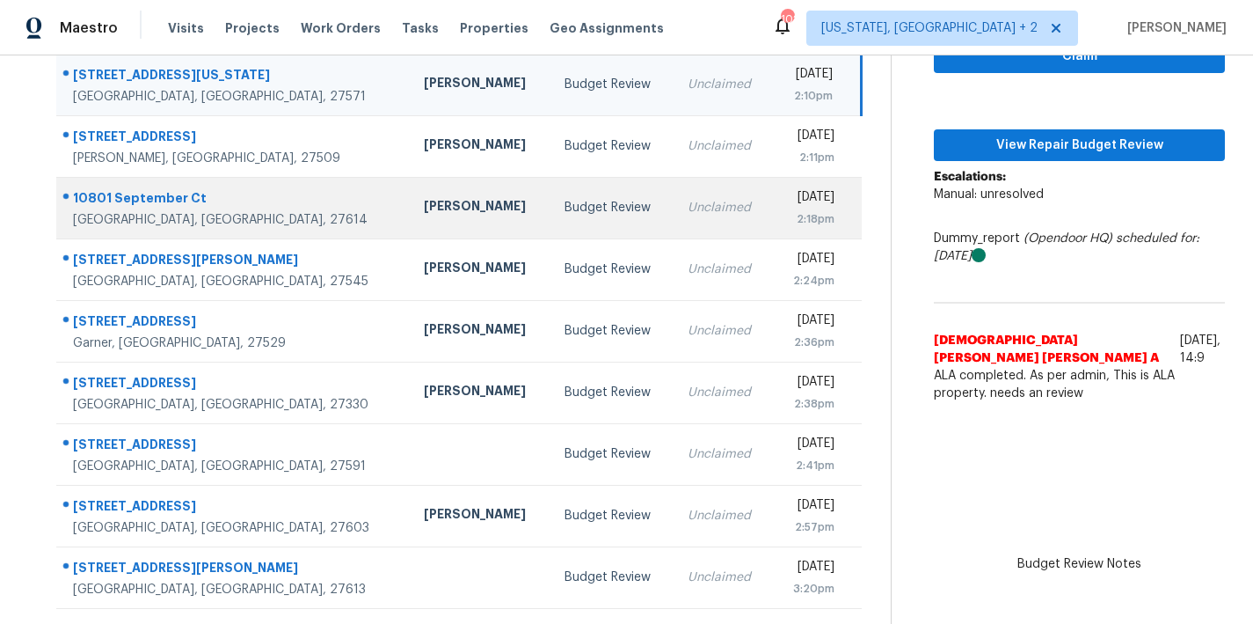
scroll to position [245, 0]
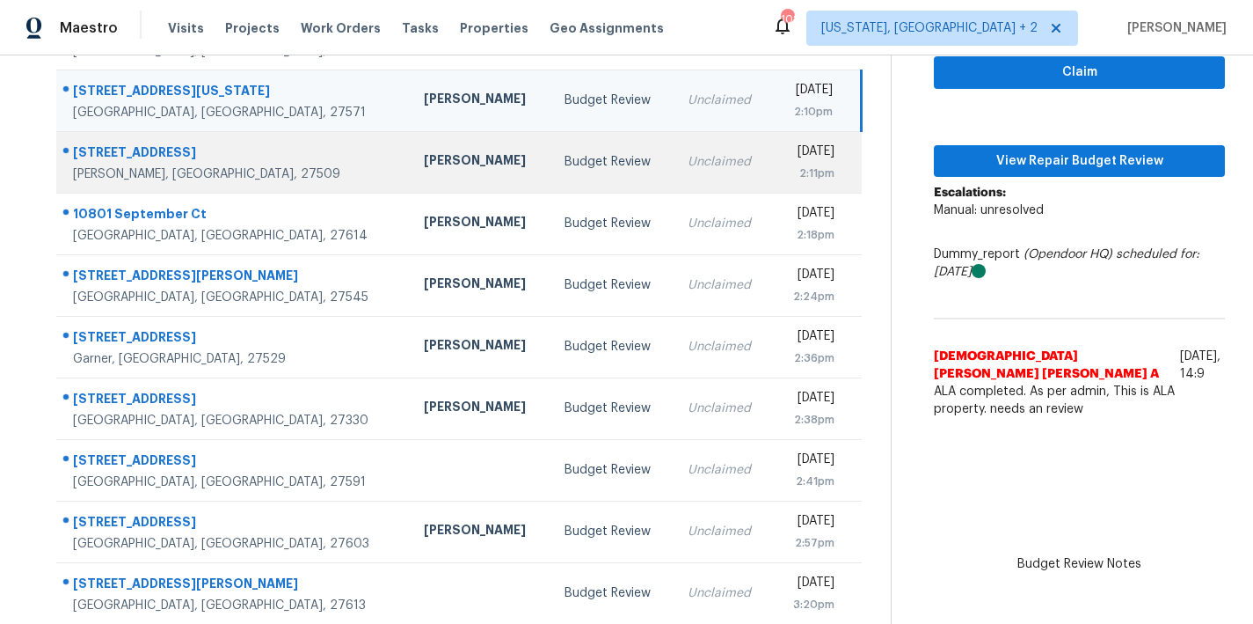
click at [674, 180] on td "Unclaimed" at bounding box center [723, 162] width 99 height 62
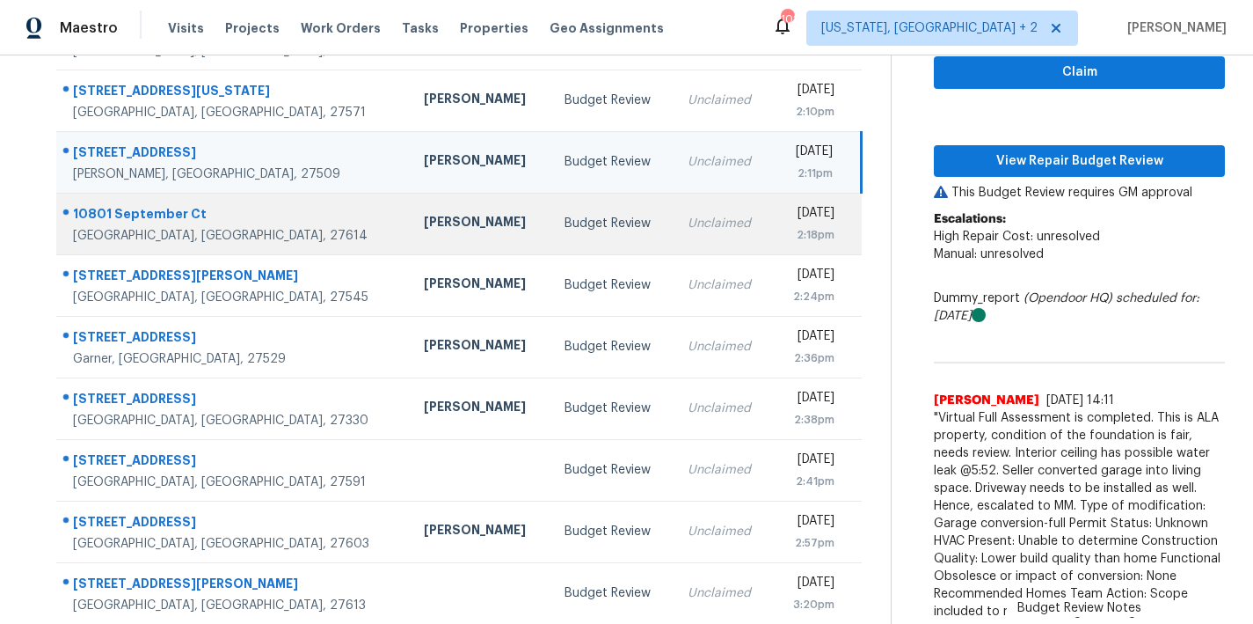
click at [565, 216] on div "Budget Review" at bounding box center [612, 224] width 95 height 18
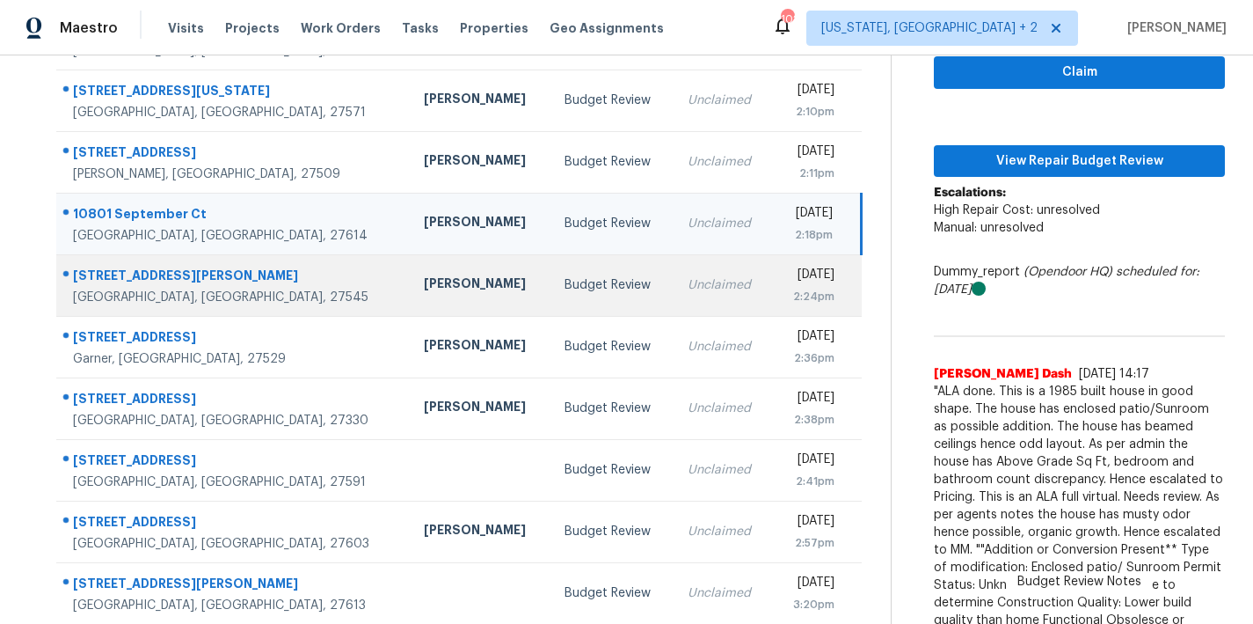
click at [565, 290] on div "Budget Review" at bounding box center [612, 285] width 95 height 18
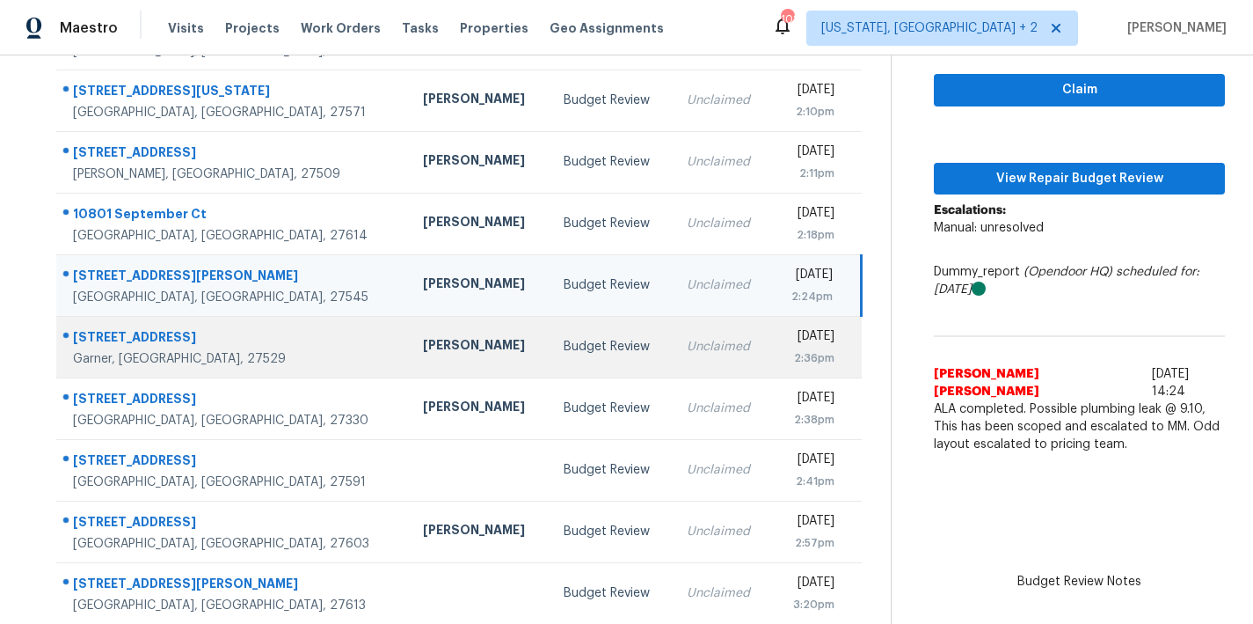
click at [564, 340] on div "Budget Review" at bounding box center [611, 347] width 95 height 18
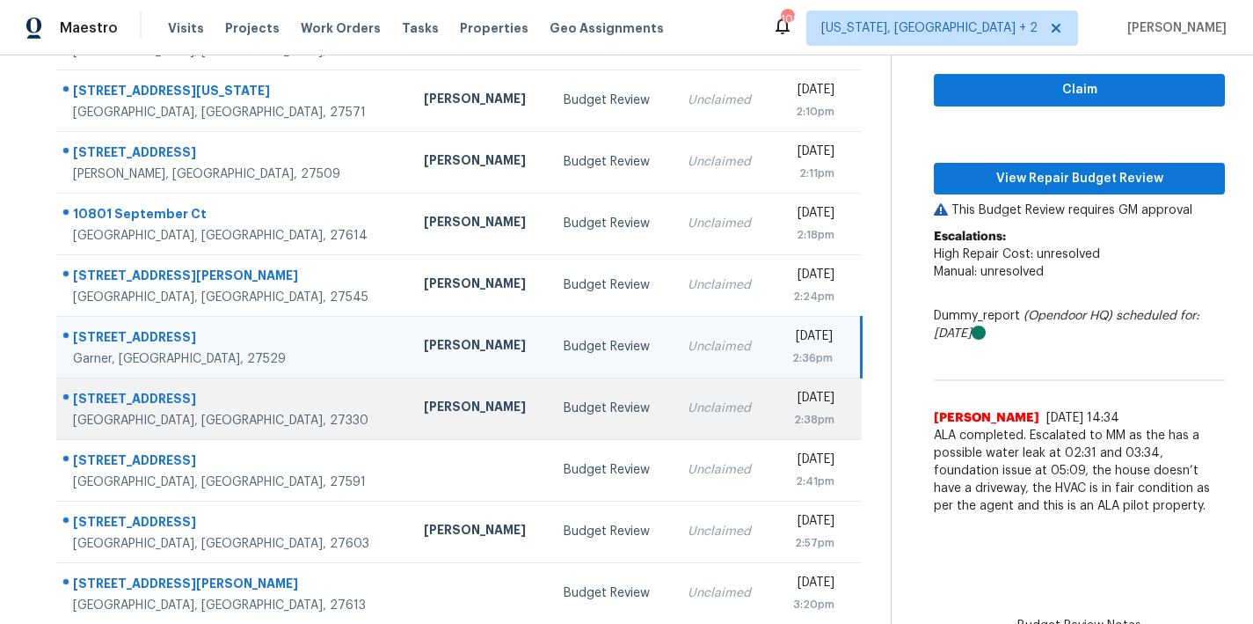
click at [550, 421] on td "Budget Review" at bounding box center [611, 408] width 123 height 62
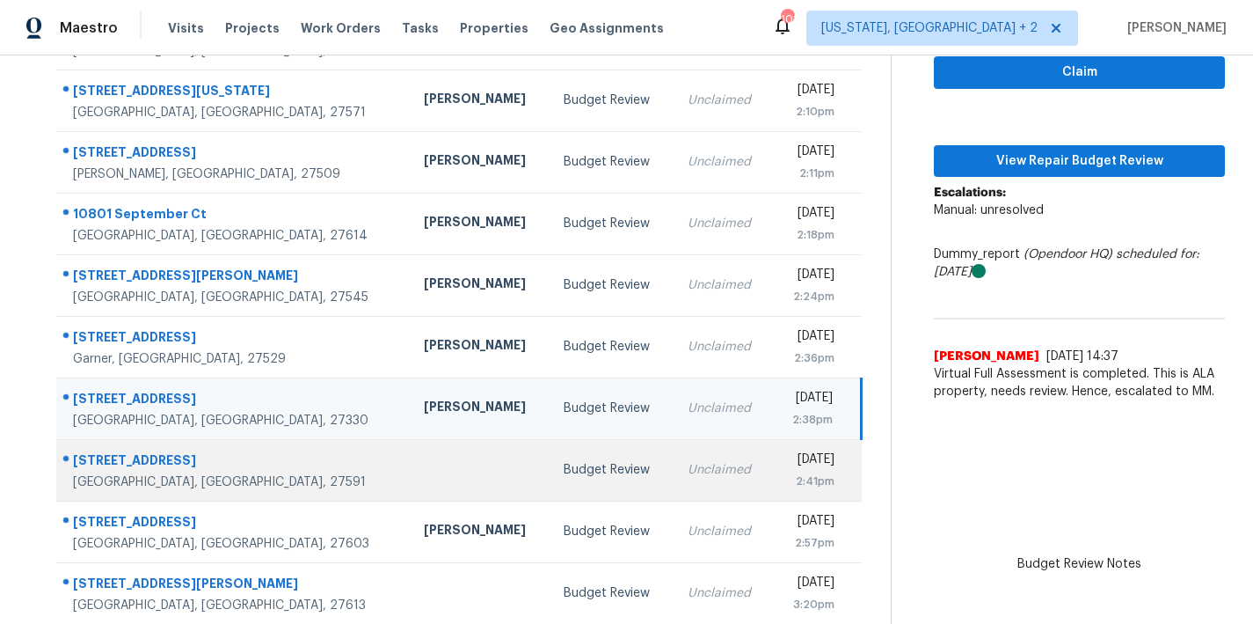
click at [550, 482] on td "Budget Review" at bounding box center [611, 470] width 123 height 62
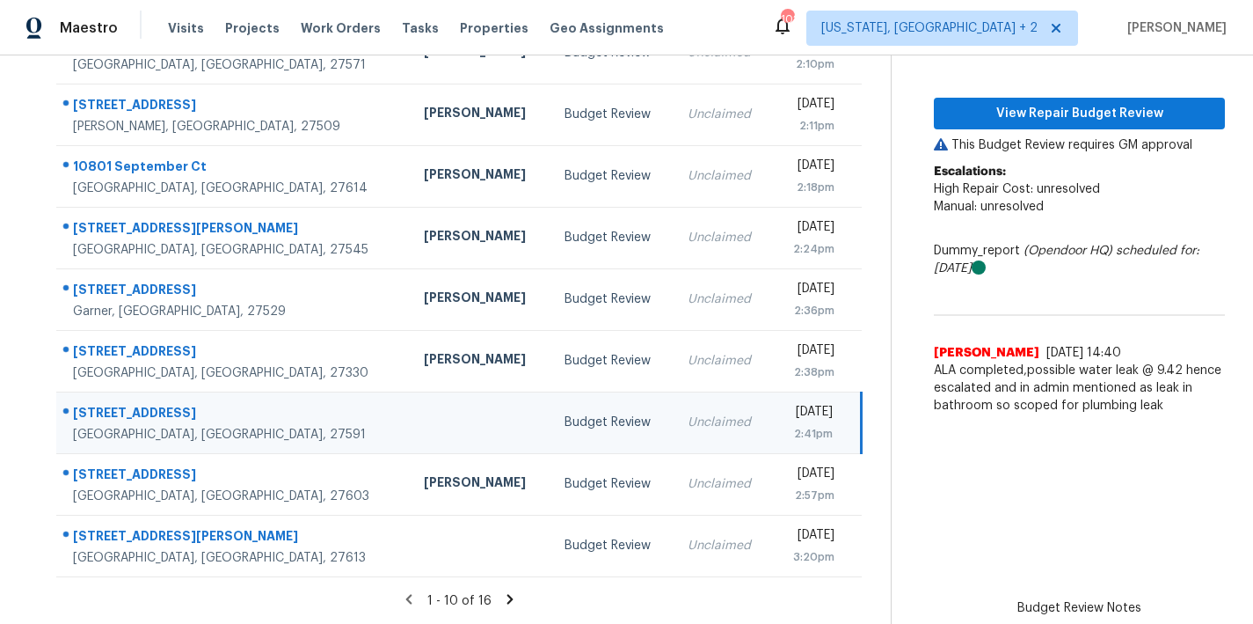
scroll to position [305, 0]
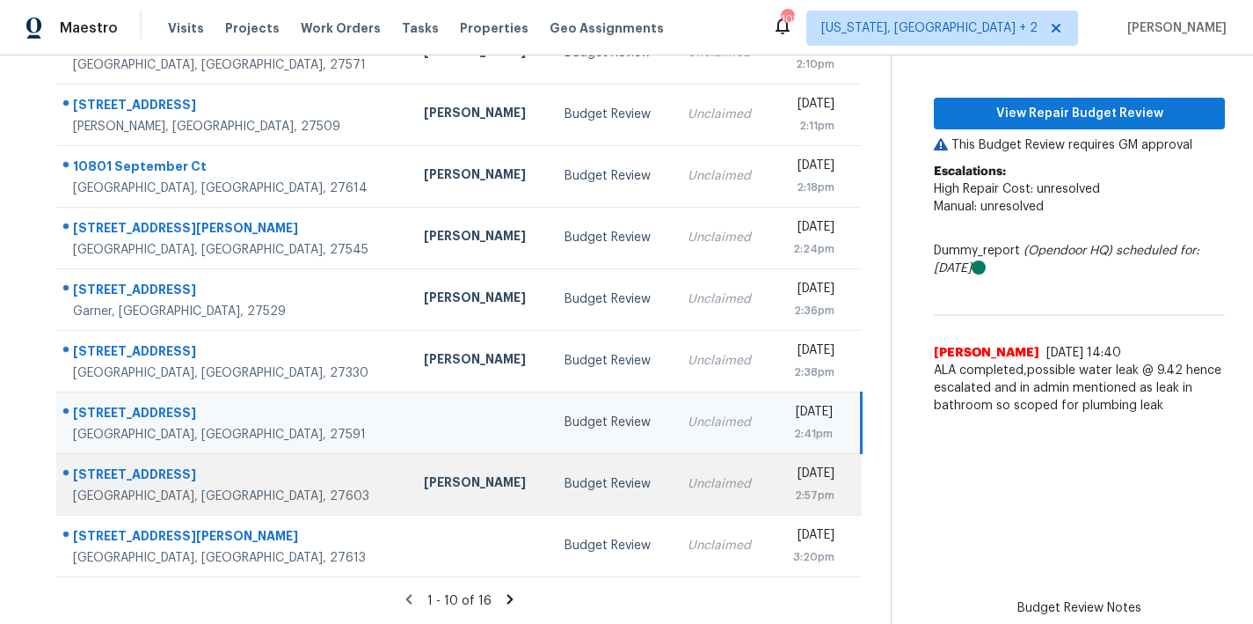
click at [565, 475] on div "Budget Review" at bounding box center [612, 484] width 95 height 18
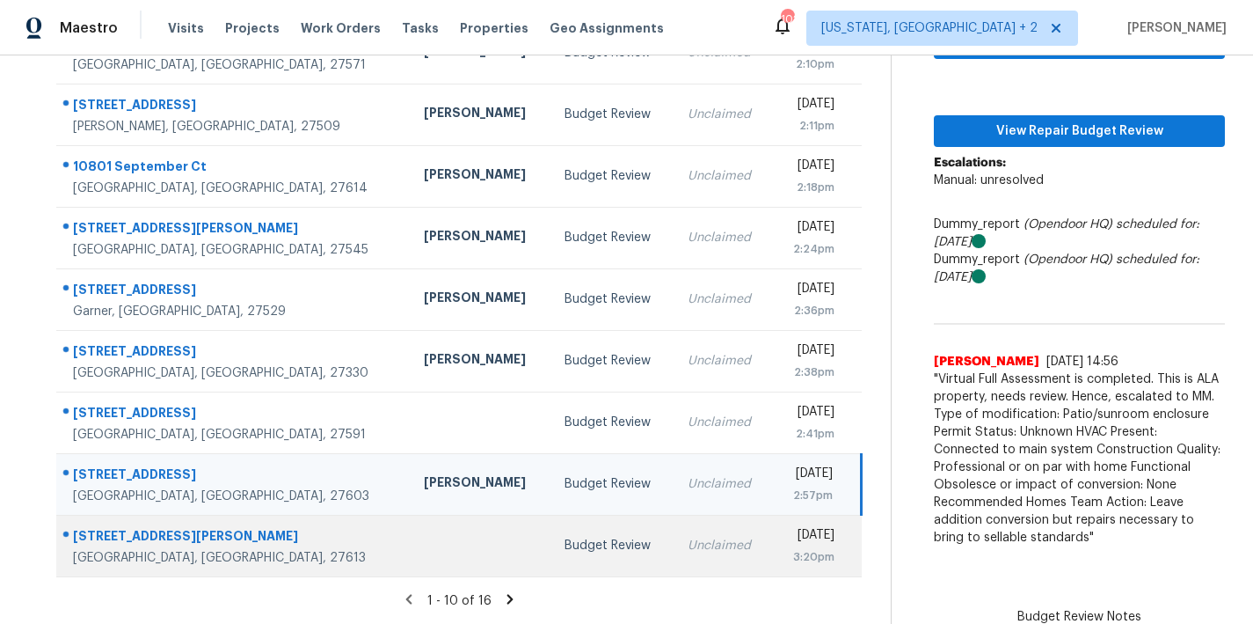
click at [551, 515] on td "Budget Review" at bounding box center [612, 546] width 123 height 62
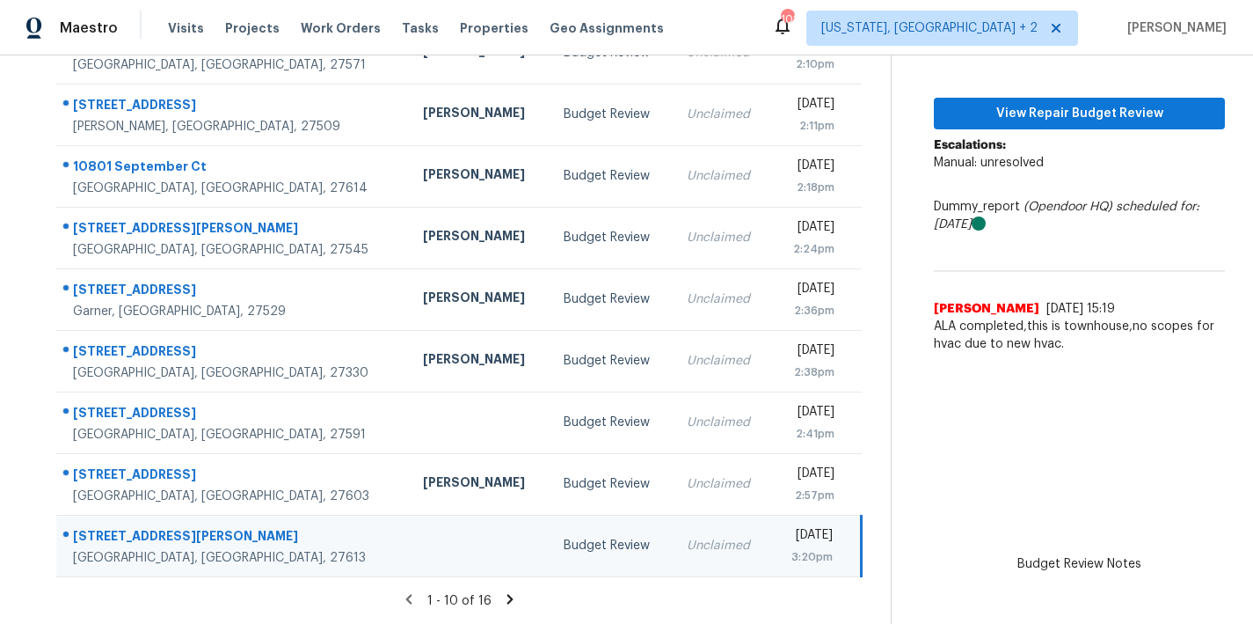
click at [503, 591] on icon at bounding box center [510, 599] width 16 height 16
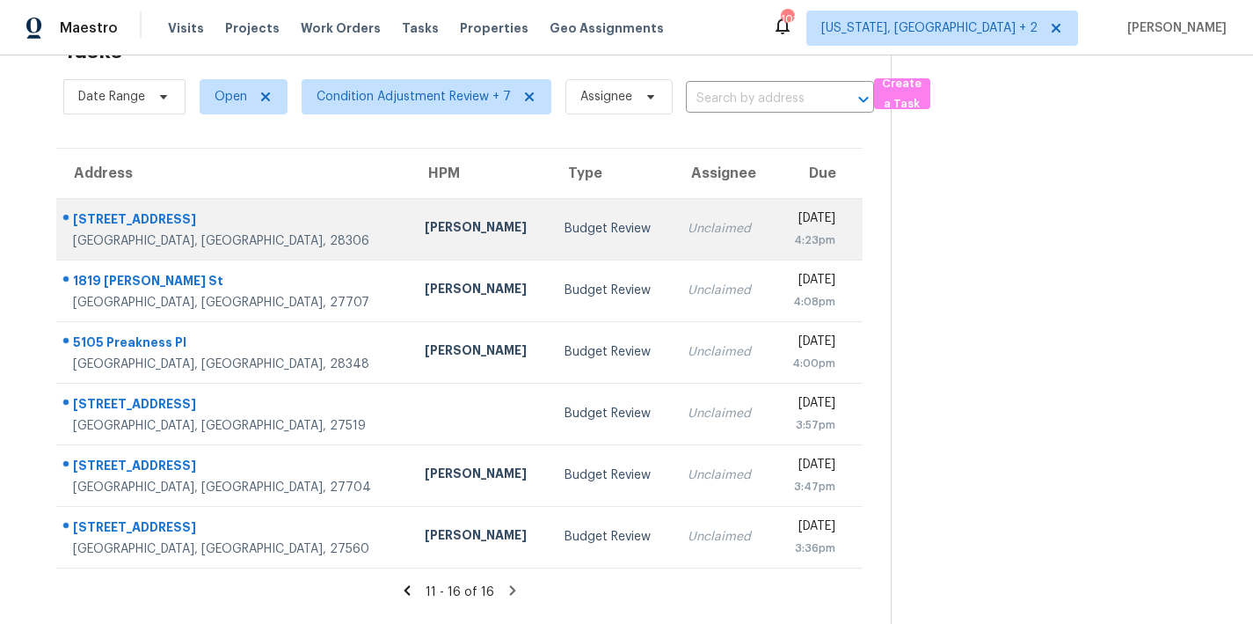
scroll to position [0, 0]
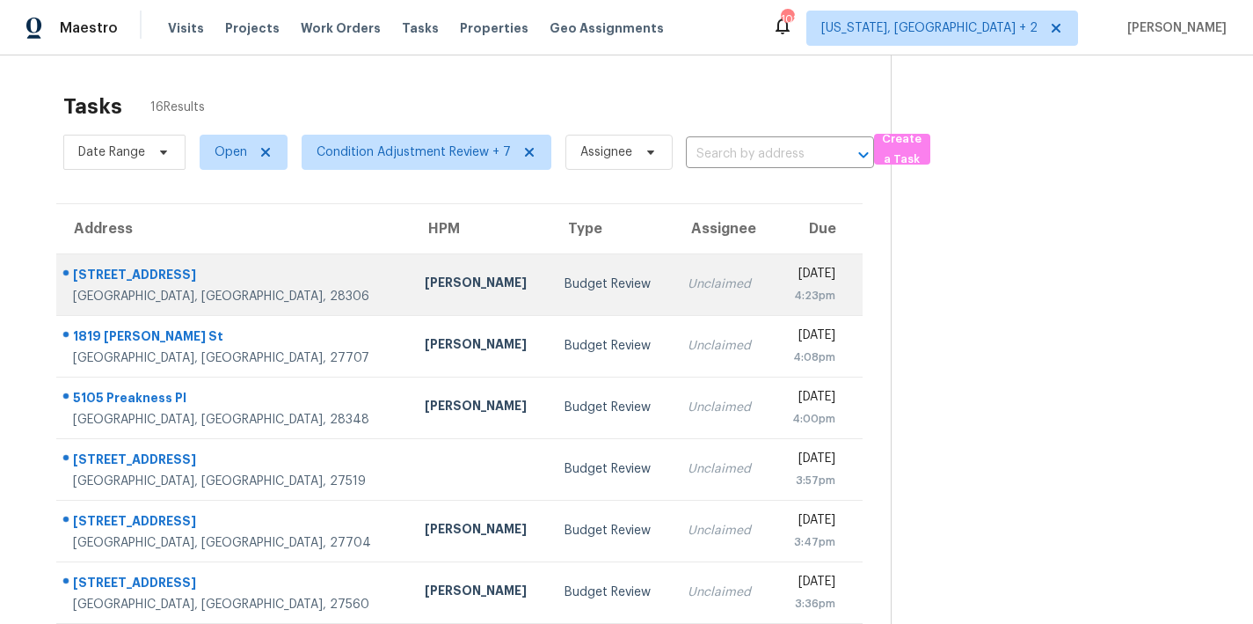
click at [565, 277] on div "Budget Review" at bounding box center [612, 284] width 95 height 18
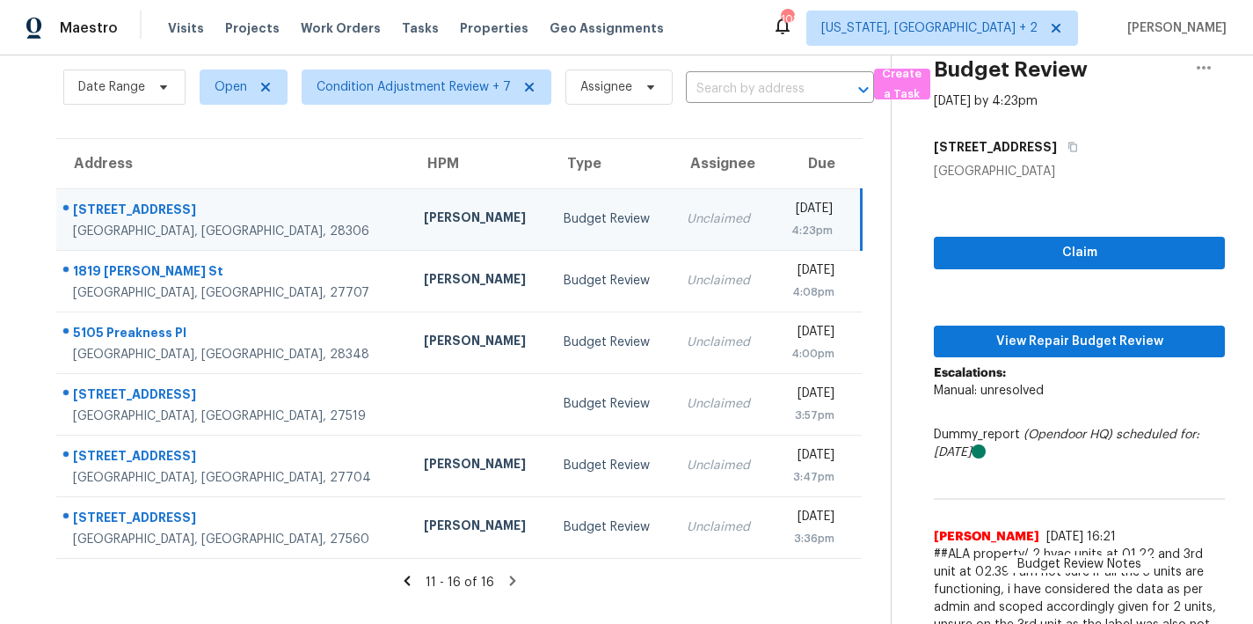
scroll to position [132, 0]
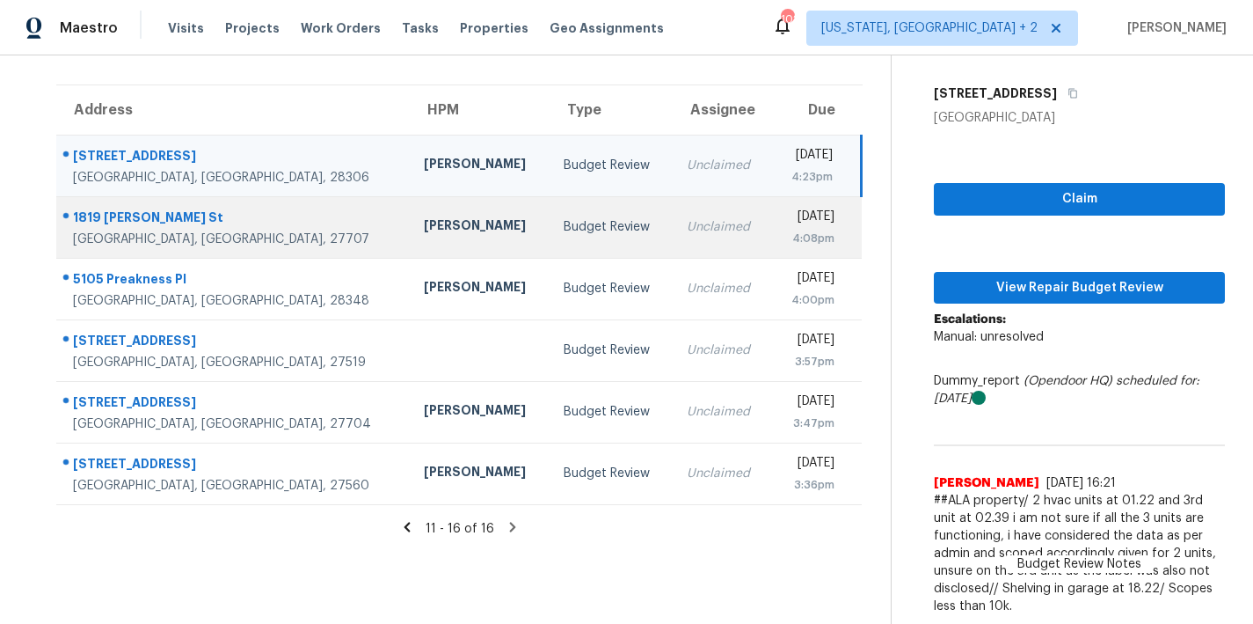
click at [550, 237] on td "Budget Review" at bounding box center [611, 227] width 123 height 62
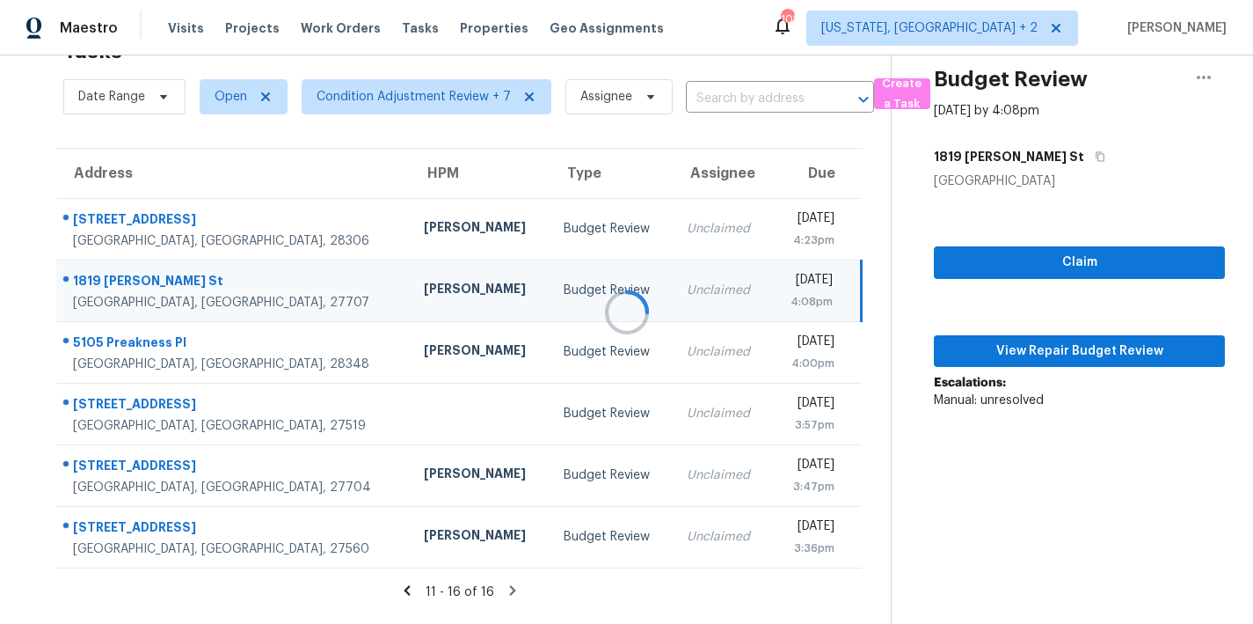
scroll to position [79, 0]
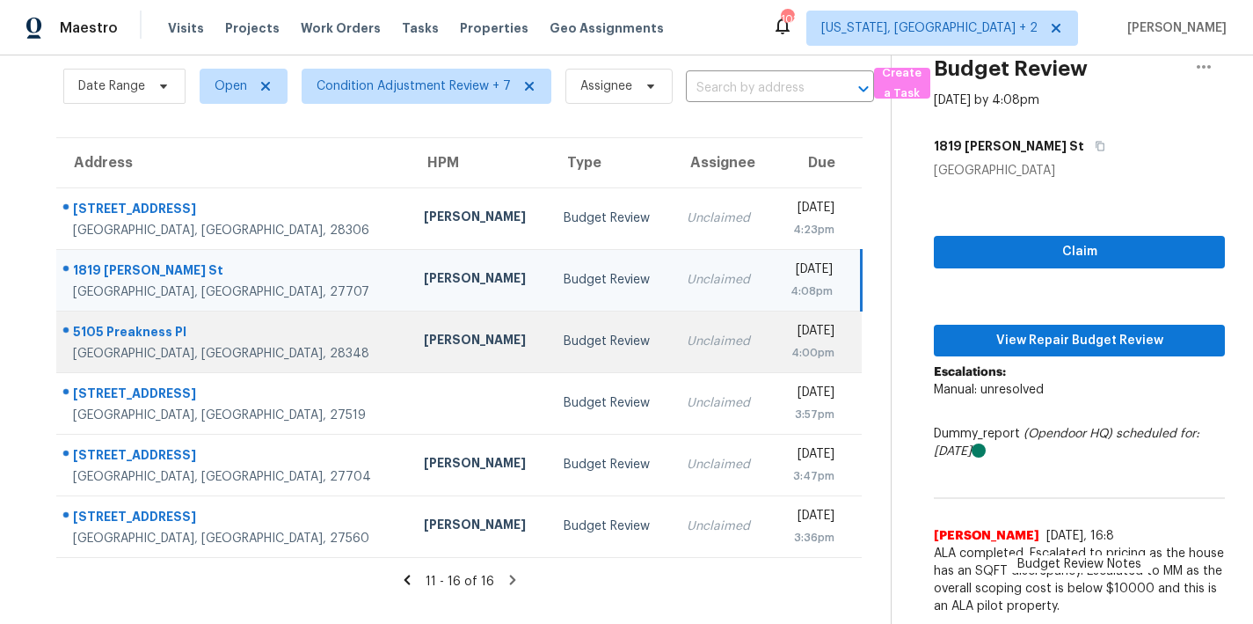
click at [564, 332] on div "Budget Review" at bounding box center [611, 341] width 95 height 18
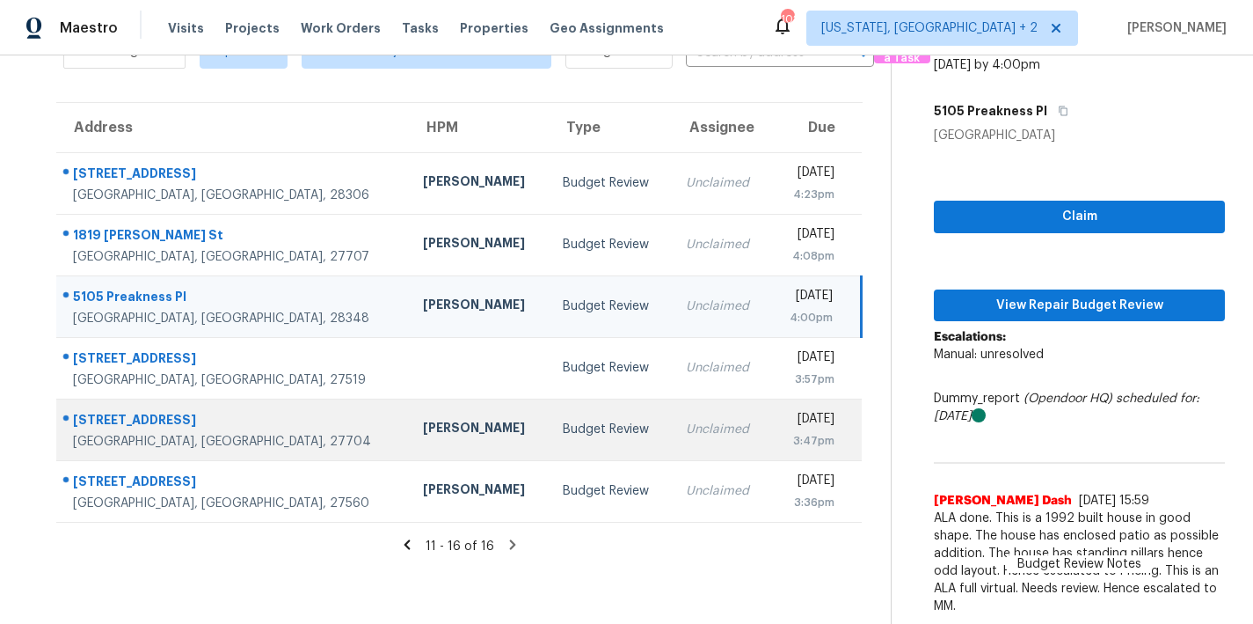
click at [563, 420] on div "Budget Review" at bounding box center [610, 429] width 95 height 18
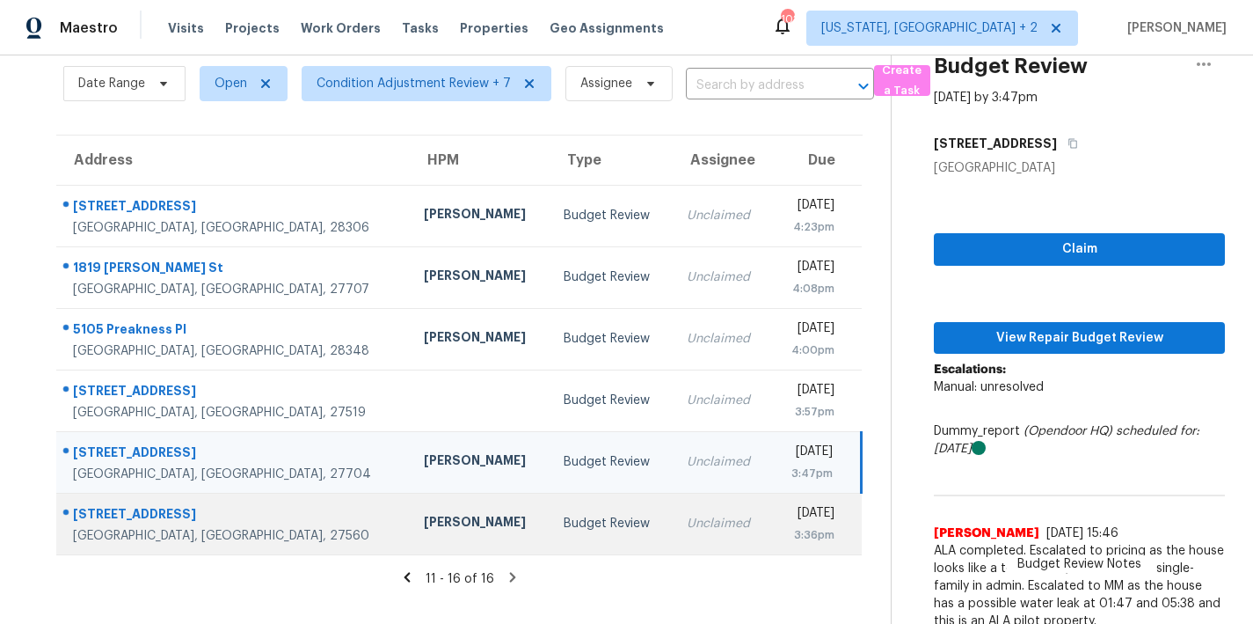
scroll to position [97, 0]
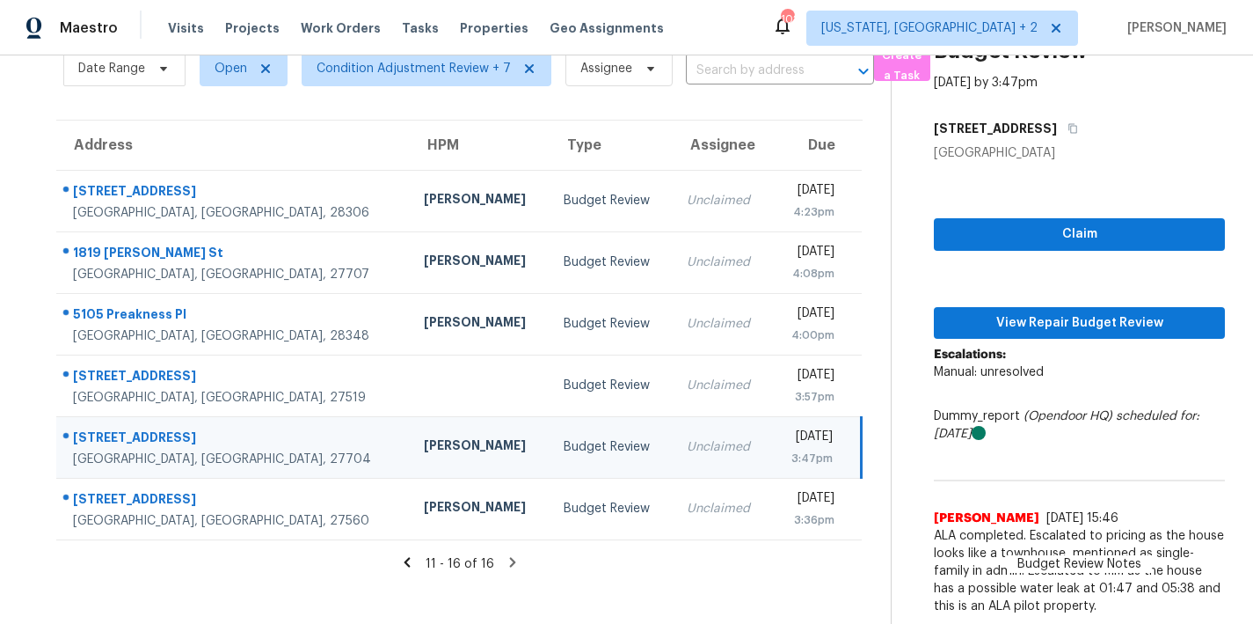
click at [550, 463] on td "Budget Review" at bounding box center [611, 447] width 123 height 62
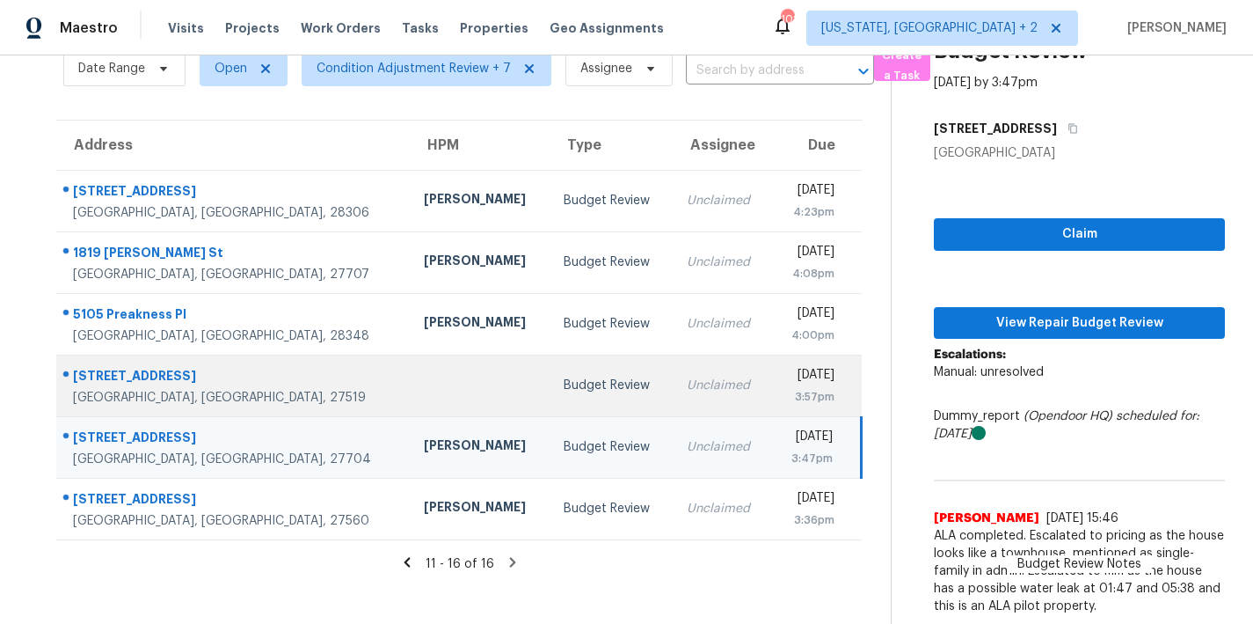
click at [564, 376] on div "Budget Review" at bounding box center [611, 385] width 95 height 18
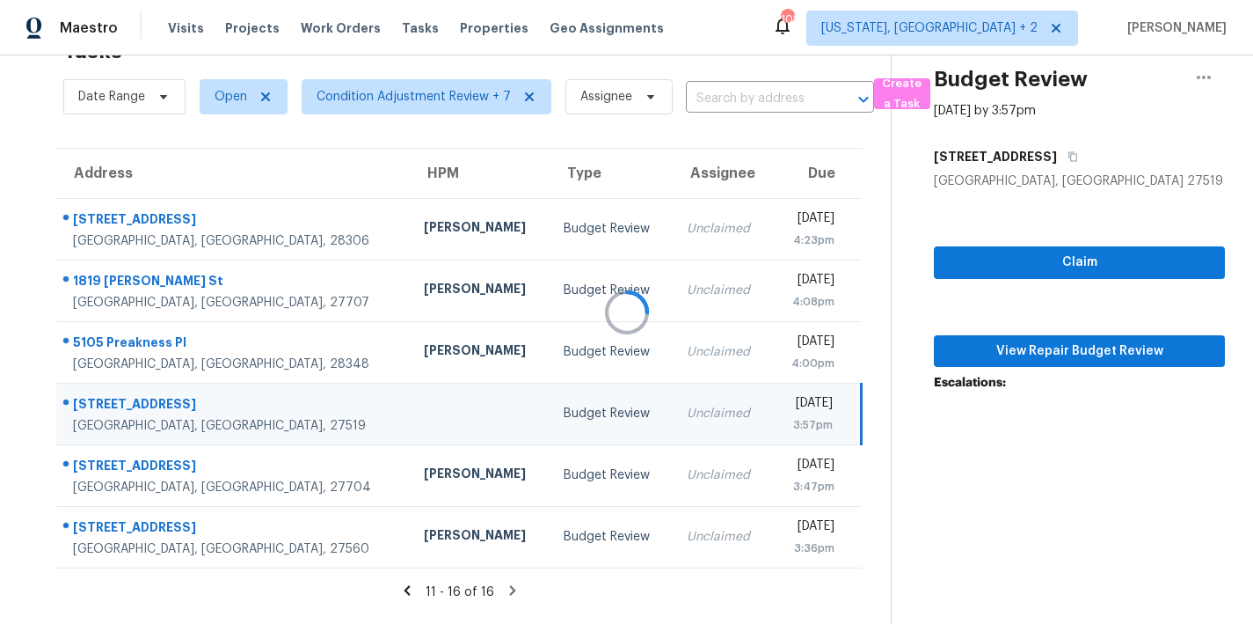
scroll to position [69, 0]
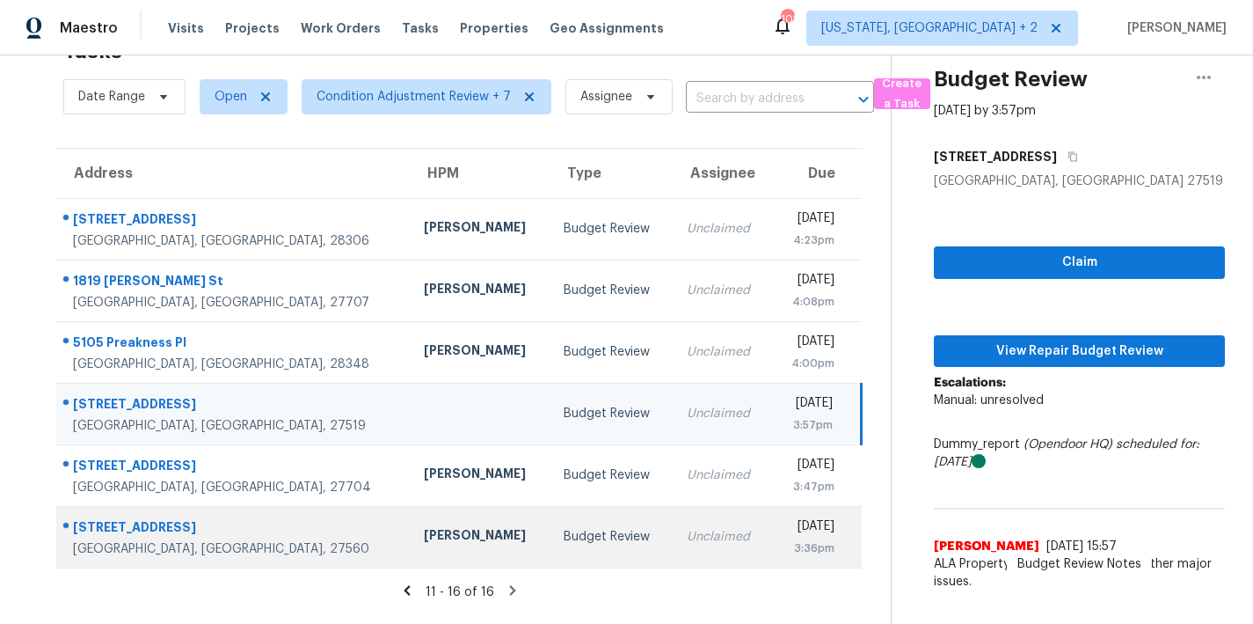
click at [550, 533] on td "Budget Review" at bounding box center [611, 537] width 123 height 62
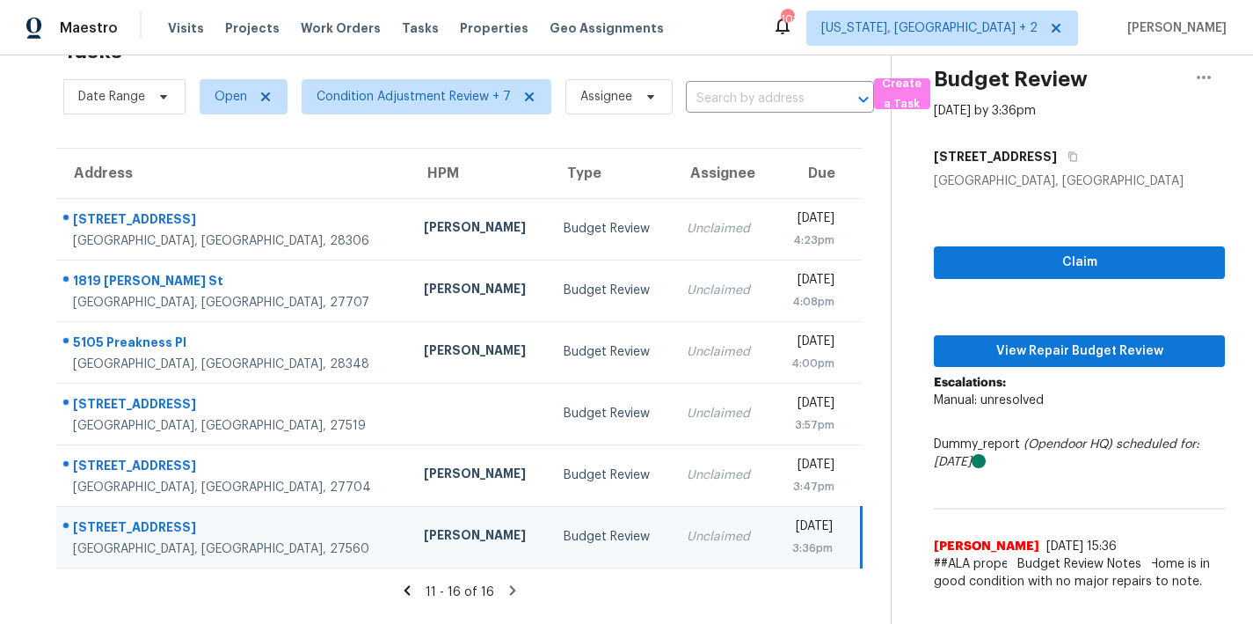
click at [647, 582] on div "11 - 16 of 16" at bounding box center [459, 591] width 863 height 18
click at [404, 585] on icon at bounding box center [407, 590] width 6 height 10
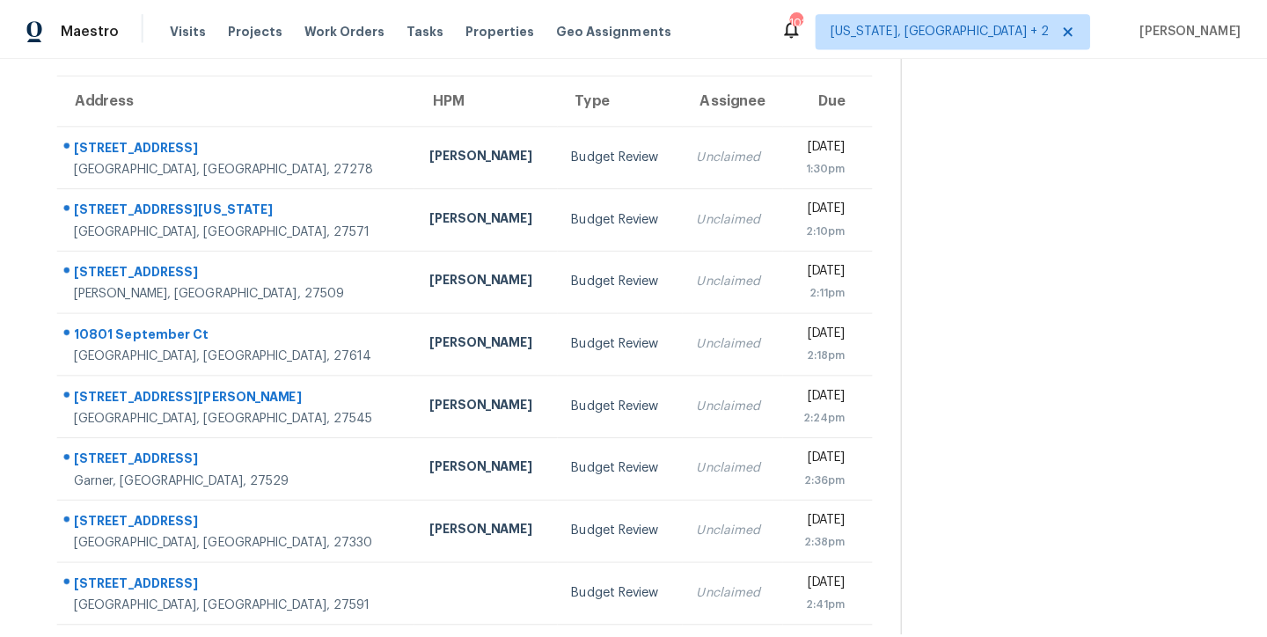
scroll to position [133, 0]
